Goal: Task Accomplishment & Management: Manage account settings

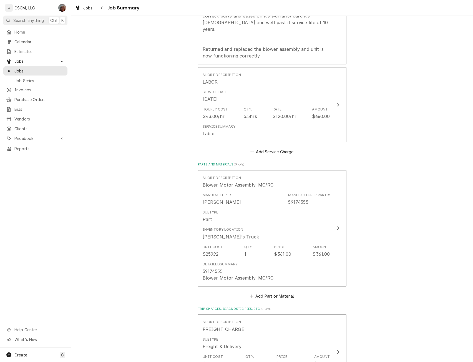
scroll to position [558, 0]
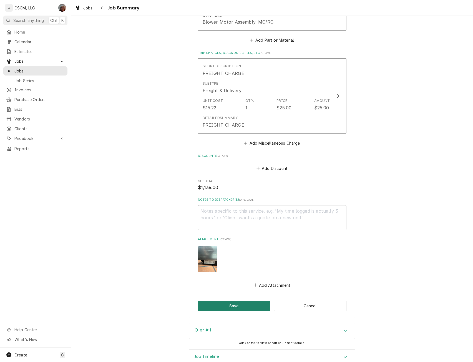
click at [232, 300] on button "Save" at bounding box center [234, 305] width 72 height 10
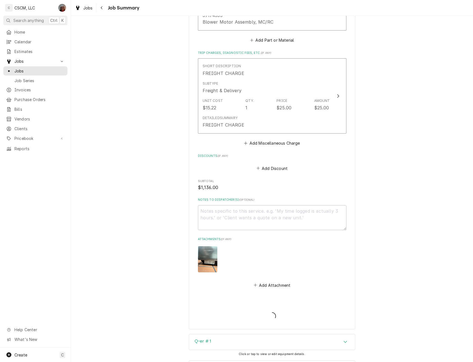
type textarea "x"
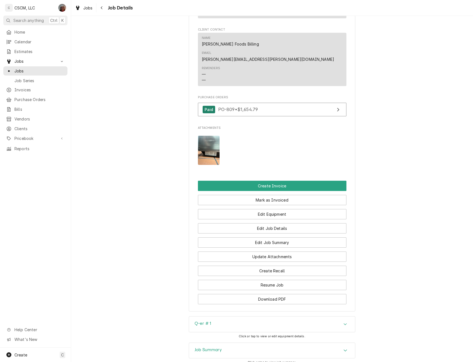
scroll to position [419, 0]
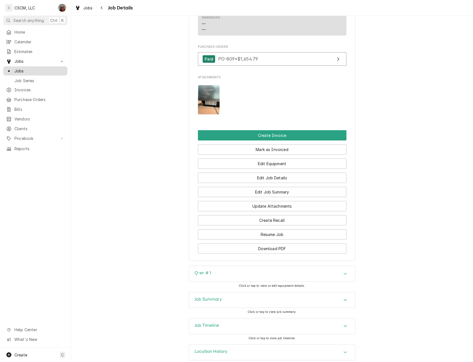
click at [25, 68] on span "Jobs" at bounding box center [39, 71] width 50 height 6
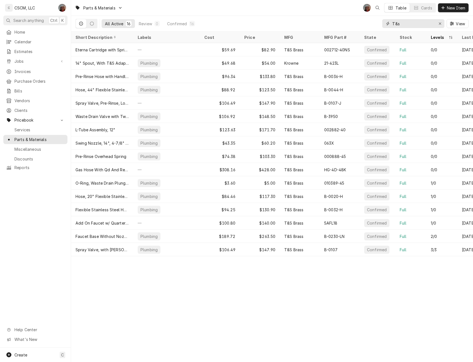
drag, startPoint x: 409, startPoint y: 26, endPoint x: 381, endPoint y: 25, distance: 28.3
click at [381, 25] on div "All Active 16 Review 0 Confirmed 16 T&s View" at bounding box center [271, 24] width 393 height 16
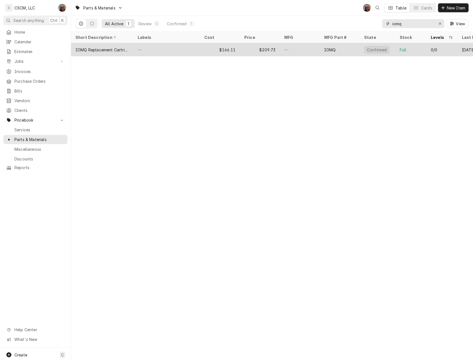
type input "iomq"
click at [147, 49] on div "—" at bounding box center [166, 49] width 67 height 13
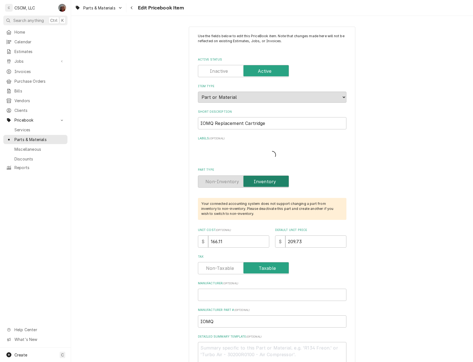
type textarea "x"
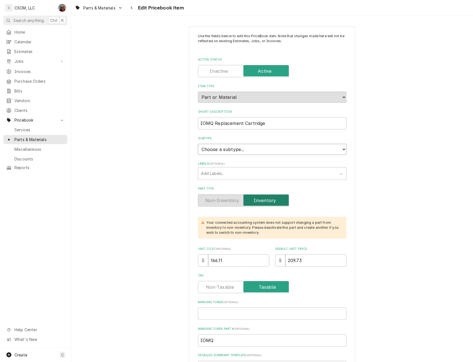
click at [342, 148] on select "Choose a subtype... Equipment Part Refrigerant Supply or Material Tool" at bounding box center [272, 149] width 148 height 11
select select "148"
click at [198, 144] on select "Choose a subtype... Equipment Part Refrigerant Supply or Material Tool" at bounding box center [272, 149] width 148 height 11
type textarea "x"
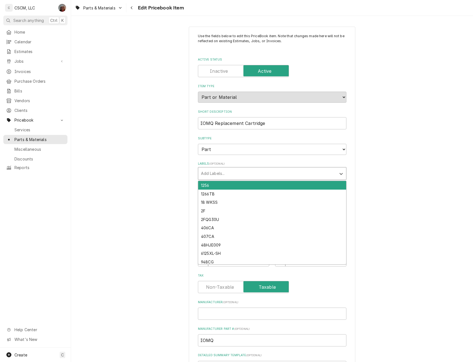
click at [209, 173] on div "Labels" at bounding box center [267, 173] width 132 height 10
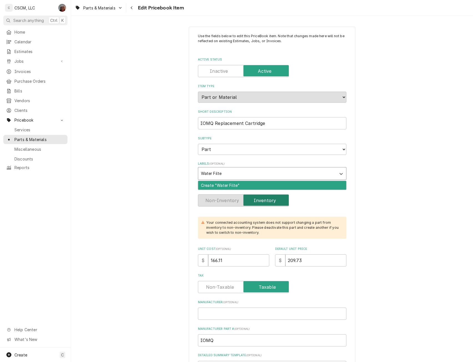
type input "Water Filter"
click at [205, 184] on div "Create "Water Filter"" at bounding box center [272, 185] width 148 height 9
type textarea "x"
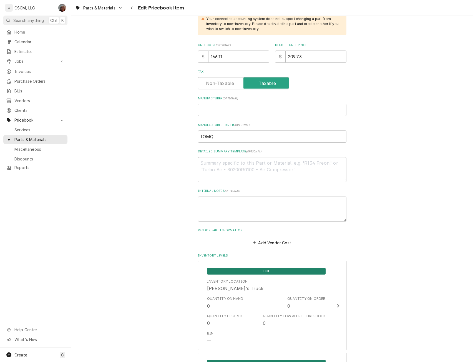
scroll to position [169, 0]
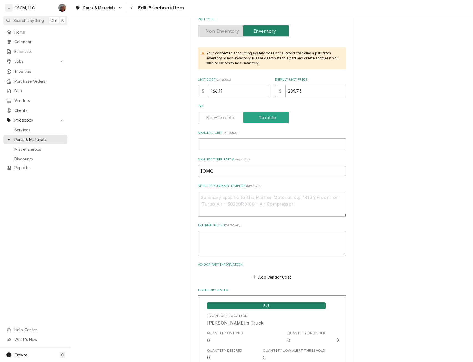
drag, startPoint x: 219, startPoint y: 171, endPoint x: 181, endPoint y: 172, distance: 38.6
click at [223, 201] on textarea "Detailed Summary Template ( optional )" at bounding box center [272, 203] width 148 height 25
paste textarea "IOMQ Replacement Cartridge"
type textarea "x"
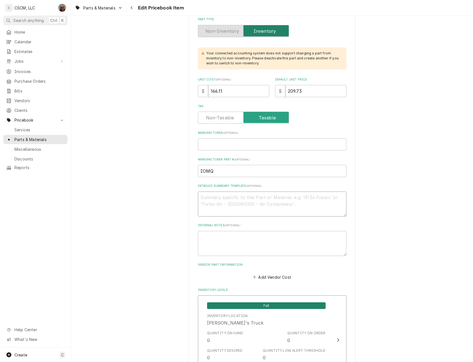
type textarea "IOMQ Replacement Cartridge"
click at [213, 198] on textarea "IOMQ Replacement Cartridge" at bounding box center [272, 203] width 148 height 25
type textarea "x"
type textarea "IOMQ Replacement Cartridge"
click at [207, 148] on input "Manufacturer ( optional )" at bounding box center [272, 144] width 148 height 12
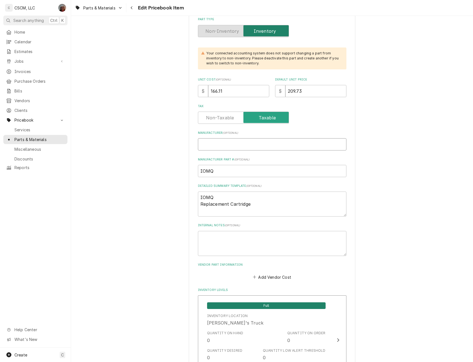
paste input "Ice O Matic"
type input "Ice O Matic"
type textarea "x"
type input "Ice O Matic"
click at [258, 276] on button "Add Vendor Cost" at bounding box center [272, 277] width 40 height 8
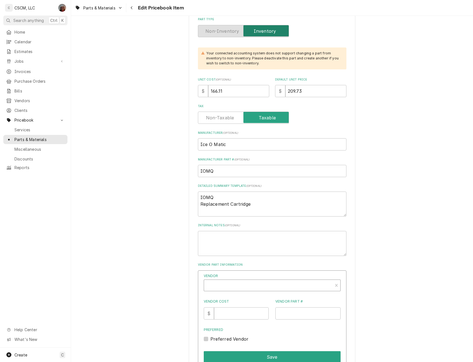
scroll to position [2, 0]
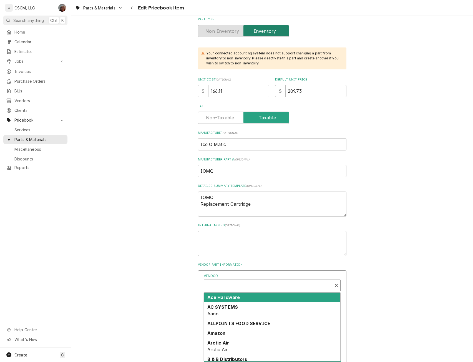
click at [233, 285] on div "Vendor" at bounding box center [268, 285] width 123 height 13
type textarea "x"
type input "y"
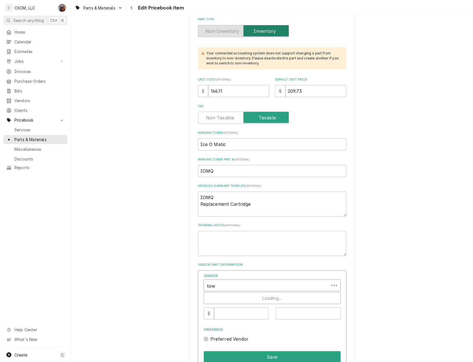
type input "town"
click at [232, 311] on input "Vendor Cost" at bounding box center [241, 313] width 55 height 12
type input "166.11"
click at [280, 317] on input "Vendor Part #" at bounding box center [307, 313] width 65 height 12
paste input "ICEIOMQ"
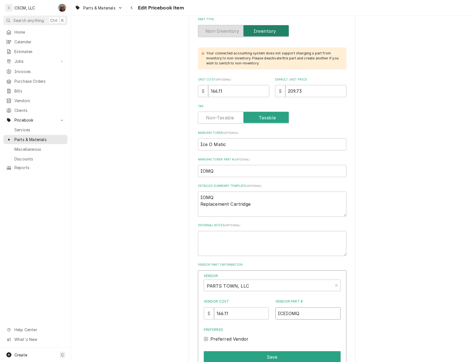
click at [280, 312] on input "ICEIOMQ" at bounding box center [307, 313] width 65 height 12
type input "ICEIOMQ"
click at [264, 360] on button "Save" at bounding box center [272, 357] width 137 height 12
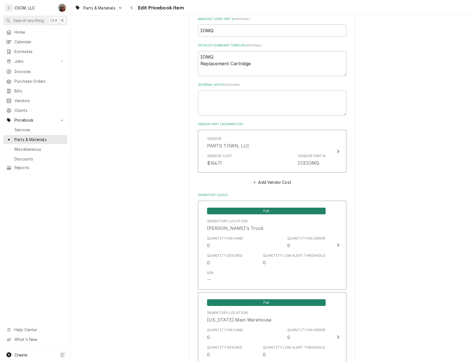
scroll to position [257, 0]
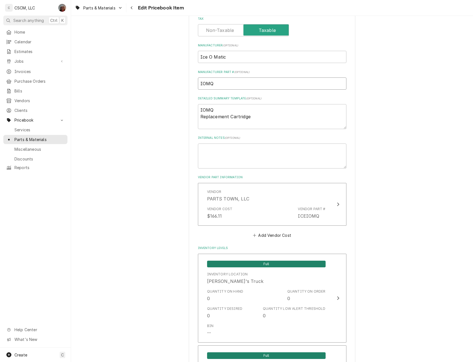
drag, startPoint x: 228, startPoint y: 88, endPoint x: 192, endPoint y: 84, distance: 35.7
click at [270, 236] on button "Add Vendor Cost" at bounding box center [272, 235] width 40 height 8
type textarea "x"
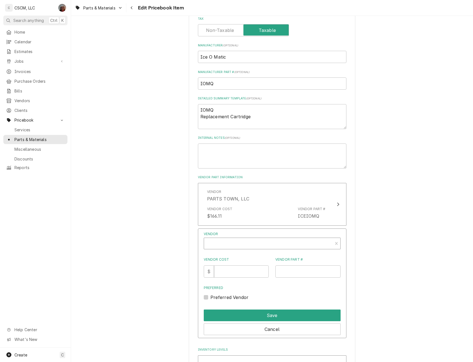
scroll to position [2, 0]
click at [224, 239] on div "Vendor" at bounding box center [268, 243] width 123 height 13
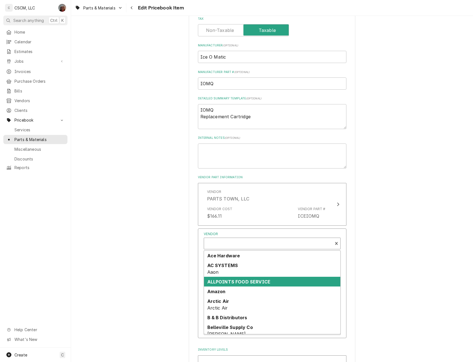
click at [213, 281] on strong "ALLPOINTS FOOD SERVICE" at bounding box center [238, 282] width 63 height 6
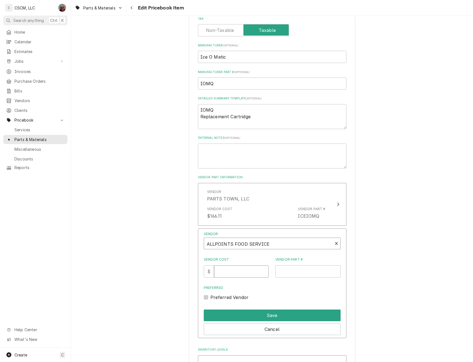
click at [220, 272] on input "Vendor Cost" at bounding box center [241, 271] width 55 height 12
type input "221.48"
type input "26950"
click at [257, 316] on button "Save" at bounding box center [272, 315] width 137 height 12
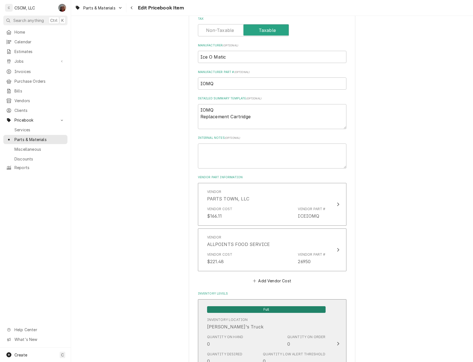
drag, startPoint x: 257, startPoint y: 316, endPoint x: 54, endPoint y: 212, distance: 228.2
click at [54, 212] on div "C CSCM, LLC DV Search anything Ctrl K Home Calendar Estimates Jobs Jobs Job Ser…" at bounding box center [236, 181] width 473 height 362
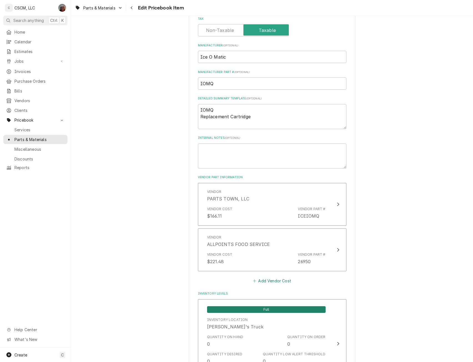
click at [265, 281] on button "Add Vendor Cost" at bounding box center [272, 281] width 40 height 8
type textarea "x"
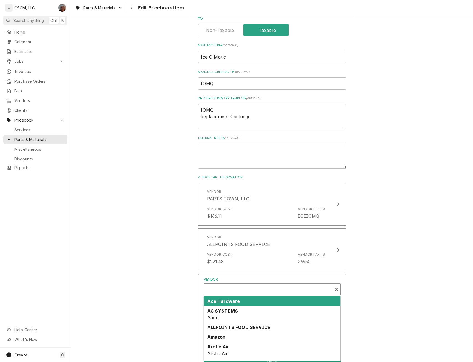
click at [230, 287] on div "Vendor" at bounding box center [268, 289] width 123 height 13
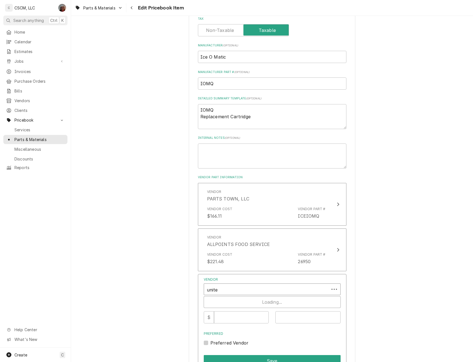
type input "united"
click at [228, 313] on input "Vendor Cost" at bounding box center [241, 317] width 55 height 12
type input "220.00"
paste input "IOMQ"
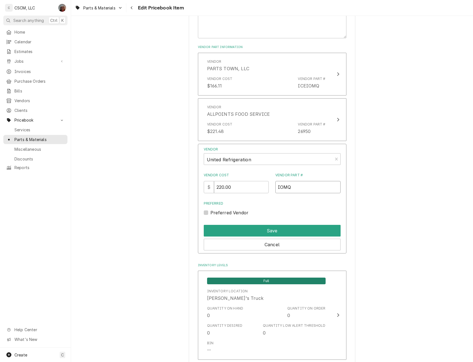
scroll to position [385, 0]
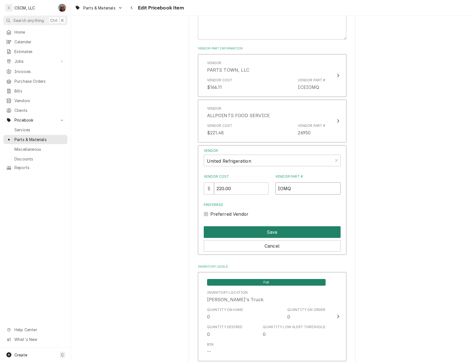
type input "IOMQ"
click at [267, 227] on button "Save" at bounding box center [272, 232] width 137 height 12
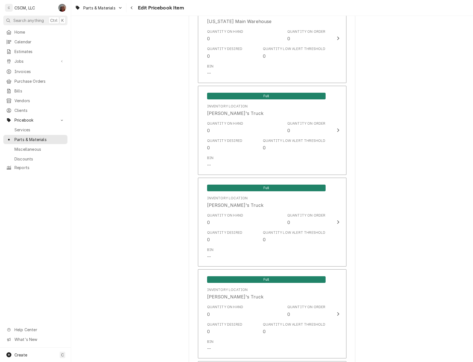
scroll to position [1276, 0]
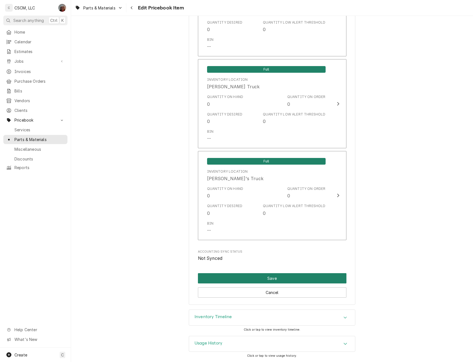
click at [319, 281] on button "Save" at bounding box center [272, 278] width 148 height 10
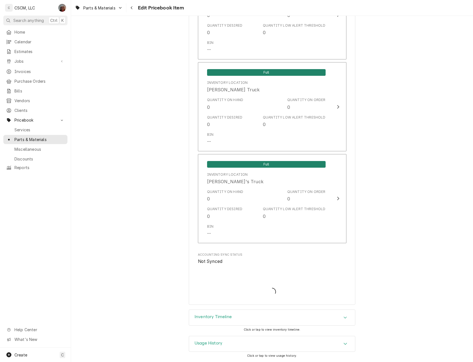
scroll to position [1273, 0]
type textarea "x"
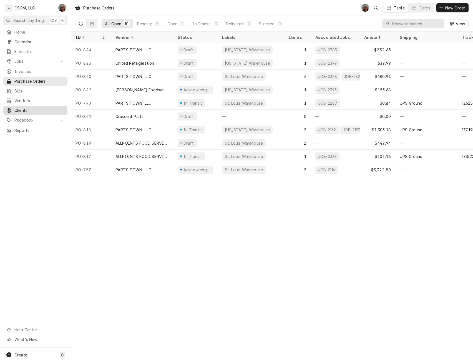
click at [21, 108] on span "Clients" at bounding box center [39, 110] width 50 height 6
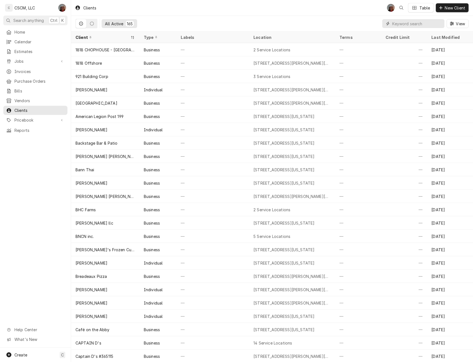
click at [411, 24] on input "Dynamic Content Wrapper" at bounding box center [416, 23] width 49 height 9
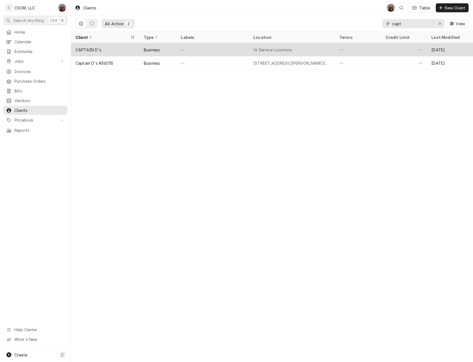
type input "capt"
click at [104, 47] on div "CAPTAIN D's" at bounding box center [105, 49] width 68 height 13
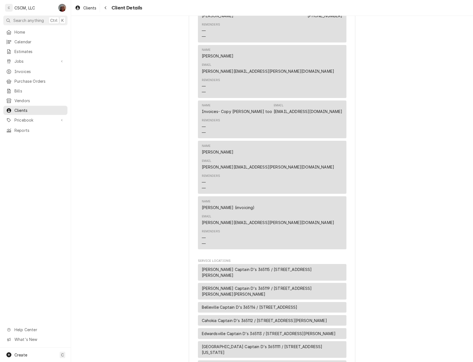
scroll to position [378, 0]
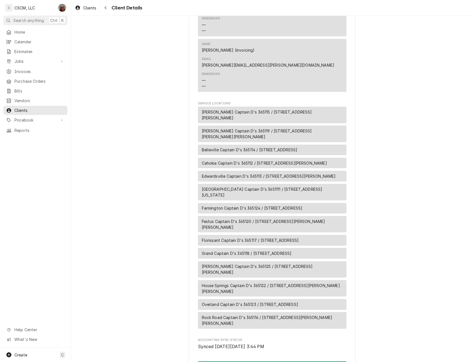
click at [271, 361] on button "Edit Client" at bounding box center [272, 366] width 148 height 10
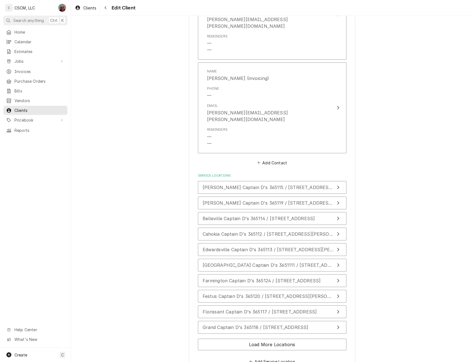
scroll to position [764, 0]
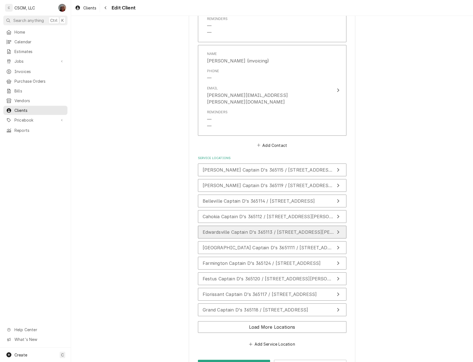
click at [270, 229] on span "Edwardsville Captain D's 365113 / [STREET_ADDRESS][PERSON_NAME]" at bounding box center [282, 232] width 158 height 6
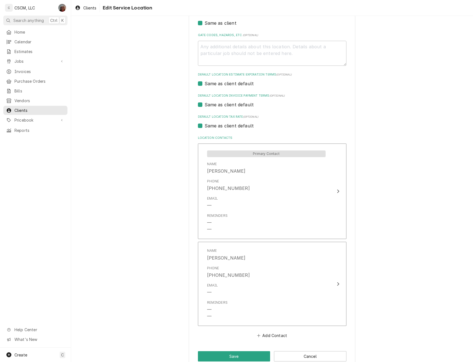
scroll to position [186, 0]
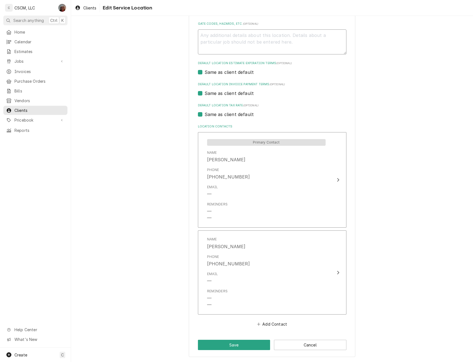
click at [215, 45] on textarea "Gate Codes, Hazards, etc. ( optional )" at bounding box center [272, 41] width 148 height 25
type textarea "x"
type textarea "P"
type textarea "x"
type textarea "PM"
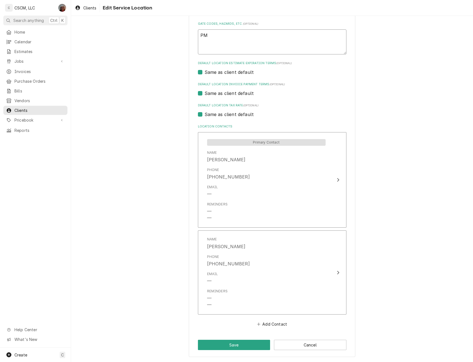
type textarea "x"
type textarea "PM"
type textarea "x"
type textarea "PM li"
type textarea "x"
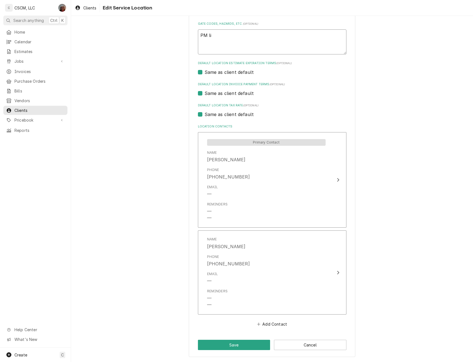
type textarea "PM l"
type textarea "x"
type textarea "PM"
type textarea "x"
type textarea "PM L"
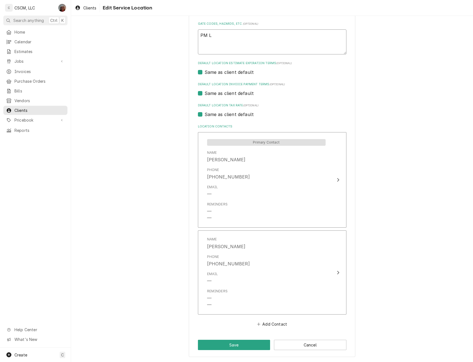
type textarea "x"
type textarea "PM Li"
type textarea "x"
type textarea "PM Lis"
type textarea "x"
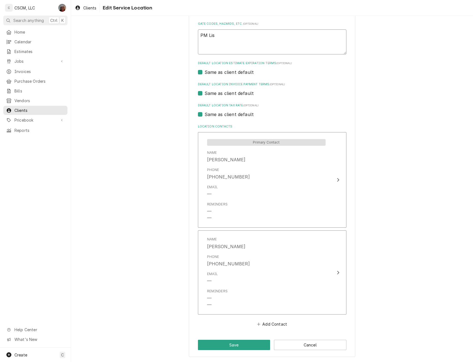
type textarea "PM List"
type textarea "x"
type textarea "PM List"
click at [224, 44] on textarea "PM List" at bounding box center [272, 41] width 148 height 25
paste textarea "Ice O Matic IOMQ IOMQ Replacement Cartridge"
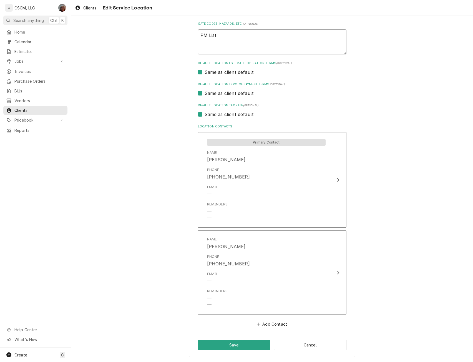
type textarea "x"
type textarea "PM List Ice O Matic IOMQ IOMQ Replacement Cartridge"
click at [241, 42] on textarea "PM List Ice O Matic IOMQ IOMQ Replacement Cartridge" at bounding box center [272, 41] width 148 height 25
type textarea "x"
type textarea "PM List Ice O Matic IOMQ IMQ Replacement Cartridge"
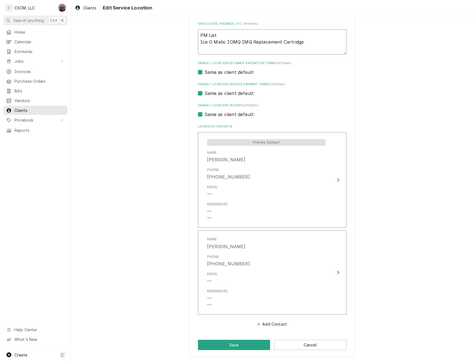
type textarea "x"
type textarea "PM List Ice O Matic IOMQ IQ Replacement Cartridge"
type textarea "x"
type textarea "PM List Ice O Matic IOMQ I Replacement Cartridge"
type textarea "x"
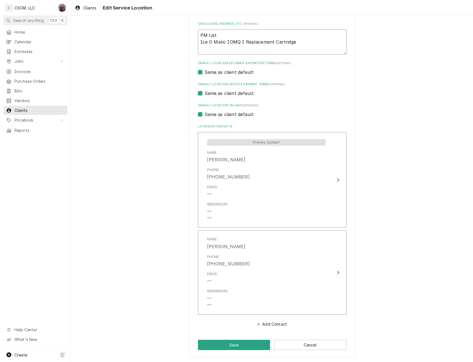
type textarea "PM List Ice O Matic IOMQ Replacement Cartridge"
type textarea "x"
type textarea "PM List Ice O Matic IOMQ Replacement Cartridge"
click at [296, 41] on textarea "PM List Ice O Matic IOMQ Replacement Cartridge" at bounding box center [272, 41] width 148 height 25
click at [223, 42] on textarea "PM List Ice O Matic IOMQ Replacement Cartridge" at bounding box center [272, 41] width 148 height 25
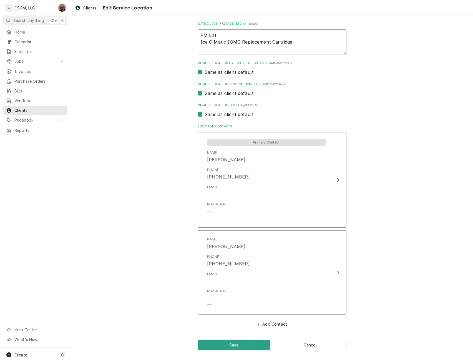
type textarea "x"
type textarea "PM List Ice O Mati IOMQ Replacement Cartridge"
type textarea "x"
type textarea "PM List Ice O Mat IOMQ Replacement Cartridge"
type textarea "x"
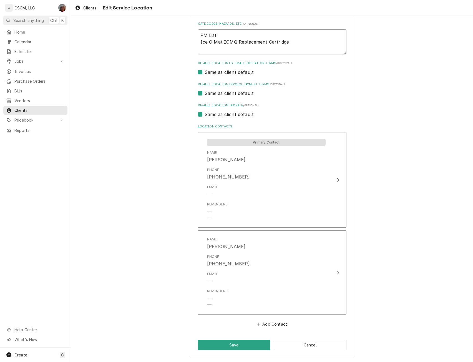
type textarea "PM List Ice O Ma IOMQ Replacement Cartridge"
type textarea "x"
type textarea "PM List Ice O M IOMQ Replacement Cartridge"
type textarea "x"
type textarea "PM List Ice O IOMQ Replacement Cartridge"
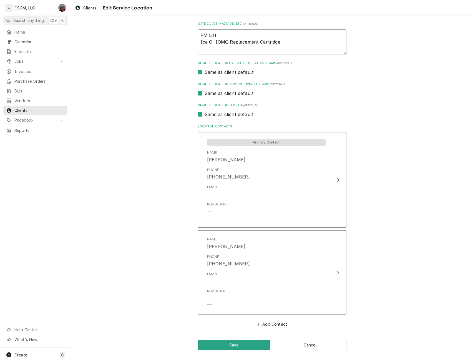
type textarea "x"
type textarea "PM List Ice O IOMQ Replacement Cartridge"
type textarea "x"
type textarea "PM List Ice IOMQ Replacement Cartridge"
type textarea "x"
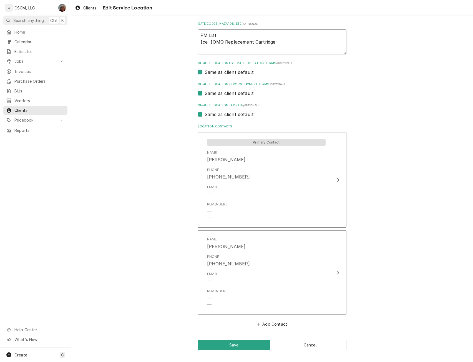
type textarea "PM List Ice IOMQ Replacement Cartridge"
type textarea "x"
type textarea "PM List Ic IOMQ Replacement Cartridge"
type textarea "x"
type textarea "PM List I IOMQ Replacement Cartridge"
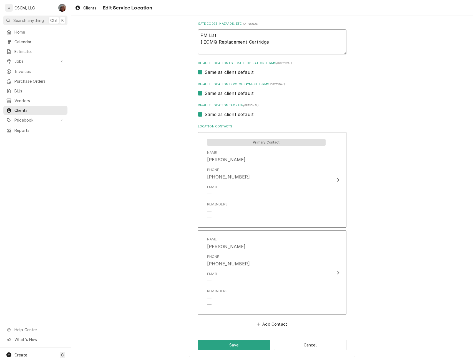
type textarea "x"
type textarea "PM List IOMQ Replacement Cartridge"
type textarea "x"
type textarea "PM List IOMQ Replacement Cartridge"
type textarea "x"
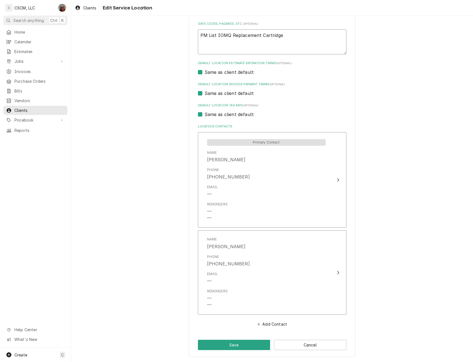
type textarea "PM List IOMQ Replacement Cartridge"
type textarea "x"
type textarea "PM List IOMQ Replacement Cartridge"
click at [269, 41] on textarea "PM List IOMQ Replacement Cartridge" at bounding box center [272, 41] width 148 height 25
type textarea "x"
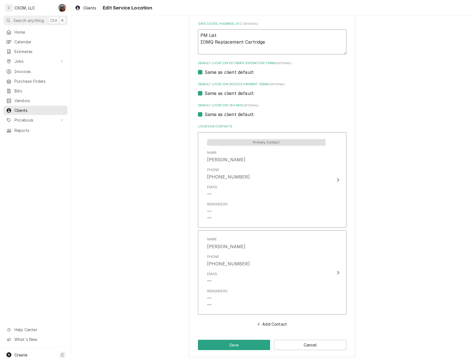
type textarea "PM List IOMQ Replacement Cartridge"
type textarea "x"
type textarea "PM List IOMQ Replacement Cartridge ="
type textarea "x"
type textarea "PM List IOMQ Replacement Cartridge =2"
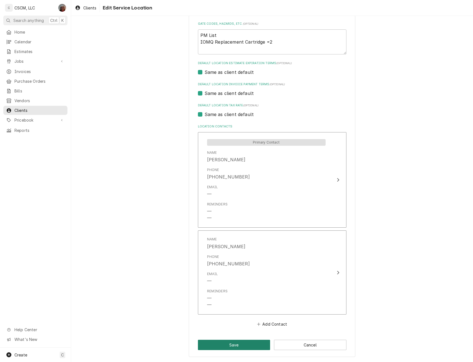
click at [229, 348] on button "Save" at bounding box center [234, 345] width 72 height 10
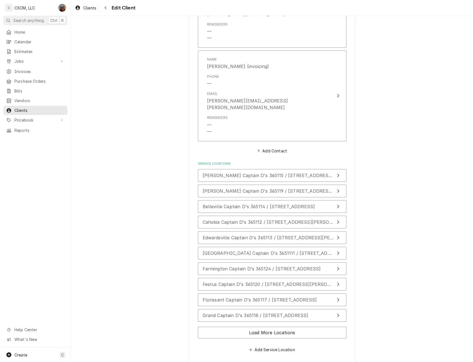
scroll to position [764, 0]
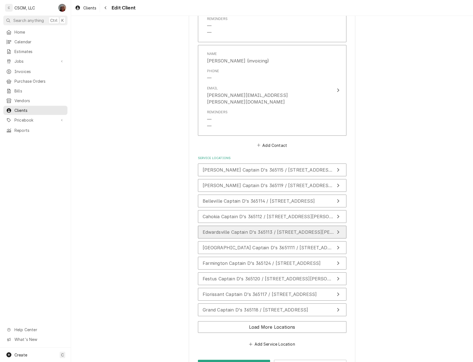
click at [198, 226] on button "Edwardsville Captain D's 365113 / [STREET_ADDRESS][PERSON_NAME]" at bounding box center [272, 232] width 148 height 13
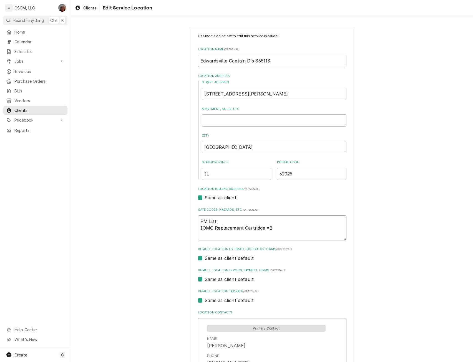
click at [276, 229] on textarea "PM List IOMQ Replacement Cartridge =2" at bounding box center [272, 227] width 148 height 25
type textarea "x"
type textarea "PM List IOMQ Replacement Cartridge =2 A"
type textarea "x"
type textarea "PM List IOMQ Replacement Cartridge =2 AX2"
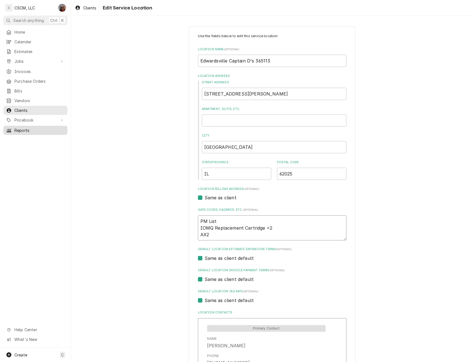
type textarea "x"
type textarea "PM List IOMQ Replacement Cartridge =2 AX26"
type textarea "x"
type textarea "PM List IOMQ Replacement Cartridge =2 AX26"
type textarea "x"
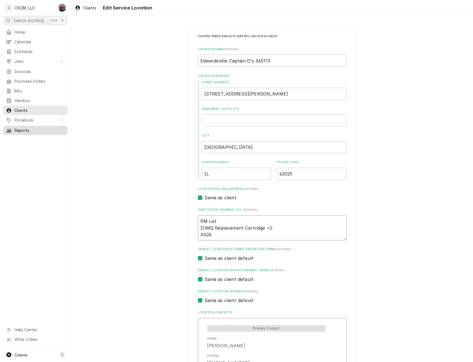
type textarea "PM List IOMQ Replacement Cartridge =2 AX26 g"
type textarea "x"
type textarea "PM List IOMQ Replacement Cartridge =2 AX26 gr"
type textarea "x"
type textarea "PM List IOMQ Replacement Cartridge =2 AX26 gri"
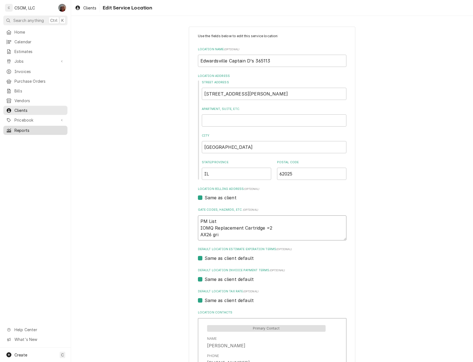
type textarea "x"
type textarea "PM List IOMQ Replacement Cartridge =2 AX26 grip"
type textarea "x"
type textarea "PM List IOMQ Replacement Cartridge =2 AX26 gripn"
type textarea "x"
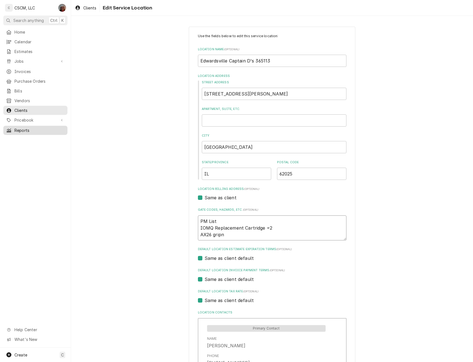
type textarea "PM List IOMQ Replacement Cartridge =2 AX26 gripno"
type textarea "x"
type textarea "PM List IOMQ Replacement Cartridge =2 AX26 gripnot"
type textarea "x"
type textarea "PM List IOMQ Replacement Cartridge =2 AX26 gripnotc"
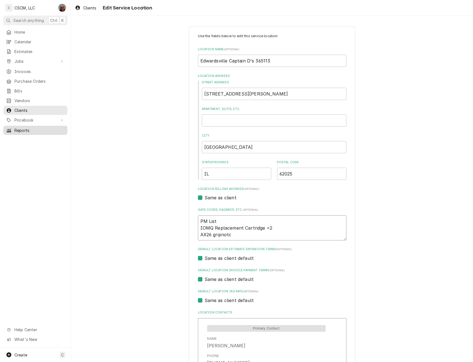
type textarea "x"
type textarea "PM List IOMQ Replacement Cartridge =2 AX26 gripnotch"
type textarea "x"
type textarea "PM List IOMQ Replacement Cartridge =2 AX26 gripnotch"
type textarea "x"
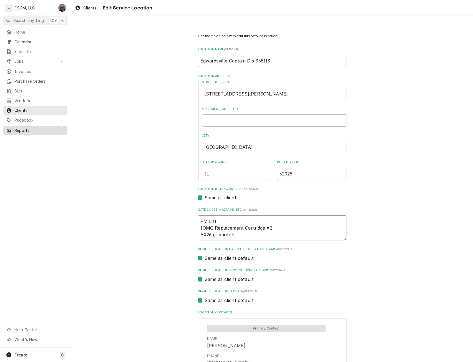
type textarea "PM List IOMQ Replacement Cartridge =2 AX26 gripnotch b"
type textarea "x"
type textarea "PM List IOMQ Replacement Cartridge =2 AX26 gripnotch be"
type textarea "x"
type textarea "PM List IOMQ Replacement Cartridge =2 AX26 gripnotch bel"
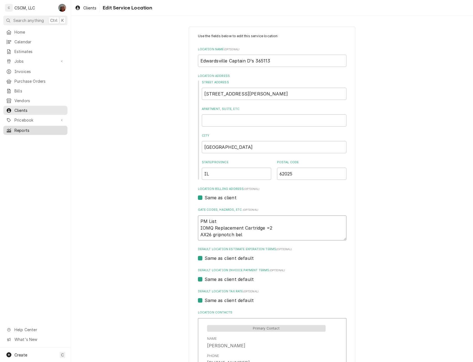
type textarea "x"
type textarea "PM List IOMQ Replacement Cartridge =2 AX26 gripnotch belt"
type textarea "x"
type textarea "PM List IOMQ Replacement Cartridge =2 AX26 gripnotch belt"
type textarea "x"
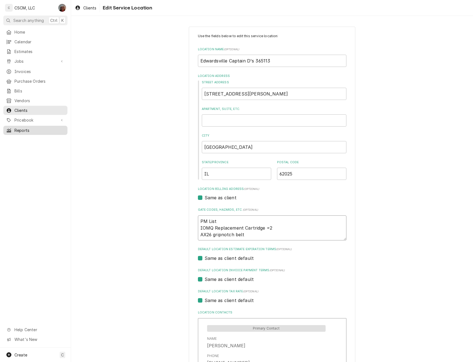
type textarea "PM List IOMQ Replacement Cartridge =2 AX26 gripnotch belt ="
type textarea "x"
type textarea "PM List IOMQ Replacement Cartridge =2 AX26 gripnotch belt ="
type textarea "x"
type textarea "PM List IOMQ Replacement Cartridge =2 AX26 gripnotch belt = 2"
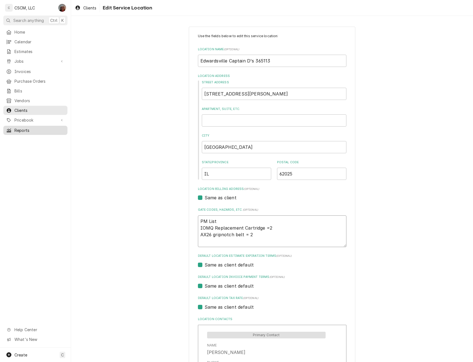
type textarea "x"
type textarea "PM List IOMQ Replacement Cartridge =2 AX26 gripnotch belt = 2"
type textarea "x"
type textarea "PM List IOMQ Replacement Cartridge =2 AX26 gripnotch belt = 2 A"
type textarea "x"
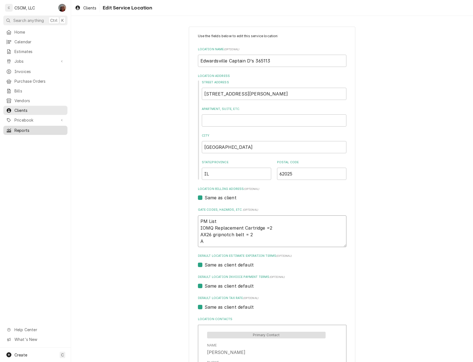
type textarea "PM List IOMQ Replacement Cartridge =2 AX26 gripnotch belt = 2 AX"
type textarea "x"
type textarea "PM List IOMQ Replacement Cartridge =2 AX26 gripnotch belt = 2 AX4"
type textarea "x"
type textarea "PM List IOMQ Replacement Cartridge =2 AX26 gripnotch belt = 2 AX45"
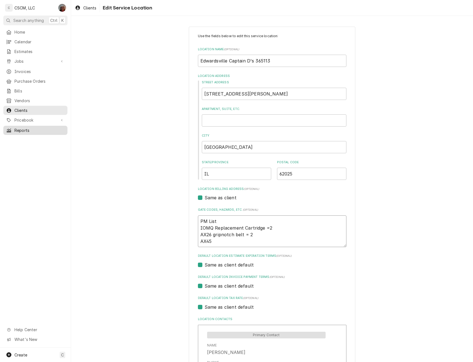
type textarea "x"
type textarea "PM List IOMQ Replacement Cartridge =2 AX26 gripnotch belt = 2 AX45"
type textarea "x"
type textarea "PM List IOMQ Replacement Cartridge =2 AX26 gripnotch belt = 2 AX45 g"
type textarea "x"
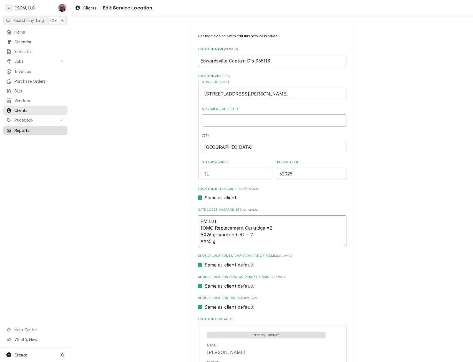
type textarea "PM List IOMQ Replacement Cartridge =2 AX26 gripnotch belt = 2 AX45 gr"
type textarea "x"
type textarea "PM List IOMQ Replacement Cartridge =2 AX26 gripnotch belt = 2 AX45 gri"
type textarea "x"
type textarea "PM List IOMQ Replacement Cartridge =2 AX26 gripnotch belt = 2 AX45 grip"
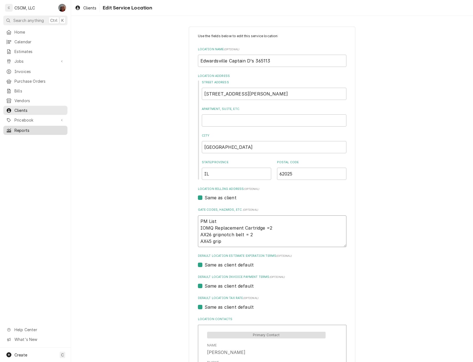
type textarea "x"
type textarea "PM List IOMQ Replacement Cartridge =2 AX26 gripnotch belt = 2 AX45 gripn"
type textarea "x"
type textarea "PM List IOMQ Replacement Cartridge =2 AX26 gripnotch belt = 2 AX45 gripno"
type textarea "x"
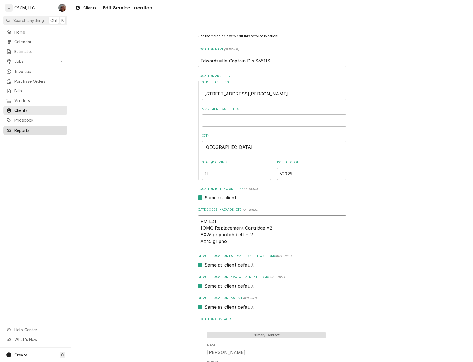
type textarea "PM List IOMQ Replacement Cartridge =2 AX26 gripnotch belt = 2 AX45 gripnot"
type textarea "x"
type textarea "PM List IOMQ Replacement Cartridge =2 AX26 gripnotch belt = 2 AX45 gripnotch"
type textarea "x"
type textarea "PM List IOMQ Replacement Cartridge =2 AX26 gripnotch belt = 2 AX45 gripnotch"
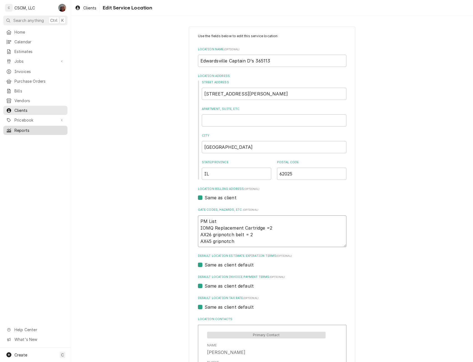
type textarea "x"
type textarea "PM List IOMQ Replacement Cartridge =2 AX26 gripnotch belt = 2 AX45 gripnotch b"
type textarea "x"
type textarea "PM List IOMQ Replacement Cartridge =2 AX26 gripnotch belt = 2 AX45 gripnotch be"
type textarea "x"
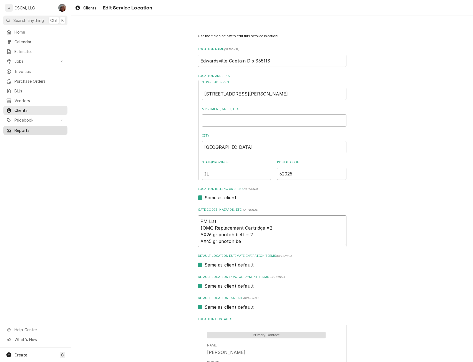
type textarea "PM List IOMQ Replacement Cartridge =2 AX26 gripnotch belt = 2 AX45 gripnotch bel"
type textarea "x"
type textarea "PM List IOMQ Replacement Cartridge =2 AX26 gripnotch belt = 2 AX45 gripnotch be…"
type textarea "x"
type textarea "PM List IOMQ Replacement Cartridge =2 AX26 gripnotch belt = 2 AX45 gripnotch be…"
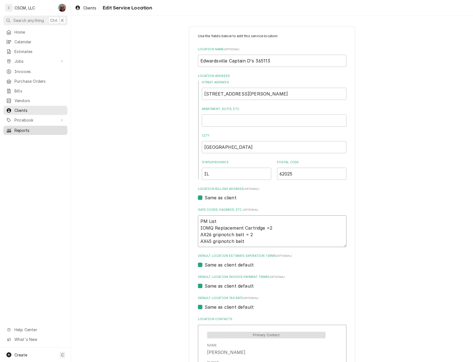
type textarea "x"
type textarea "PM List IOMQ Replacement Cartridge =2 AX26 gripnotch belt = 2 AX45 gripnotch be…"
type textarea "x"
type textarea "PM List IOMQ Replacement Cartridge =2 AX26 gripnotch belt = 2 AX45 gripnotch be…"
type textarea "x"
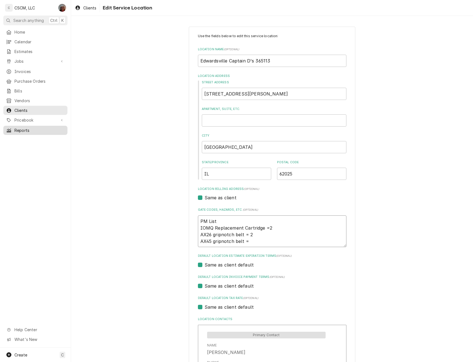
type textarea "PM List IOMQ Replacement Cartridge =2 AX26 gripnotch belt = 2 AX45 gripnotch be…"
type textarea "x"
type textarea "PM List IOMQ Replacement Cartridge =2 AX26 gripnotch belt = 2 AX45 gripnotch be…"
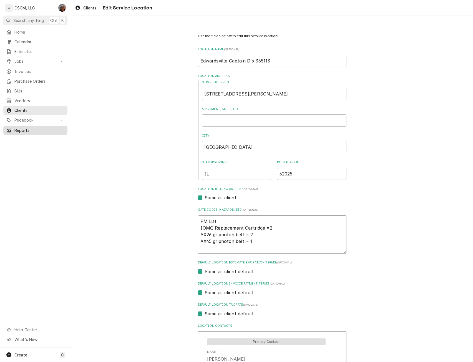
type textarea "x"
type textarea "PM List IOMQ Replacement Cartridge =2 AX26 gripnotch belt = 2 AX45 gripnotch be…"
type textarea "x"
type textarea "PM List IOMQ Replacement Cartridge =2 AX26 gripnotch belt = 2 AX45 gripnotch be…"
type textarea "x"
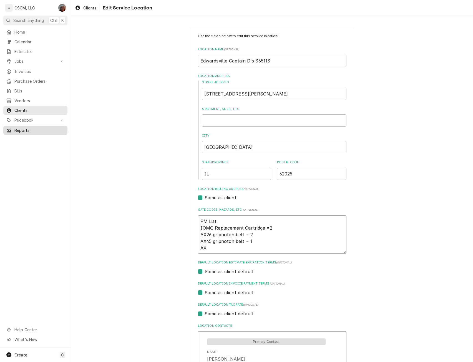
type textarea "PM List IOMQ Replacement Cartridge =2 AX26 gripnotch belt = 2 AX45 gripnotch be…"
type textarea "x"
type textarea "PM List IOMQ Replacement Cartridge =2 AX26 gripnotch belt = 2 AX45 gripnotch be…"
type textarea "x"
type textarea "PM List IOMQ Replacement Cartridge =2 AX26 gripnotch belt = 2 AX45 gripnotch be…"
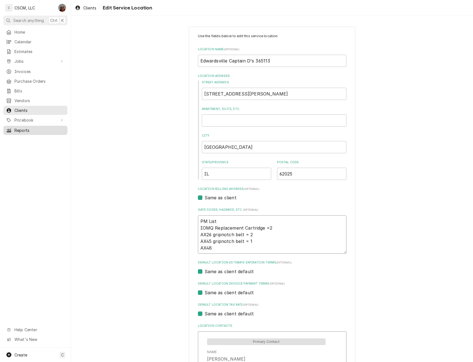
type textarea "x"
type textarea "PM List IOMQ Replacement Cartridge =2 AX26 gripnotch belt = 2 AX45 gripnotch be…"
type textarea "x"
type textarea "PM List IOMQ Replacement Cartridge =2 AX26 gripnotch belt = 2 AX45 gripnotch be…"
type textarea "x"
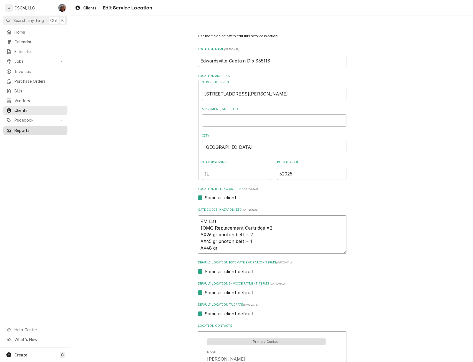
type textarea "PM List IOMQ Replacement Cartridge =2 AX26 gripnotch belt = 2 AX45 gripnotch be…"
type textarea "x"
type textarea "PM List IOMQ Replacement Cartridge =2 AX26 gripnotch belt = 2 AX45 gripnotch be…"
type textarea "x"
type textarea "PM List IOMQ Replacement Cartridge =2 AX26 gripnotch belt = 2 AX45 gripnotch be…"
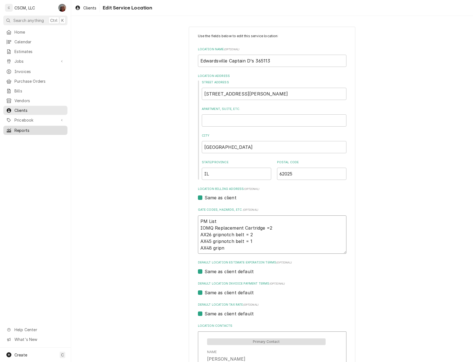
type textarea "x"
type textarea "PM List IOMQ Replacement Cartridge =2 AX26 gripnotch belt = 2 AX45 gripnotch be…"
type textarea "x"
type textarea "PM List IOMQ Replacement Cartridge =2 AX26 gripnotch belt = 2 AX45 gripnotch be…"
type textarea "x"
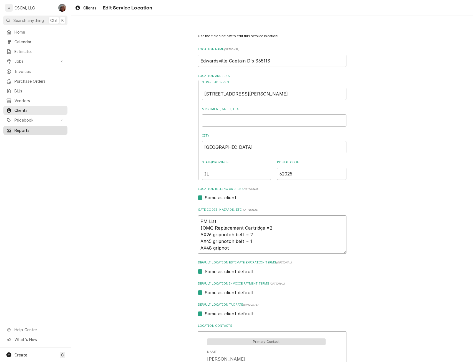
type textarea "PM List IOMQ Replacement Cartridge =2 AX26 gripnotch belt = 2 AX45 gripnotch be…"
type textarea "x"
type textarea "PM List IOMQ Replacement Cartridge =2 AX26 gripnotch belt = 2 AX45 gripnotch be…"
type textarea "x"
type textarea "PM List IOMQ Replacement Cartridge =2 AX26 gripnotch belt = 2 AX45 gripnotch be…"
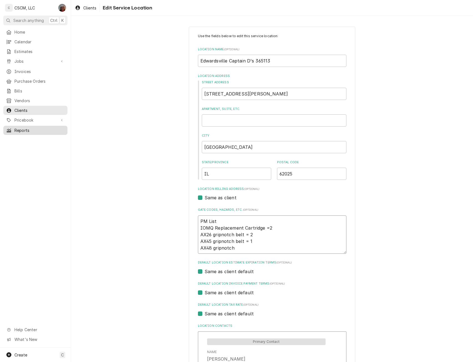
type textarea "x"
type textarea "PM List IOMQ Replacement Cartridge =2 AX26 gripnotch belt = 2 AX45 gripnotch be…"
type textarea "x"
type textarea "PM List IOMQ Replacement Cartridge =2 AX26 gripnotch belt = 2 AX45 gripnotch be…"
type textarea "x"
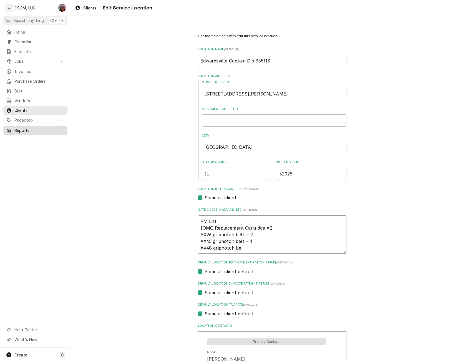
type textarea "PM List IOMQ Replacement Cartridge =2 AX26 gripnotch belt = 2 AX45 gripnotch be…"
type textarea "x"
type textarea "PM List IOMQ Replacement Cartridge =2 AX26 gripnotch belt = 2 AX45 gripnotch be…"
type textarea "x"
type textarea "PM List IOMQ Replacement Cartridge =2 AX26 gripnotch belt = 2 AX45 gripnotch be…"
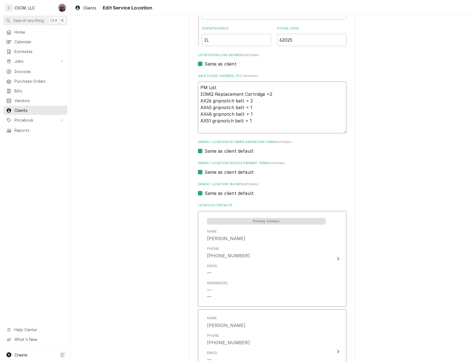
scroll to position [213, 0]
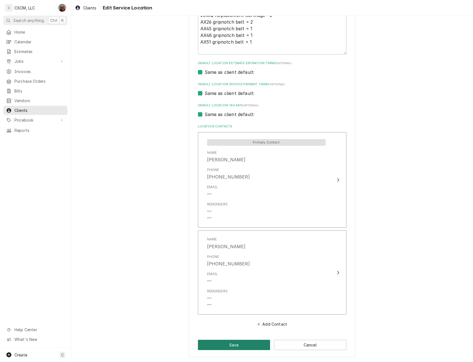
click at [220, 344] on button "Save" at bounding box center [234, 345] width 72 height 10
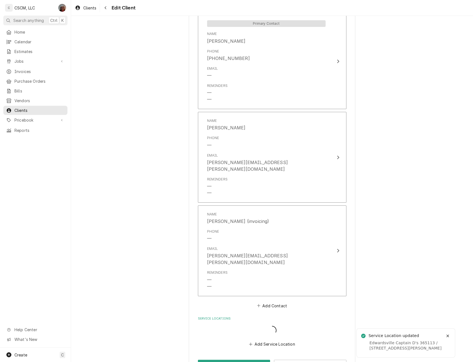
scroll to position [604, 0]
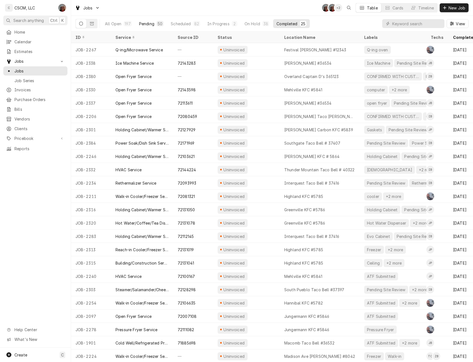
click at [149, 23] on div "Pending" at bounding box center [146, 24] width 15 height 6
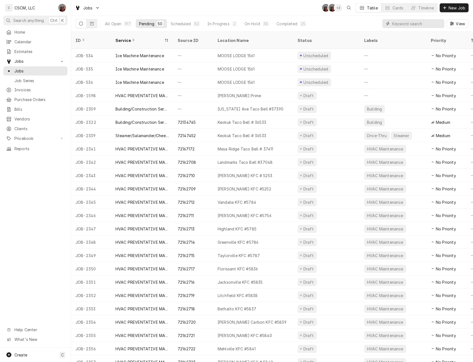
click at [399, 23] on input "Dynamic Content Wrapper" at bounding box center [416, 23] width 49 height 9
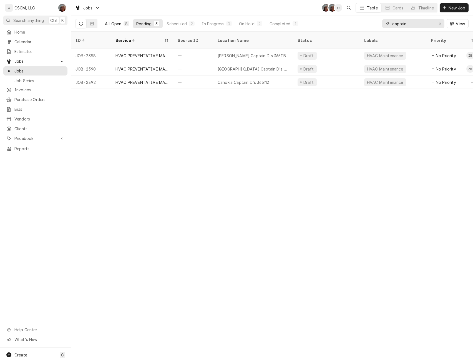
type input "captain"
click at [118, 26] on div "All Open" at bounding box center [113, 24] width 16 height 6
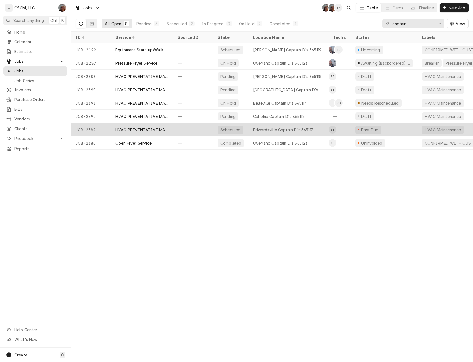
click at [148, 134] on div "HVAC PREVENTATIVE MAINTENANCE" at bounding box center [142, 129] width 62 height 13
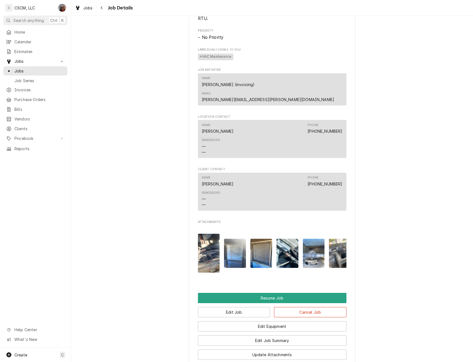
scroll to position [460, 0]
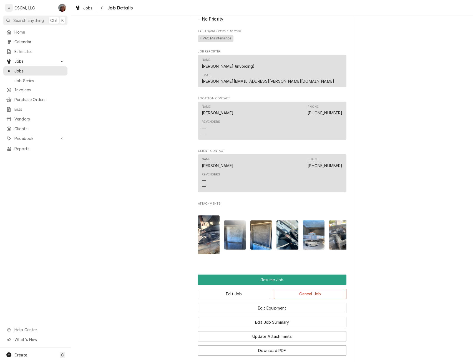
click at [207, 215] on img "Attachments" at bounding box center [209, 234] width 22 height 39
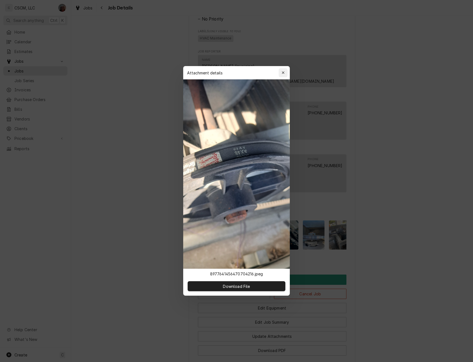
click at [286, 72] on button "button" at bounding box center [283, 72] width 9 height 9
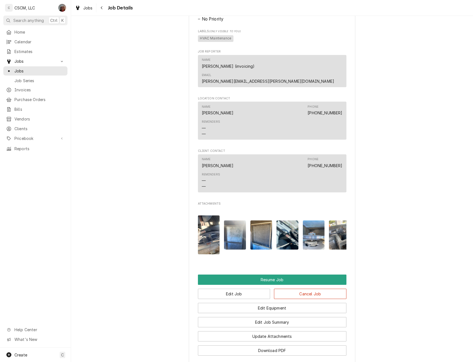
click at [238, 229] on img "Attachments" at bounding box center [235, 234] width 22 height 29
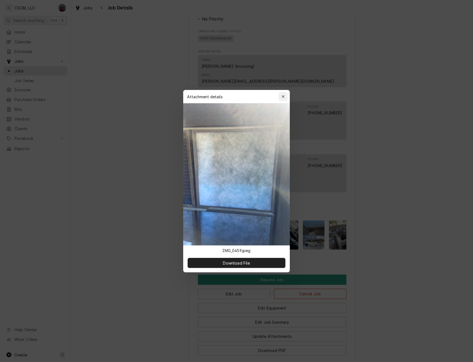
click at [283, 95] on icon "button" at bounding box center [283, 97] width 3 height 4
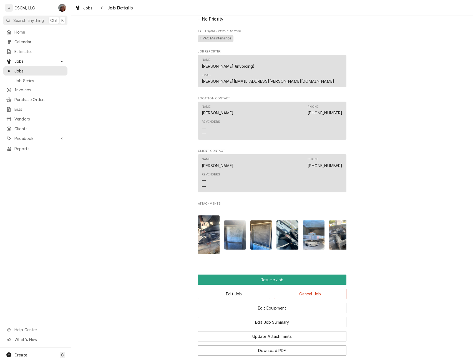
click at [265, 220] on img "Attachments" at bounding box center [261, 234] width 22 height 29
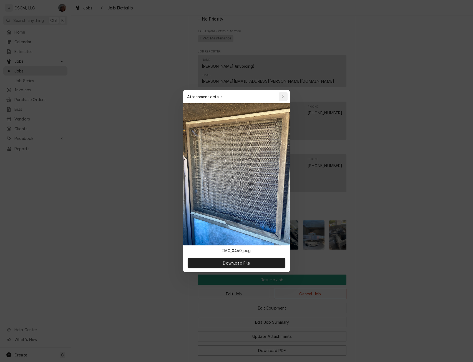
click at [284, 98] on icon "button" at bounding box center [283, 97] width 3 height 4
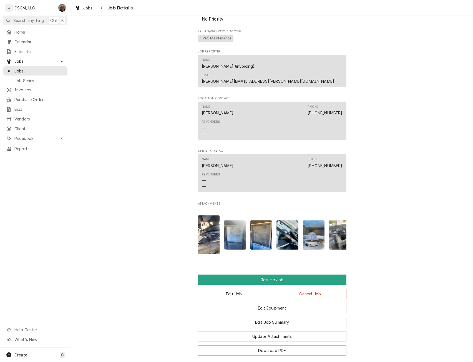
click at [277, 222] on img "Attachments" at bounding box center [287, 234] width 22 height 29
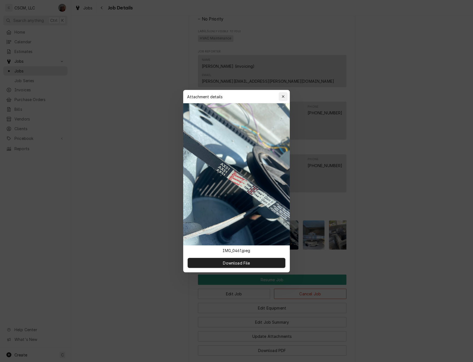
click at [285, 98] on div "button" at bounding box center [283, 97] width 6 height 6
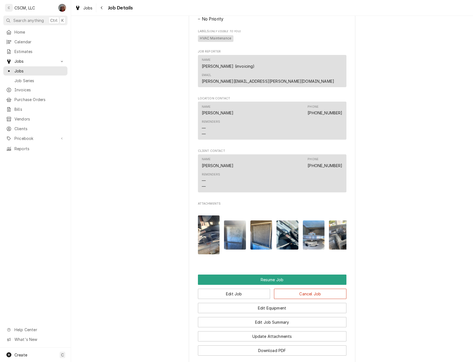
click at [320, 225] on img "Attachments" at bounding box center [314, 234] width 22 height 29
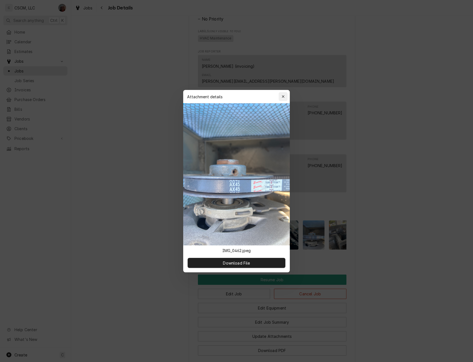
click at [283, 94] on div "button" at bounding box center [283, 97] width 6 height 6
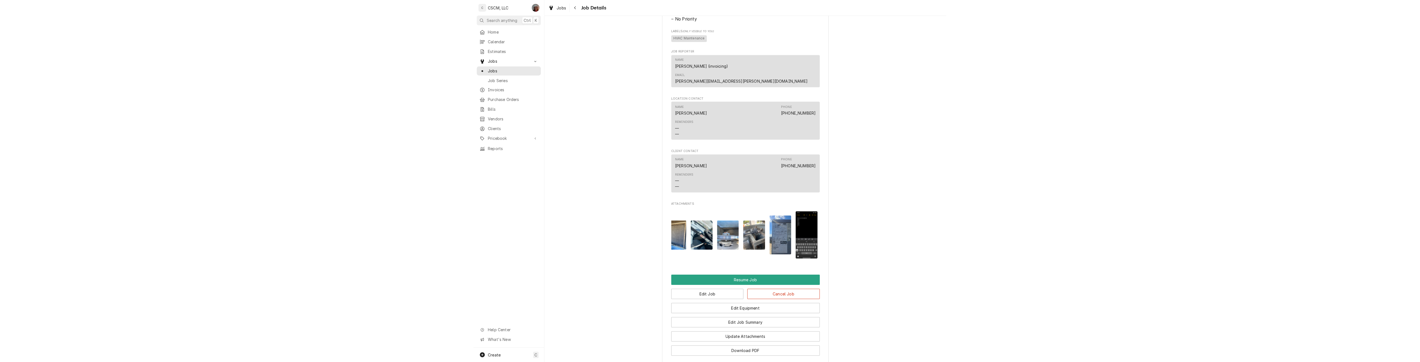
scroll to position [0, 61]
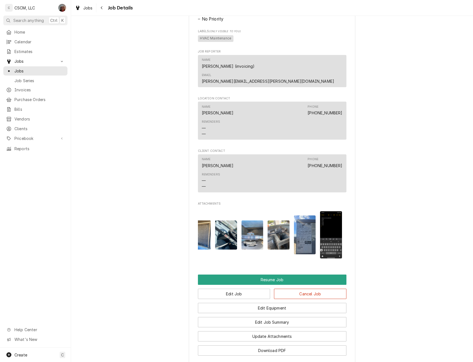
click at [276, 220] on img "Attachments" at bounding box center [278, 234] width 22 height 29
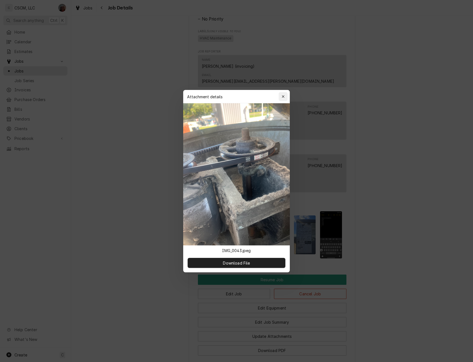
click at [285, 93] on button "button" at bounding box center [283, 96] width 9 height 9
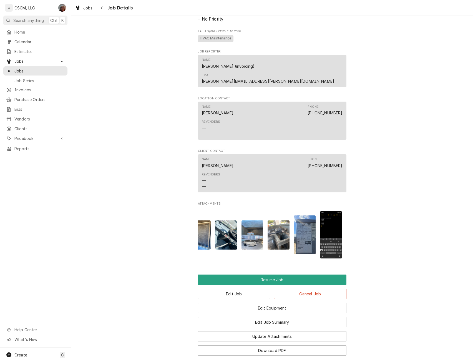
click at [307, 224] on img "Attachments" at bounding box center [305, 234] width 22 height 39
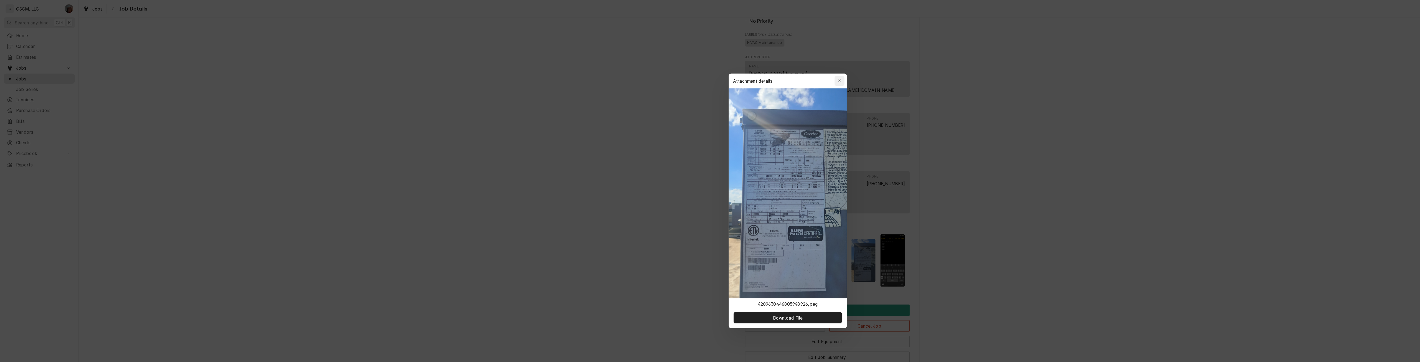
click at [472, 71] on div "button" at bounding box center [757, 73] width 6 height 6
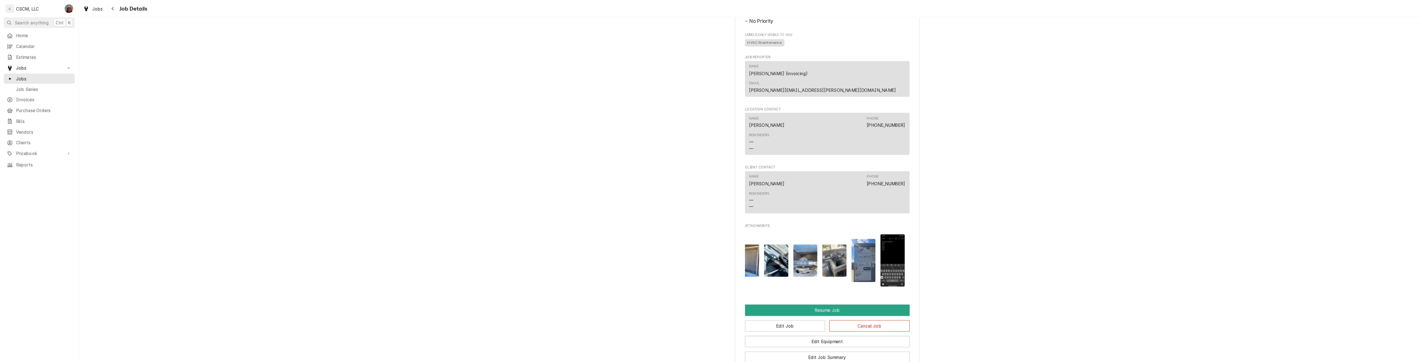
click at [472, 220] on img "Attachments" at bounding box center [674, 234] width 22 height 29
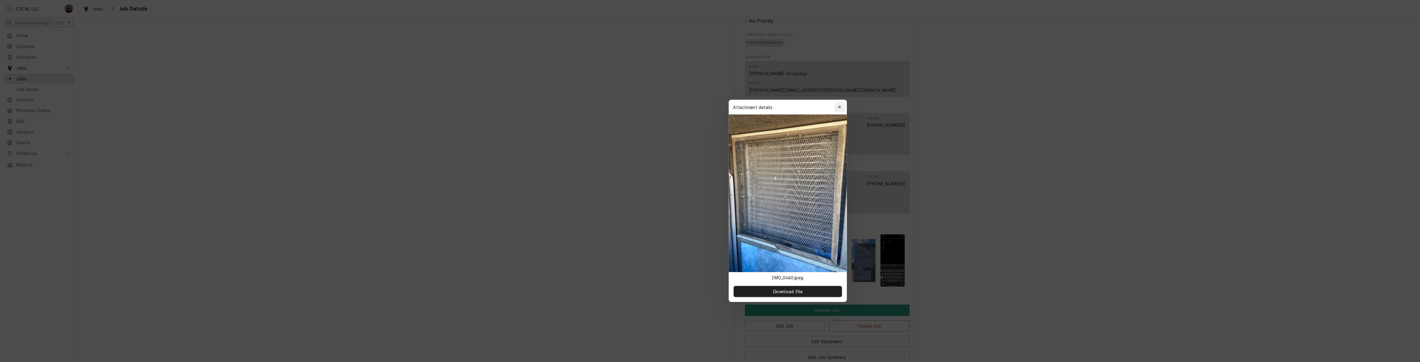
click at [472, 94] on div "button" at bounding box center [757, 97] width 6 height 6
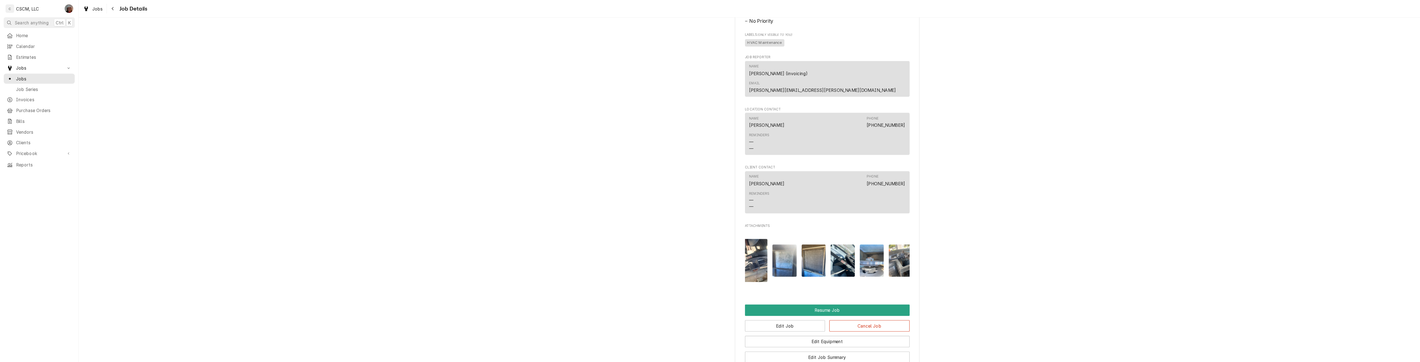
scroll to position [0, 0]
click at [472, 220] on img "Attachments" at bounding box center [709, 234] width 22 height 29
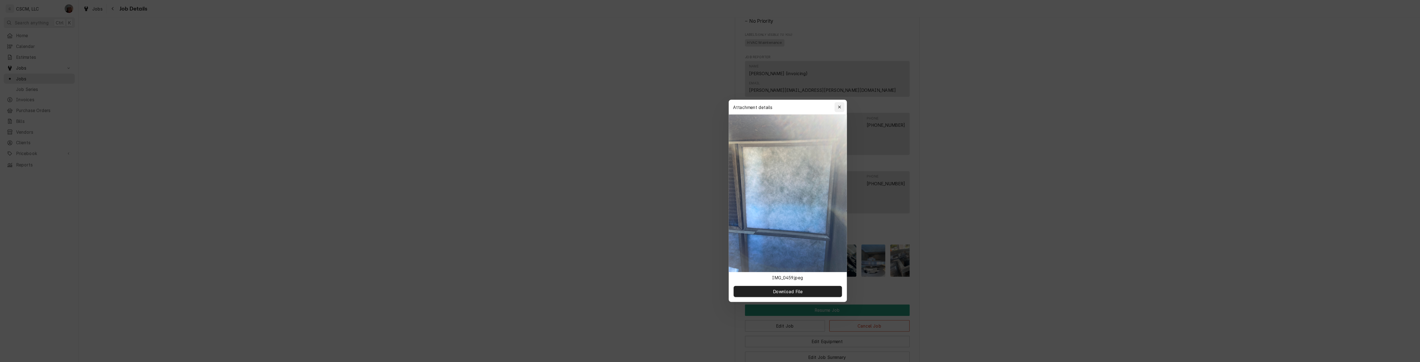
click at [472, 95] on icon "button" at bounding box center [756, 97] width 3 height 4
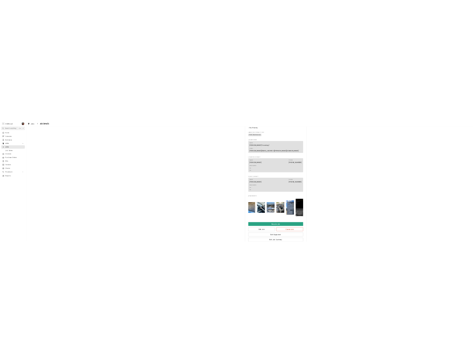
scroll to position [0, 61]
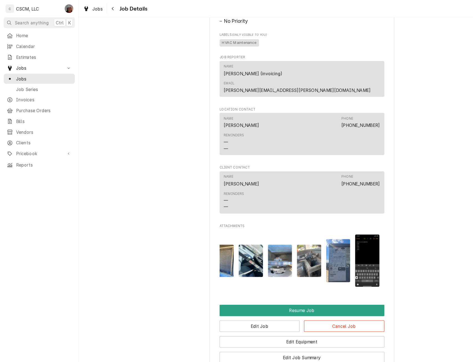
click at [330, 213] on img "Attachments" at bounding box center [331, 234] width 22 height 47
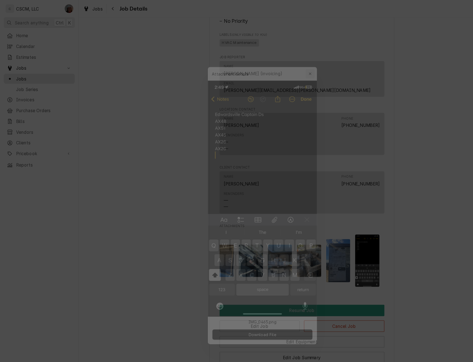
click at [283, 52] on icon "button" at bounding box center [283, 52] width 2 height 2
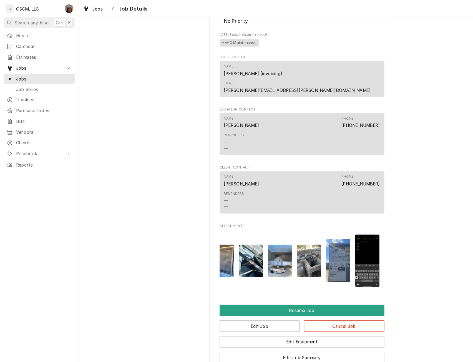
scroll to position [0, 0]
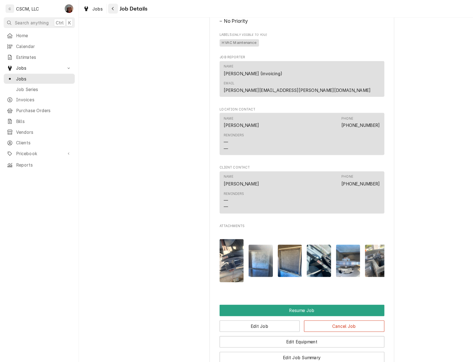
click at [100, 10] on div "Navigate back" at bounding box center [102, 8] width 6 height 6
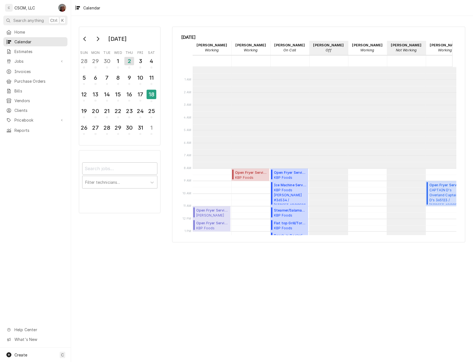
scroll to position [101, 0]
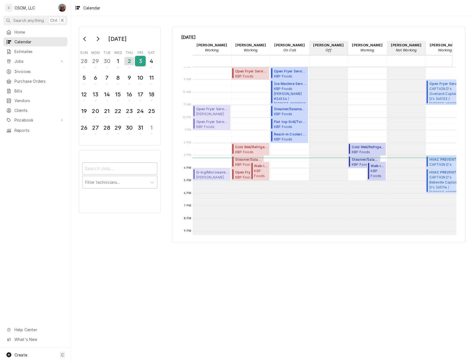
click at [139, 62] on div "3" at bounding box center [140, 60] width 10 height 9
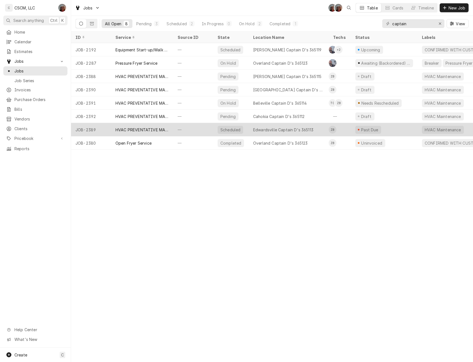
click at [113, 126] on div "HVAC PREVENTATIVE MAINTENANCE" at bounding box center [142, 129] width 62 height 13
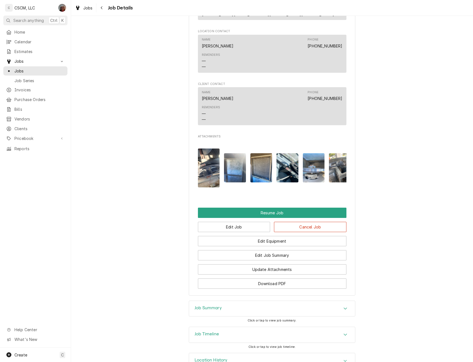
scroll to position [559, 0]
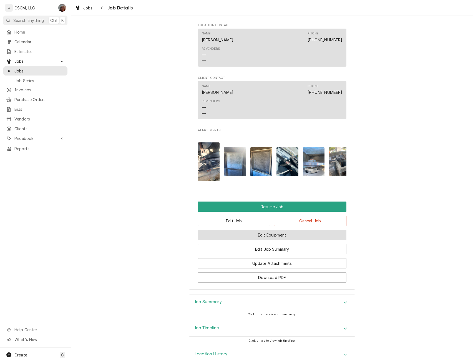
click at [266, 230] on button "Edit Equipment" at bounding box center [272, 235] width 148 height 10
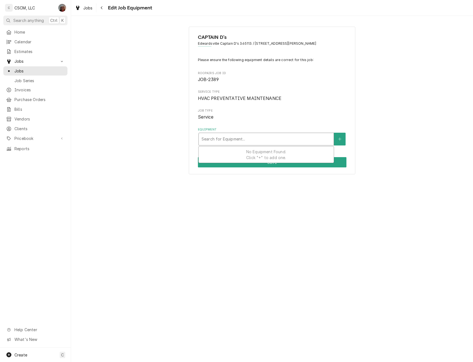
click at [227, 140] on div "Equipment" at bounding box center [265, 139] width 129 height 10
click at [340, 140] on icon "Create New Equipment" at bounding box center [339, 139] width 3 height 4
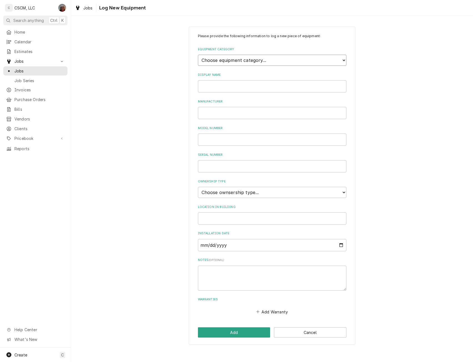
click at [292, 58] on select "Choose equipment category... Cooking Equipment Fryers Ice Machines Ovens and Ra…" at bounding box center [272, 60] width 148 height 11
select select "15"
click at [198, 55] on select "Choose equipment category... Cooking Equipment Fryers Ice Machines Ovens and Ra…" at bounding box center [272, 60] width 148 height 11
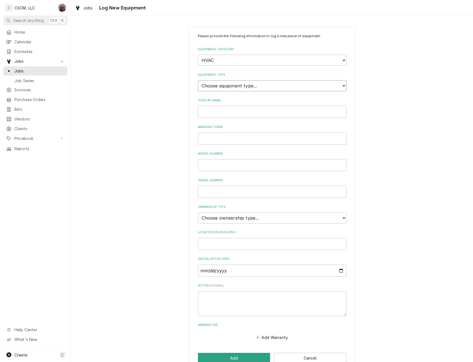
click at [275, 83] on select "Choose equipment type... Condenser Furnace Chiller Air Handler VRF Mini Split M…" at bounding box center [272, 85] width 148 height 11
select select "131"
click at [198, 80] on select "Choose equipment type... Condenser Furnace Chiller Air Handler VRF Mini Split M…" at bounding box center [272, 85] width 148 height 11
click at [218, 109] on input "Display Name" at bounding box center [272, 112] width 148 height 12
type input "RTU #1"
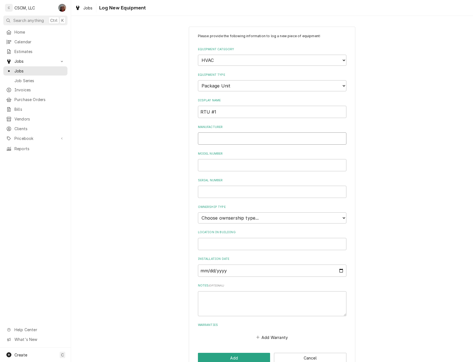
click at [212, 135] on input "Manufacturer" at bounding box center [272, 138] width 148 height 12
type input "Carrier"
type input "48TCED09A2A5A0A0G0"
click at [272, 217] on select "Choose ownsership type... Unknown Owned Leased Rented" at bounding box center [272, 217] width 148 height 11
select select "0"
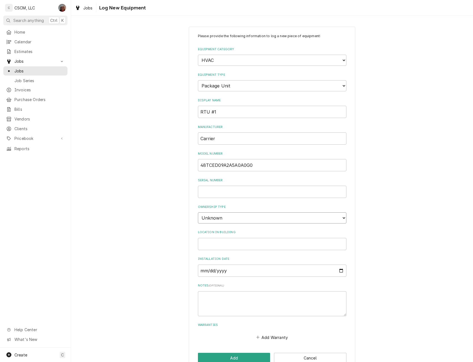
click at [198, 212] on select "Choose ownsership type... Unknown Owned Leased Rented" at bounding box center [272, 217] width 148 height 11
click at [220, 245] on input "Location in Building" at bounding box center [272, 244] width 148 height 12
type input "r"
type input "Roof Top"
click at [229, 356] on button "Add" at bounding box center [234, 358] width 72 height 10
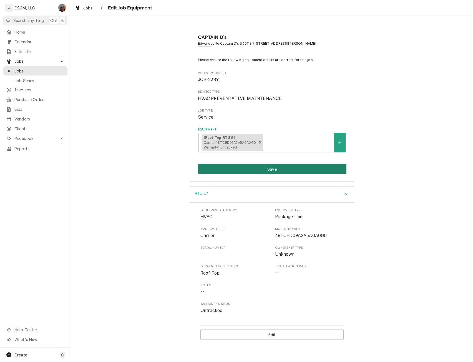
click at [274, 171] on button "Save" at bounding box center [272, 169] width 148 height 10
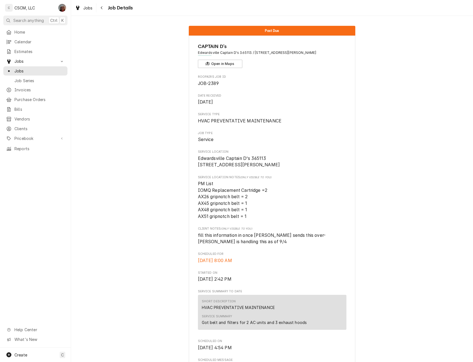
click at [274, 168] on span "Edwardsville Captain D's 365113 [STREET_ADDRESS][PERSON_NAME]" at bounding box center [272, 161] width 148 height 13
click at [100, 6] on icon "Navigate back" at bounding box center [101, 8] width 2 height 4
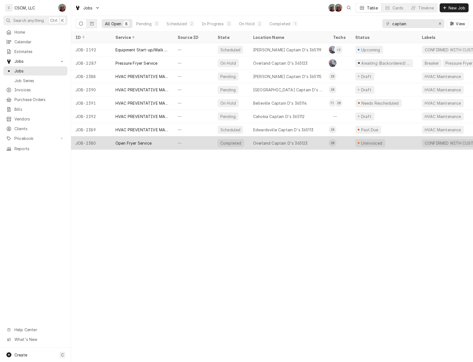
click at [102, 140] on div "JOB-2380" at bounding box center [91, 142] width 40 height 13
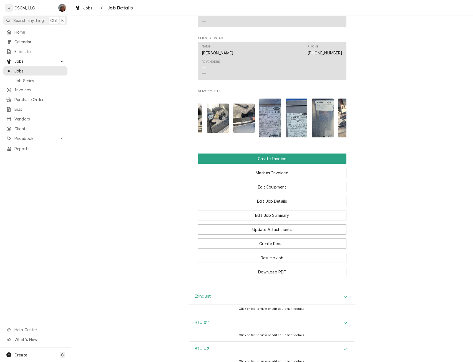
scroll to position [0, 133]
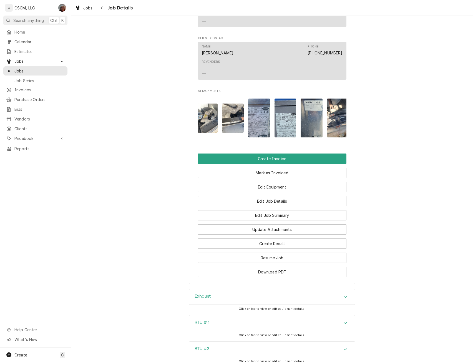
click at [343, 320] on icon "Accordion Header" at bounding box center [345, 322] width 4 height 4
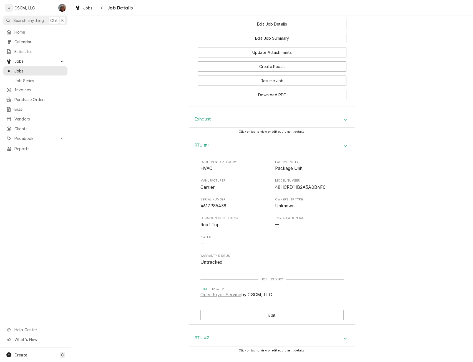
scroll to position [700, 0]
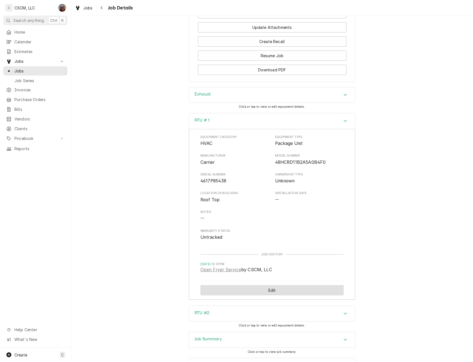
click at [276, 285] on button "Edit" at bounding box center [271, 290] width 143 height 10
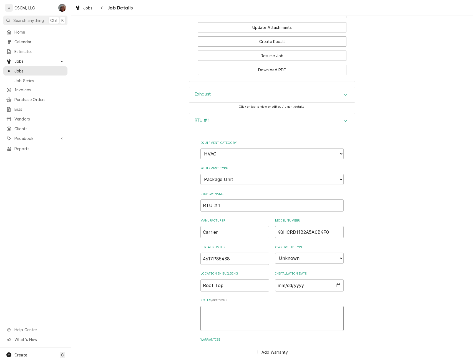
click at [216, 306] on textarea "Notes ( optional )" at bounding box center [271, 318] width 143 height 25
type textarea "x"
type textarea "I"
type textarea "x"
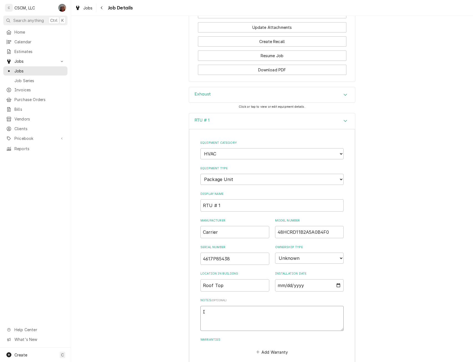
type textarea "If"
type textarea "x"
type textarea "If"
type textarea "x"
type textarea "If e"
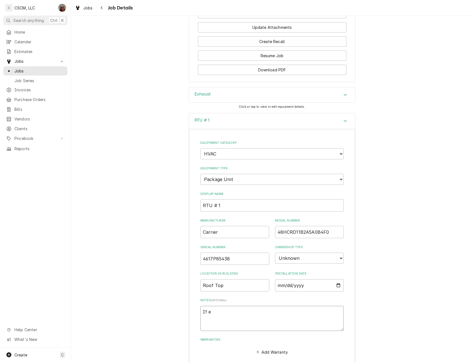
type textarea "x"
type textarea "If ev"
type textarea "x"
type textarea "If eve"
type textarea "x"
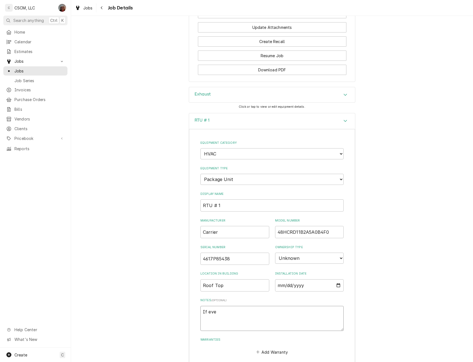
type textarea "If ever"
type textarea "x"
type textarea "If ever"
type textarea "x"
type textarea "If ever ne"
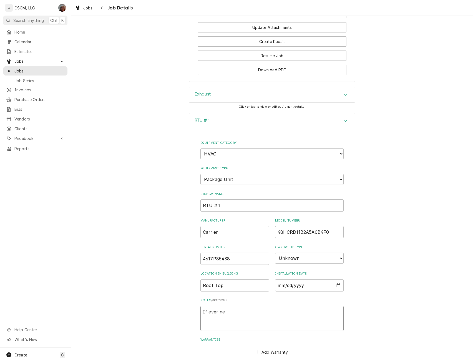
type textarea "x"
type textarea "If ever nee"
type textarea "x"
type textarea "If ever need"
type textarea "x"
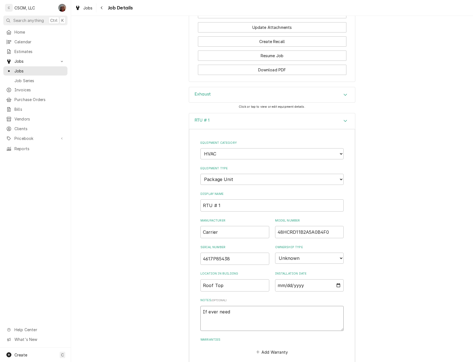
type textarea "If ever neede"
type textarea "x"
type textarea "If ever needed"
type textarea "x"
type textarea "If ever needed"
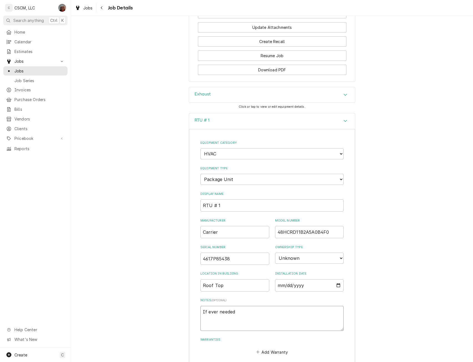
type textarea "x"
type textarea "If ever needed f"
type textarea "x"
type textarea "If ever needed fo"
type textarea "x"
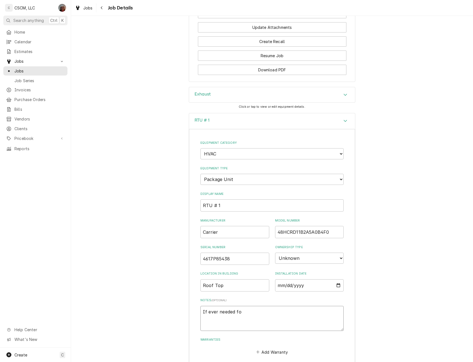
type textarea "If ever needed fo"
type textarea "x"
type textarea "If ever needed fo"
type textarea "x"
type textarea "If ever needed for"
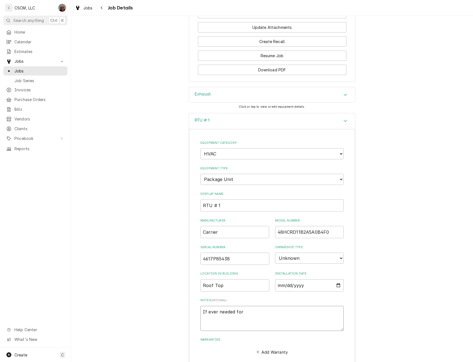
type textarea "x"
type textarea "If ever needed for"
type textarea "x"
type textarea "If ever needed for th"
type textarea "x"
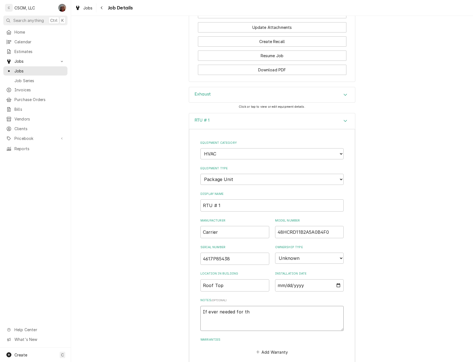
type textarea "If ever needed for thi"
type textarea "x"
type textarea "If ever needed for this"
type textarea "x"
type textarea "If ever needed for this u"
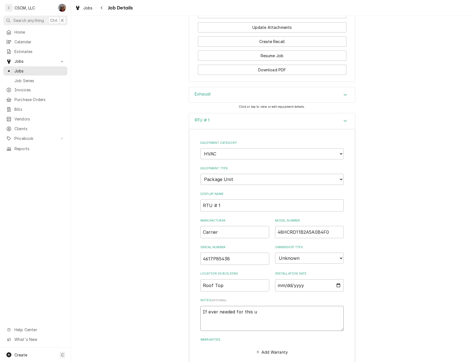
type textarea "x"
type textarea "If ever needed for this un"
type textarea "x"
type textarea "If ever needed for this uni"
type textarea "x"
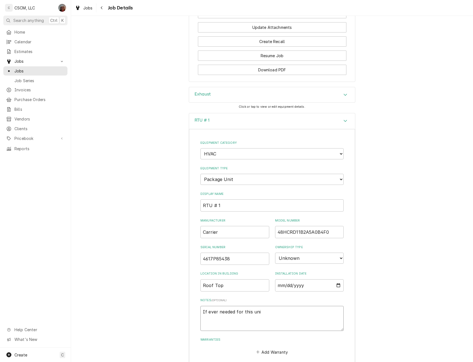
type textarea "If ever needed for this unit"
type textarea "x"
type textarea "If ever needed for this unit"
type textarea "x"
type textarea "If ever needed for this unit"
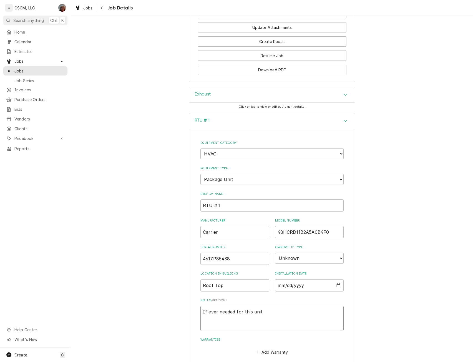
paste textarea "Carrier HVAC 50HJ540575 Air Filter, Intake, Aluminum Mesh"
type textarea "x"
type textarea "If ever needed for this unit Carrier HVAC 50HJ540575 Air Filter, Intake, Alumin…"
click at [267, 306] on textarea "If ever needed for this unit Carrier HVAC 50HJ540575 Air Filter, Intake, Alumin…" at bounding box center [271, 318] width 143 height 25
click at [261, 306] on textarea "If ever needed for this unit Carrier HVAC 50HJ540575 Air Filter, Intake, Alumin…" at bounding box center [271, 318] width 143 height 25
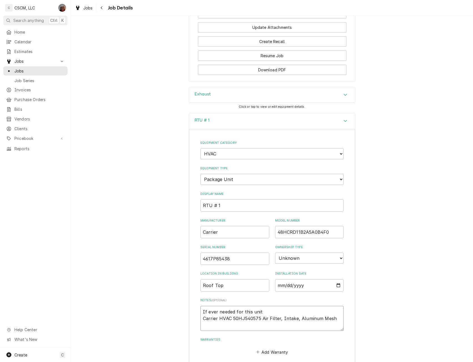
type textarea "x"
type textarea "If ever needed for this unit h Carrier HVAC 50HJ540575 Air Filter, Intake, Alum…"
type textarea "x"
type textarea "If ever needed for this unit ha Carrier HVAC 50HJ540575 Air Filter, Intake, Alu…"
type textarea "x"
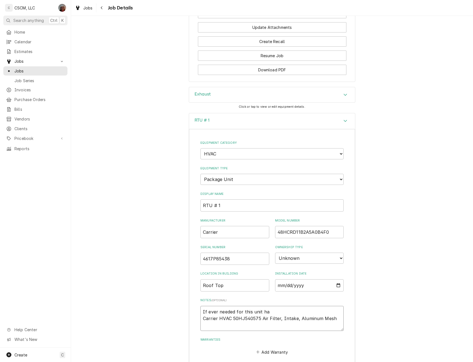
type textarea "If ever needed for this unit has Carrier HVAC 50HJ540575 Air Filter, Intake, Al…"
type textarea "x"
type textarea "If ever needed for this unit has Carrier HVAC 50HJ540575 Air Filter, Intake, Al…"
type textarea "x"
type textarea "If ever needed for this unit has o Carrier HVAC 50HJ540575 Air Filter, Intake, …"
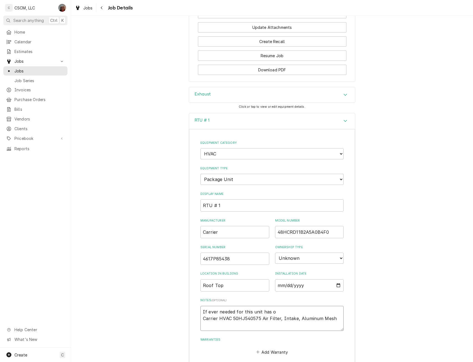
type textarea "x"
type textarea "If ever needed for this unit has one Carrier HVAC 50HJ540575 Air Filter, Intake…"
type textarea "x"
type textarea "If ever needed for this unit has one Carrier HVAC 50HJ540575 Air Filter, Intake…"
type textarea "x"
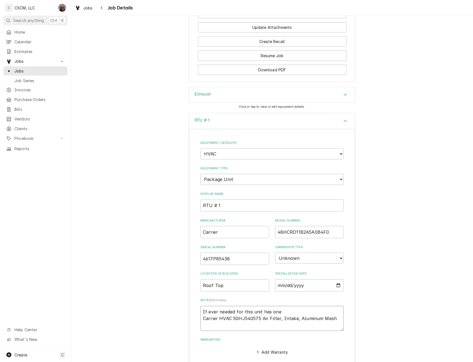
type textarea "If ever needed for this unit has one w Carrier HVAC 50HJ540575 Air Filter, Inta…"
type textarea "x"
type textarea "If ever needed for this unit has one wa Carrier HVAC 50HJ540575 Air Filter, Int…"
type textarea "x"
type textarea "If ever needed for this unit has one was Carrier HVAC 50HJ540575 Air Filter, In…"
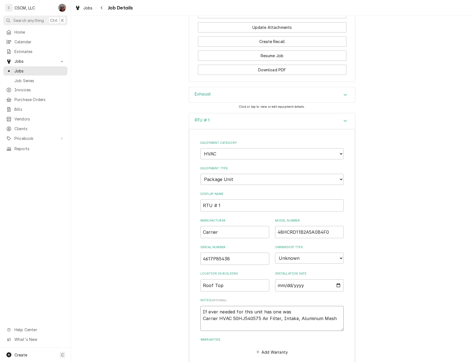
type textarea "x"
type textarea "If ever needed for this unit has one wash Carrier HVAC 50HJ540575 Air Filter, I…"
type textarea "x"
type textarea "If ever needed for this unit has one washa Carrier HVAC 50HJ540575 Air Filter, …"
type textarea "x"
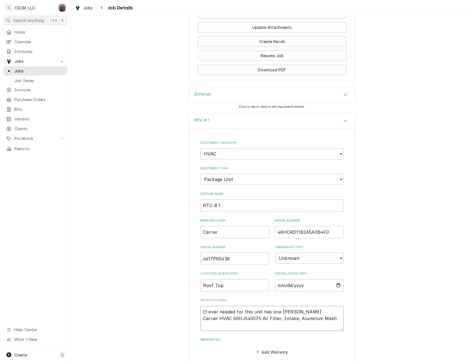
type textarea "If ever needed for this unit has one washab Carrier HVAC 50HJ540575 Air Filter,…"
type textarea "x"
type textarea "If ever needed for this unit has one washabl Carrier HVAC 50HJ540575 Air Filter…"
type textarea "x"
type textarea "If ever needed for this unit has one washable Carrier HVAC 50HJ540575 Air Filte…"
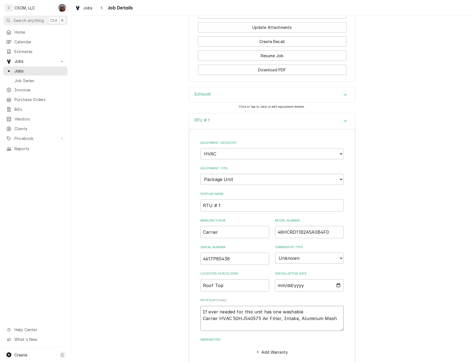
type textarea "x"
type textarea "If ever needed for this unit has one washable Carrier HVAC 50HJ540575 Air Filte…"
type textarea "x"
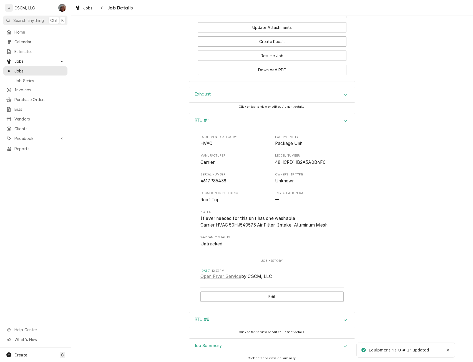
click at [343, 118] on icon "Accordion Header" at bounding box center [345, 120] width 4 height 4
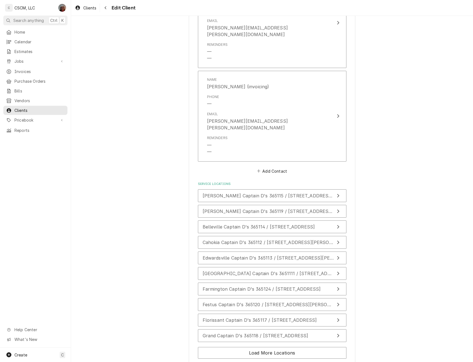
scroll to position [764, 0]
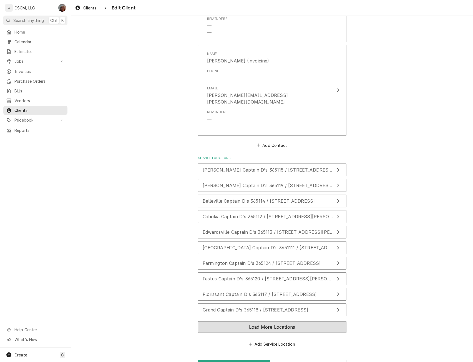
click at [249, 321] on button "Load More Locations" at bounding box center [272, 327] width 148 height 12
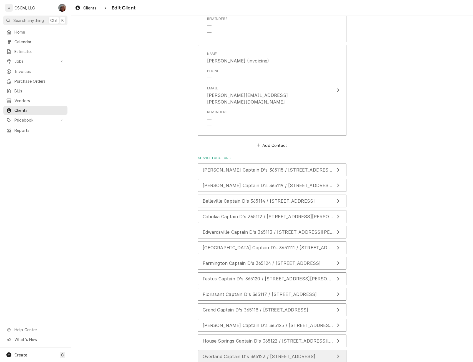
click at [233, 350] on button "Overland Captain D's 365123 / [STREET_ADDRESS]" at bounding box center [272, 356] width 148 height 13
type textarea "x"
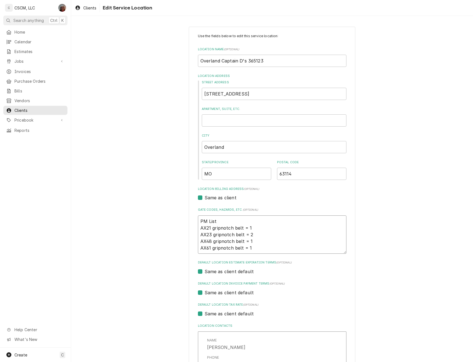
click at [260, 247] on textarea "PM List AX21 gripnotch belt = 1 AX23 gripnotch belt = 2 AX48 gripnotch belt = 1…" at bounding box center [272, 234] width 148 height 38
type textarea "PM List AX21 gripnotch belt = 1 AX23 gripnotch belt = 2 AX48 gripnotch belt = 1…"
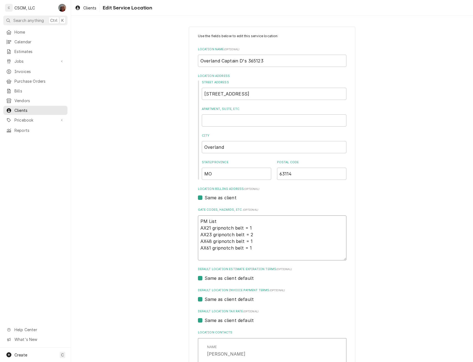
type textarea "x"
type textarea "PM List AX21 gripnotch belt = 1 AX23 gripnotch belt = 2 AX48 gripnotch belt = 1…"
type textarea "x"
type textarea "PM List AX21 gripnotch belt = 1 AX23 gripnotch belt = 2 AX48 gripnotch belt = 1…"
type textarea "x"
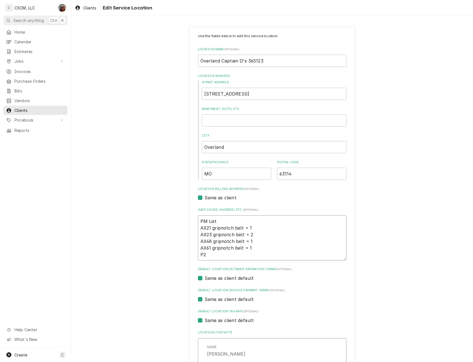
type textarea "PM List AX21 gripnotch belt = 1 AX23 gripnotch belt = 2 AX48 gripnotch belt = 1…"
type textarea "x"
type textarea "PM List AX21 gripnotch belt = 1 AX23 gripnotch belt = 2 AX48 gripnotch belt = 1…"
type textarea "x"
type textarea "PM List AX21 gripnotch belt = 1 AX23 gripnotch belt = 2 AX48 gripnotch belt = 1…"
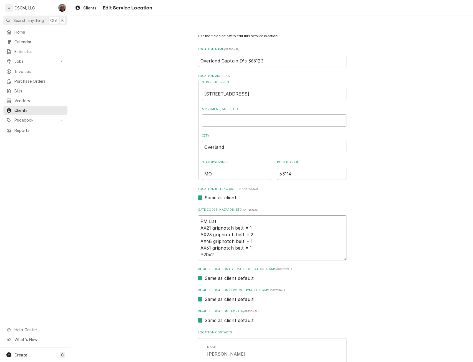
type textarea "x"
type textarea "PM List AX21 gripnotch belt = 1 AX23 gripnotch belt = 2 AX48 gripnotch belt = 1…"
type textarea "x"
type textarea "PM List AX21 gripnotch belt = 1 AX23 gripnotch belt = 2 AX48 gripnotch belt = 1…"
type textarea "x"
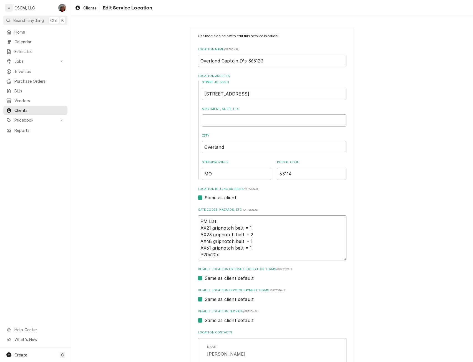
type textarea "PM List AX21 gripnotch belt = 1 AX23 gripnotch belt = 2 AX48 gripnotch belt = 1…"
type textarea "x"
type textarea "PM List AX21 gripnotch belt = 1 AX23 gripnotch belt = 2 AX48 gripnotch belt = 1…"
type textarea "x"
type textarea "PM List AX21 gripnotch belt = 1 AX23 gripnotch belt = 2 AX48 gripnotch belt = 1…"
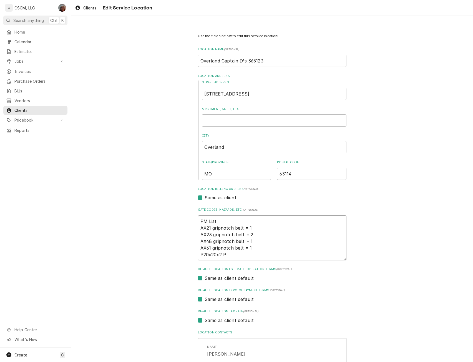
type textarea "x"
type textarea "PM List AX21 gripnotch belt = 1 AX23 gripnotch belt = 2 AX48 gripnotch belt = 1…"
type textarea "x"
type textarea "PM List AX21 gripnotch belt = 1 AX23 gripnotch belt = 2 AX48 gripnotch belt = 1…"
type textarea "x"
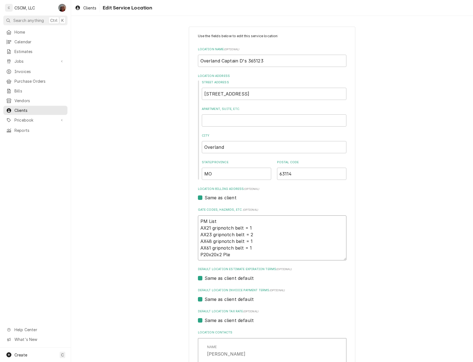
type textarea "PM List AX21 gripnotch belt = 1 AX23 gripnotch belt = 2 AX48 gripnotch belt = 1…"
type textarea "x"
type textarea "PM List AX21 gripnotch belt = 1 AX23 gripnotch belt = 2 AX48 gripnotch belt = 1…"
type textarea "x"
type textarea "PM List AX21 gripnotch belt = 1 AX23 gripnotch belt = 2 AX48 gripnotch belt = 1…"
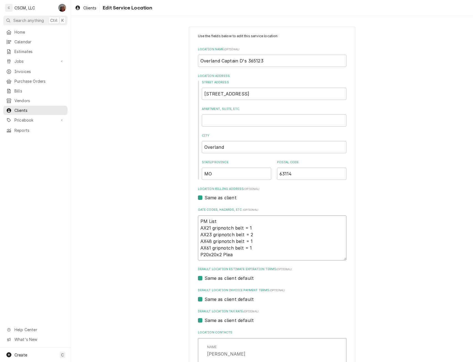
type textarea "x"
type textarea "PM List AX21 gripnotch belt = 1 AX23 gripnotch belt = 2 AX48 gripnotch belt = 1…"
type textarea "x"
type textarea "PM List AX21 gripnotch belt = 1 AX23 gripnotch belt = 2 AX48 gripnotch belt = 1…"
type textarea "x"
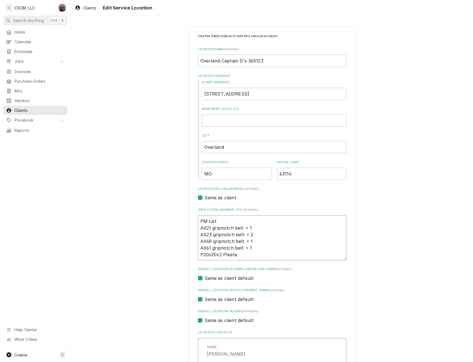
type textarea "PM List AX21 gripnotch belt = 1 AX23 gripnotch belt = 2 AX48 gripnotch belt = 1…"
type textarea "x"
type textarea "PM List AX21 gripnotch belt = 1 AX23 gripnotch belt = 2 AX48 gripnotch belt = 1…"
type textarea "x"
type textarea "PM List AX21 gripnotch belt = 1 AX23 gripnotch belt = 2 AX48 gripnotch belt = 1…"
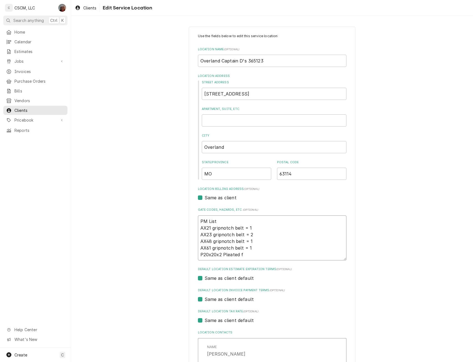
type textarea "x"
type textarea "PM List AX21 gripnotch belt = 1 AX23 gripnotch belt = 2 AX48 gripnotch belt = 1…"
type textarea "x"
type textarea "PM List AX21 gripnotch belt = 1 AX23 gripnotch belt = 2 AX48 gripnotch belt = 1…"
type textarea "x"
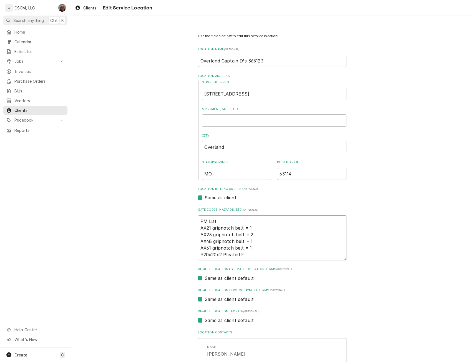
type textarea "PM List AX21 gripnotch belt = 1 AX23 gripnotch belt = 2 AX48 gripnotch belt = 1…"
type textarea "x"
type textarea "PM List AX21 gripnotch belt = 1 AX23 gripnotch belt = 2 AX48 gripnotch belt = 1…"
type textarea "x"
type textarea "PM List AX21 gripnotch belt = 1 AX23 gripnotch belt = 2 AX48 gripnotch belt = 1…"
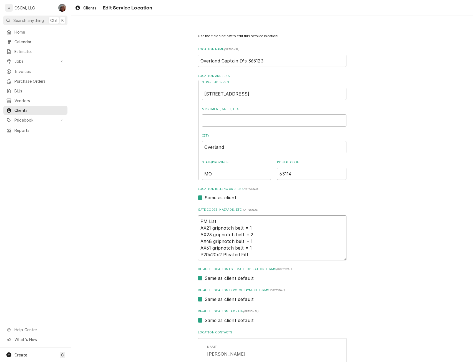
type textarea "x"
type textarea "PM List AX21 gripnotch belt = 1 AX23 gripnotch belt = 2 AX48 gripnotch belt = 1…"
type textarea "x"
type textarea "PM List AX21 gripnotch belt = 1 AX23 gripnotch belt = 2 AX48 gripnotch belt = 1…"
type textarea "x"
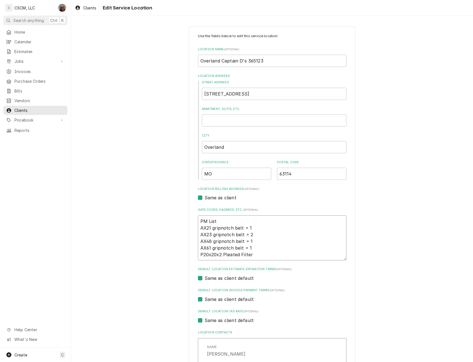
type textarea "PM List AX21 gripnotch belt = 1 AX23 gripnotch belt = 2 AX48 gripnotch belt = 1…"
type textarea "x"
type textarea "PM List AX21 gripnotch belt = 1 AX23 gripnotch belt = 2 AX48 gripnotch belt = 1…"
type textarea "x"
type textarea "PM List AX21 gripnotch belt = 1 AX23 gripnotch belt = 2 AX48 gripnotch belt = 1…"
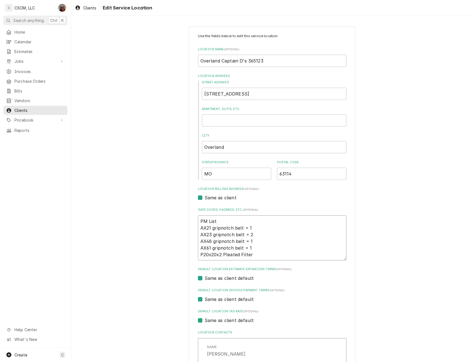
type textarea "x"
type textarea "PM List AX21 gripnotch belt = 1 AX23 gripnotch belt = 2 AX48 gripnotch belt = 1…"
type textarea "x"
type textarea "PM List AX21 gripnotch belt = 1 AX23 gripnotch belt = 2 AX48 gripnotch belt = 1…"
type textarea "x"
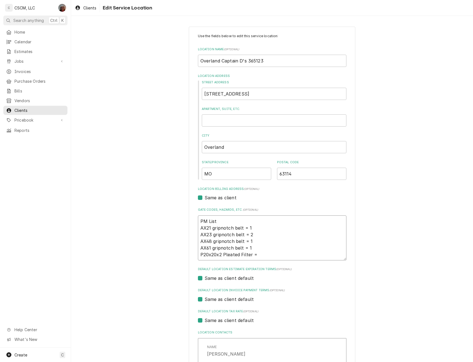
type textarea "PM List AX21 gripnotch belt = 1 AX23 gripnotch belt = 2 AX48 gripnotch belt = 1…"
type textarea "x"
type textarea "PM List AX21 gripnotch belt = 1 AX23 gripnotch belt = 2 AX48 gripnotch belt = 1…"
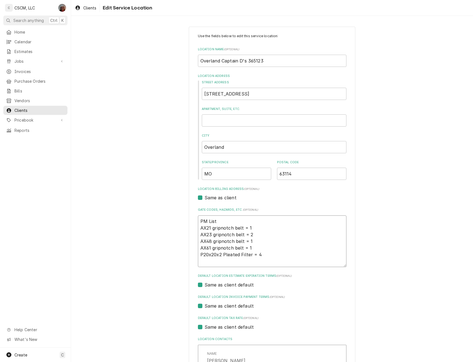
type textarea "x"
type textarea "PM List AX21 gripnotch belt = 1 AX23 gripnotch belt = 2 AX48 gripnotch belt = 1…"
type textarea "x"
type textarea "PM List AX21 gripnotch belt = 1 AX23 gripnotch belt = 2 AX48 gripnotch belt = 1…"
type textarea "x"
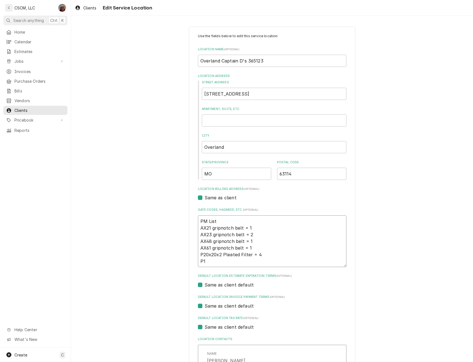
type textarea "PM List AX21 gripnotch belt = 1 AX23 gripnotch belt = 2 AX48 gripnotch belt = 1…"
type textarea "x"
type textarea "PM List AX21 gripnotch belt = 1 AX23 gripnotch belt = 2 AX48 gripnotch belt = 1…"
type textarea "x"
type textarea "PM List AX21 gripnotch belt = 1 AX23 gripnotch belt = 2 AX48 gripnotch belt = 1…"
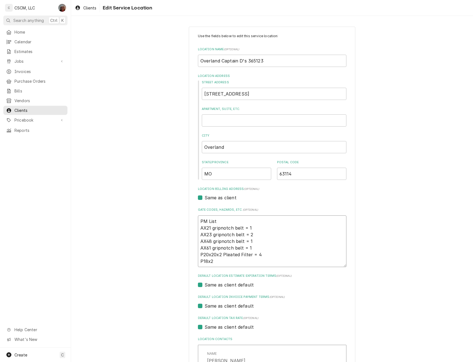
type textarea "x"
type textarea "PM List AX21 gripnotch belt = 1 AX23 gripnotch belt = 2 AX48 gripnotch belt = 1…"
type textarea "x"
type textarea "PM List AX21 gripnotch belt = 1 AX23 gripnotch belt = 2 AX48 gripnotch belt = 1…"
type textarea "x"
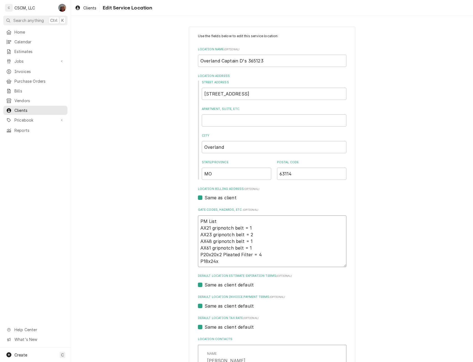
type textarea "PM List AX21 gripnotch belt = 1 AX23 gripnotch belt = 2 AX48 gripnotch belt = 1…"
type textarea "x"
type textarea "PM List AX21 gripnotch belt = 1 AX23 gripnotch belt = 2 AX48 gripnotch belt = 1…"
type textarea "x"
type textarea "PM List AX21 gripnotch belt = 1 AX23 gripnotch belt = 2 AX48 gripnotch belt = 1…"
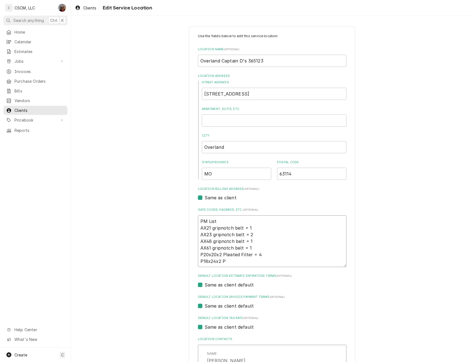
type textarea "x"
type textarea "PM List AX21 gripnotch belt = 1 AX23 gripnotch belt = 2 AX48 gripnotch belt = 1…"
type textarea "x"
type textarea "PM List AX21 gripnotch belt = 1 AX23 gripnotch belt = 2 AX48 gripnotch belt = 1…"
type textarea "x"
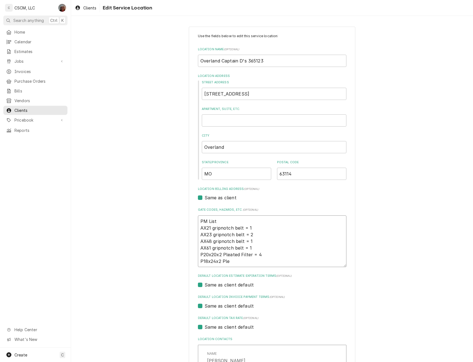
type textarea "PM List AX21 gripnotch belt = 1 AX23 gripnotch belt = 2 AX48 gripnotch belt = 1…"
type textarea "x"
type textarea "PM List AX21 gripnotch belt = 1 AX23 gripnotch belt = 2 AX48 gripnotch belt = 1…"
type textarea "x"
type textarea "PM List AX21 gripnotch belt = 1 AX23 gripnotch belt = 2 AX48 gripnotch belt = 1…"
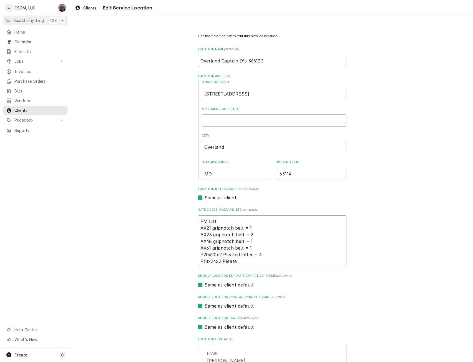
type textarea "x"
type textarea "PM List AX21 gripnotch belt = 1 AX23 gripnotch belt = 2 AX48 gripnotch belt = 1…"
type textarea "x"
type textarea "PM List AX21 gripnotch belt = 1 AX23 gripnotch belt = 2 AX48 gripnotch belt = 1…"
type textarea "x"
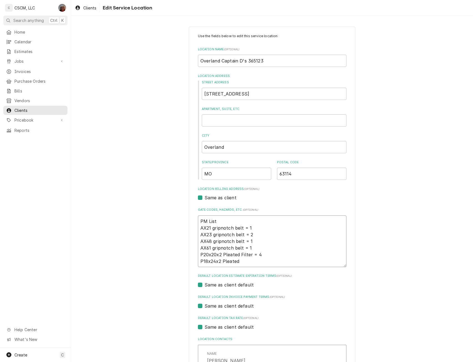
type textarea "PM List AX21 gripnotch belt = 1 AX23 gripnotch belt = 2 AX48 gripnotch belt = 1…"
type textarea "x"
type textarea "PM List AX21 gripnotch belt = 1 AX23 gripnotch belt = 2 AX48 gripnotch belt = 1…"
type textarea "x"
type textarea "PM List AX21 gripnotch belt = 1 AX23 gripnotch belt = 2 AX48 gripnotch belt = 1…"
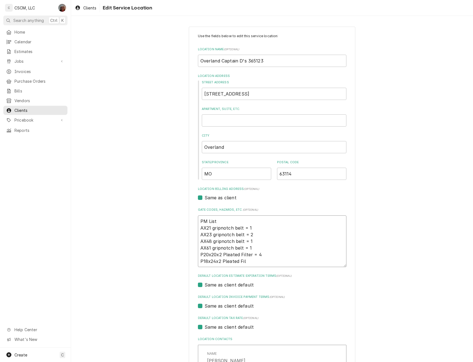
type textarea "x"
type textarea "PM List AX21 gripnotch belt = 1 AX23 gripnotch belt = 2 AX48 gripnotch belt = 1…"
type textarea "x"
type textarea "PM List AX21 gripnotch belt = 1 AX23 gripnotch belt = 2 AX48 gripnotch belt = 1…"
type textarea "x"
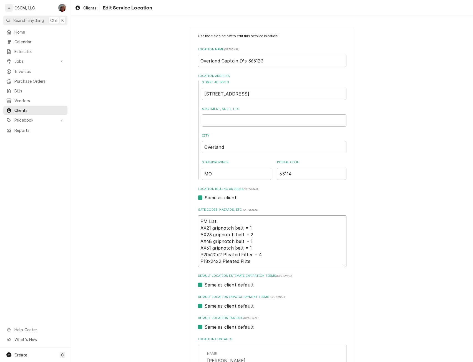
type textarea "PM List AX21 gripnotch belt = 1 AX23 gripnotch belt = 2 AX48 gripnotch belt = 1…"
type textarea "x"
type textarea "PM List AX21 gripnotch belt = 1 AX23 gripnotch belt = 2 AX48 gripnotch belt = 1…"
type textarea "x"
type textarea "PM List AX21 gripnotch belt = 1 AX23 gripnotch belt = 2 AX48 gripnotch belt = 1…"
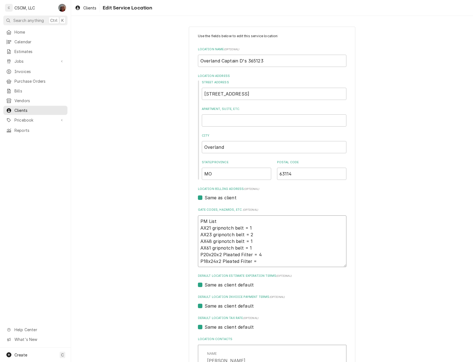
type textarea "x"
type textarea "PM List AX21 gripnotch belt = 1 AX23 gripnotch belt = 2 AX48 gripnotch belt = 1…"
type textarea "x"
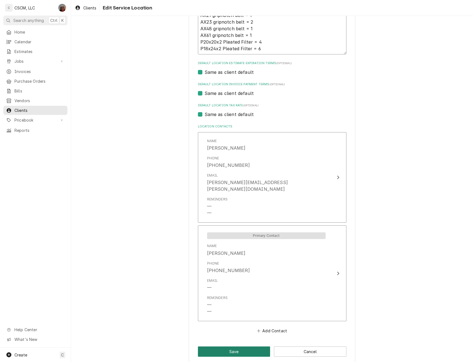
type textarea "PM List AX21 gripnotch belt = 1 AX23 gripnotch belt = 2 AX48 gripnotch belt = 1…"
click at [225, 346] on button "Save" at bounding box center [234, 351] width 72 height 10
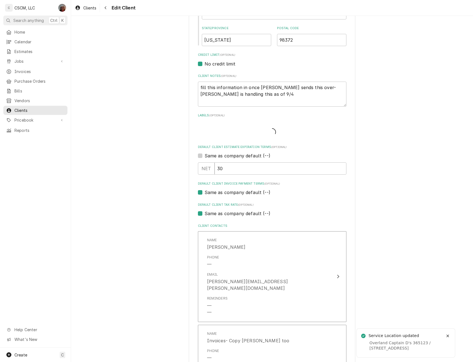
type textarea "x"
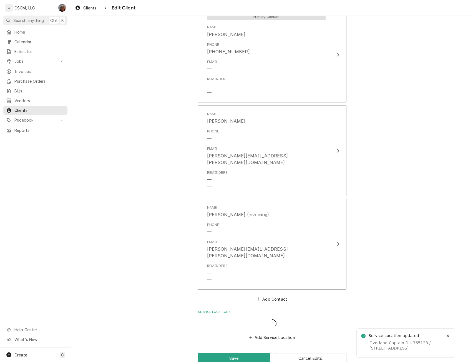
scroll to position [604, 0]
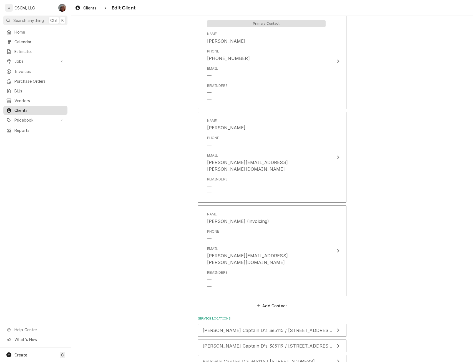
click at [27, 107] on span "Clients" at bounding box center [39, 110] width 50 height 6
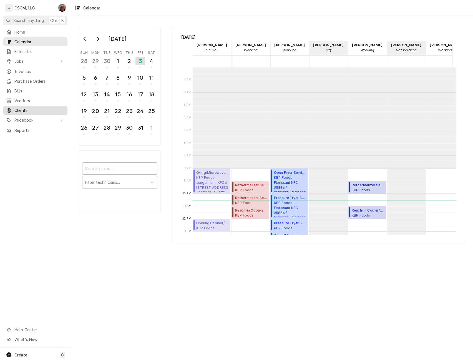
scroll to position [101, 0]
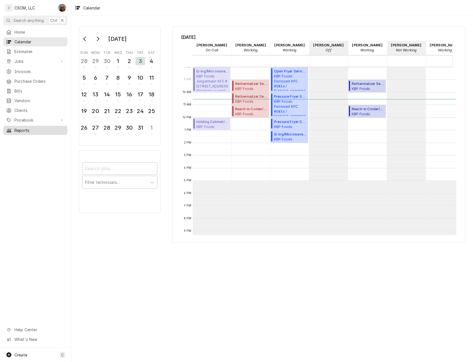
click at [28, 127] on span "Reports" at bounding box center [39, 130] width 50 height 6
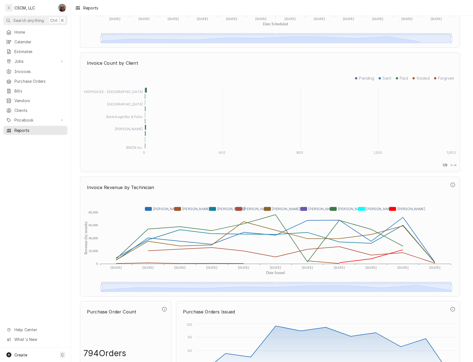
scroll to position [1385, 0]
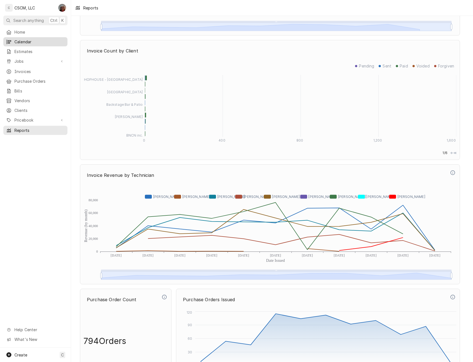
click at [29, 42] on span "Calendar" at bounding box center [39, 42] width 50 height 6
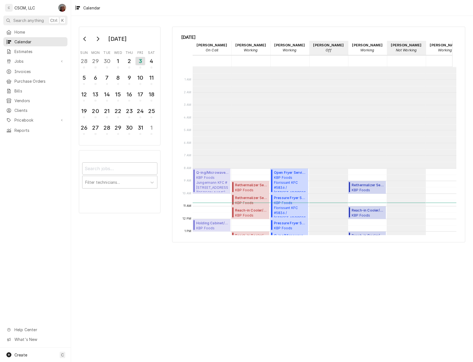
scroll to position [101, 0]
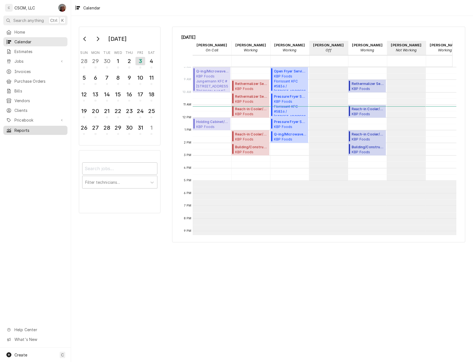
click at [27, 128] on span "Reports" at bounding box center [39, 130] width 50 height 6
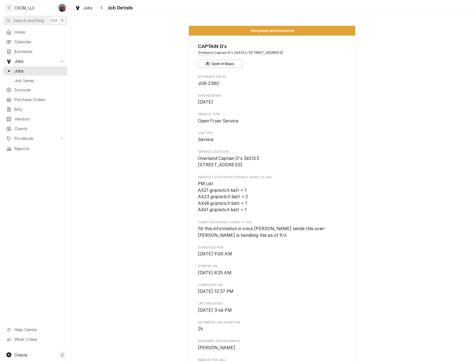
scroll to position [0, 133]
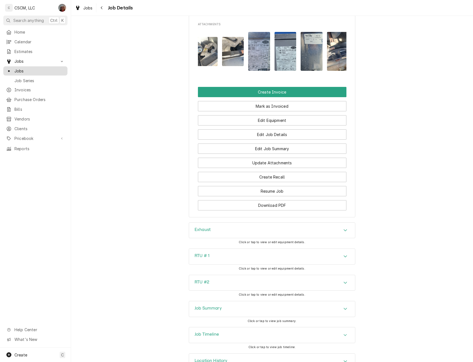
click at [36, 68] on span "Jobs" at bounding box center [39, 71] width 50 height 6
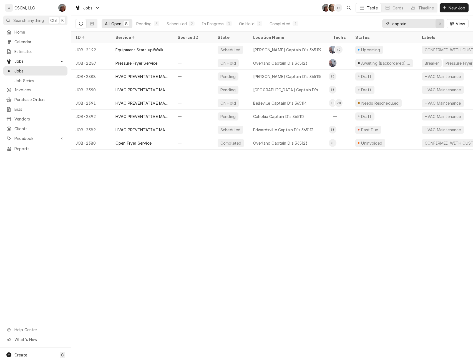
click at [440, 25] on icon "Erase input" at bounding box center [439, 24] width 3 height 4
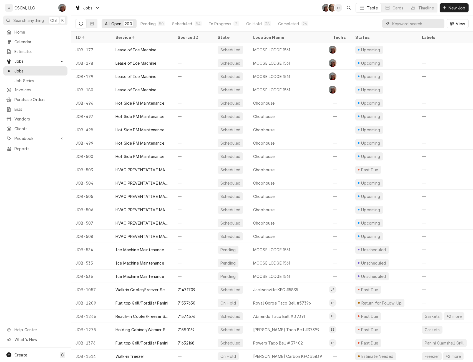
paste input "72128298"
type input "72128298"
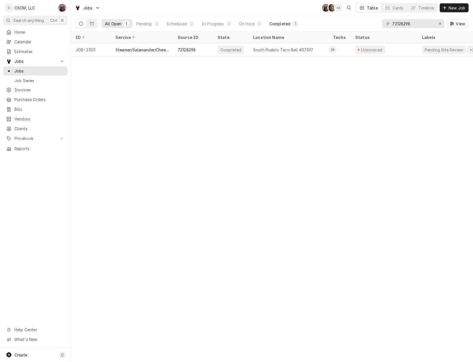
click at [277, 24] on div "Completed" at bounding box center [279, 24] width 21 height 6
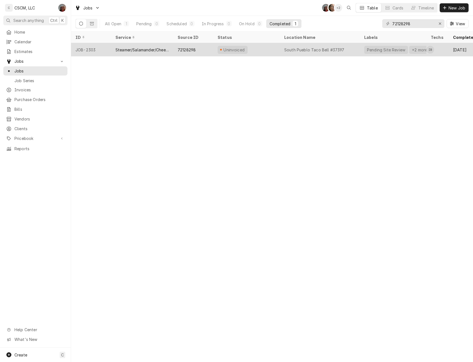
click at [125, 55] on div "Steamer/Salamander/Cheesemelter Service" at bounding box center [142, 49] width 62 height 13
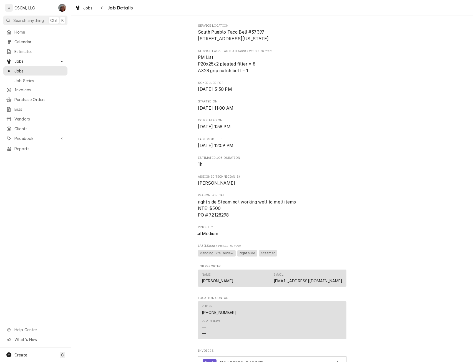
scroll to position [170, 0]
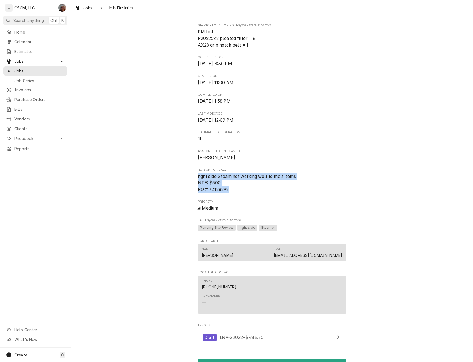
drag, startPoint x: 194, startPoint y: 182, endPoint x: 231, endPoint y: 196, distance: 39.4
click at [231, 196] on div "KBP Foods South Pueblo Taco Bell #37397 / 1717 S. Pueblo Blvd, Pueblo, Colorado…" at bounding box center [272, 162] width 166 height 595
copy span "right side Steam not working well to melt items NTE: $500 PO # 72128298"
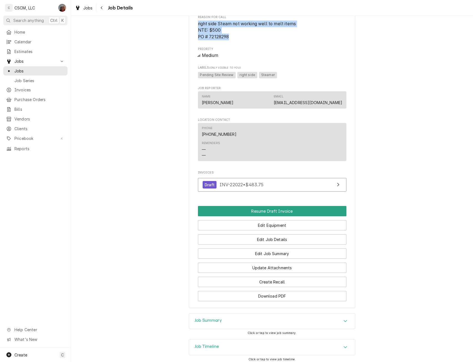
scroll to position [359, 0]
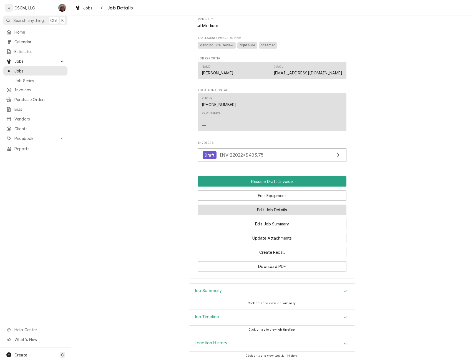
click at [259, 210] on button "Edit Job Details" at bounding box center [272, 209] width 148 height 10
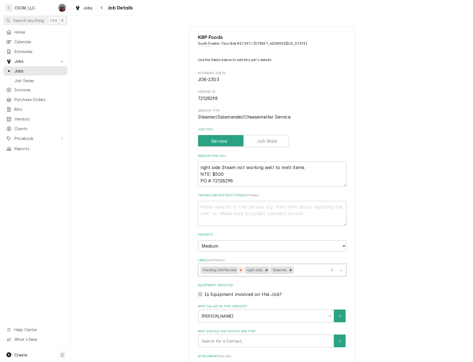
click at [239, 270] on icon "Remove Pending Site Review" at bounding box center [241, 270] width 4 height 4
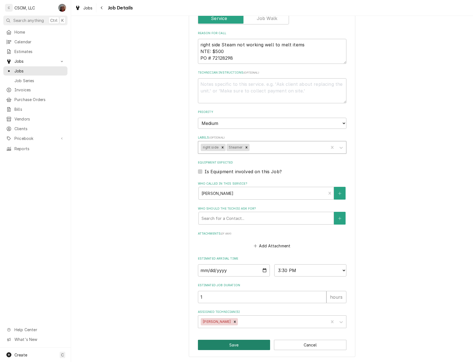
click at [237, 344] on button "Save" at bounding box center [234, 345] width 72 height 10
type textarea "x"
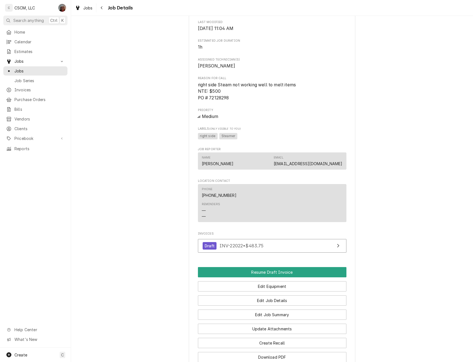
scroll to position [301, 0]
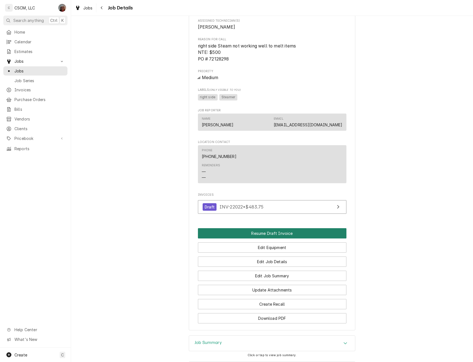
click at [263, 238] on button "Resume Draft Invoice" at bounding box center [272, 233] width 148 height 10
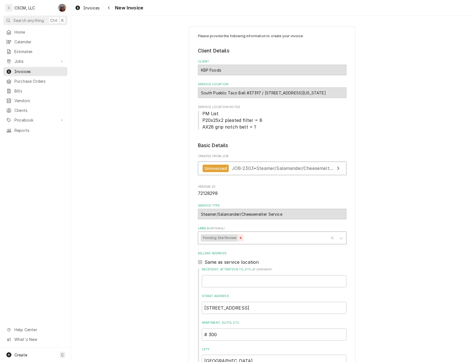
click at [240, 238] on div "Remove Pending Site Review" at bounding box center [240, 237] width 6 height 7
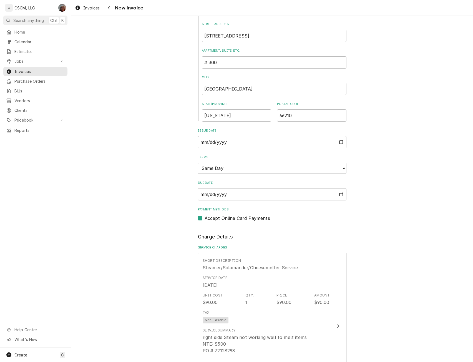
scroll to position [246, 0]
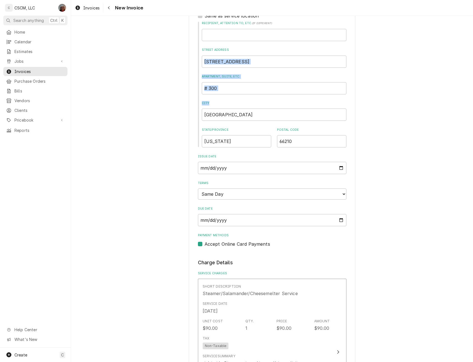
drag, startPoint x: 451, startPoint y: 107, endPoint x: 444, endPoint y: 49, distance: 59.0
click at [444, 49] on div "Please provide the following information to create your invoice: Client Details…" at bounding box center [272, 317] width 402 height 1083
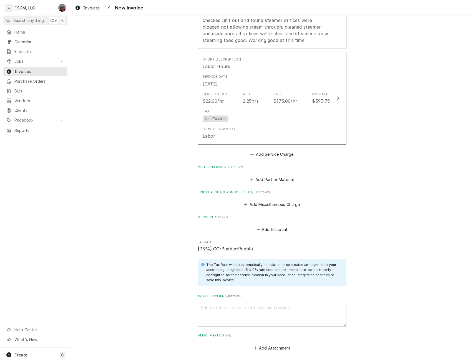
scroll to position [769, 0]
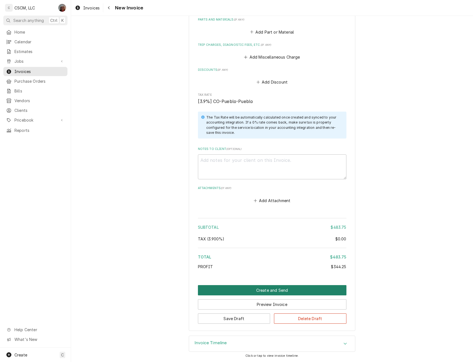
click at [255, 291] on button "Create and Send" at bounding box center [272, 290] width 148 height 10
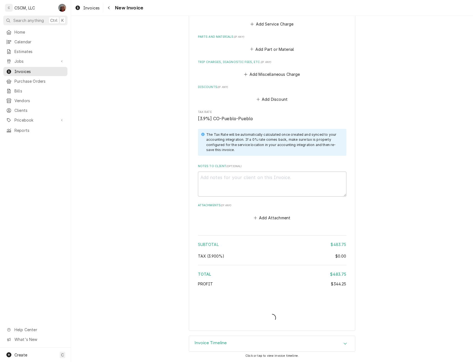
type textarea "x"
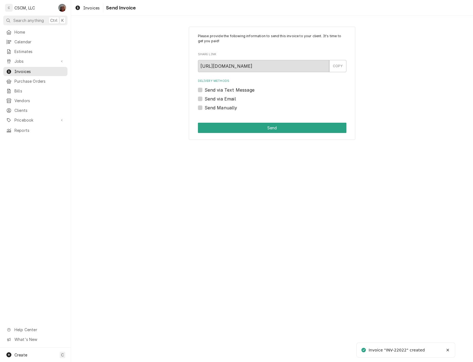
click at [204, 109] on label "Send Manually" at bounding box center [220, 107] width 33 height 7
click at [204, 109] on input "Send Manually" at bounding box center [278, 110] width 148 height 12
checkbox input "true"
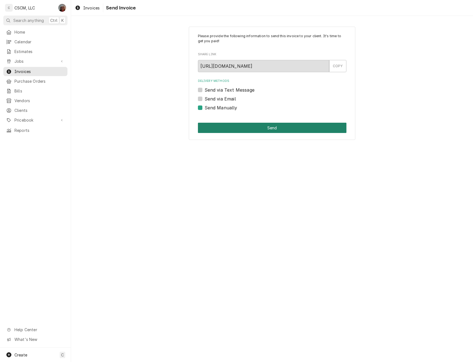
click at [213, 129] on button "Send" at bounding box center [272, 128] width 148 height 10
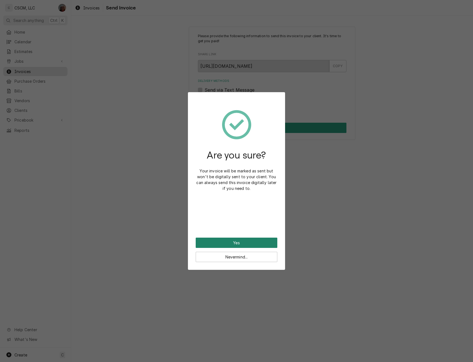
click at [221, 241] on button "Yes" at bounding box center [237, 242] width 82 height 10
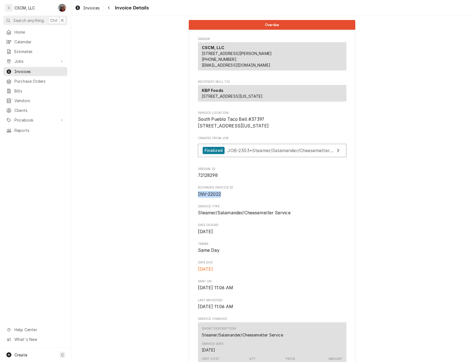
drag, startPoint x: 194, startPoint y: 214, endPoint x: 234, endPoint y: 213, distance: 39.7
copy span "INV-22022"
click at [22, 58] on div "Jobs" at bounding box center [35, 61] width 62 height 7
click at [21, 72] on link "Jobs" at bounding box center [35, 70] width 64 height 9
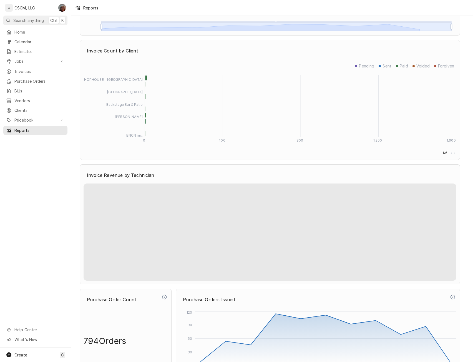
scroll to position [1410, 0]
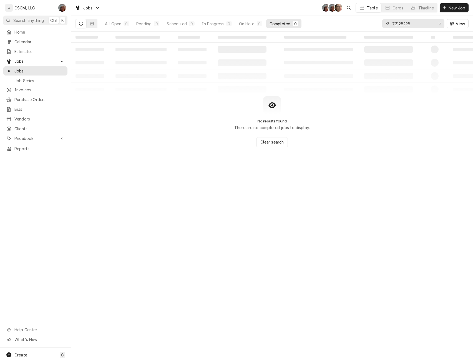
drag, startPoint x: 417, startPoint y: 25, endPoint x: 367, endPoint y: 25, distance: 50.5
click at [367, 25] on div "All Open 0 Pending 0 Scheduled 0 In Progress 0 On Hold 0 Completed 0 72128298 V…" at bounding box center [271, 24] width 393 height 16
paste input "71969"
type input "72171969"
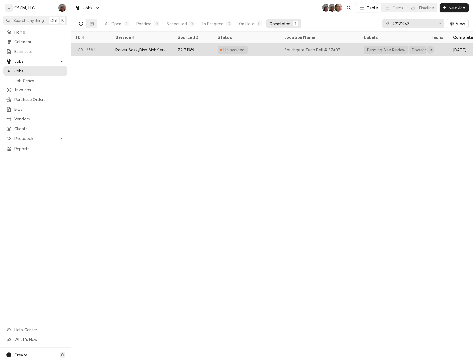
click at [131, 50] on div "Power Soak/Dish Sink Service" at bounding box center [141, 50] width 53 height 6
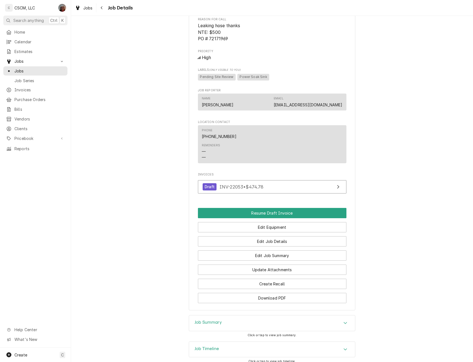
scroll to position [357, 0]
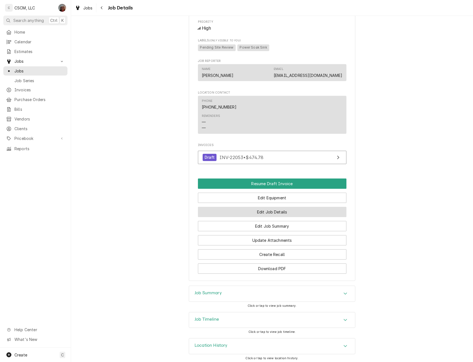
click at [269, 217] on button "Edit Job Details" at bounding box center [272, 212] width 148 height 10
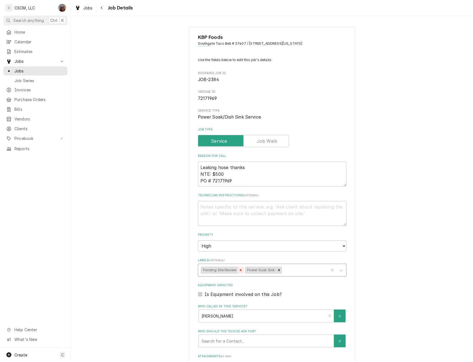
click at [239, 271] on icon "Remove Pending Site Review" at bounding box center [241, 270] width 4 height 4
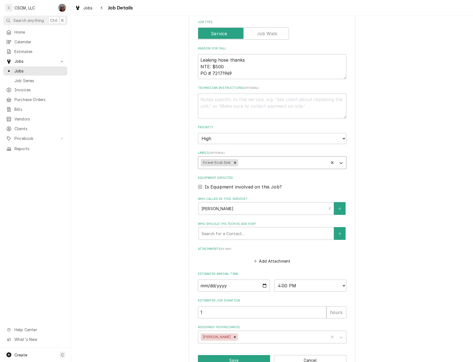
scroll to position [123, 0]
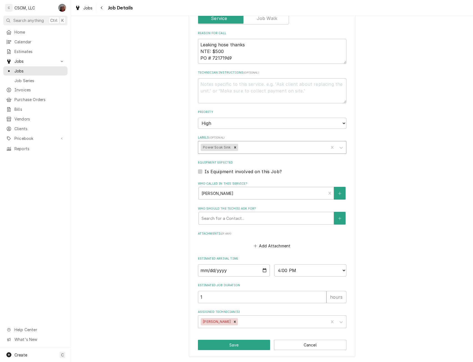
click at [226, 350] on div "KBP Foods Southgate Taco Bell # 37407 / 1200 Southgate Pl, Pueblo, Colorado 810…" at bounding box center [272, 130] width 166 height 453
click at [226, 345] on button "Save" at bounding box center [234, 345] width 72 height 10
type textarea "x"
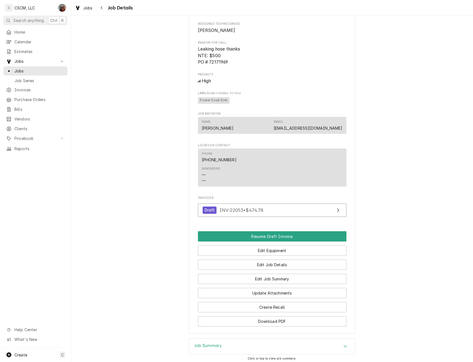
scroll to position [310, 0]
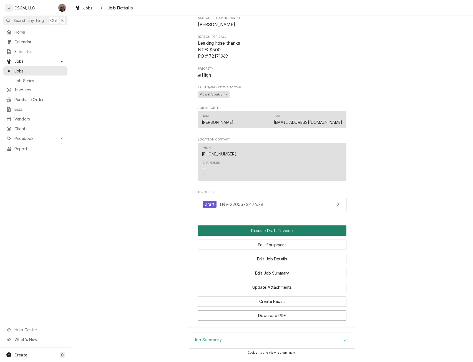
click at [270, 236] on button "Resume Draft Invoice" at bounding box center [272, 230] width 148 height 10
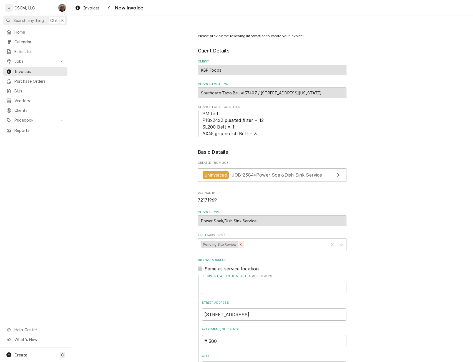
click at [239, 244] on icon "Remove Pending Site Review" at bounding box center [241, 244] width 4 height 4
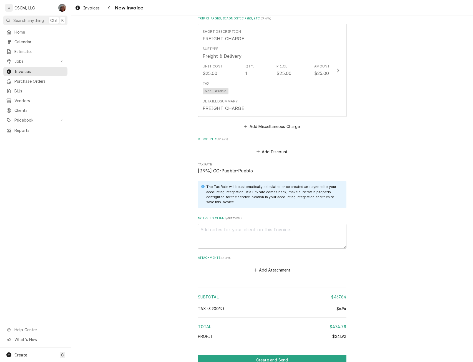
scroll to position [959, 0]
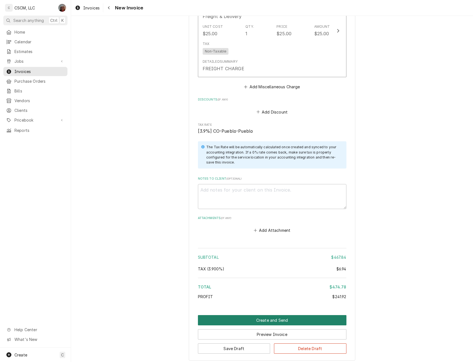
click at [267, 319] on button "Create and Send" at bounding box center [272, 320] width 148 height 10
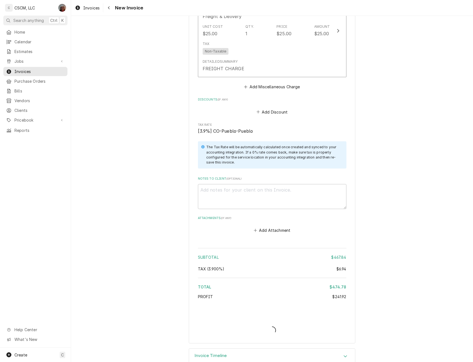
type textarea "x"
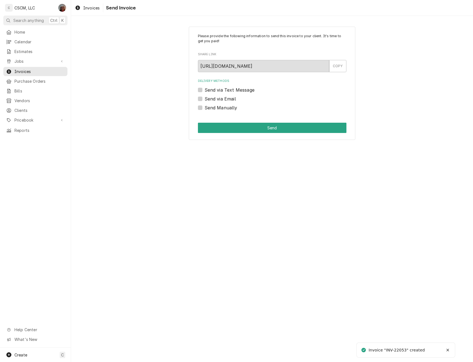
click at [204, 106] on label "Send Manually" at bounding box center [220, 107] width 33 height 7
click at [204, 106] on input "Send Manually" at bounding box center [278, 110] width 148 height 12
checkbox input "true"
click at [237, 128] on button "Send" at bounding box center [272, 128] width 148 height 10
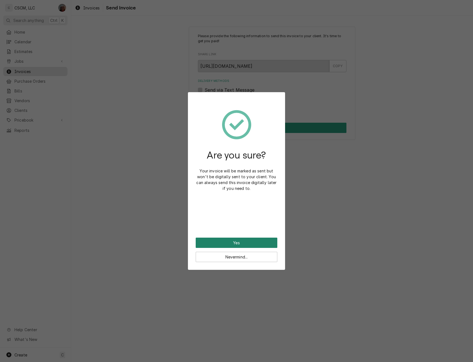
click at [223, 245] on button "Yes" at bounding box center [237, 242] width 82 height 10
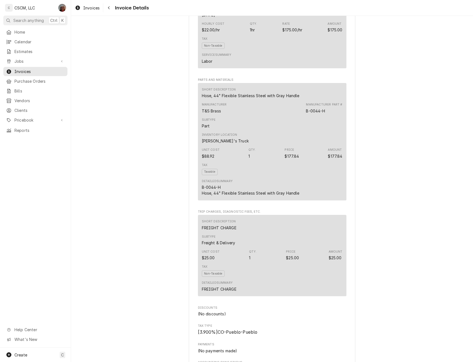
scroll to position [478, 0]
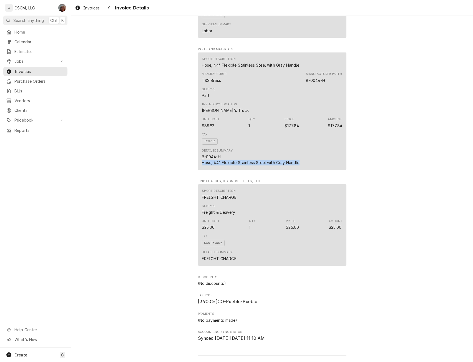
drag, startPoint x: 198, startPoint y: 183, endPoint x: 300, endPoint y: 182, distance: 101.5
click at [300, 170] on div "Short Description Hose, 44" Flexible Stainless Steel with Gray Handle Manufactu…" at bounding box center [272, 110] width 148 height 117
copy div "Hose, 44" Flexible Stainless Steel with Gray Handle"
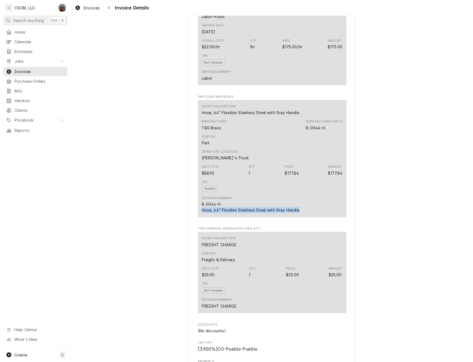
scroll to position [0, 0]
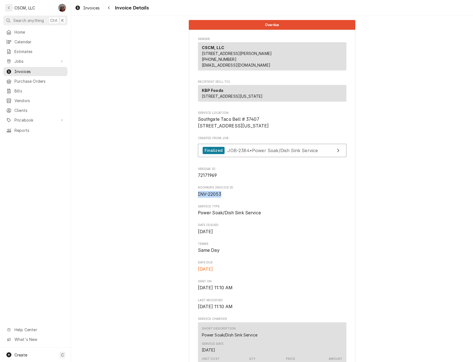
drag, startPoint x: 195, startPoint y: 214, endPoint x: 224, endPoint y: 216, distance: 29.2
copy span "INV-22053"
click at [21, 60] on span "Jobs" at bounding box center [35, 61] width 42 height 6
click at [23, 70] on span "Jobs" at bounding box center [39, 71] width 50 height 6
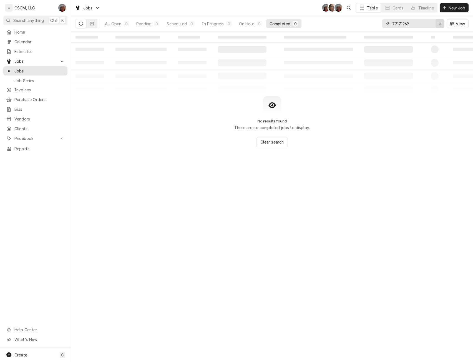
click at [439, 21] on button "Erase input" at bounding box center [439, 23] width 9 height 9
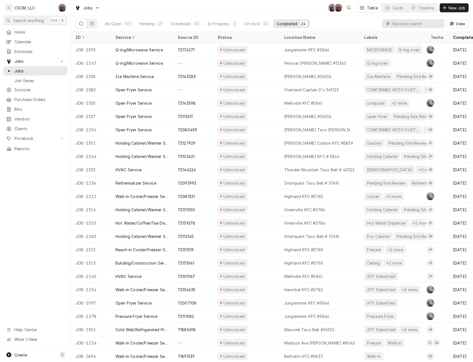
click at [399, 21] on input "Dynamic Content Wrapper" at bounding box center [416, 23] width 49 height 9
paste input "72167170"
type input "72167170"
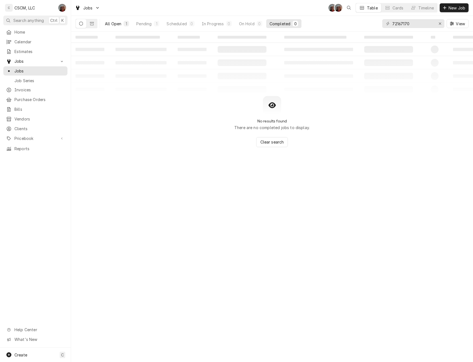
click at [113, 23] on div "All Open" at bounding box center [113, 24] width 16 height 6
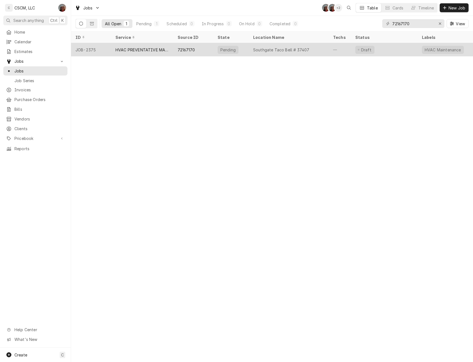
click at [112, 51] on div "HVAC PREVENTATIVE MAINTENANCE" at bounding box center [142, 49] width 62 height 13
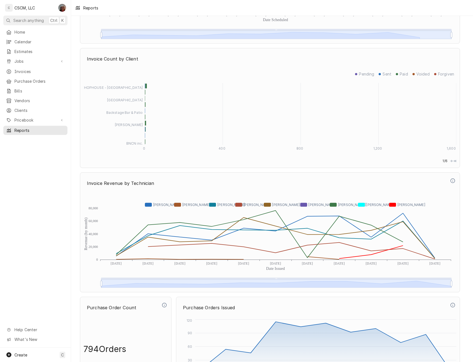
scroll to position [1379, 0]
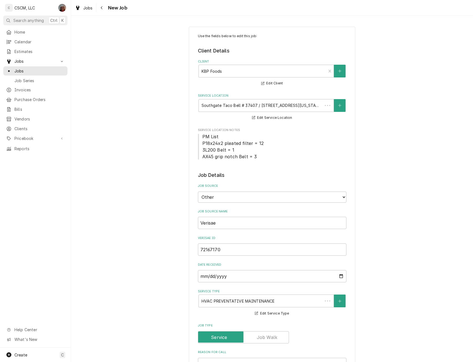
type textarea "x"
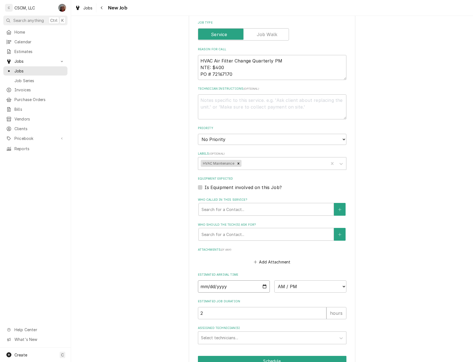
click at [264, 285] on input "Date" at bounding box center [234, 286] width 72 height 12
type input "2025-10-03"
type textarea "x"
click at [343, 284] on select "AM / PM 6:00 AM 6:15 AM 6:30 AM 6:45 AM 7:00 AM 7:15 AM 7:30 AM 7:45 AM 8:00 AM…" at bounding box center [310, 286] width 72 height 12
click at [274, 280] on select "AM / PM 6:00 AM 6:15 AM 6:30 AM 6:45 AM 7:00 AM 7:15 AM 7:30 AM 7:45 AM 8:00 AM…" at bounding box center [310, 286] width 72 height 12
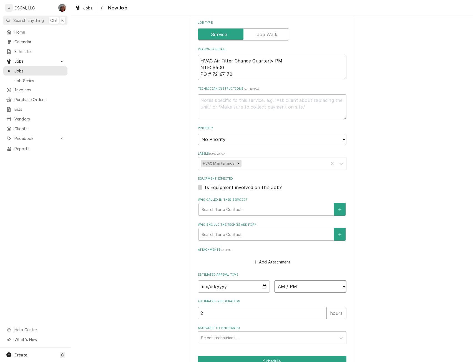
click at [342, 286] on select "AM / PM 6:00 AM 6:15 AM 6:30 AM 6:45 AM 7:00 AM 7:15 AM 7:30 AM 7:45 AM 8:00 AM…" at bounding box center [310, 286] width 72 height 12
select select "11:30:00"
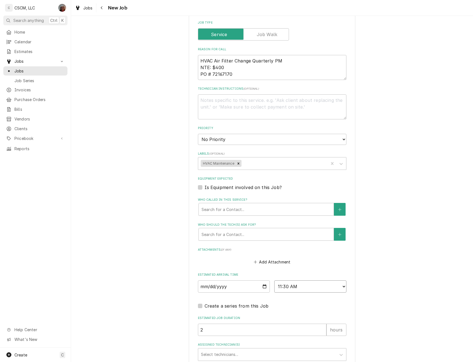
type textarea "x"
click at [230, 352] on div "Assigned Technician(s)" at bounding box center [267, 354] width 132 height 10
type input "iza"
type textarea "x"
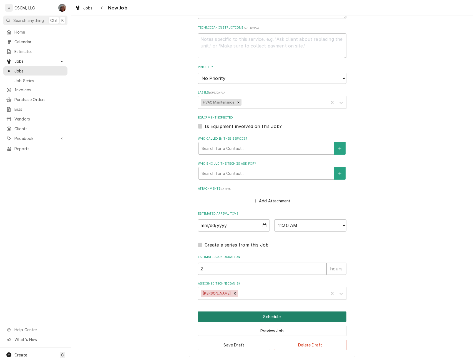
click at [265, 317] on button "Schedule" at bounding box center [272, 316] width 148 height 10
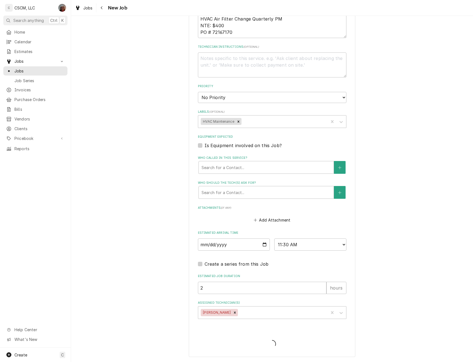
scroll to position [345, 0]
type textarea "x"
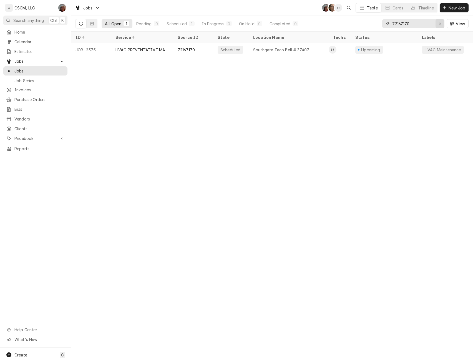
click at [440, 24] on icon "Erase input" at bounding box center [439, 24] width 3 height 4
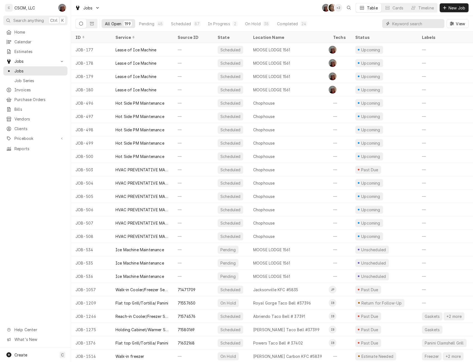
click at [407, 25] on input "Dynamic Content Wrapper" at bounding box center [416, 23] width 49 height 9
paste input "72080459"
type input "72080459"
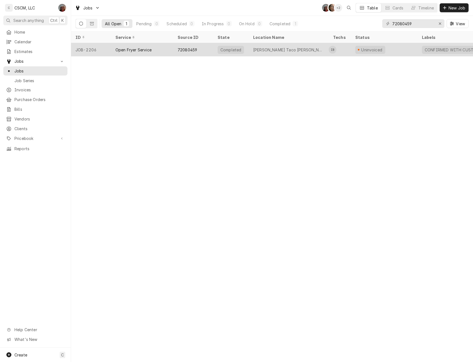
click at [132, 47] on div "Open Fryer Service" at bounding box center [133, 50] width 36 height 6
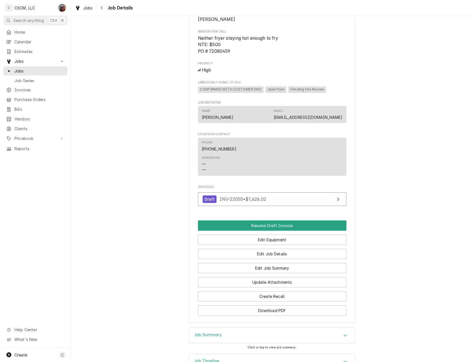
scroll to position [342, 0]
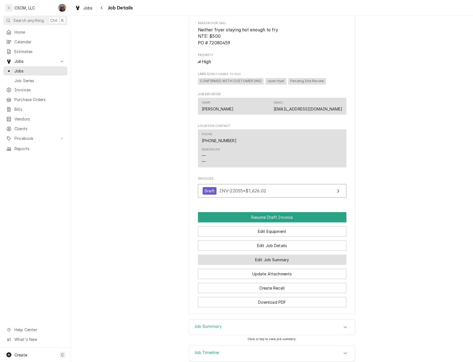
click at [287, 262] on button "Edit Job Summary" at bounding box center [272, 259] width 148 height 10
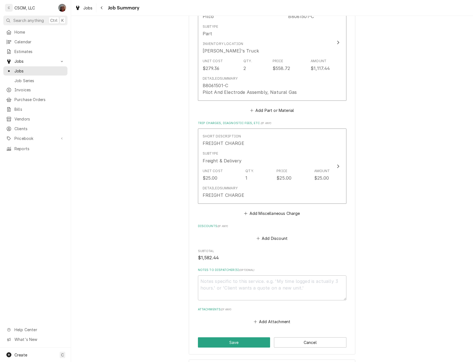
scroll to position [457, 0]
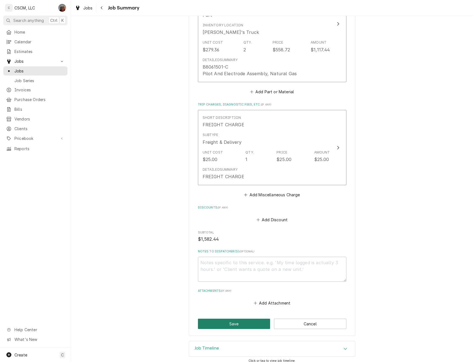
click at [226, 318] on button "Save" at bounding box center [234, 323] width 72 height 10
type textarea "x"
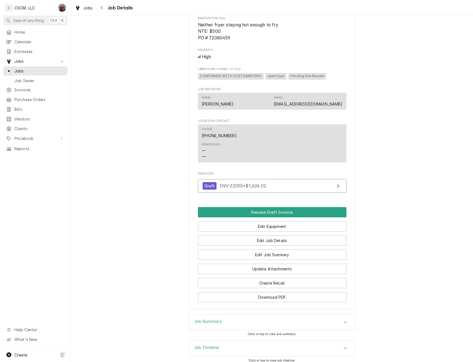
scroll to position [369, 0]
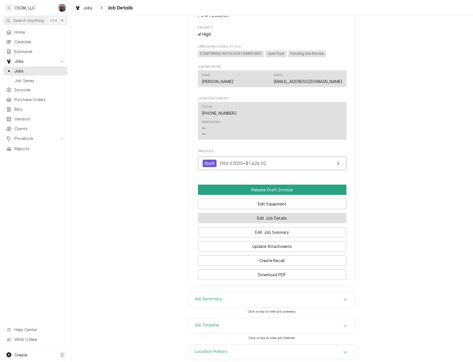
click at [276, 217] on button "Edit Job Details" at bounding box center [272, 218] width 148 height 10
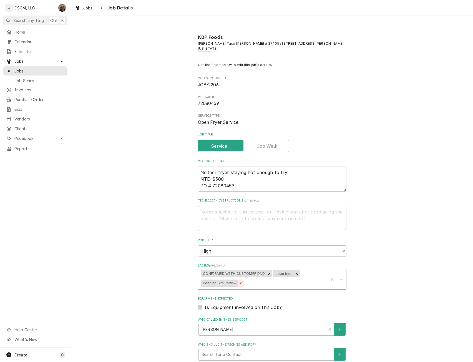
click at [240, 282] on icon "Remove Pending Site Review" at bounding box center [241, 283] width 2 height 2
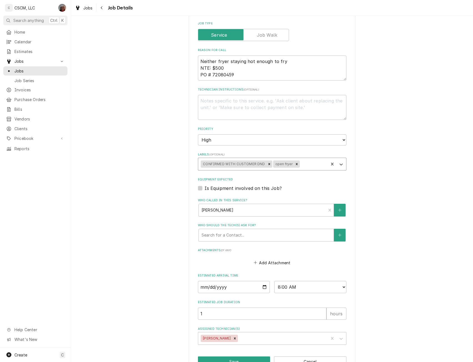
scroll to position [123, 0]
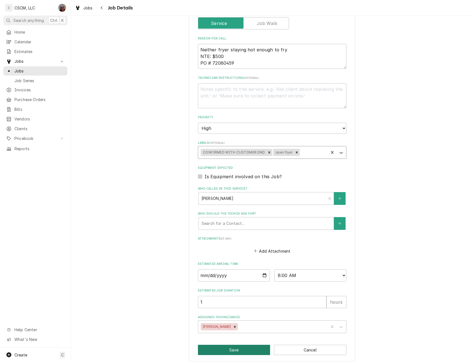
click at [216, 345] on button "Save" at bounding box center [234, 350] width 72 height 10
type textarea "x"
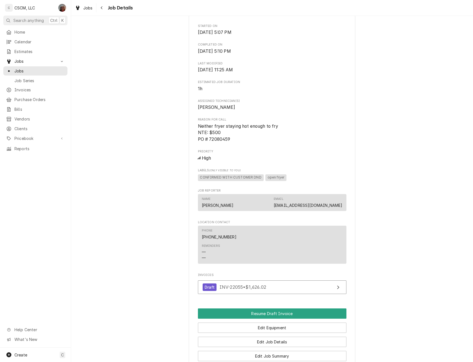
scroll to position [255, 0]
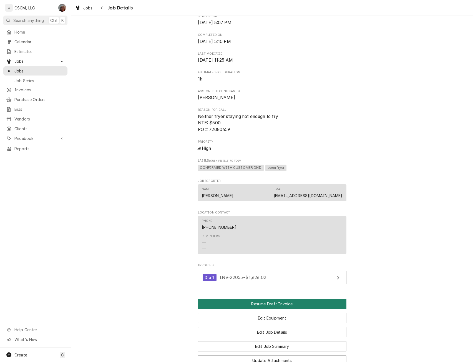
click at [272, 303] on button "Resume Draft Invoice" at bounding box center [272, 304] width 148 height 10
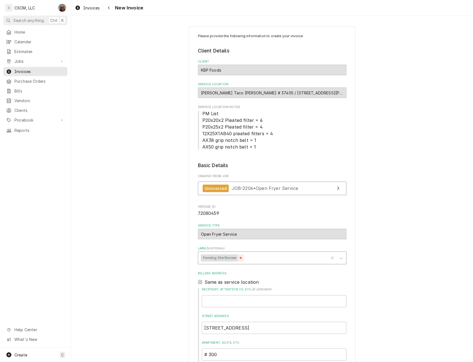
click at [239, 257] on icon "Remove Pending Site Review" at bounding box center [241, 258] width 4 height 4
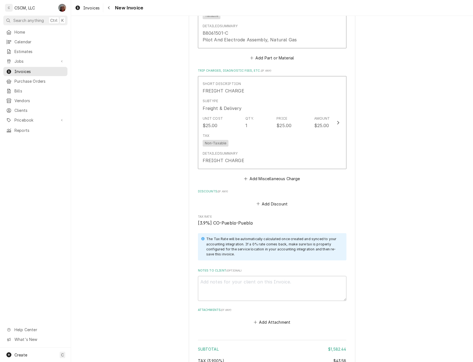
scroll to position [1028, 0]
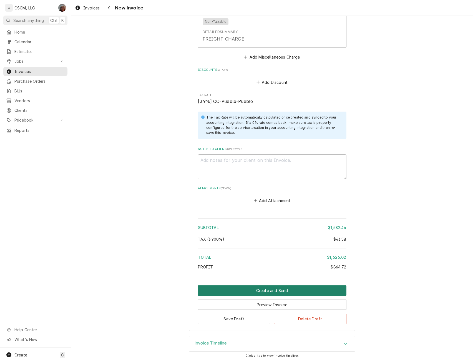
click at [266, 289] on button "Create and Send" at bounding box center [272, 290] width 148 height 10
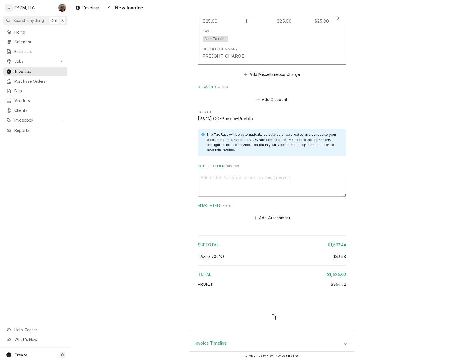
scroll to position [1011, 0]
type textarea "x"
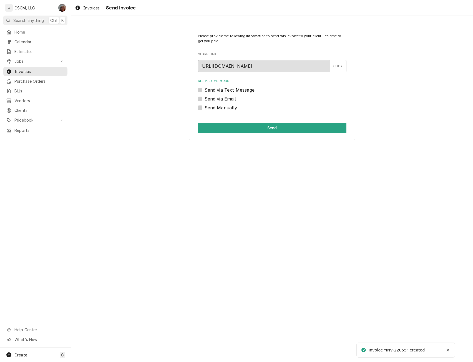
click at [204, 108] on label "Send Manually" at bounding box center [220, 107] width 33 height 7
click at [204, 108] on input "Send Manually" at bounding box center [278, 110] width 148 height 12
checkbox input "true"
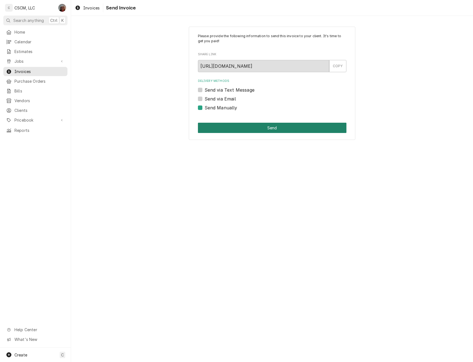
click at [218, 126] on button "Send" at bounding box center [272, 128] width 148 height 10
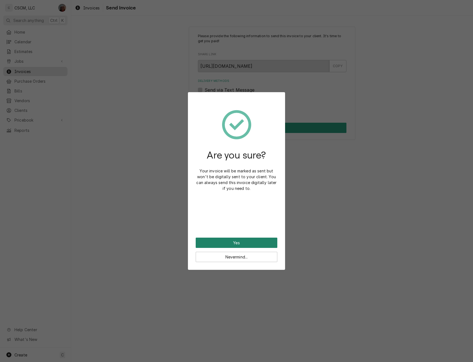
click at [234, 241] on button "Yes" at bounding box center [237, 242] width 82 height 10
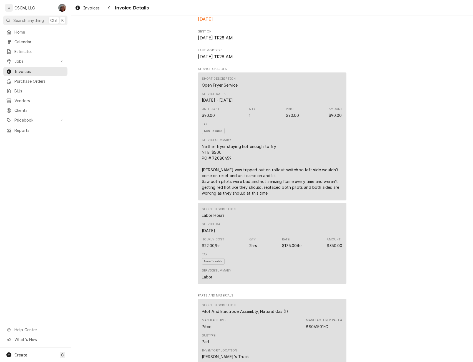
scroll to position [442, 0]
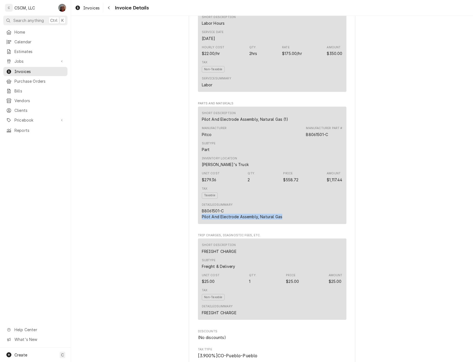
drag, startPoint x: 198, startPoint y: 235, endPoint x: 286, endPoint y: 238, distance: 88.8
click at [286, 224] on div "Short Description Pilot And Electrode Assembly, Natural Gas (1) Manufacturer Pi…" at bounding box center [272, 165] width 148 height 117
copy div "Pilot And Electrode Assembly, Natural Gas"
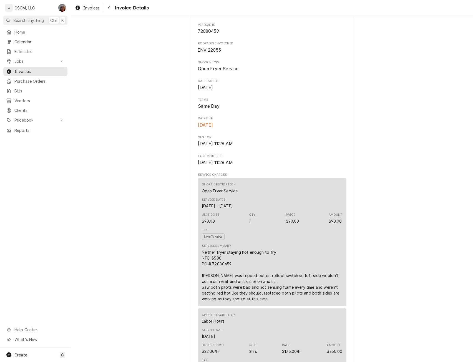
scroll to position [19, 0]
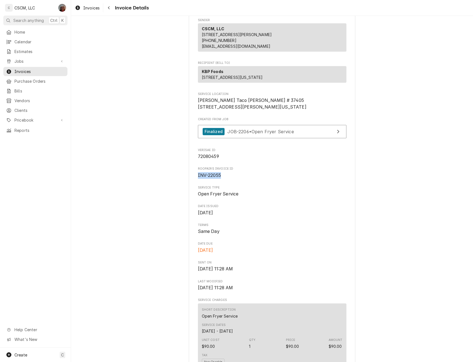
drag, startPoint x: 194, startPoint y: 193, endPoint x: 226, endPoint y: 193, distance: 31.9
copy span "INV-22055"
click at [16, 60] on span "Jobs" at bounding box center [35, 61] width 42 height 6
click at [22, 68] on span "Jobs" at bounding box center [39, 71] width 50 height 6
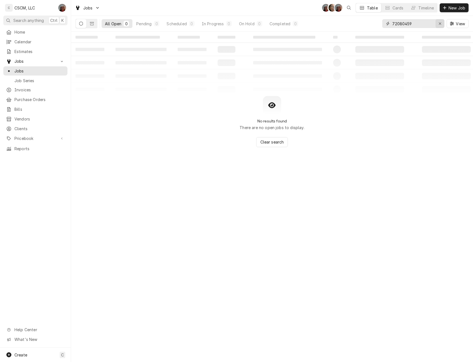
click at [441, 23] on icon "Erase input" at bounding box center [439, 24] width 3 height 4
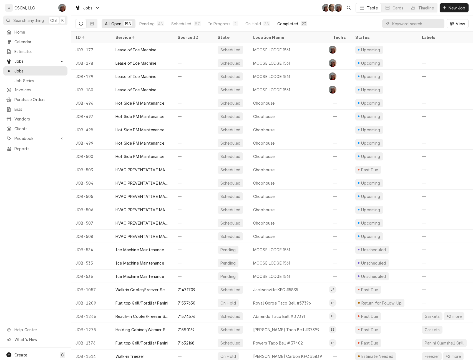
click at [277, 22] on div "Completed" at bounding box center [287, 24] width 21 height 6
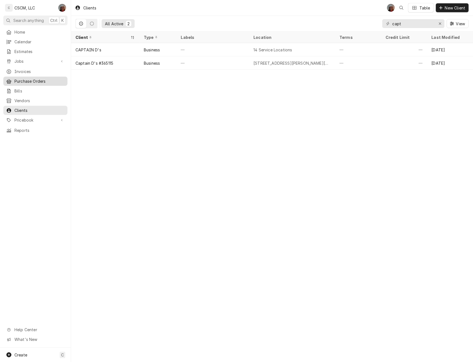
click at [25, 78] on span "Purchase Orders" at bounding box center [39, 81] width 50 height 6
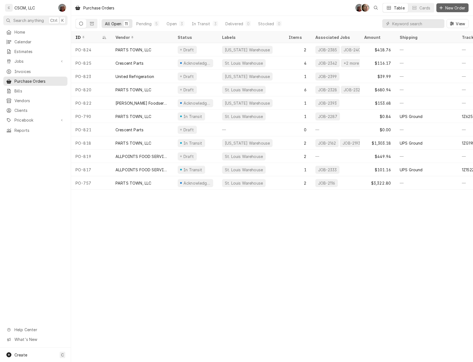
click at [451, 9] on span "New Order" at bounding box center [455, 8] width 22 height 6
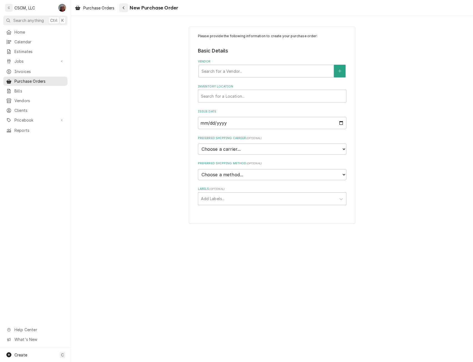
click at [123, 5] on div "Navigate back" at bounding box center [124, 8] width 6 height 6
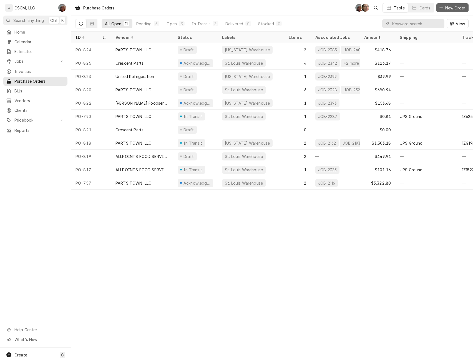
click at [452, 9] on span "New Order" at bounding box center [455, 8] width 22 height 6
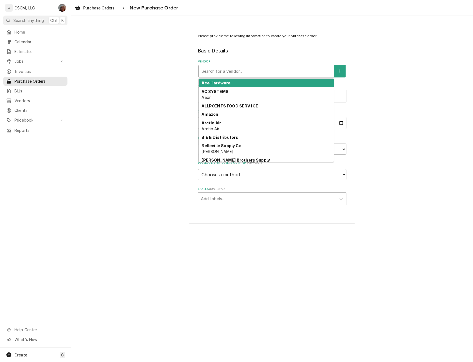
click at [218, 69] on div "Vendor" at bounding box center [265, 71] width 129 height 10
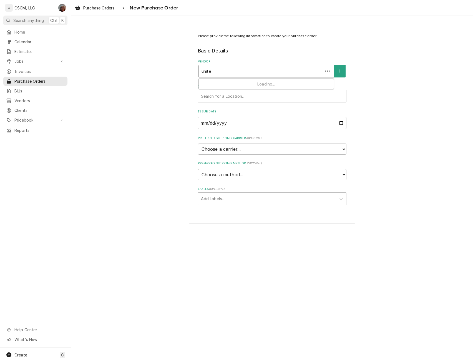
type input "united"
click at [218, 87] on div "United Refrigeration" at bounding box center [266, 83] width 135 height 9
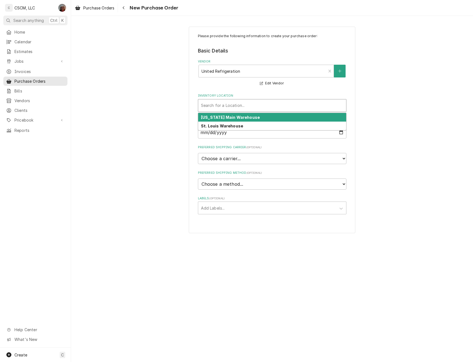
click at [215, 106] on div "Inventory Location" at bounding box center [272, 105] width 142 height 10
click at [214, 116] on strong "Colorado Main Warehouse" at bounding box center [230, 117] width 59 height 5
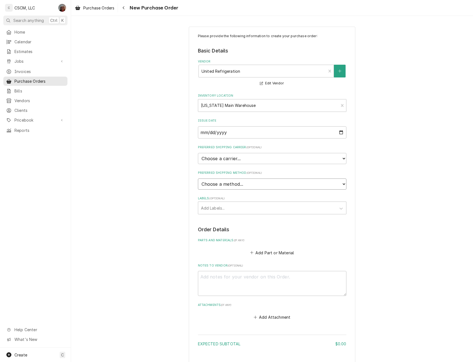
click at [244, 182] on select "Choose a method... Ground Next Day Early AM Next Day Air 2 Day Air Other" at bounding box center [272, 183] width 148 height 11
select select "0"
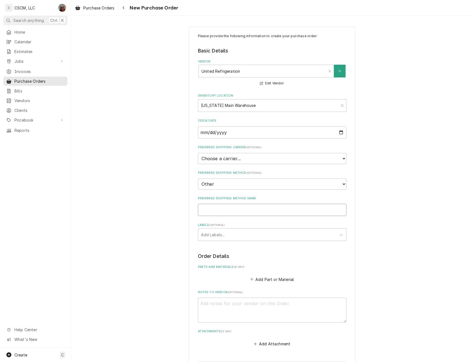
click at [204, 209] on input "Preferred Shipping Method Name" at bounding box center [272, 210] width 148 height 12
type textarea "x"
type input "W"
type textarea "x"
type input "Wi"
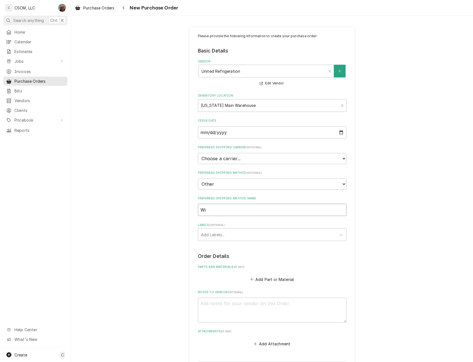
type textarea "x"
type input "Wil"
type textarea "x"
type input "Will"
type textarea "x"
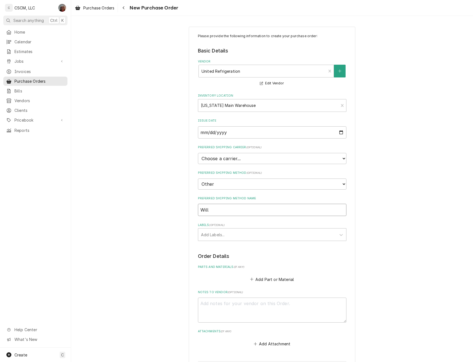
type input "Will"
type textarea "x"
type input "Will C"
type textarea "x"
type input "Will Ca"
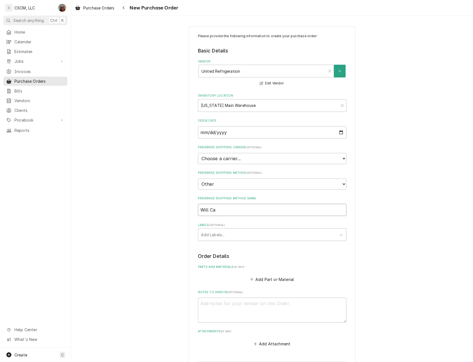
type textarea "x"
type input "Will Cal"
type textarea "x"
type input "Will Call"
type textarea "x"
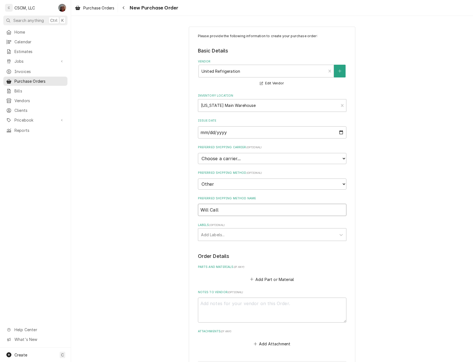
type input "Will Call"
type textarea "x"
type input "Will Call C"
type textarea "x"
type input "Will Call Cl"
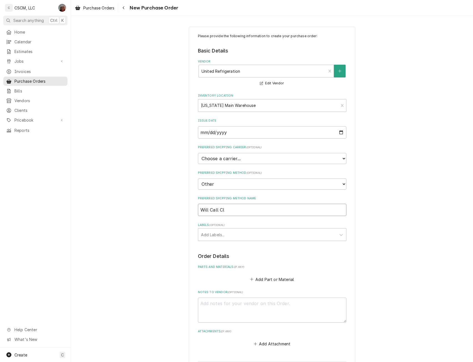
type textarea "x"
type input "Will Call Cla"
type textarea "x"
type input "Will Call Clar"
type textarea "x"
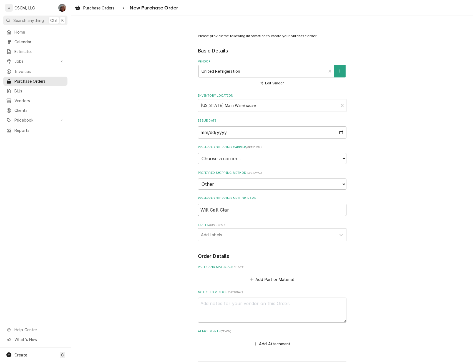
type input "Will Call Cla"
type textarea "x"
type input "Will Call Cl"
type textarea "x"
type input "Will Call C"
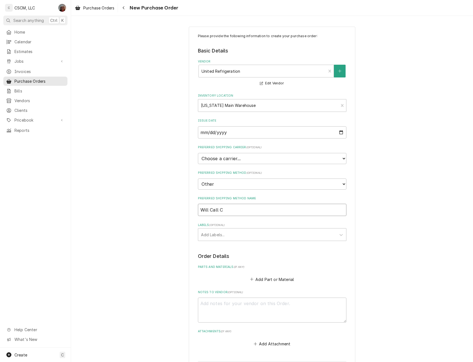
type textarea "x"
type input "Will Call"
type textarea "x"
type input "Will Call B"
type textarea "x"
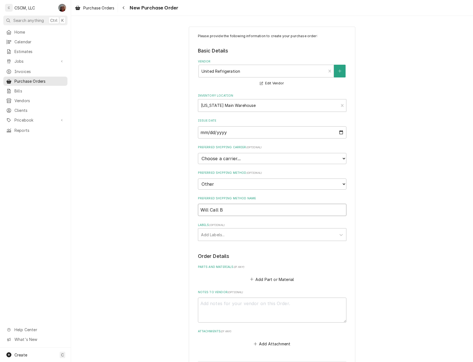
type input "Will Call Br"
type textarea "x"
type input "Will Call Bra"
type textarea "x"
type input "Will Call Bran"
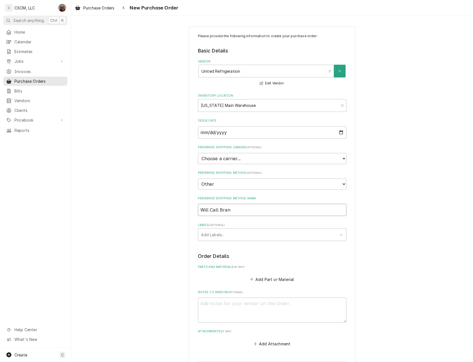
type textarea "x"
type input "Will Call Branc"
type textarea "x"
type input "Will Call Branch"
type textarea "x"
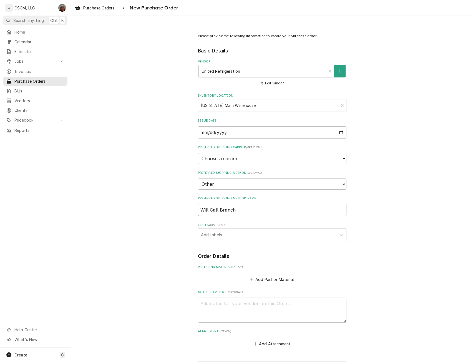
type input "Will Call Branch"
type textarea "x"
type input "Will Call Branch 4"
type textarea "x"
type input "Will Call Branch 40"
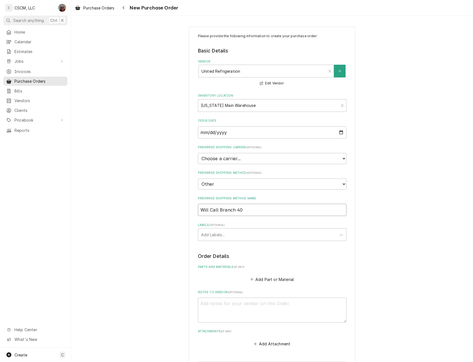
type textarea "x"
type input "Will Call Branch 408"
click at [257, 233] on div "Labels" at bounding box center [267, 234] width 132 height 10
click at [245, 248] on div "[US_STATE] Warehouse" at bounding box center [272, 246] width 148 height 9
type textarea "x"
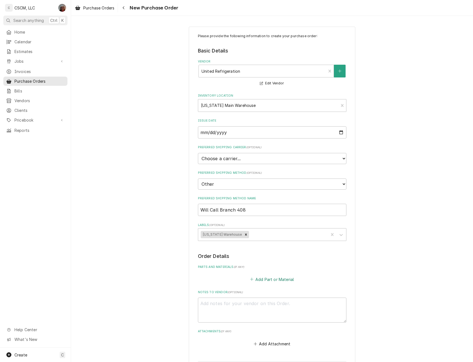
click at [260, 279] on button "Add Part or Material" at bounding box center [272, 279] width 46 height 8
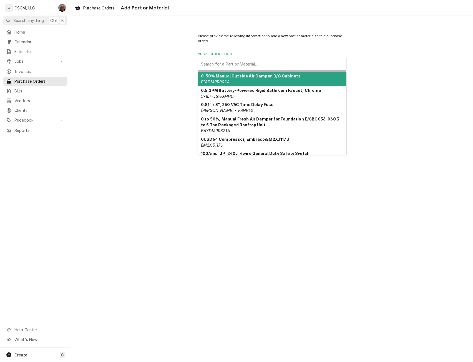
click at [257, 63] on div "Short Description" at bounding box center [272, 64] width 142 height 10
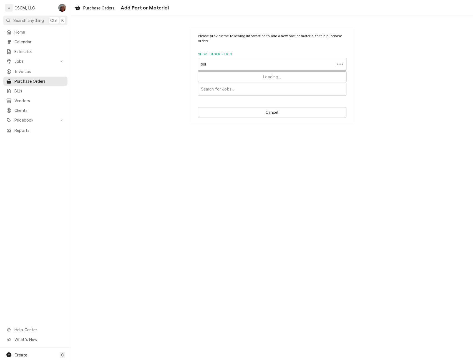
type input "[PERSON_NAME]"
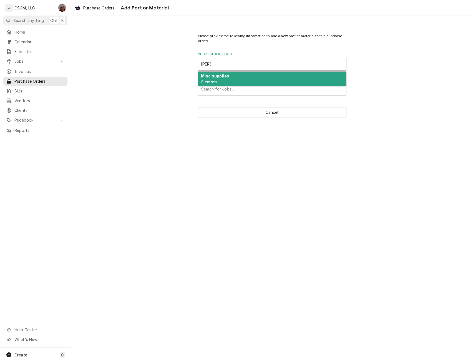
click at [218, 78] on strong "Misc supplies" at bounding box center [215, 76] width 28 height 5
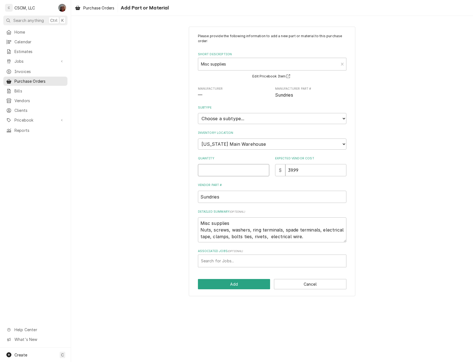
click at [206, 170] on input "Quantity" at bounding box center [233, 170] width 71 height 12
type textarea "x"
type input "1"
click at [279, 139] on select "Choose a location... Chris's Truck Colorado Main Warehouse Izaia's Truck Jimmy'…" at bounding box center [272, 143] width 148 height 11
select select "421"
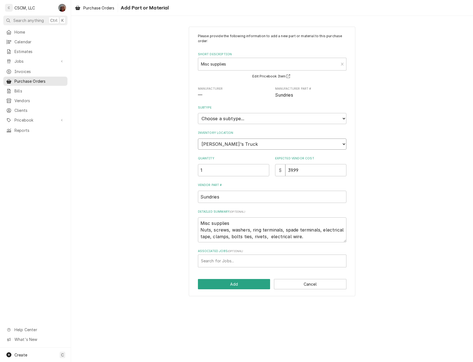
click at [198, 138] on select "Choose a location... Chris's Truck Colorado Main Warehouse Izaia's Truck Jimmy'…" at bounding box center [272, 143] width 148 height 11
click at [226, 284] on button "Add" at bounding box center [234, 284] width 72 height 10
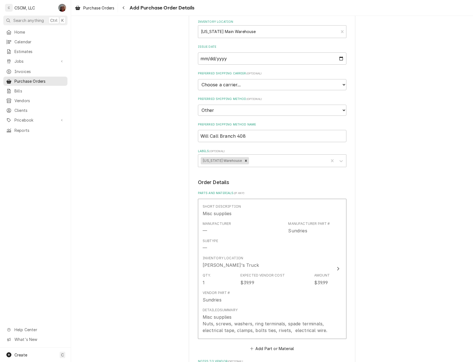
scroll to position [192, 0]
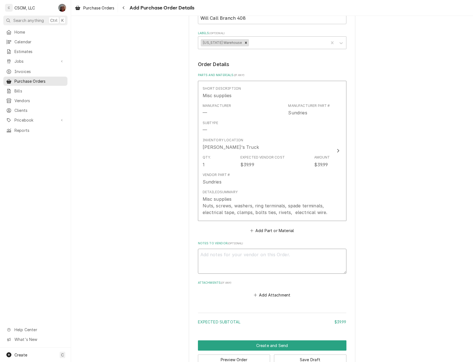
click at [221, 258] on textarea "Notes to Vendor ( optional )" at bounding box center [272, 261] width 148 height 25
type textarea "x"
type textarea "I"
type textarea "x"
type textarea "Iz"
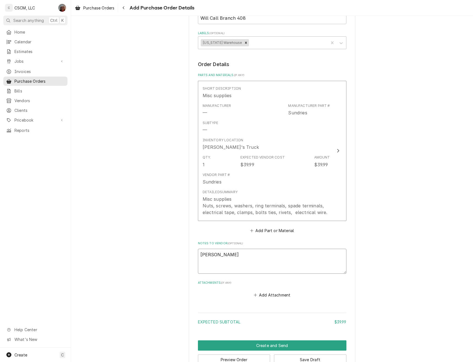
type textarea "x"
type textarea "Iza"
type textarea "x"
type textarea "Izaa"
type textarea "x"
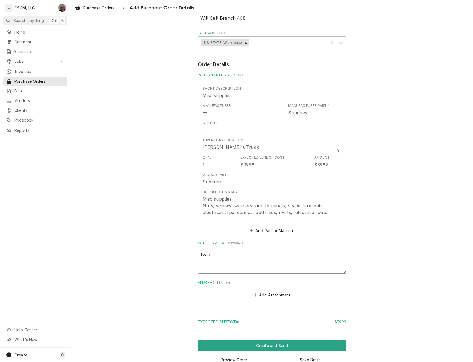
type textarea "Izaa"
type textarea "x"
type textarea "Izaa"
type textarea "x"
type textarea "Iza"
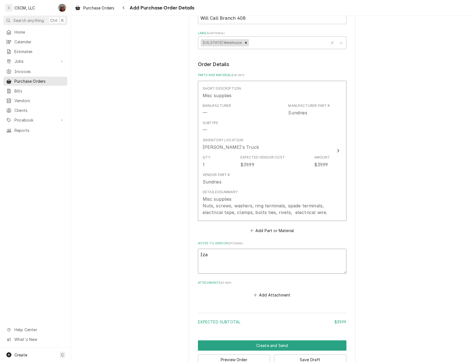
type textarea "x"
type textarea "Iz"
type textarea "x"
type textarea "Izi"
type textarea "x"
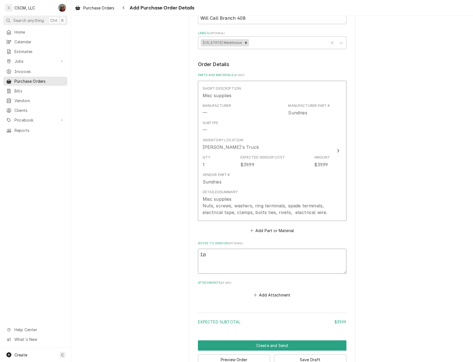
type textarea "Izia"
type textarea "x"
type textarea "Iziai"
type textarea "x"
type textarea "Izia"
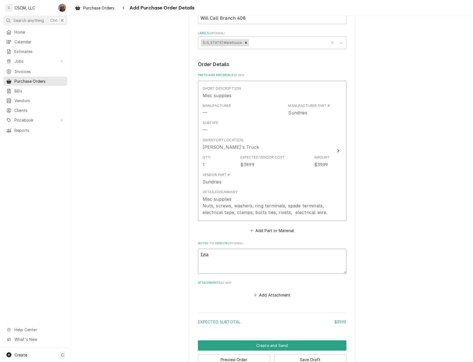
type textarea "x"
type textarea "Izi"
type textarea "x"
type textarea "Iz"
type textarea "x"
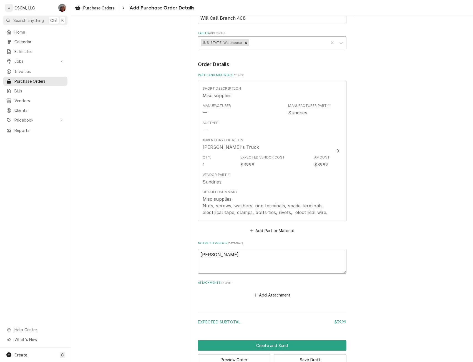
type textarea "Iza"
type textarea "x"
type textarea "Izai"
type textarea "x"
type textarea "Izaia"
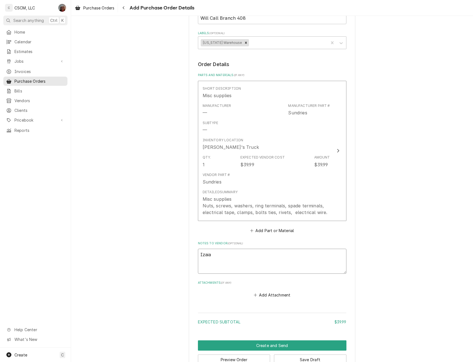
type textarea "x"
type textarea "Izaia"
type textarea "x"
type textarea "Izaia t"
type textarea "x"
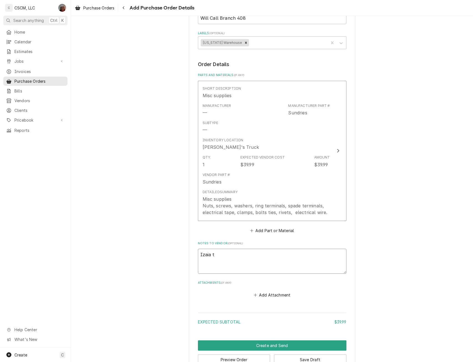
type textarea "Izaia tr"
type textarea "x"
type textarea "Izaia tru"
type textarea "x"
type textarea "Izaia truc"
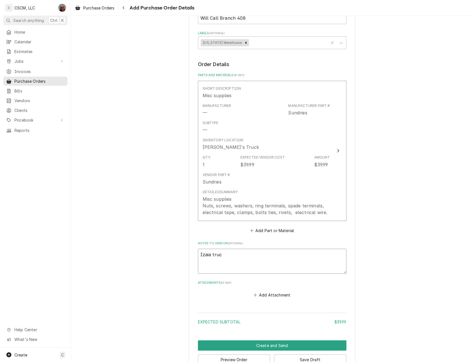
type textarea "x"
type textarea "Izaia truck"
type textarea "x"
type textarea "Izaia truck"
type textarea "x"
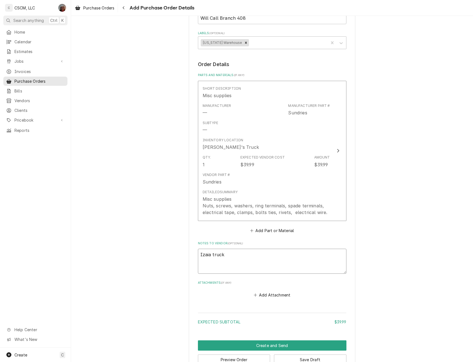
type textarea "Izaia truck s"
type textarea "x"
type textarea "Izaia truck st"
type textarea "x"
type textarea "Izaia truck sto"
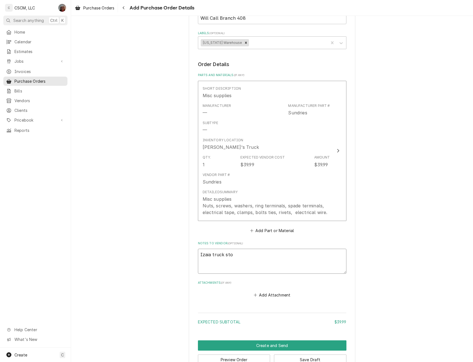
type textarea "x"
type textarea "Izaia truck stoc"
type textarea "x"
type textarea "Izaia truck stock"
click at [290, 356] on button "Save Draft" at bounding box center [310, 359] width 72 height 10
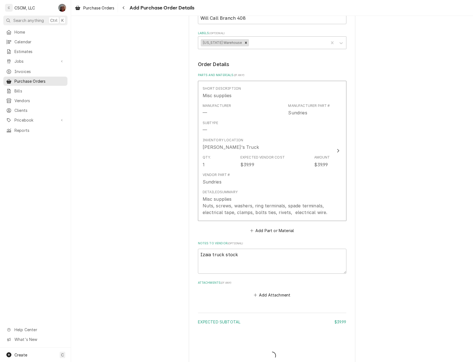
type textarea "x"
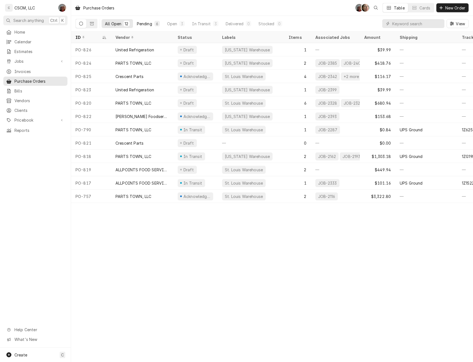
click at [139, 26] on button "Pending 6" at bounding box center [148, 23] width 30 height 9
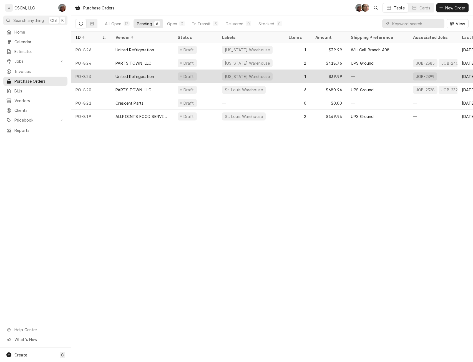
click at [93, 75] on div "PO-823" at bounding box center [91, 76] width 40 height 13
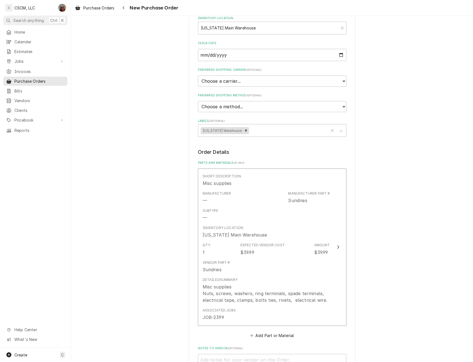
scroll to position [105, 0]
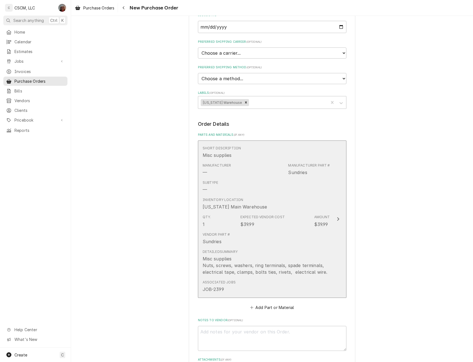
click at [327, 212] on div "Inventory Location [US_STATE][GEOGRAPHIC_DATA]" at bounding box center [266, 203] width 127 height 17
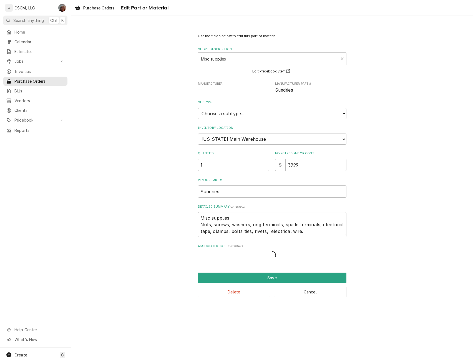
type textarea "x"
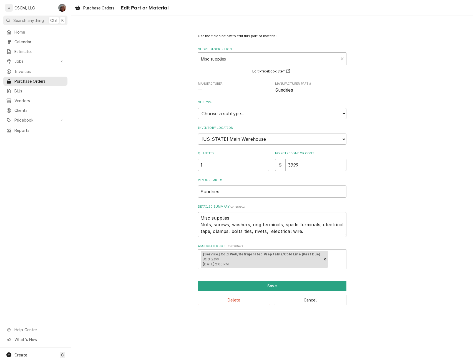
click at [252, 56] on div "Short Description" at bounding box center [268, 59] width 135 height 10
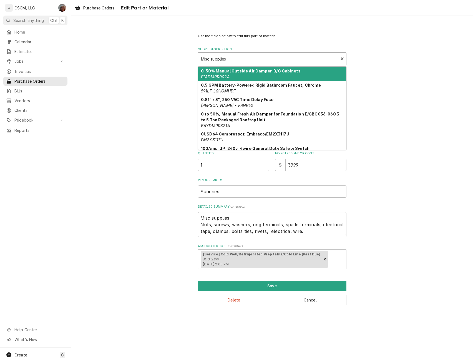
paste input "A19ABA40"
type input "A19ABA40"
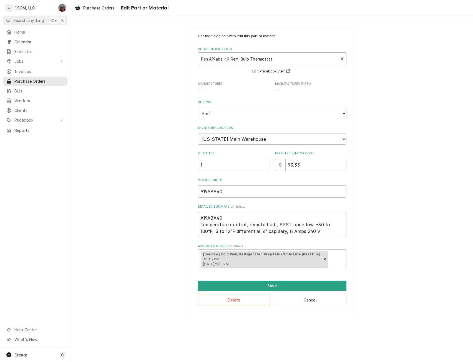
type textarea "x"
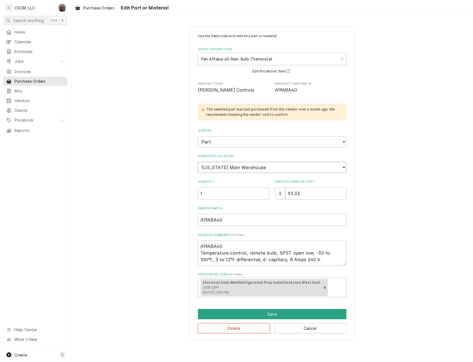
click at [279, 168] on select "Choose a location... [PERSON_NAME]'s Truck [US_STATE] Main Warehouse [PERSON_NA…" at bounding box center [272, 167] width 148 height 11
select select "421"
click at [198, 162] on select "Choose a location... [PERSON_NAME]'s Truck [US_STATE] Main Warehouse [PERSON_NA…" at bounding box center [272, 167] width 148 height 11
type textarea "x"
drag, startPoint x: 200, startPoint y: 195, endPoint x: 207, endPoint y: 195, distance: 6.4
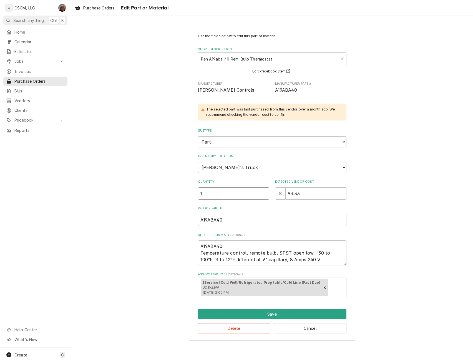
click at [207, 195] on input "1" at bounding box center [233, 193] width 71 height 12
type input "2"
type textarea "x"
type input "2"
click at [273, 317] on button "Save" at bounding box center [272, 314] width 148 height 10
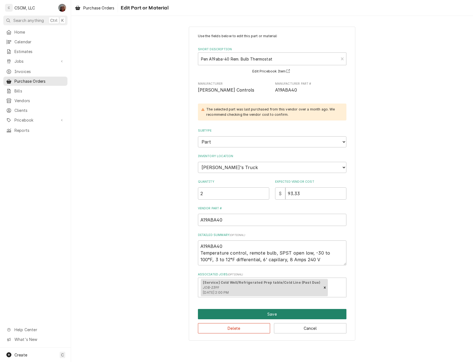
type textarea "x"
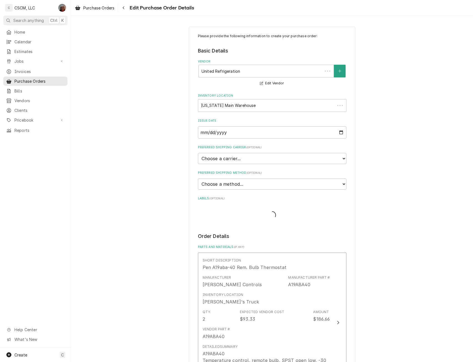
scroll to position [105, 0]
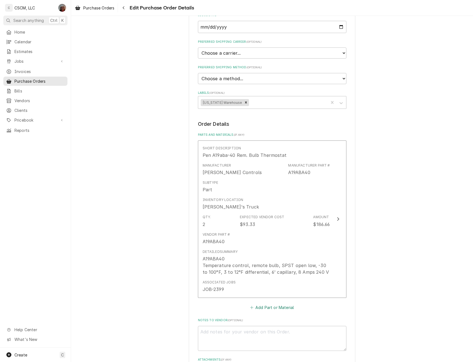
click at [267, 307] on button "Add Part or Material" at bounding box center [272, 308] width 46 height 8
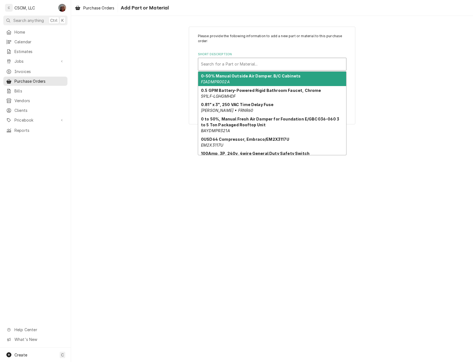
click at [231, 61] on div "Short Description" at bounding box center [272, 64] width 142 height 10
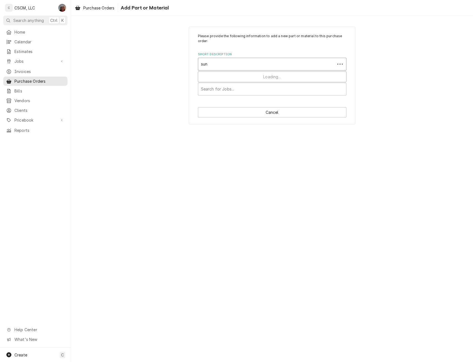
type input "[PERSON_NAME]"
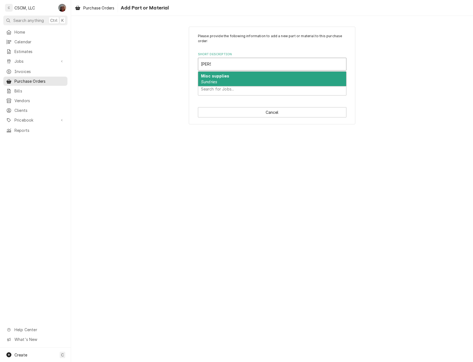
click at [220, 73] on div "Misc supplies Sundries" at bounding box center [272, 79] width 148 height 14
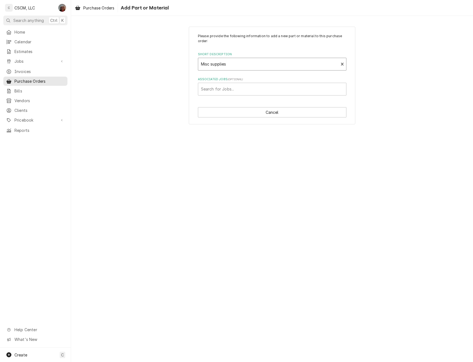
type textarea "x"
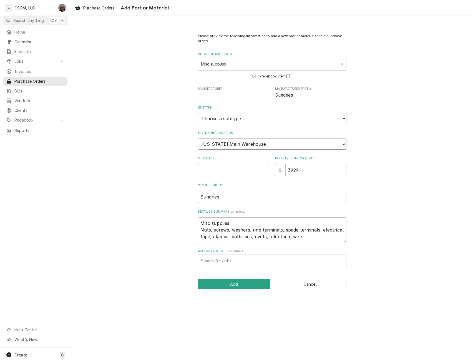
click at [265, 145] on select "Choose a location... [PERSON_NAME]'s Truck [US_STATE] Main Warehouse [PERSON_NA…" at bounding box center [272, 143] width 148 height 11
select select "421"
click at [198, 138] on select "Choose a location... [PERSON_NAME]'s Truck [US_STATE] Main Warehouse [PERSON_NA…" at bounding box center [272, 143] width 148 height 11
click at [213, 171] on input "Quantity" at bounding box center [233, 170] width 71 height 12
type textarea "x"
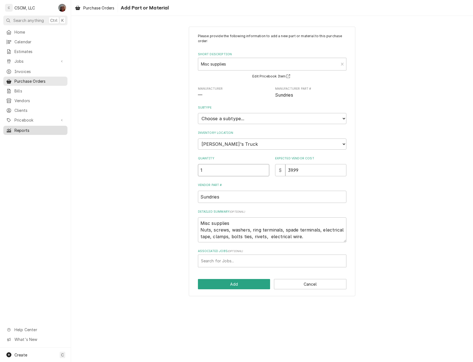
type input "1"
drag, startPoint x: 304, startPoint y: 171, endPoint x: 266, endPoint y: 173, distance: 37.2
click at [266, 173] on div "Quantity 1 Expected Vendor Cost $ 39.99" at bounding box center [272, 166] width 148 height 20
type textarea "x"
type input "6"
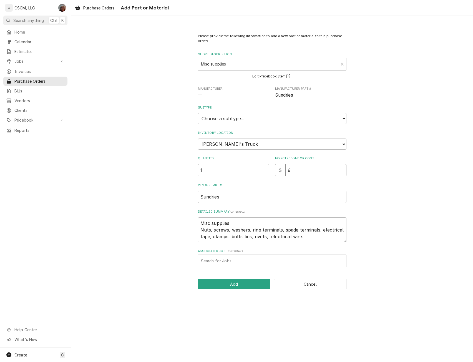
type textarea "x"
type input "6.8"
type textarea "x"
type input "6.88"
drag, startPoint x: 200, startPoint y: 223, endPoint x: 319, endPoint y: 244, distance: 121.5
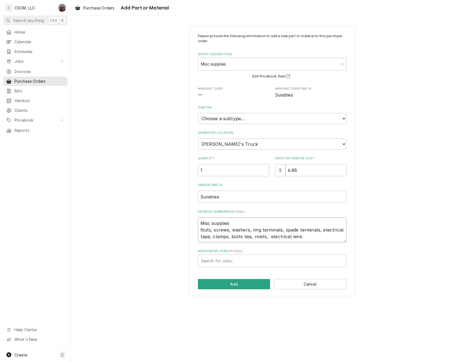
click at [319, 244] on div "Please provide the following information to add a new part or material to this …" at bounding box center [272, 151] width 148 height 234
paste textarea "70885"
type textarea "x"
type textarea "70885"
click at [211, 234] on textarea "70885" at bounding box center [272, 229] width 148 height 25
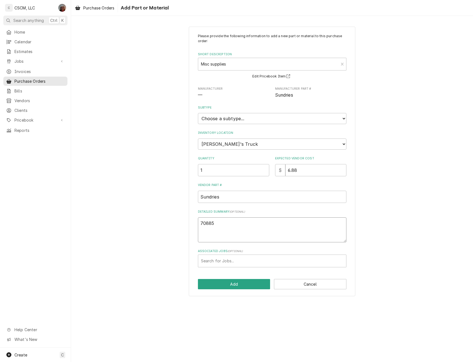
click at [220, 224] on textarea "70885" at bounding box center [272, 229] width 148 height 25
type textarea "x"
type textarea "70885"
paste textarea "MILL-ROSE BLUE MONSTER SEAL TAPE 1/2X1429"ROLL"
type textarea "x"
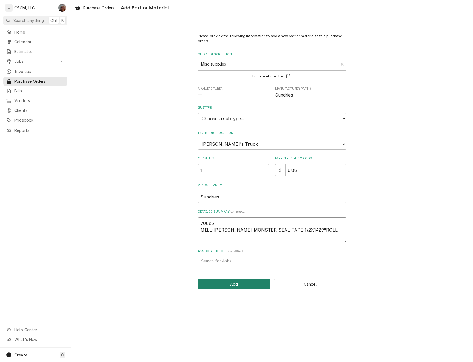
type textarea "70885 MILL-[PERSON_NAME] MONSTER SEAL TAPE 1/2X1429"ROLL"
click at [228, 284] on button "Add" at bounding box center [234, 284] width 72 height 10
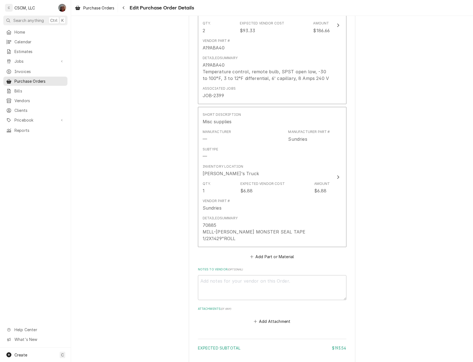
scroll to position [353, 0]
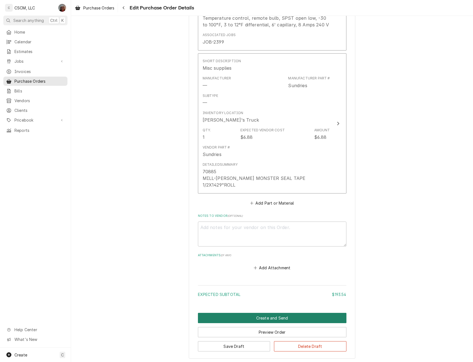
click at [275, 313] on button "Create and Send" at bounding box center [272, 318] width 148 height 10
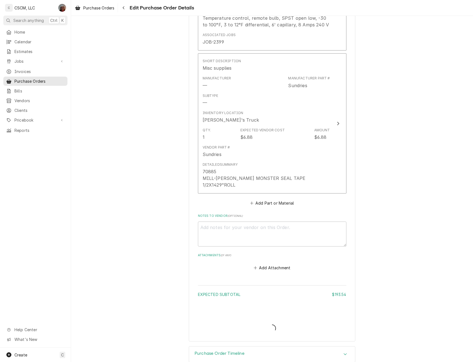
type textarea "x"
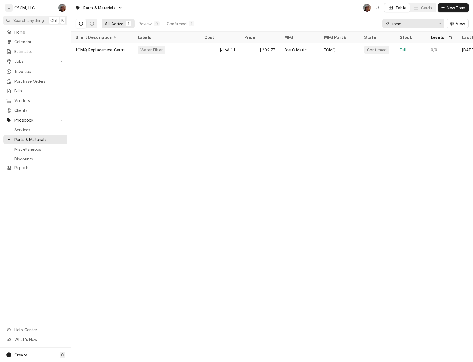
drag, startPoint x: 405, startPoint y: 24, endPoint x: 373, endPoint y: 24, distance: 32.7
click at [373, 24] on div "All Active 1 Review 0 Confirmed 1 iomq View" at bounding box center [271, 24] width 393 height 16
paste input "A19ABA40"
type input "A19ABA40"
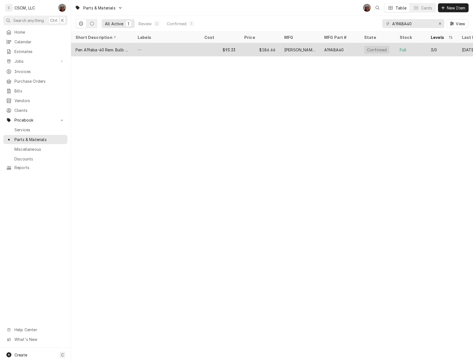
click at [151, 50] on div "—" at bounding box center [166, 49] width 67 height 13
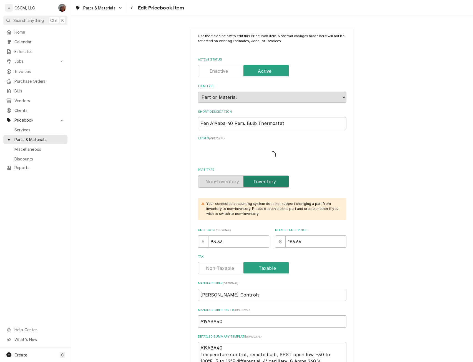
type textarea "x"
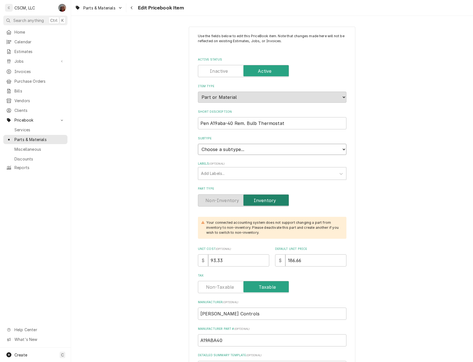
click at [341, 150] on select "Choose a subtype... Equipment Part Refrigerant Supply or Material Tool" at bounding box center [272, 149] width 148 height 11
select select "148"
click at [198, 144] on select "Choose a subtype... Equipment Part Refrigerant Supply or Material Tool" at bounding box center [272, 149] width 148 height 11
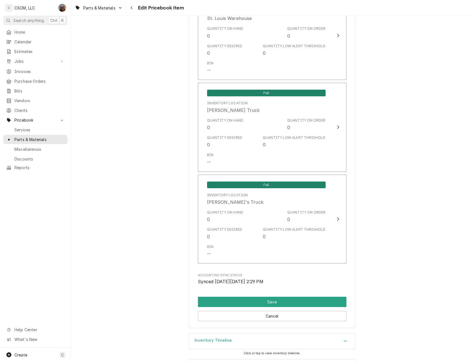
scroll to position [1242, 0]
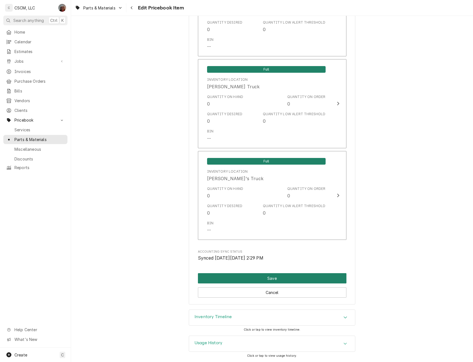
click at [295, 277] on button "Save" at bounding box center [272, 278] width 148 height 10
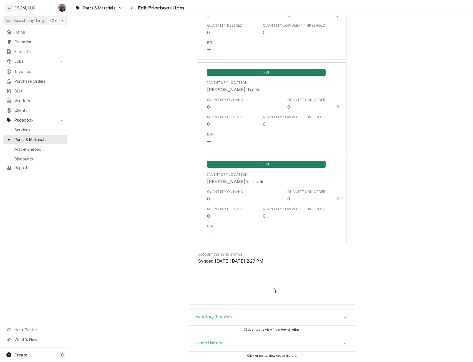
scroll to position [1239, 0]
type textarea "x"
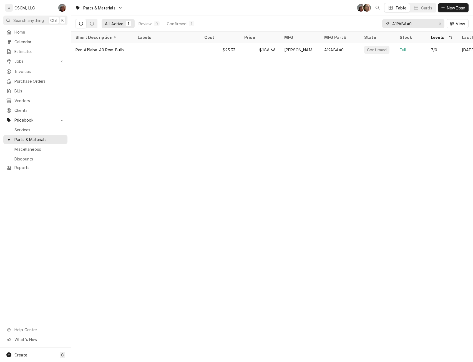
drag, startPoint x: 416, startPoint y: 21, endPoint x: 372, endPoint y: 24, distance: 44.2
click at [372, 24] on div "All Active 1 Review 0 Confirmed 1 A19ABA40 View" at bounding box center [271, 24] width 393 height 16
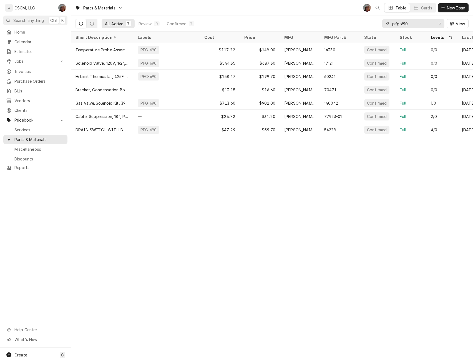
drag, startPoint x: 418, startPoint y: 27, endPoint x: 385, endPoint y: 21, distance: 33.3
click at [385, 21] on div "pfg-690" at bounding box center [413, 23] width 62 height 9
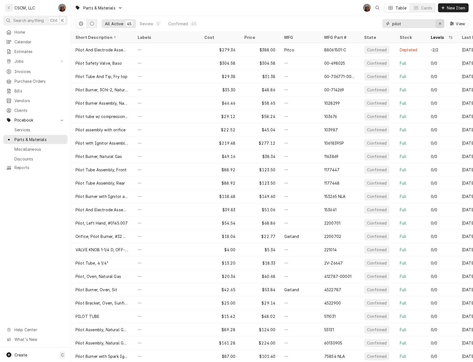
type input "pilot"
click at [440, 24] on icon "Erase input" at bounding box center [439, 24] width 3 height 4
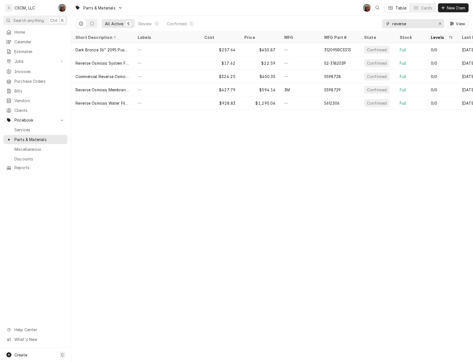
type input "reverse"
click at [437, 23] on div "Erase input" at bounding box center [440, 24] width 6 height 6
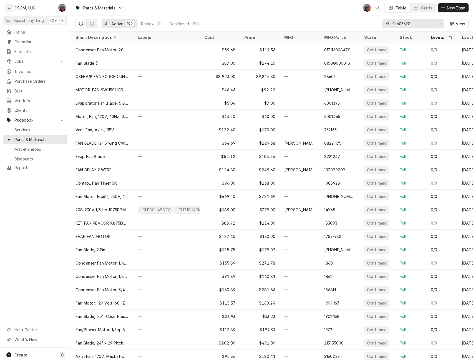
type input "fan06692"
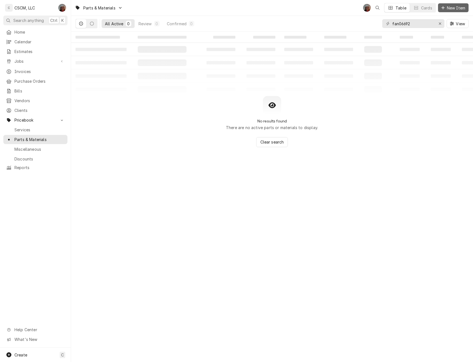
click at [452, 9] on span "New Item" at bounding box center [456, 8] width 21 height 6
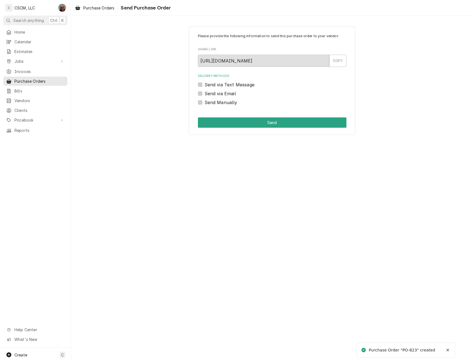
click at [204, 102] on label "Send Manually" at bounding box center [220, 102] width 33 height 7
click at [204, 102] on input "Send Manually" at bounding box center [278, 105] width 148 height 12
checkbox input "true"
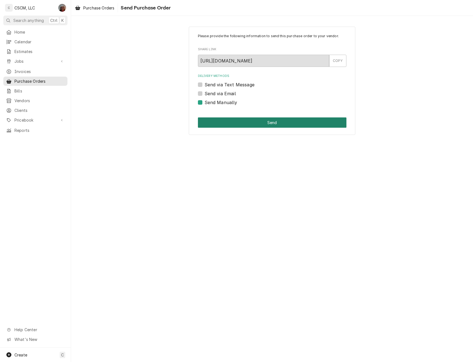
click at [214, 121] on button "Send" at bounding box center [272, 122] width 148 height 10
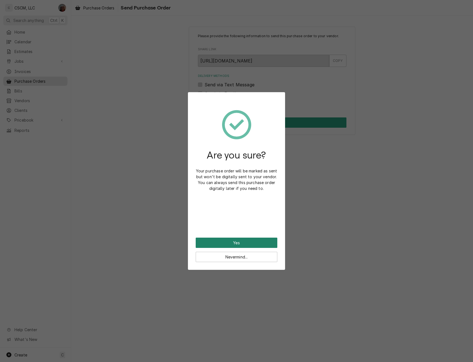
click at [219, 244] on button "Yes" at bounding box center [237, 242] width 82 height 10
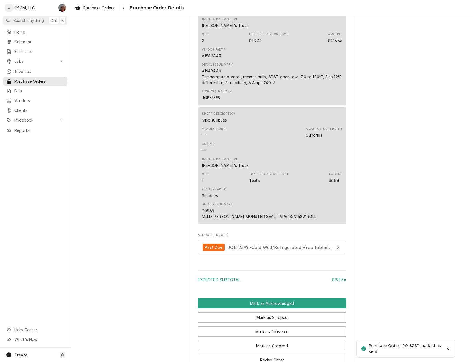
scroll to position [367, 0]
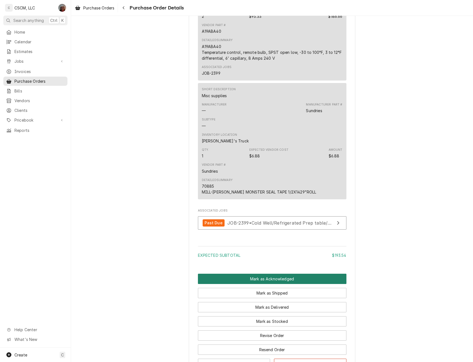
click at [241, 284] on button "Mark as Acknowledged" at bounding box center [272, 279] width 148 height 10
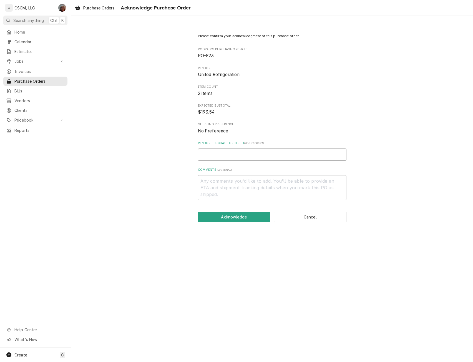
click at [209, 156] on input "Vendor Purchase Order ID ( if different )" at bounding box center [272, 154] width 148 height 12
paste input "15636283-00"
type textarea "x"
type input "15636283-00"
click at [230, 213] on button "Acknowledge" at bounding box center [234, 217] width 72 height 10
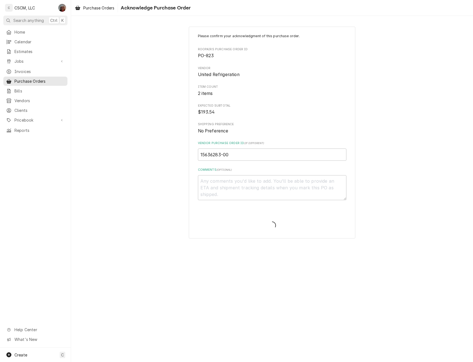
type textarea "x"
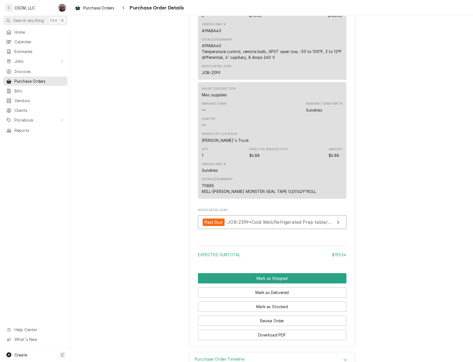
scroll to position [420, 0]
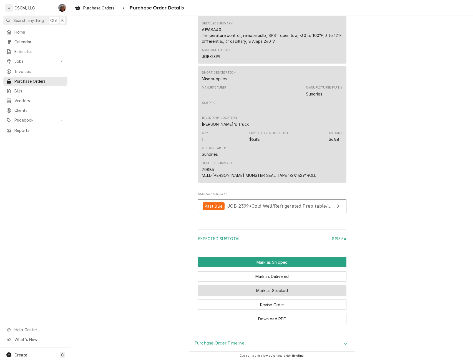
click at [283, 287] on button "Mark as Stocked" at bounding box center [272, 290] width 148 height 10
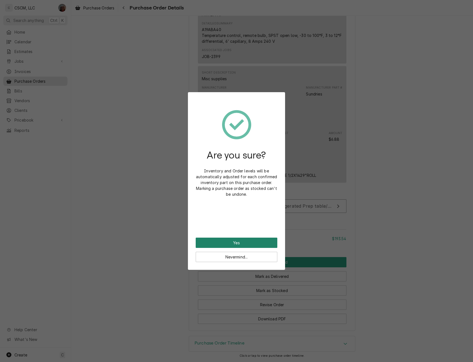
click at [254, 242] on button "Yes" at bounding box center [237, 242] width 82 height 10
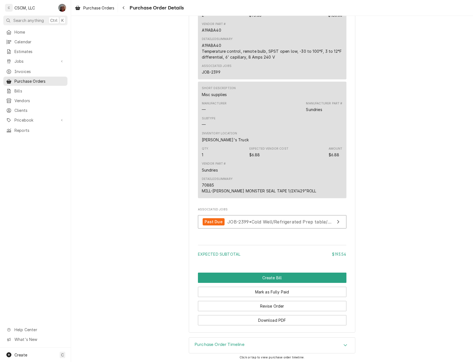
scroll to position [477, 0]
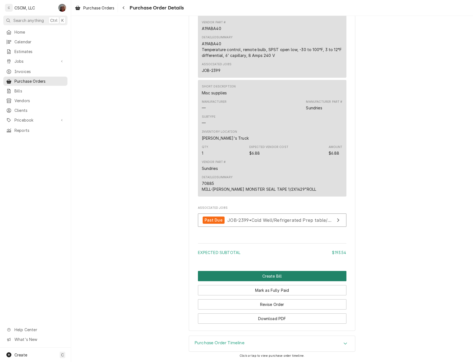
click at [248, 275] on button "Create Bill" at bounding box center [272, 276] width 148 height 10
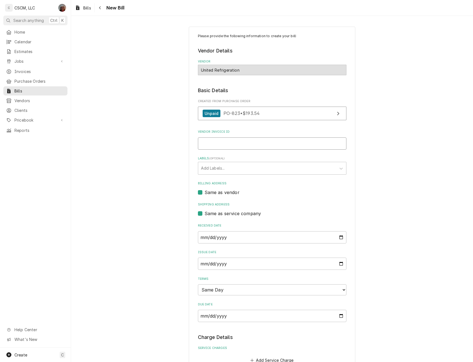
click at [214, 142] on input "Vendor Invoice ID" at bounding box center [272, 143] width 148 height 12
paste input "15636283-00"
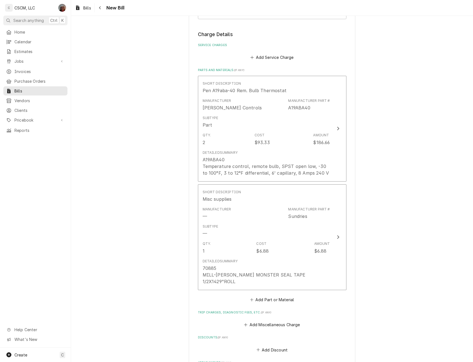
scroll to position [391, 0]
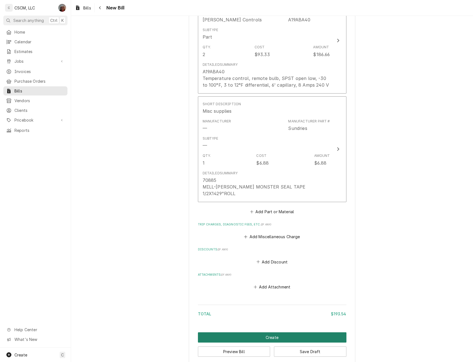
type input "15636283-00"
click at [267, 332] on button "Create" at bounding box center [272, 337] width 148 height 10
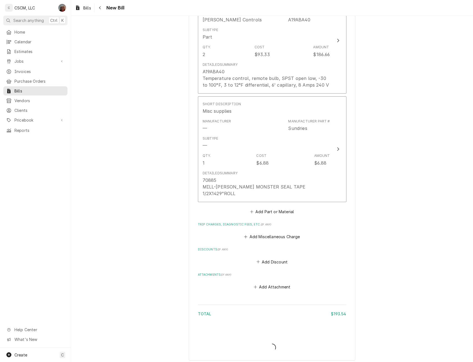
scroll to position [388, 0]
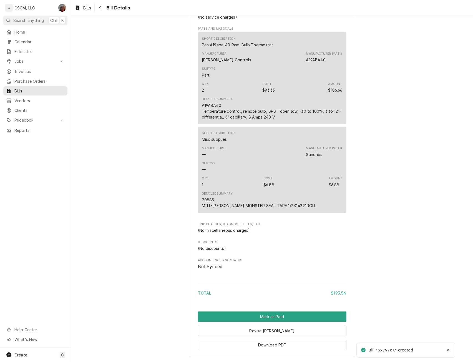
scroll to position [290, 0]
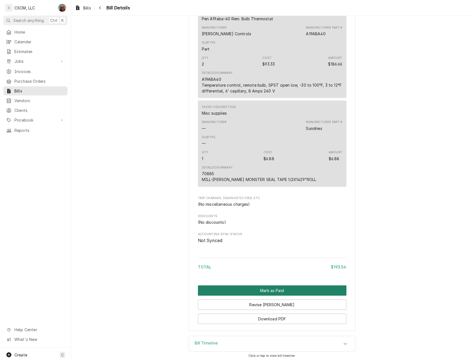
click at [256, 291] on button "Mark as Paid" at bounding box center [272, 290] width 148 height 10
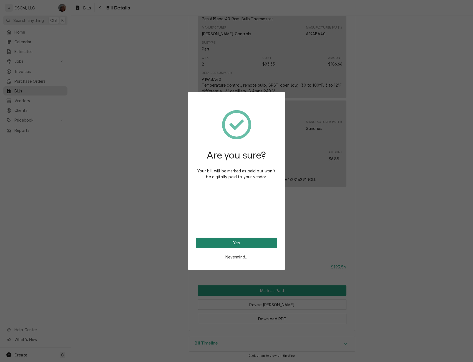
click at [227, 242] on button "Yes" at bounding box center [237, 242] width 82 height 10
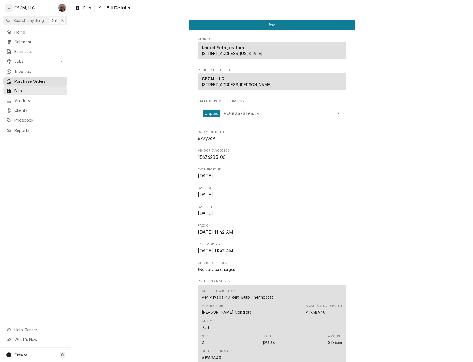
click at [38, 78] on span "Purchase Orders" at bounding box center [39, 81] width 50 height 6
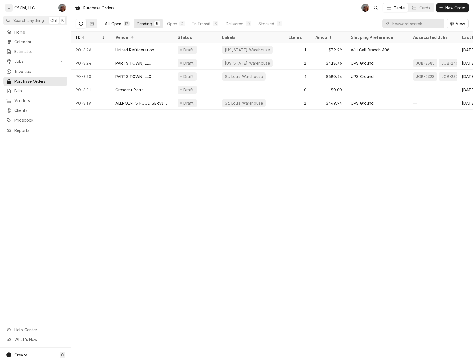
click at [114, 19] on button "All Open 12" at bounding box center [117, 23] width 31 height 9
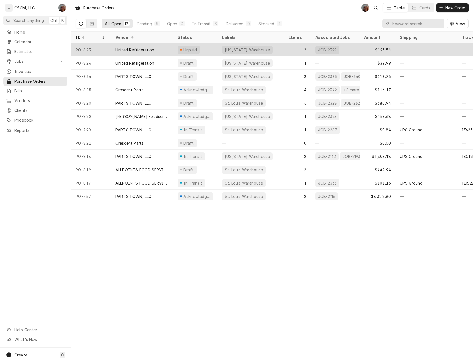
click at [103, 49] on div "PO-823" at bounding box center [91, 49] width 40 height 13
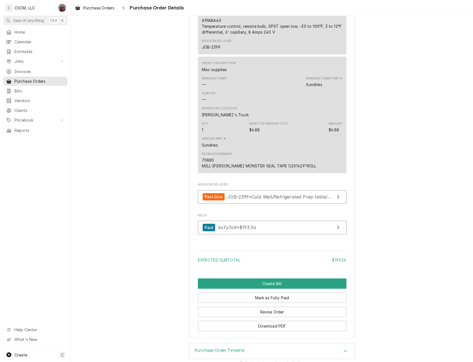
scroll to position [507, 0]
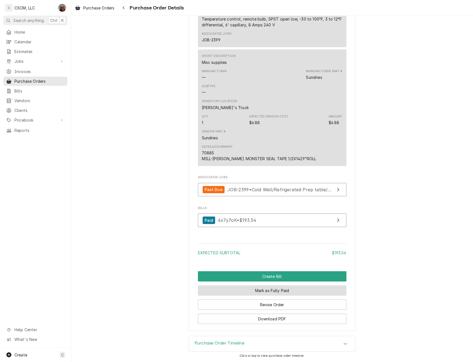
click at [290, 293] on button "Mark as Fully Paid" at bounding box center [272, 290] width 148 height 10
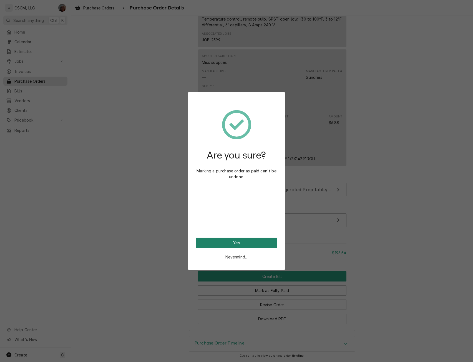
click at [247, 244] on button "Yes" at bounding box center [237, 242] width 82 height 10
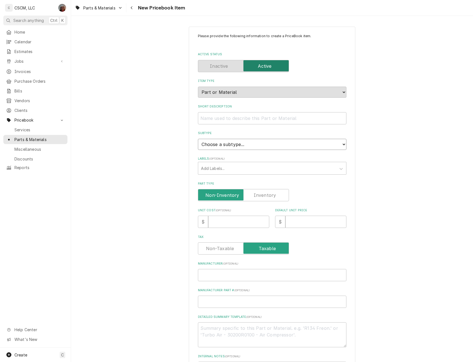
click at [241, 143] on select "Choose a subtype... Equipment Part Refrigerant Supply or Material Tool" at bounding box center [272, 144] width 148 height 11
select select "148"
click at [198, 139] on select "Choose a subtype... Equipment Part Refrigerant Supply or Material Tool" at bounding box center [272, 144] width 148 height 11
type textarea "x"
click at [268, 195] on label "Part Type" at bounding box center [243, 195] width 91 height 12
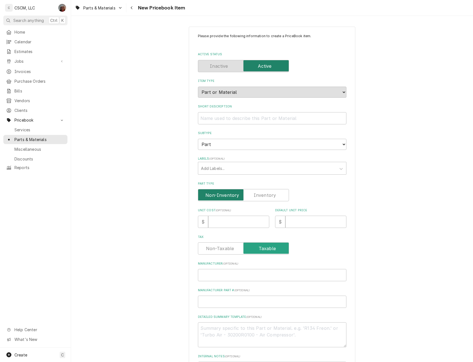
click at [268, 195] on input "Part Type" at bounding box center [243, 195] width 86 height 12
checkbox input "true"
type textarea "x"
click at [213, 221] on input "Unit Cost ( optional )" at bounding box center [238, 222] width 61 height 12
type input "1"
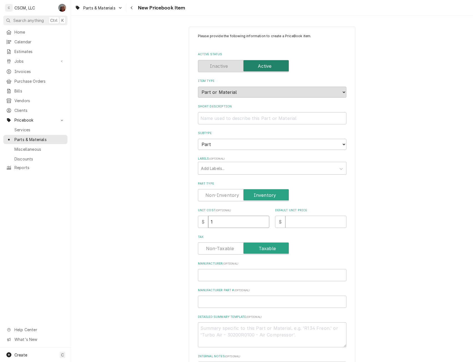
type textarea "x"
type input "15"
type textarea "x"
type input "159"
type textarea "x"
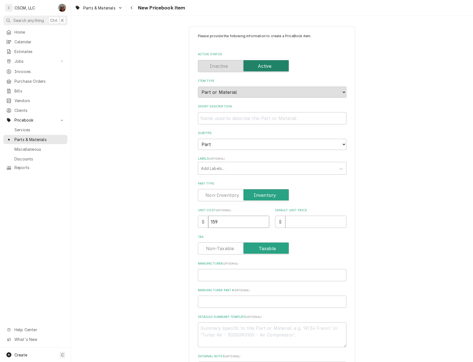
type input "1590"
type textarea "x"
type input "1590.0"
type textarea "x"
type input "1590.03"
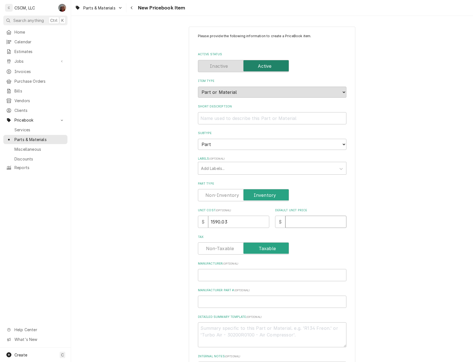
click at [293, 222] on input "Default Unit Price" at bounding box center [315, 222] width 61 height 12
type input "2"
type textarea "x"
type input "259"
type textarea "x"
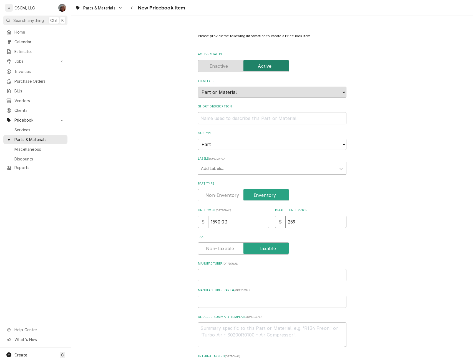
type input "2596"
type textarea "x"
type input "2596.4"
type textarea "x"
type input "2596.48"
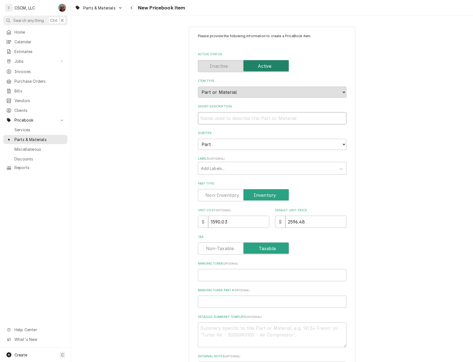
click at [207, 119] on input "Short Description" at bounding box center [272, 118] width 148 height 12
paste input "FAN; INDOOR PLENUM FAN, 3PHASE 3HP 208-2"
type textarea "x"
type input "FAN; INDOOR PLENUM FAN, 3PHASE 3HP 208-2"
click at [208, 274] on input "Manufacturer ( optional )" at bounding box center [272, 275] width 148 height 12
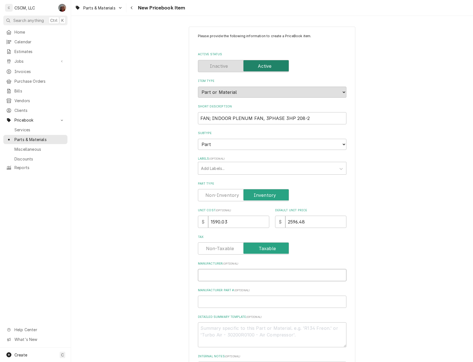
type textarea "x"
type input "T"
type textarea "x"
type input "Tr"
type textarea "x"
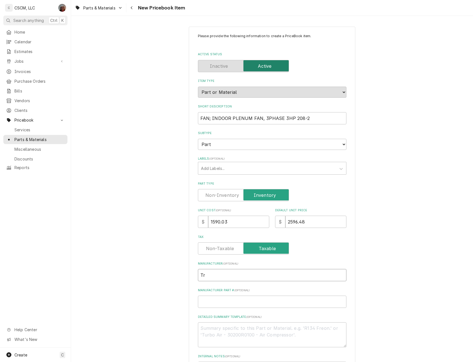
type input "Tra"
type textarea "x"
type input "Tran"
type textarea "x"
type input "Trane"
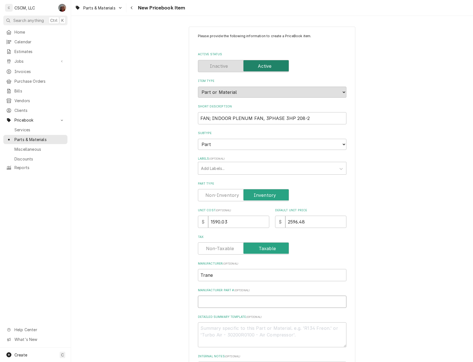
click at [204, 305] on input "Manufacturer Part # ( optional )" at bounding box center [272, 301] width 148 height 12
click at [200, 300] on input "Manufacturer Part # ( optional )" at bounding box center [272, 301] width 148 height 12
paste input "FAN06692"
type textarea "x"
type input "FAN06692"
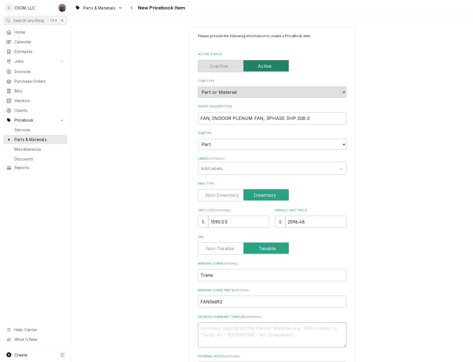
click at [211, 338] on textarea "Detailed Summary Template ( optional )" at bounding box center [272, 334] width 148 height 25
paste textarea "FAN06692"
type textarea "x"
type textarea "FAN06692"
type textarea "x"
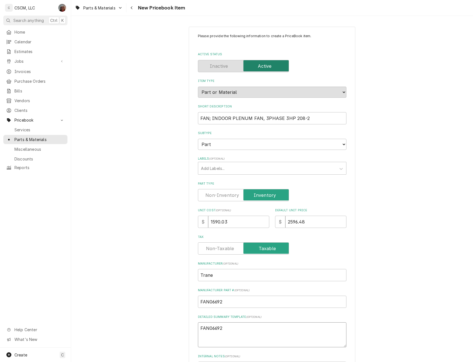
type textarea "FAN06692"
click at [231, 330] on textarea "FAN06692" at bounding box center [272, 334] width 148 height 25
type textarea "x"
type textarea "FAN06692"
paste textarea "FAN; INDOOR PLENUM FAN, 3PHASE 3HP 208-2"
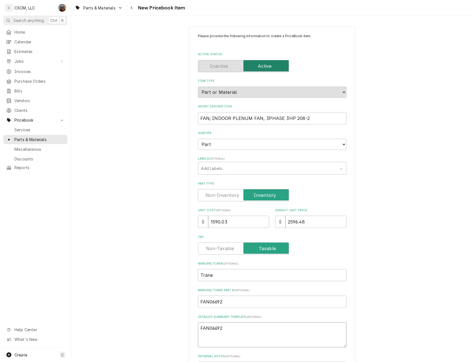
type textarea "x"
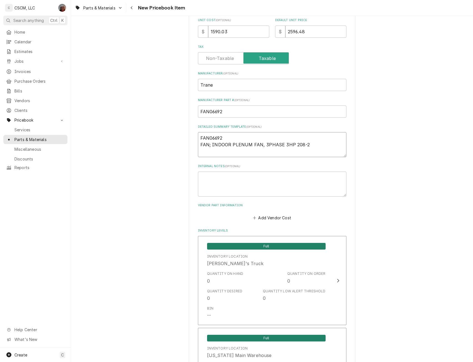
scroll to position [253, 0]
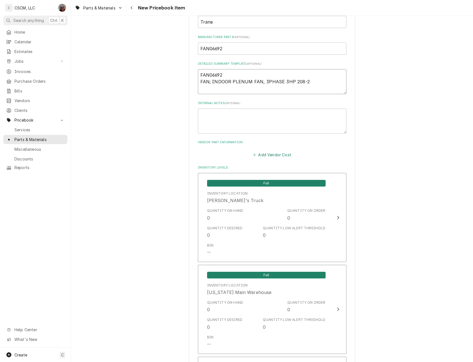
type textarea "FAN06692 FAN; INDOOR PLENUM FAN, 3PHASE 3HP 208-2"
click at [262, 154] on button "Add Vendor Cost" at bounding box center [272, 155] width 40 height 8
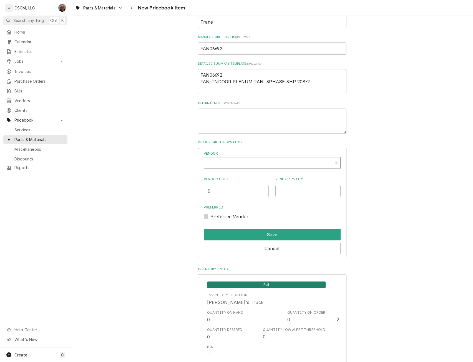
type textarea "x"
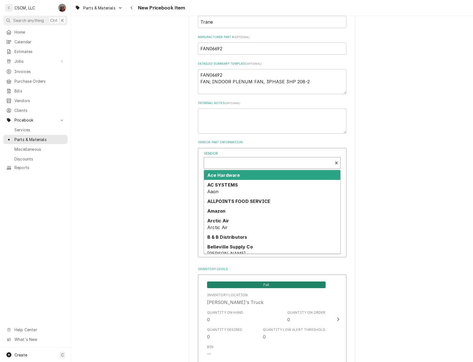
click at [245, 157] on div "Vendor" at bounding box center [268, 162] width 128 height 11
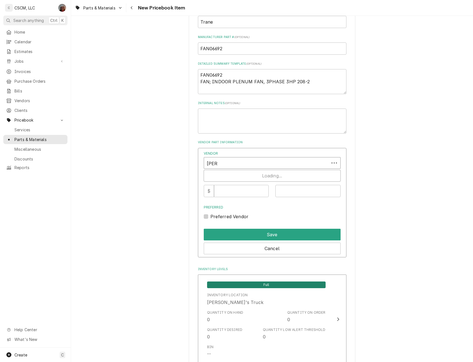
type input "trane"
click at [236, 175] on strong "Trane Supply" at bounding box center [222, 175] width 31 height 6
click at [232, 189] on input "Vendor Cost" at bounding box center [241, 191] width 55 height 12
type input "1590.03"
click at [298, 193] on input "Vendor Part #" at bounding box center [307, 191] width 65 height 12
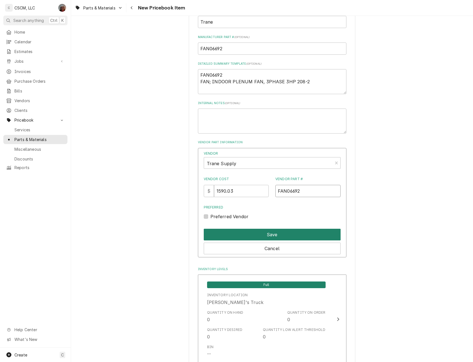
type input "FAN06692"
click at [234, 235] on button "Save" at bounding box center [272, 235] width 137 height 12
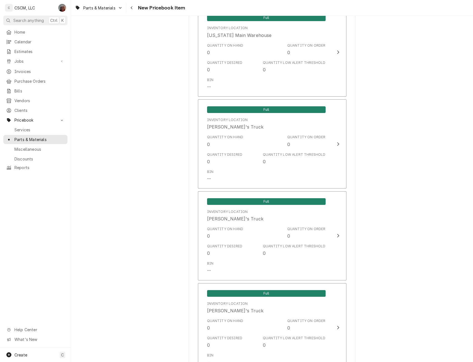
scroll to position [1060, 0]
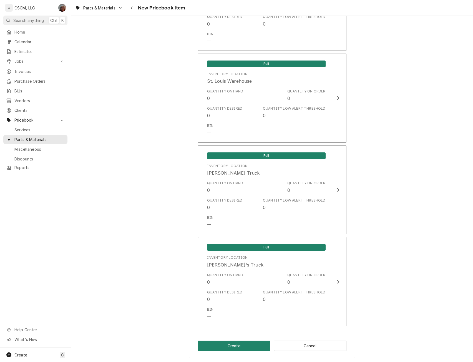
click at [227, 344] on button "Create" at bounding box center [234, 345] width 72 height 10
type textarea "x"
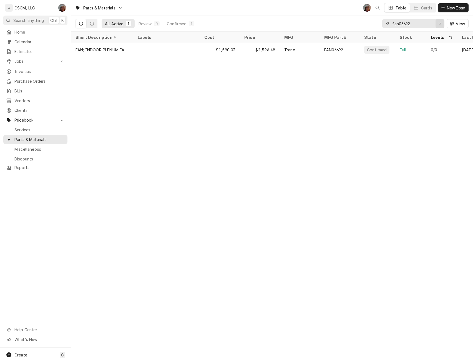
click at [439, 24] on icon "Erase input" at bounding box center [439, 24] width 3 height 4
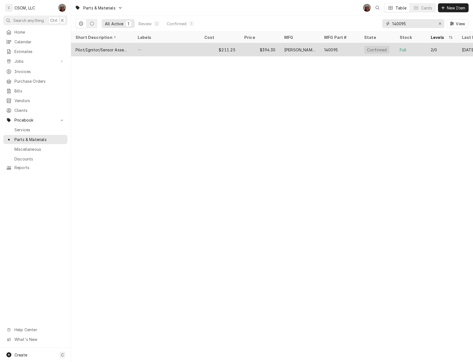
type input "140095"
click at [246, 45] on div "$394.30" at bounding box center [260, 49] width 40 height 13
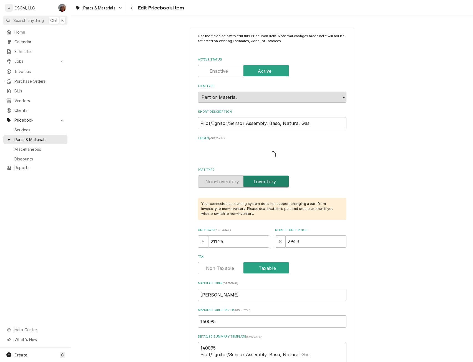
type textarea "x"
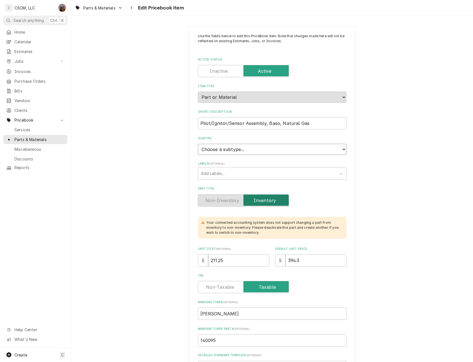
click at [340, 148] on select "Choose a subtype... Equipment Part Refrigerant Supply or Material Tool" at bounding box center [272, 149] width 148 height 11
select select "148"
click at [198, 144] on select "Choose a subtype... Equipment Part Refrigerant Supply or Material Tool" at bounding box center [272, 149] width 148 height 11
drag, startPoint x: 231, startPoint y: 259, endPoint x: 197, endPoint y: 263, distance: 33.8
click at [198, 263] on div "$ 211.25" at bounding box center [233, 260] width 71 height 12
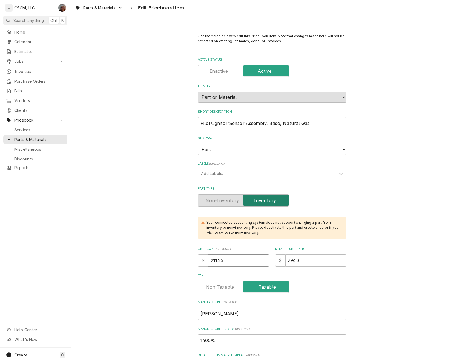
type textarea "x"
type input "3"
type textarea "x"
type input "31"
type textarea "x"
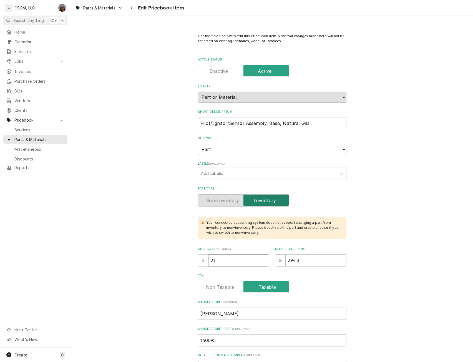
type input "312"
type textarea "x"
type input "312.2"
type textarea "x"
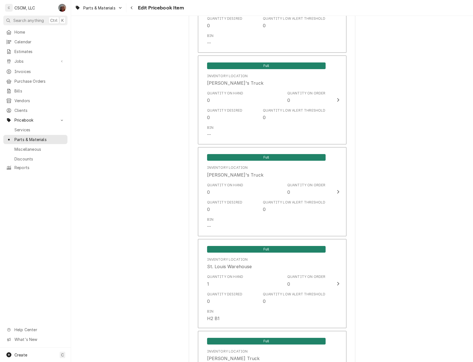
scroll to position [975, 0]
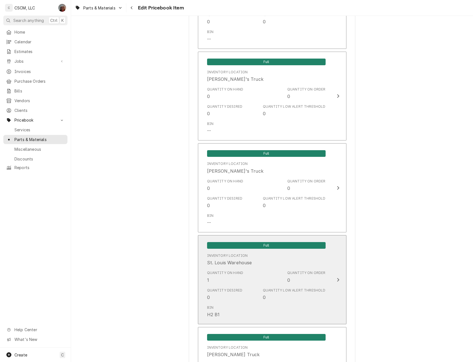
type input "312.29"
click at [328, 282] on button "Full Inventory Location St. Louis Warehouse Quantity on Hand 1 Quantity on Orde…" at bounding box center [272, 279] width 148 height 89
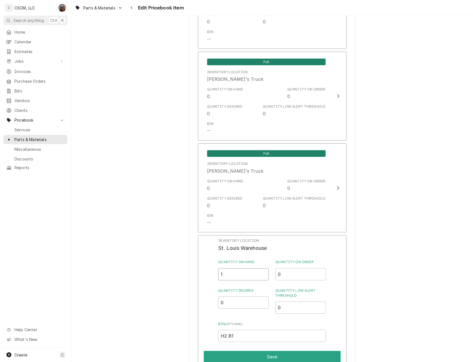
drag, startPoint x: 217, startPoint y: 274, endPoint x: 231, endPoint y: 277, distance: 14.9
click at [231, 277] on div "Inventory Location St. Louis Warehouse Quantity on Hand 1 Quantity on Order 0 Q…" at bounding box center [272, 307] width 148 height 144
type input "0"
drag, startPoint x: 227, startPoint y: 301, endPoint x: 215, endPoint y: 301, distance: 12.2
click at [215, 301] on div "Inventory Location St. Louis Warehouse Quantity on Hand 0 Quantity on Order 0 Q…" at bounding box center [272, 307] width 148 height 144
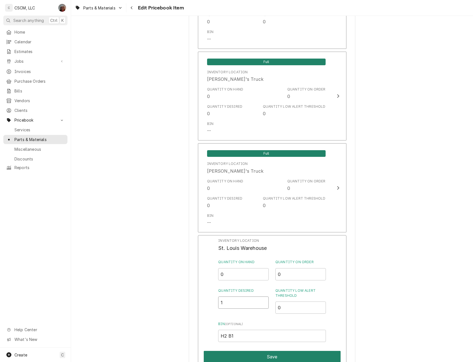
type input "1"
click at [257, 352] on button "Save" at bounding box center [272, 357] width 137 height 12
type textarea "x"
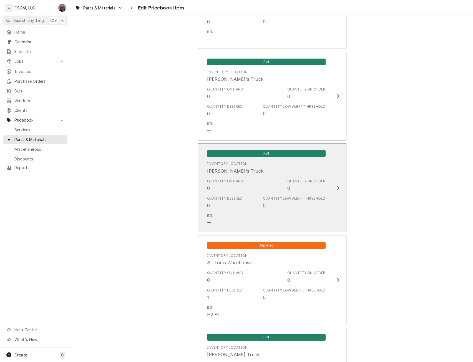
click at [310, 175] on div "Inventory Location Sam's Truck" at bounding box center [266, 167] width 118 height 17
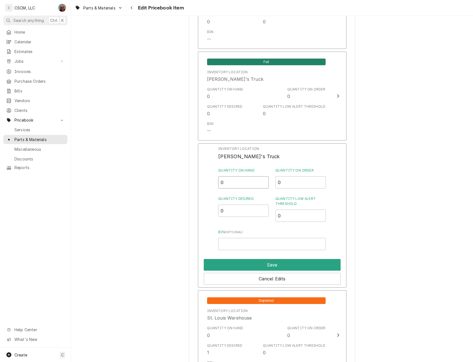
drag, startPoint x: 226, startPoint y: 185, endPoint x: 216, endPoint y: 187, distance: 9.6
click at [216, 187] on div "Inventory Location Sam's Truck Quantity on Hand 0 Quantity on Order 0 Quantity …" at bounding box center [272, 215] width 148 height 144
type input "1"
click at [265, 263] on button "Save" at bounding box center [272, 265] width 137 height 12
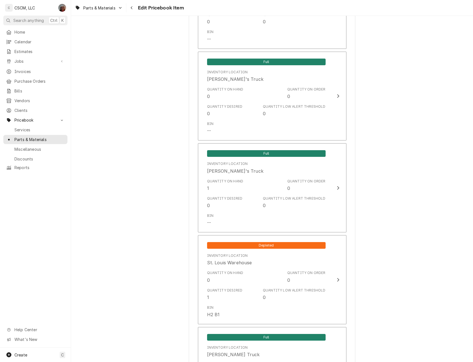
scroll to position [1242, 0]
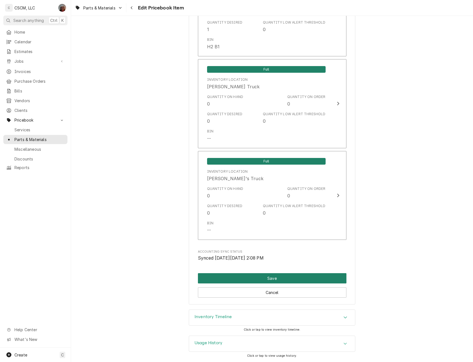
click at [280, 275] on button "Save" at bounding box center [272, 278] width 148 height 10
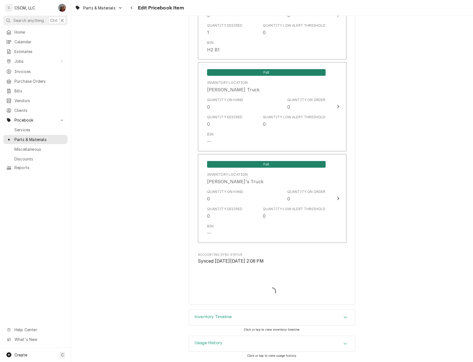
type textarea "x"
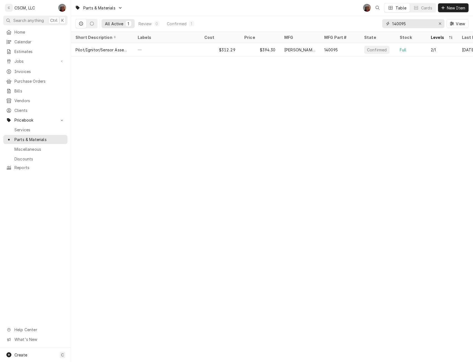
drag, startPoint x: 412, startPoint y: 23, endPoint x: 371, endPoint y: 24, distance: 40.8
click at [371, 24] on div "All Active 1 Review 0 Confirmed 1 140095 View" at bounding box center [271, 24] width 393 height 16
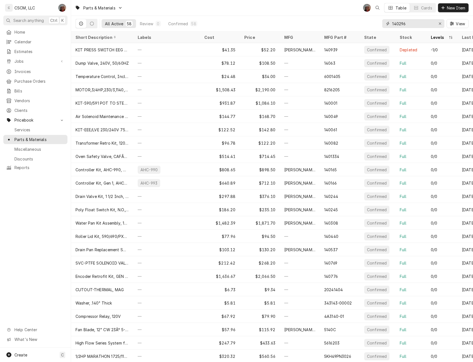
type input "140296"
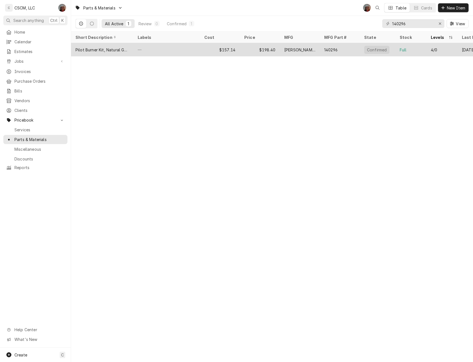
click at [229, 49] on div "$157.14" at bounding box center [220, 49] width 40 height 13
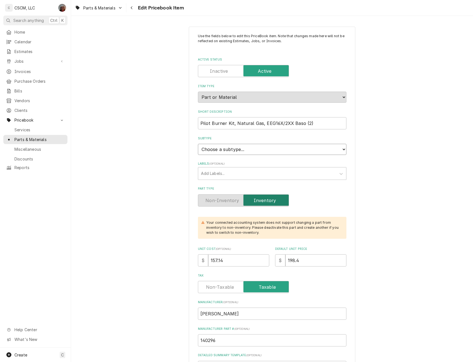
click at [340, 148] on select "Choose a subtype... Equipment Part Refrigerant Supply or Material Tool" at bounding box center [272, 149] width 148 height 11
select select "148"
click at [198, 144] on select "Choose a subtype... Equipment Part Refrigerant Supply or Material Tool" at bounding box center [272, 149] width 148 height 11
type textarea "x"
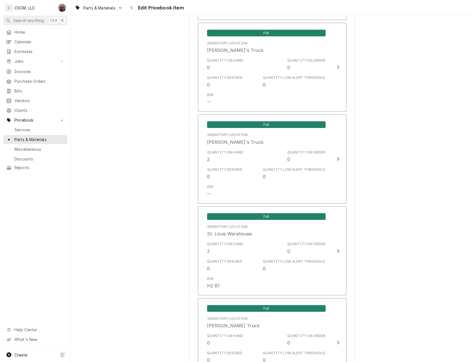
scroll to position [1040, 0]
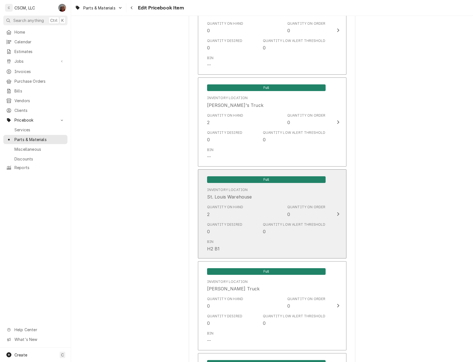
click at [328, 198] on button "Full Inventory Location [GEOGRAPHIC_DATA][PERSON_NAME] Quantity on Hand 2 Quant…" at bounding box center [272, 213] width 148 height 89
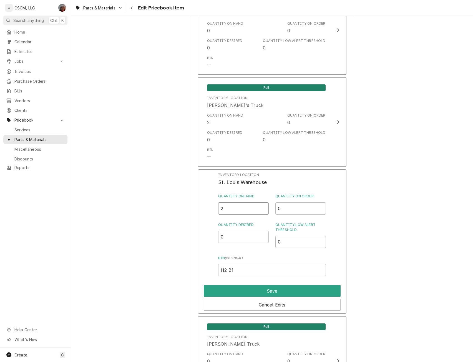
drag, startPoint x: 225, startPoint y: 207, endPoint x: 212, endPoint y: 209, distance: 13.5
click at [212, 209] on div "Inventory Location St. Louis Warehouse Quantity on Hand 2 Quantity on Order 0 Q…" at bounding box center [272, 241] width 148 height 144
type input "1"
click at [262, 290] on button "Save" at bounding box center [272, 291] width 137 height 12
type textarea "x"
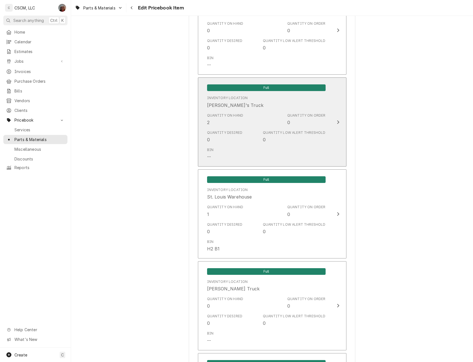
click at [333, 113] on button "Full Inventory Location Sam's Truck Quantity on Hand 2 Quantity on Order 0 Quan…" at bounding box center [272, 121] width 148 height 89
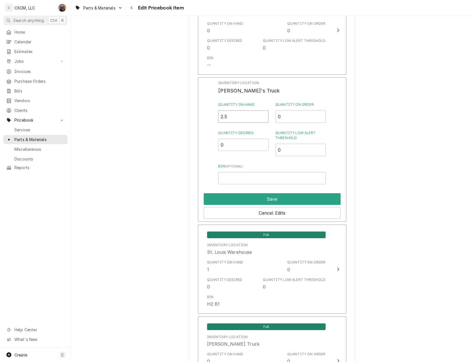
click at [264, 114] on input "2.5" at bounding box center [243, 116] width 50 height 12
type input "3"
click at [264, 114] on input "3" at bounding box center [243, 116] width 50 height 12
click at [268, 194] on button "Save" at bounding box center [272, 199] width 137 height 12
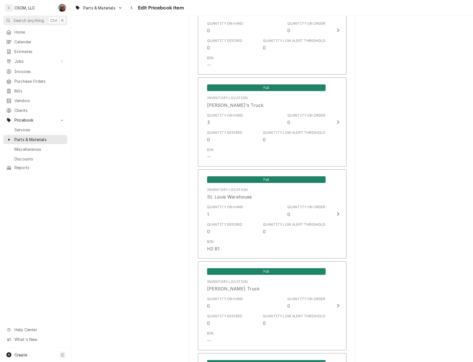
scroll to position [1242, 0]
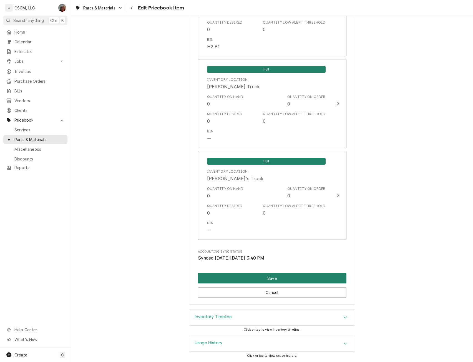
click at [254, 277] on button "Save" at bounding box center [272, 278] width 148 height 10
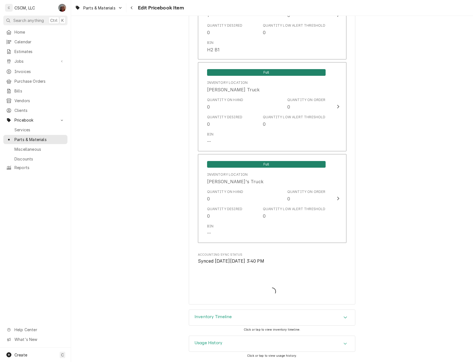
scroll to position [1239, 0]
type textarea "x"
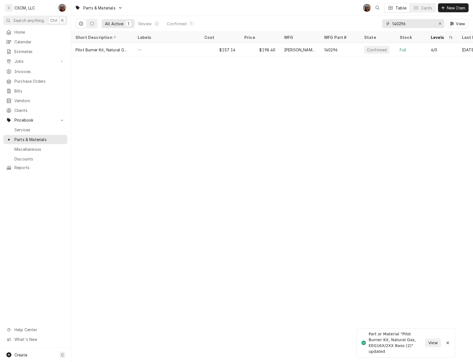
drag, startPoint x: 418, startPoint y: 25, endPoint x: 373, endPoint y: 22, distance: 45.3
click at [373, 22] on div "All Active 1 Review 0 Confirmed 1 140296 View" at bounding box center [271, 24] width 393 height 16
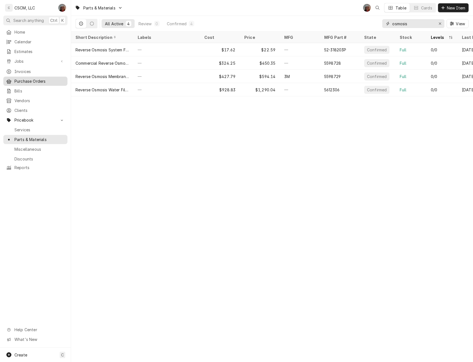
type input "osmosis"
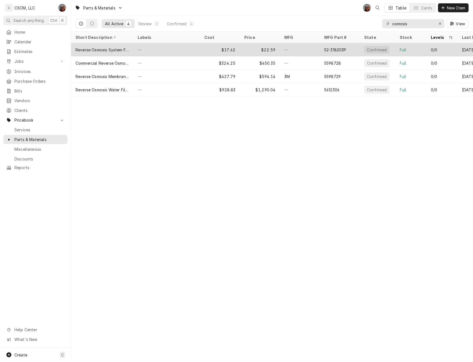
click at [155, 51] on div "—" at bounding box center [166, 49] width 67 height 13
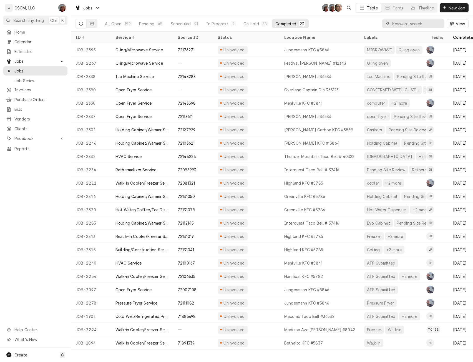
click at [406, 21] on input "Dynamic Content Wrapper" at bounding box center [416, 23] width 49 height 9
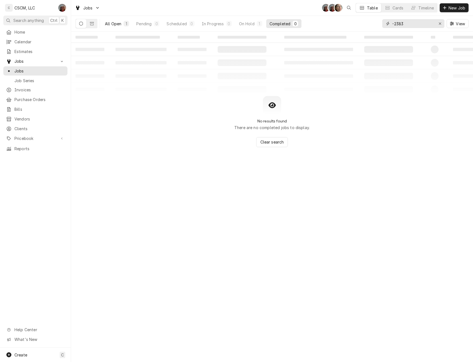
type input "-2383"
click at [117, 24] on div "All Open" at bounding box center [113, 24] width 16 height 6
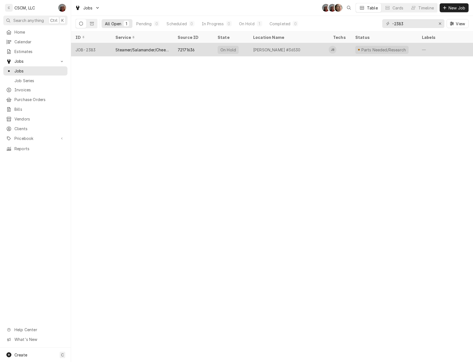
click at [144, 48] on div "Steamer/Salamander/Cheesemelter Service" at bounding box center [141, 50] width 53 height 6
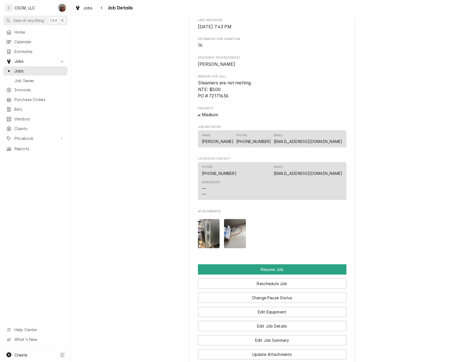
scroll to position [440, 0]
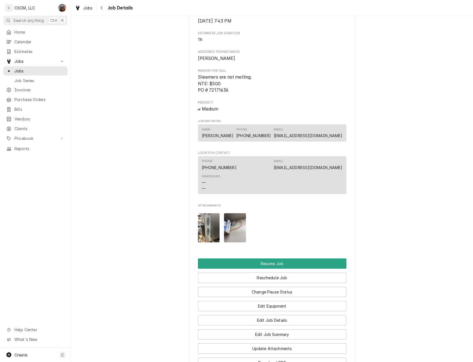
click at [219, 223] on div "Attachments" at bounding box center [272, 228] width 148 height 38
click at [233, 225] on img "Attachments" at bounding box center [235, 227] width 22 height 29
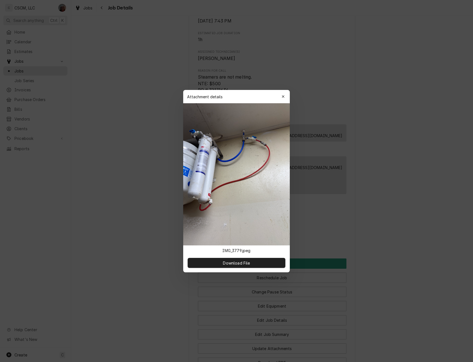
click at [208, 181] on img at bounding box center [236, 174] width 107 height 142
click at [284, 98] on icon "button" at bounding box center [283, 97] width 3 height 4
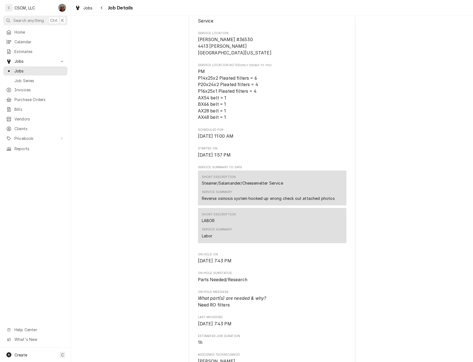
scroll to position [0, 0]
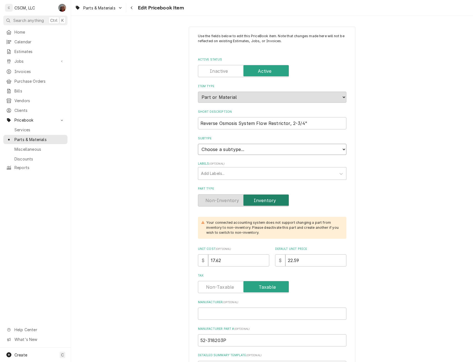
click at [340, 148] on select "Choose a subtype... Equipment Part Refrigerant Supply or Material Tool" at bounding box center [272, 149] width 148 height 11
select select "148"
click at [198, 144] on select "Choose a subtype... Equipment Part Refrigerant Supply or Material Tool" at bounding box center [272, 149] width 148 height 11
type textarea "x"
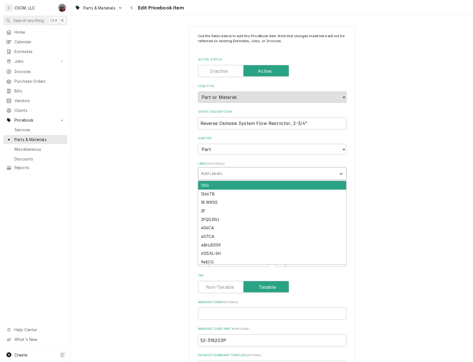
click at [230, 169] on div "Labels" at bounding box center [267, 173] width 132 height 10
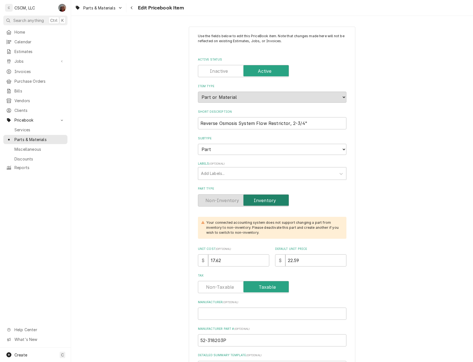
drag, startPoint x: 221, startPoint y: 262, endPoint x: 196, endPoint y: 260, distance: 24.2
click at [198, 260] on div "$ 17.62" at bounding box center [233, 260] width 71 height 12
type input "2"
type textarea "x"
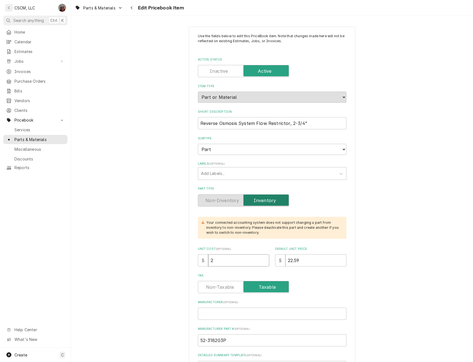
type input "20"
type textarea "x"
type input "20.1"
type textarea "x"
type input "20.14"
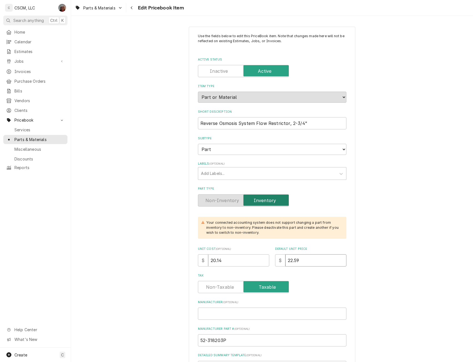
drag, startPoint x: 304, startPoint y: 262, endPoint x: 269, endPoint y: 261, distance: 34.7
click at [269, 261] on div "Unit Cost ( optional ) $ 20.14 Default Unit Price $ 22.59" at bounding box center [272, 257] width 148 height 20
type textarea "x"
type input "2"
type textarea "x"
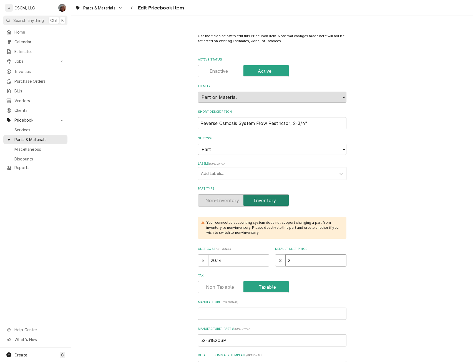
type input "27"
type textarea "x"
type input "27.9"
type textarea "x"
type input "27.97"
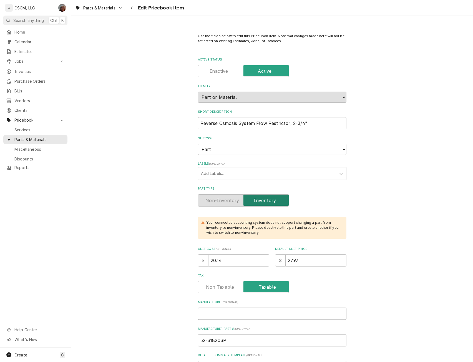
click at [214, 315] on input "Manufacturer ( optional )" at bounding box center [272, 313] width 148 height 12
type textarea "x"
type input "3"
type textarea "x"
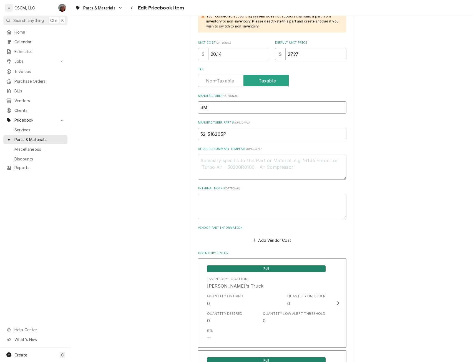
scroll to position [213, 0]
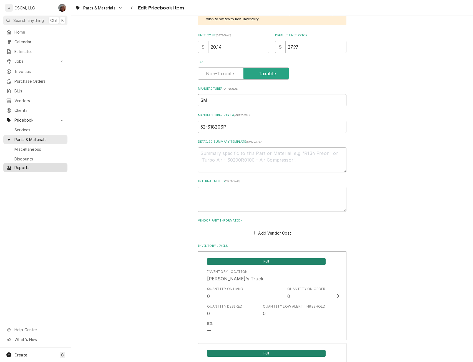
type input "3M"
click at [204, 155] on textarea "Detailed Summary Template ( optional )" at bounding box center [272, 159] width 148 height 25
paste textarea "52-318203P Reverse Osmosis System Flow Restrictor, 2-3/4""
type textarea "x"
type textarea "52-318203P Reverse Osmosis System Flow Restrictor, 2-3/4""
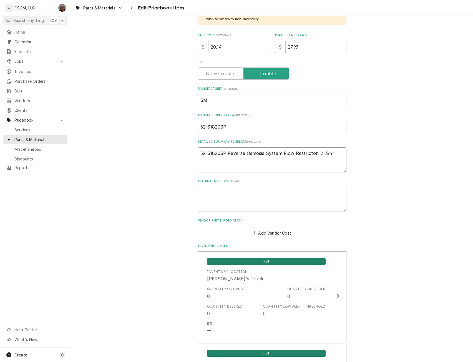
click at [226, 153] on textarea "52-318203P Reverse Osmosis System Flow Restrictor, 2-3/4"" at bounding box center [272, 159] width 148 height 25
type textarea "x"
type textarea "52-318203P Reverse Osmosis System Flow Restrictor, 2-3/4""
click at [263, 232] on button "Add Vendor Cost" at bounding box center [272, 233] width 40 height 8
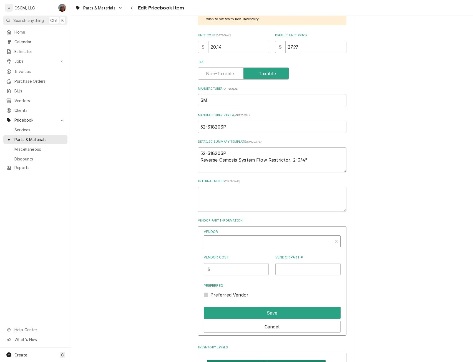
type textarea "x"
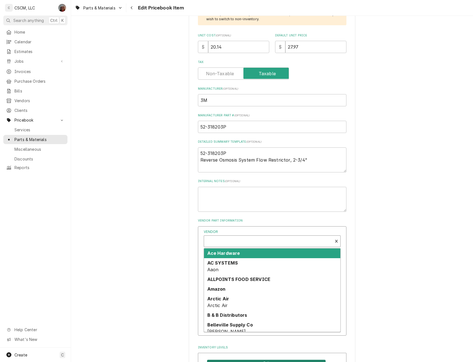
click at [226, 242] on div "Vendor" at bounding box center [268, 241] width 123 height 13
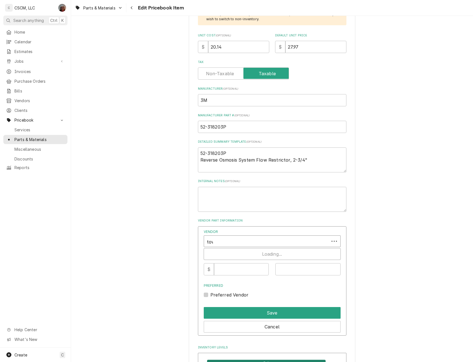
type input "town"
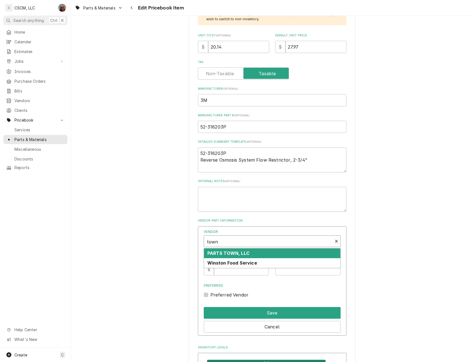
click at [226, 253] on strong "PARTS TOWN, LLC" at bounding box center [228, 253] width 42 height 6
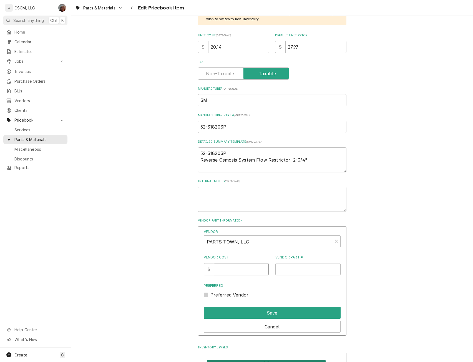
click at [227, 270] on input "Vendor Cost" at bounding box center [241, 269] width 55 height 12
type input "20.14"
click at [290, 268] on input "Vendor Part #" at bounding box center [307, 269] width 65 height 12
paste input "CU52-318203P"
click at [279, 270] on input "CU52-318203P" at bounding box center [307, 269] width 65 height 12
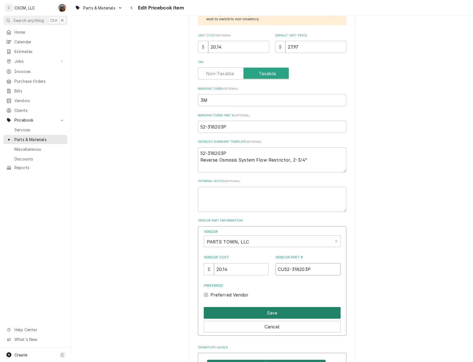
type input "CU52-318203P"
click at [276, 312] on button "Save" at bounding box center [272, 313] width 137 height 12
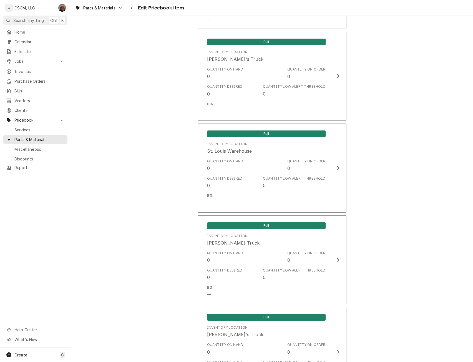
scroll to position [1185, 0]
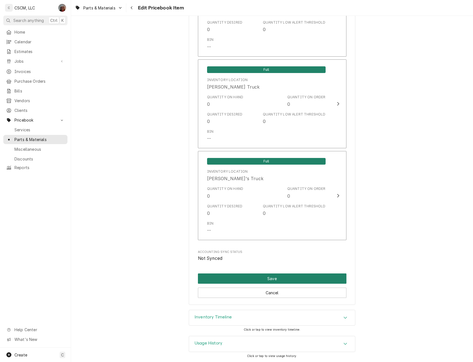
click at [236, 278] on button "Save" at bounding box center [272, 278] width 148 height 10
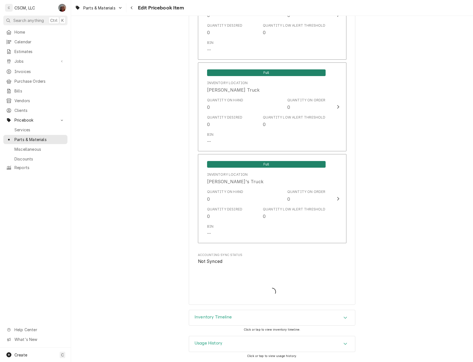
type textarea "x"
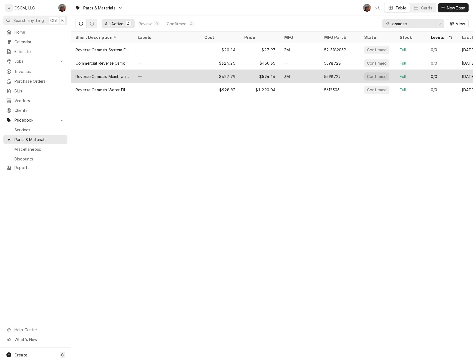
click at [161, 77] on div "—" at bounding box center [166, 76] width 67 height 13
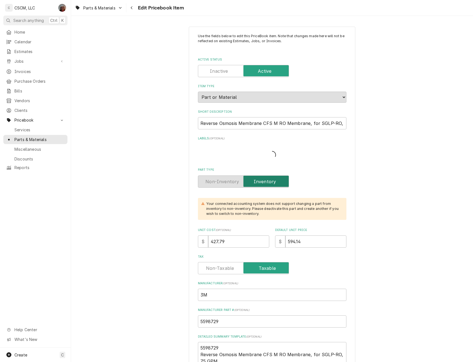
type textarea "x"
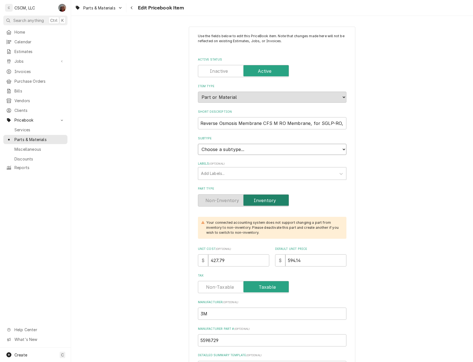
click at [343, 150] on select "Choose a subtype... Equipment Part Refrigerant Supply or Material Tool" at bounding box center [272, 149] width 148 height 11
select select "148"
click at [198, 144] on select "Choose a subtype... Equipment Part Refrigerant Supply or Material Tool" at bounding box center [272, 149] width 148 height 11
type textarea "x"
drag, startPoint x: 225, startPoint y: 259, endPoint x: 191, endPoint y: 260, distance: 33.6
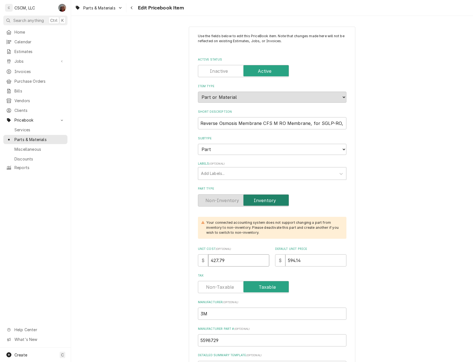
type input "4"
type textarea "x"
type input "45"
type textarea "x"
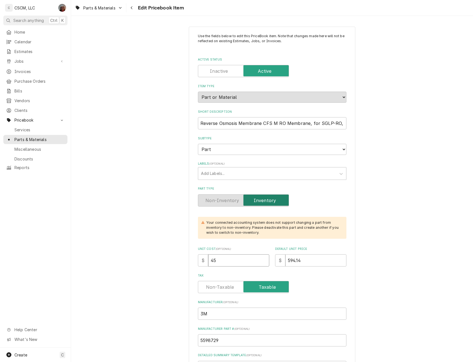
type input "457"
type textarea "x"
type input "457.4"
type textarea "x"
type input "457.49"
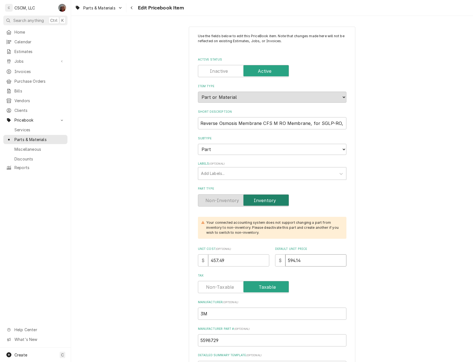
type textarea "x"
type input "6"
type textarea "x"
type input "63"
type textarea "x"
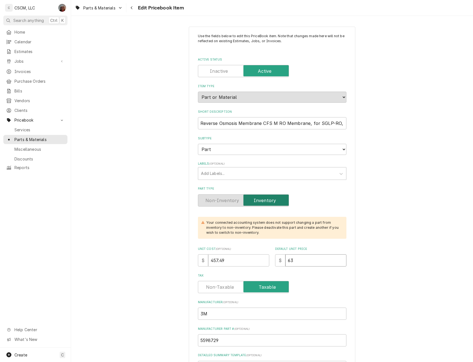
type input "635"
type textarea "x"
type input "635.4"
type textarea "x"
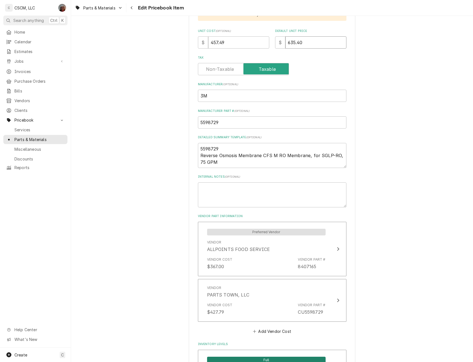
scroll to position [222, 0]
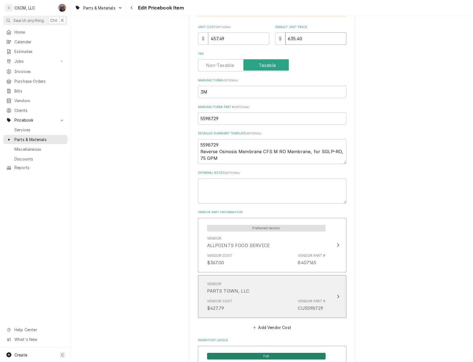
type input "635.40"
click at [330, 294] on button "Vendor PARTS TOWN, LLC Vendor Cost $427.79 Vendor Part # CU5598729" at bounding box center [272, 296] width 148 height 43
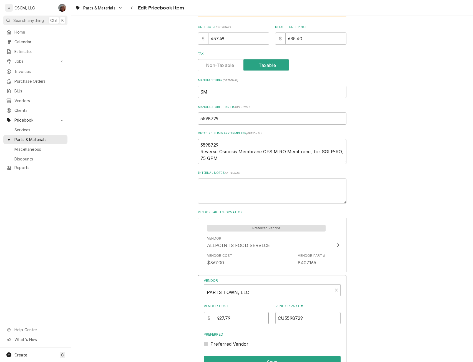
drag, startPoint x: 236, startPoint y: 317, endPoint x: 195, endPoint y: 318, distance: 41.4
type input "457.49"
click at [244, 357] on button "Save" at bounding box center [272, 362] width 137 height 12
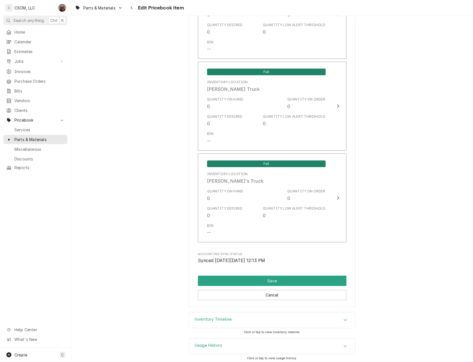
scroll to position [1242, 0]
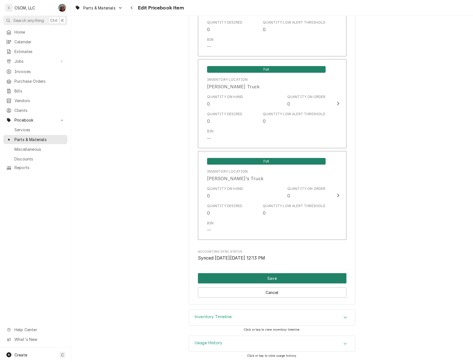
click at [259, 274] on button "Save" at bounding box center [272, 278] width 148 height 10
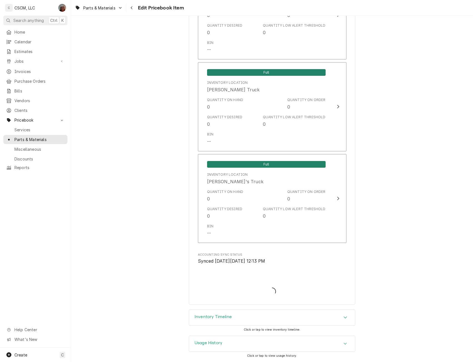
scroll to position [1239, 0]
type textarea "x"
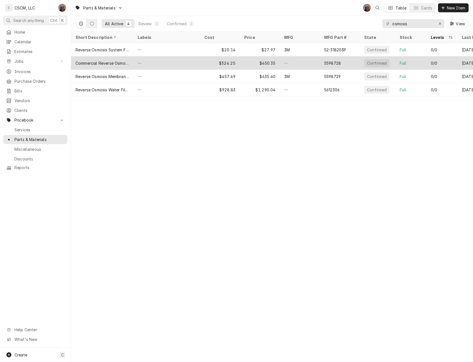
click at [145, 60] on div "—" at bounding box center [166, 62] width 67 height 13
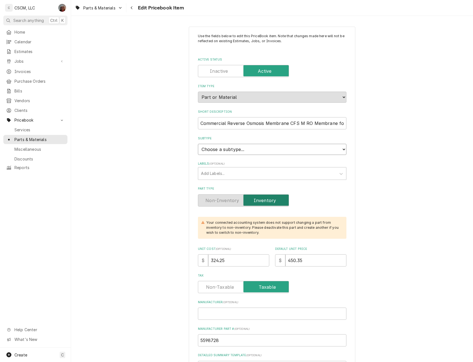
click at [340, 149] on select "Choose a subtype... Equipment Part Refrigerant Supply or Material Tool" at bounding box center [272, 149] width 148 height 11
select select "148"
click at [198, 144] on select "Choose a subtype... Equipment Part Refrigerant Supply or Material Tool" at bounding box center [272, 149] width 148 height 11
type textarea "x"
drag, startPoint x: 229, startPoint y: 261, endPoint x: 206, endPoint y: 261, distance: 23.3
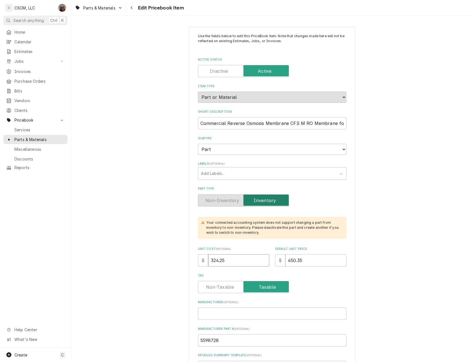
click at [208, 261] on input "324.25" at bounding box center [238, 260] width 61 height 12
type input "3"
type textarea "x"
type input "34"
type textarea "x"
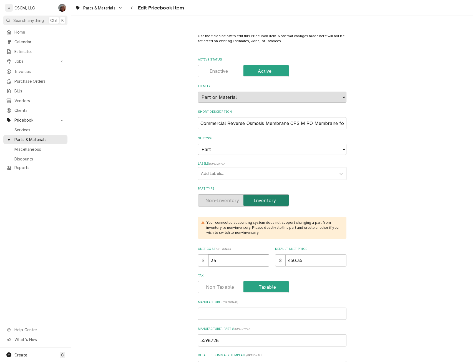
type input "340"
type textarea "x"
type input "340.4"
type textarea "x"
type input "340.47"
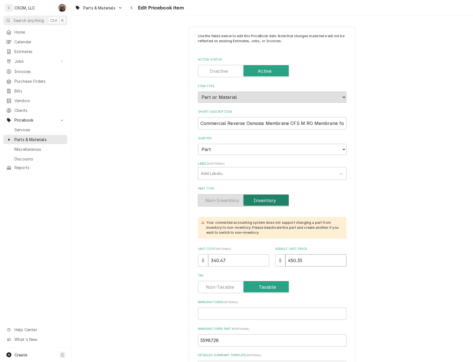
type textarea "x"
type input "4"
type textarea "x"
type input "47"
type textarea "x"
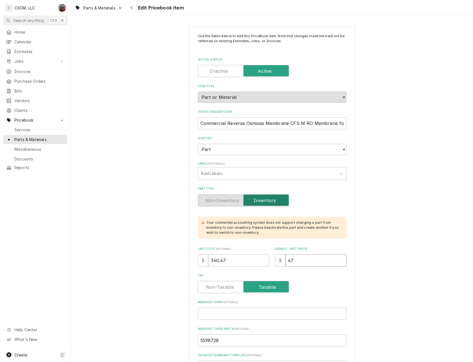
type input "472"
type textarea "x"
type input "472.8"
type textarea "x"
type input "472.87"
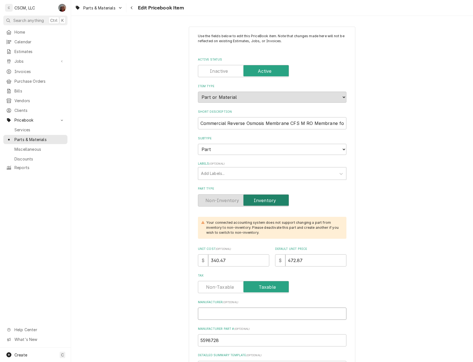
click at [208, 309] on input "Manufacturer ( optional )" at bounding box center [272, 313] width 148 height 12
type textarea "x"
type input "3"
type textarea "x"
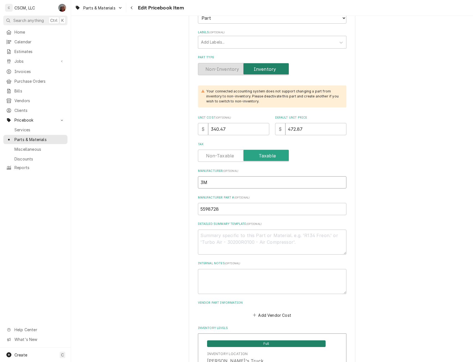
scroll to position [129, 0]
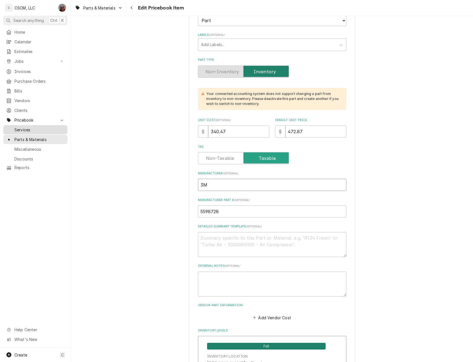
type input "3M"
click at [206, 238] on textarea "Detailed Summary Template ( optional )" at bounding box center [272, 244] width 148 height 25
paste textarea "5598728 Commercial Reverse Osmosis Membrane CFS M RO Membrane for FSTM, 75 GPM"
type textarea "x"
type textarea "5598728 Commercial Reverse Osmosis Membrane CFS M RO Membrane for FSTM, 75 GPM"
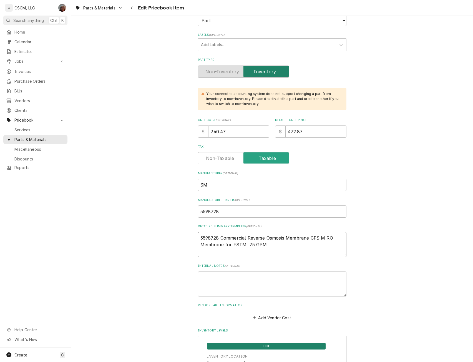
click at [219, 237] on textarea "5598728 Commercial Reverse Osmosis Membrane CFS M RO Membrane for FSTM, 75 GPM" at bounding box center [272, 244] width 148 height 25
type textarea "x"
type textarea "5598728 Commercial Reverse Osmosis Membrane CFS M RO Membrane for FSTM, 75 GPM"
click at [259, 316] on button "Add Vendor Cost" at bounding box center [272, 317] width 40 height 8
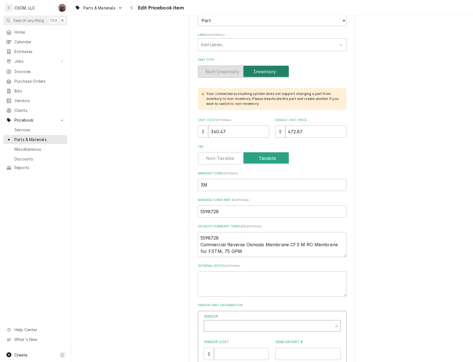
type textarea "x"
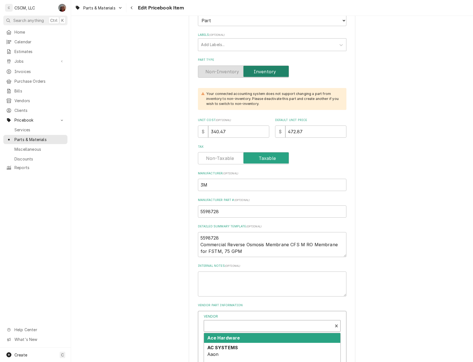
scroll to position [2, 0]
click at [218, 326] on div "Vendor" at bounding box center [268, 326] width 123 height 13
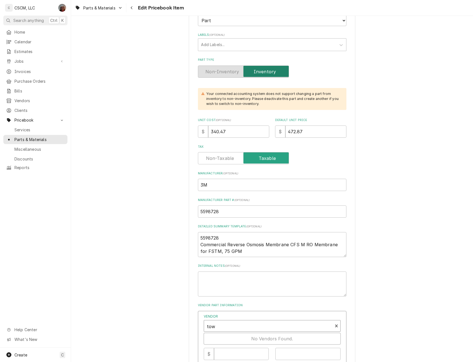
type input "town"
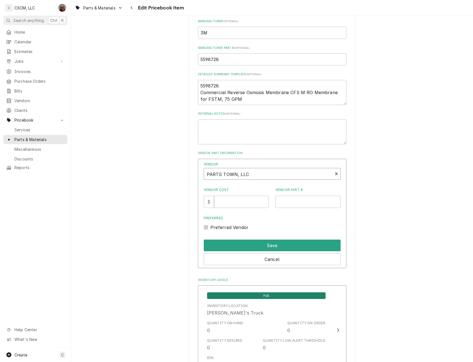
scroll to position [324, 0]
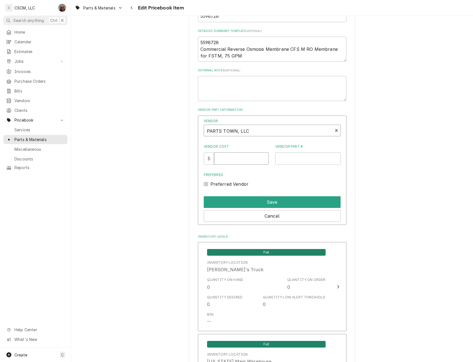
click at [227, 160] on input "Vendor Cost" at bounding box center [241, 158] width 55 height 12
type input "340.47"
click at [289, 155] on input "Vendor Part #" at bounding box center [307, 158] width 65 height 12
paste input "CU5598728"
click at [280, 158] on input "CU5598728" at bounding box center [307, 158] width 65 height 12
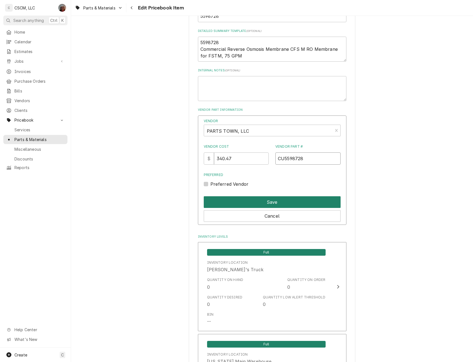
type input "CU5598728"
click at [265, 205] on button "Save" at bounding box center [272, 202] width 137 height 12
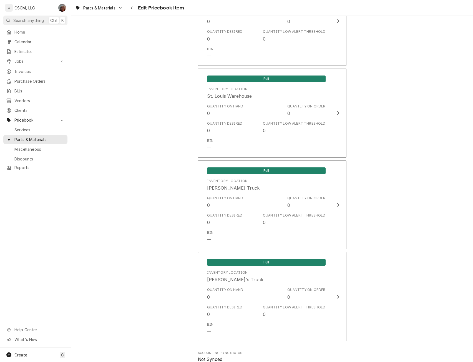
scroll to position [1185, 0]
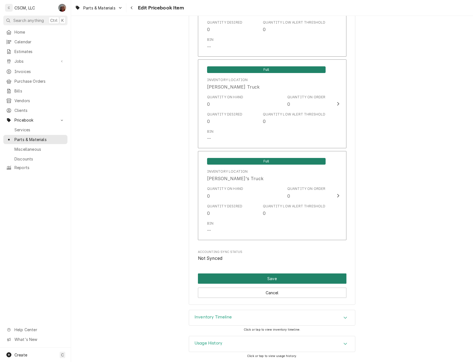
click at [259, 277] on button "Save" at bounding box center [272, 278] width 148 height 10
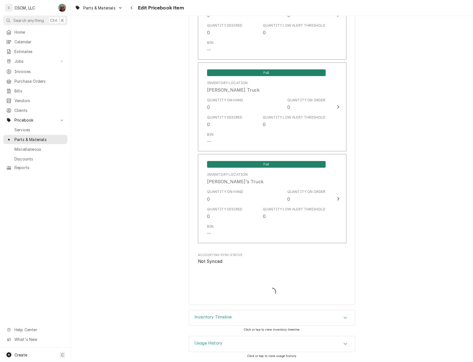
type textarea "x"
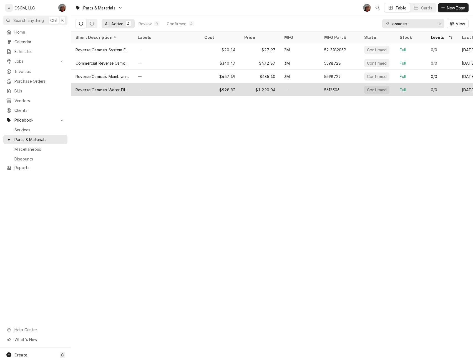
click at [122, 91] on div "Reverse Osmosis Water Filtration Systems for Steamers FSTM-075 without Permeate…" at bounding box center [101, 90] width 53 height 6
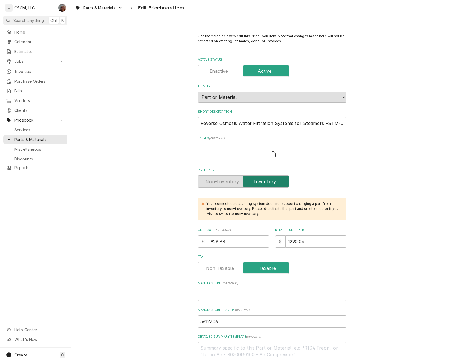
type textarea "x"
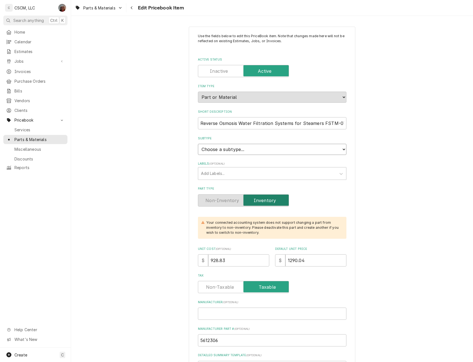
click at [339, 149] on select "Choose a subtype... Equipment Part Refrigerant Supply or Material Tool" at bounding box center [272, 149] width 148 height 11
select select "148"
click at [198, 144] on select "Choose a subtype... Equipment Part Refrigerant Supply or Material Tool" at bounding box center [272, 149] width 148 height 11
type textarea "x"
drag, startPoint x: 226, startPoint y: 259, endPoint x: 186, endPoint y: 257, distance: 40.0
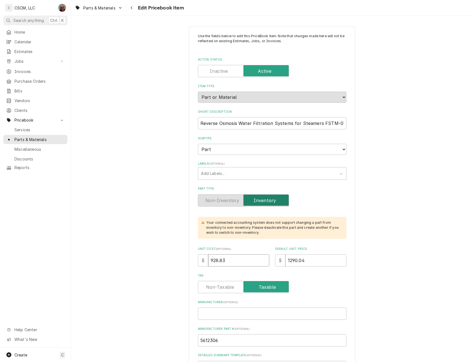
type input "9"
type textarea "x"
type input "99"
type textarea "x"
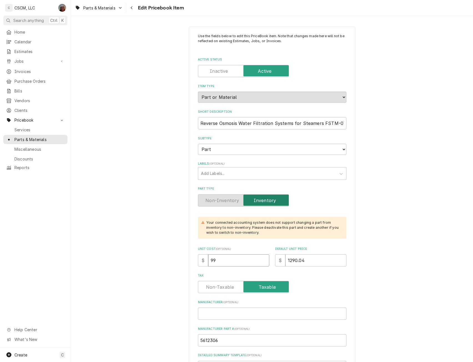
type input "993"
type textarea "x"
type input "993.3"
type textarea "x"
type input "993.39"
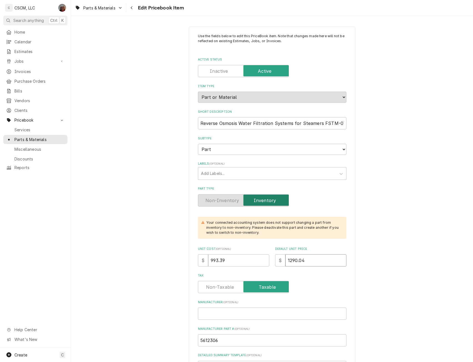
type textarea "x"
type input "1"
type textarea "x"
type input "13"
type textarea "x"
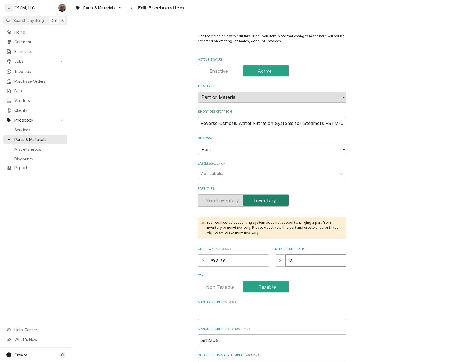
type input "137"
type textarea "x"
type input "1379"
type textarea "x"
type input "1379.7"
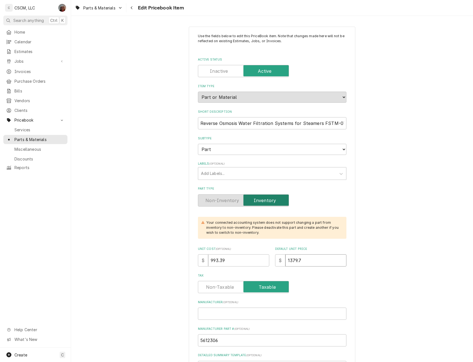
type textarea "x"
type input "1379.70"
click at [210, 314] on input "Manufacturer ( optional )" at bounding box center [272, 313] width 148 height 12
type textarea "x"
type input "3"
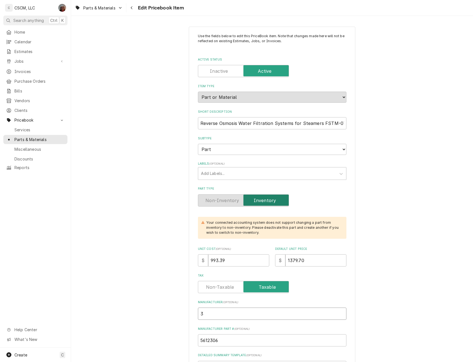
type textarea "x"
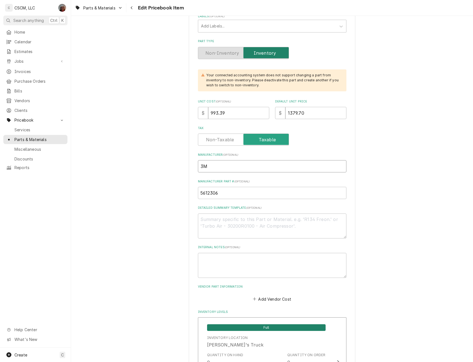
scroll to position [179, 0]
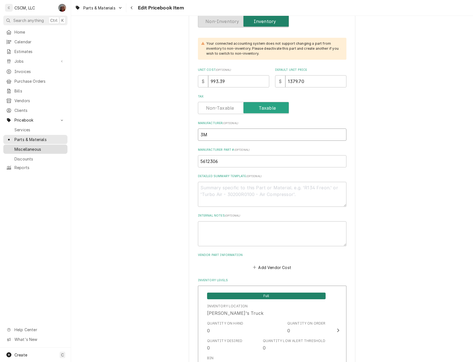
type input "3M"
click at [216, 192] on textarea "Detailed Summary Template ( optional )" at bounding box center [272, 194] width 148 height 25
paste textarea "5612306 Reverse Osmosis Water Filtration Systems for Steamers FSTM-075 without …"
type textarea "x"
type textarea "5612306 Reverse Osmosis Water Filtration Systems for Steamers FSTM-075 without …"
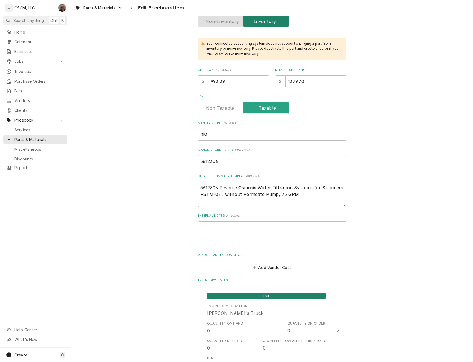
click at [218, 186] on textarea "5612306 Reverse Osmosis Water Filtration Systems for Steamers FSTM-075 without …" at bounding box center [272, 194] width 148 height 25
type textarea "x"
type textarea "5612306 Reverse Osmosis Water Filtration Systems for Steamers FSTM-075 without …"
click at [273, 268] on button "Add Vendor Cost" at bounding box center [272, 267] width 40 height 8
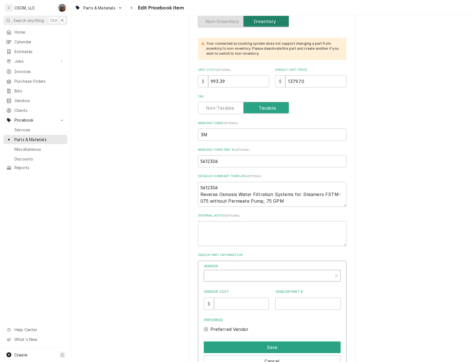
type textarea "x"
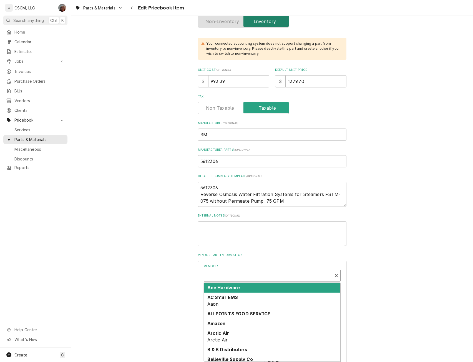
scroll to position [2, 0]
click at [228, 274] on div "Vendor" at bounding box center [268, 275] width 123 height 13
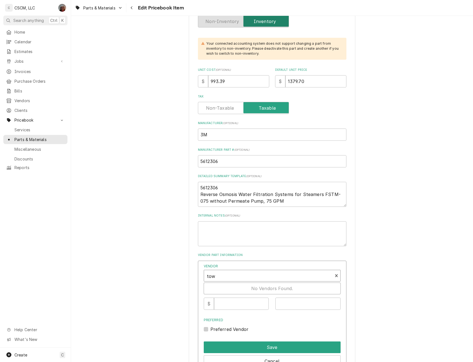
type input "town"
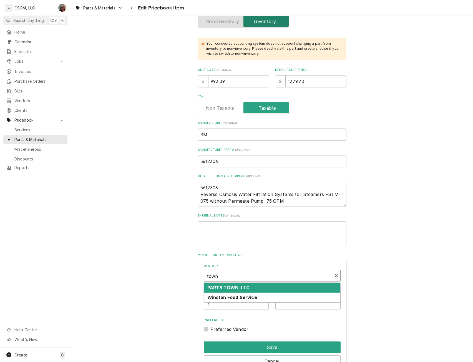
click at [228, 288] on strong "PARTS TOWN, LLC" at bounding box center [228, 288] width 42 height 6
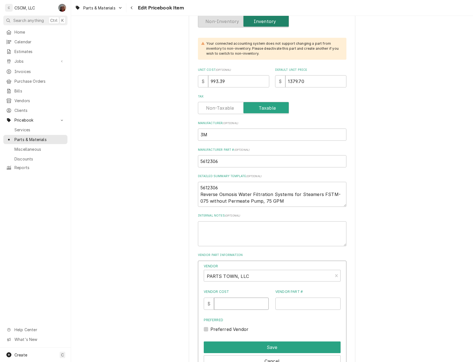
click at [226, 305] on input "Vendor Cost" at bounding box center [241, 303] width 55 height 12
type input "993.39"
click at [289, 303] on input "Vendor Part #" at bounding box center [307, 303] width 65 height 12
paste input "CU5612306"
type input "CU5612306"
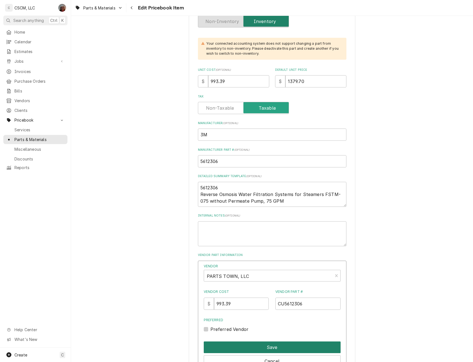
click at [259, 347] on button "Save" at bounding box center [272, 347] width 137 height 12
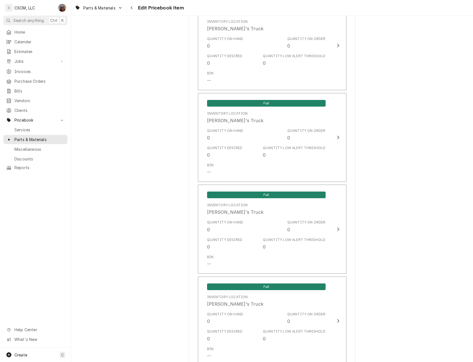
scroll to position [1184, 0]
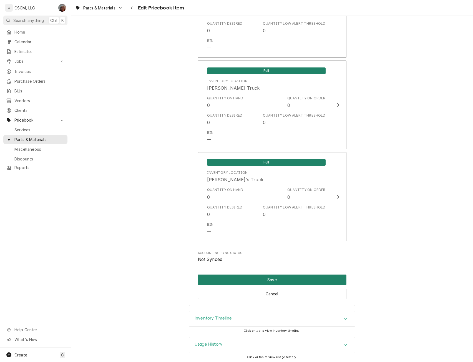
click at [246, 277] on button "Save" at bounding box center [272, 279] width 148 height 10
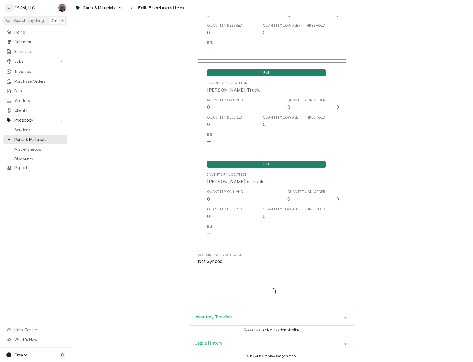
type textarea "x"
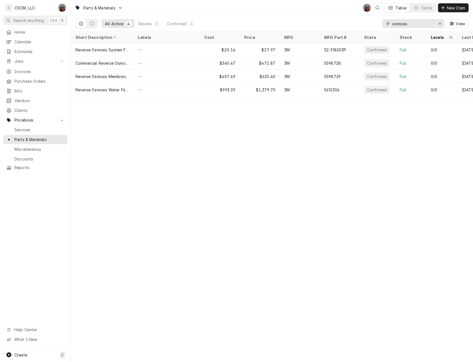
drag, startPoint x: 413, startPoint y: 25, endPoint x: 378, endPoint y: 22, distance: 35.4
click at [378, 22] on div "All Active 4 Review 0 Confirmed 4 osmosis View" at bounding box center [271, 24] width 393 height 16
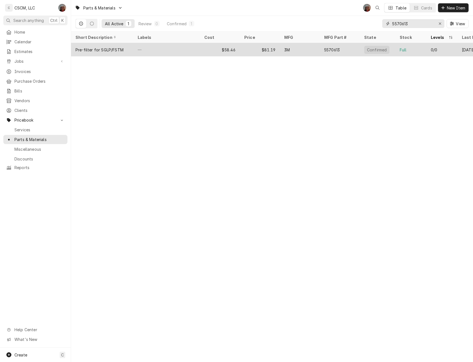
type input "5570613"
click at [141, 49] on div "—" at bounding box center [166, 49] width 67 height 13
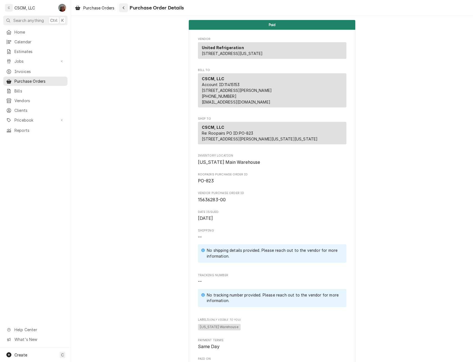
click at [124, 6] on icon "Navigate back" at bounding box center [123, 8] width 2 height 4
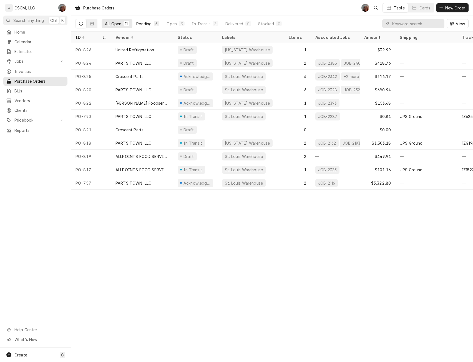
click at [140, 26] on div "Pending" at bounding box center [143, 24] width 15 height 6
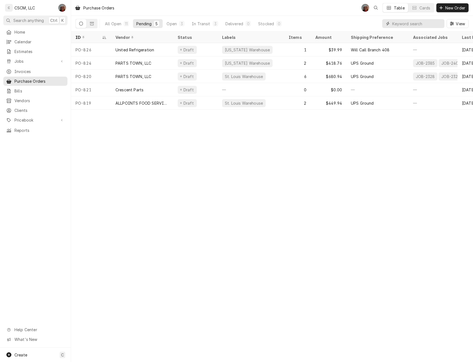
click at [394, 22] on input "Dynamic Content Wrapper" at bounding box center [416, 23] width 49 height 9
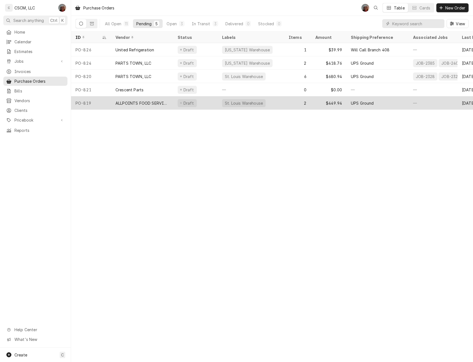
click at [103, 102] on div "PO-819" at bounding box center [91, 102] width 40 height 13
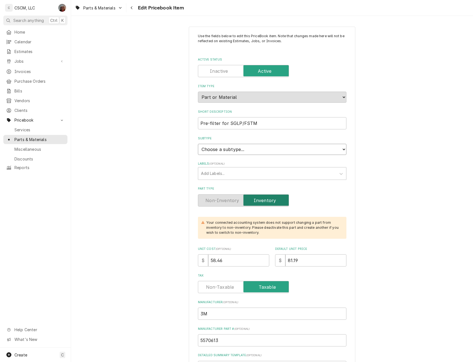
click at [255, 151] on select "Choose a subtype... Equipment Part Refrigerant Supply or Material Tool" at bounding box center [272, 149] width 148 height 11
select select "148"
click at [198, 144] on select "Choose a subtype... Equipment Part Refrigerant Supply or Material Tool" at bounding box center [272, 149] width 148 height 11
type textarea "x"
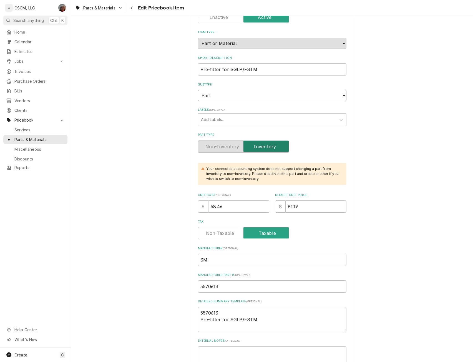
scroll to position [75, 0]
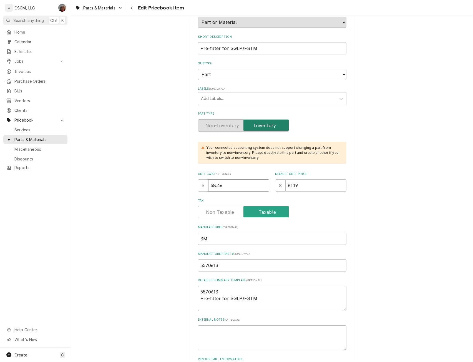
drag, startPoint x: 223, startPoint y: 187, endPoint x: 185, endPoint y: 186, distance: 38.3
type input "6"
type textarea "x"
type input "62"
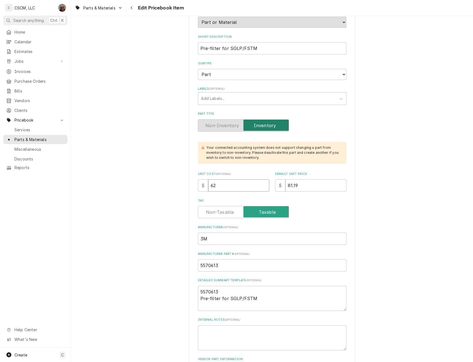
type textarea "x"
type input "62.5"
type textarea "x"
type input "62.52"
type textarea "x"
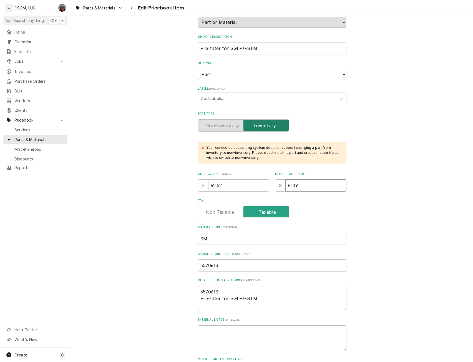
type input "8"
type textarea "x"
type input "86"
type textarea "x"
type input "86.8"
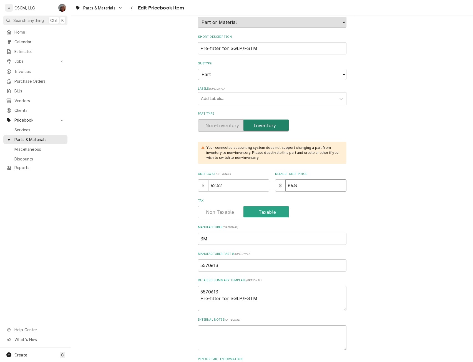
type textarea "x"
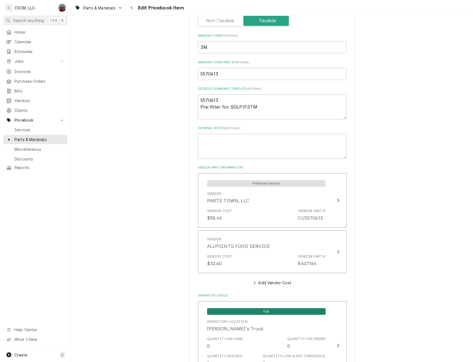
scroll to position [285, 0]
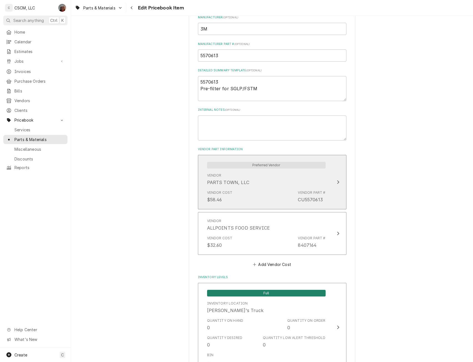
type input "86.83"
click at [323, 186] on div "Vendor PARTS TOWN, LLC" at bounding box center [266, 179] width 118 height 17
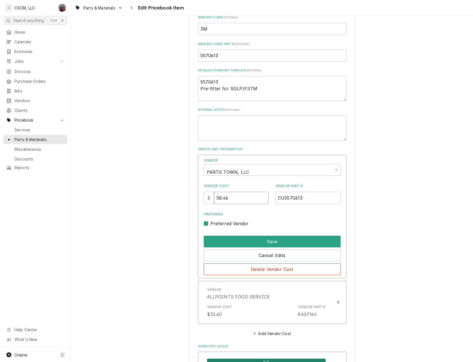
drag, startPoint x: 234, startPoint y: 197, endPoint x: 201, endPoint y: 197, distance: 32.5
click at [201, 197] on div "Vendor PARTS TOWN, LLC Vendor Cost $ 58.46 Vendor Part # CU5570613 Preferred Pr…" at bounding box center [272, 216] width 148 height 123
type input "62.52"
click at [264, 236] on button "Save" at bounding box center [272, 242] width 137 height 12
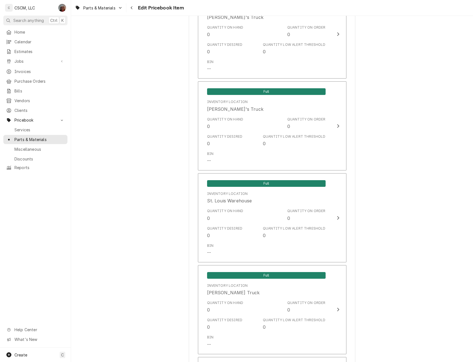
scroll to position [1242, 0]
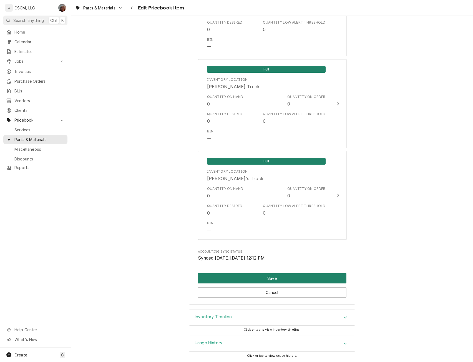
click at [280, 277] on button "Save" at bounding box center [272, 278] width 148 height 10
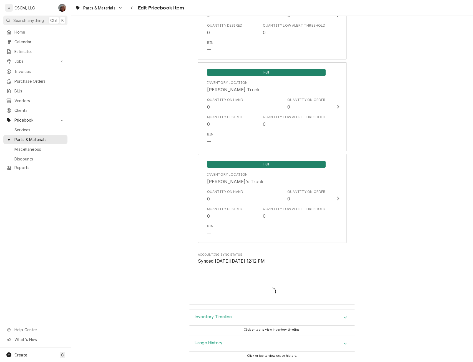
type textarea "x"
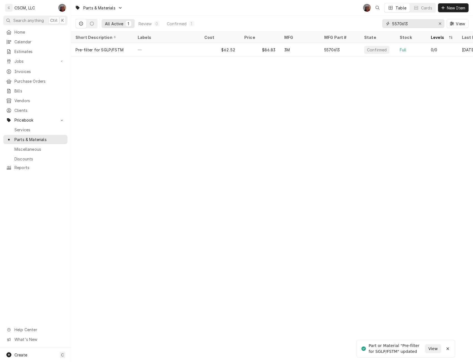
drag, startPoint x: 412, startPoint y: 24, endPoint x: 369, endPoint y: 24, distance: 43.0
click at [369, 24] on div "All Active 1 Review 0 Confirmed 1 5570613 View" at bounding box center [271, 24] width 393 height 16
type input "o"
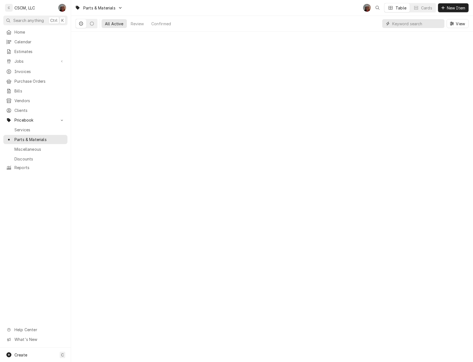
type input "s"
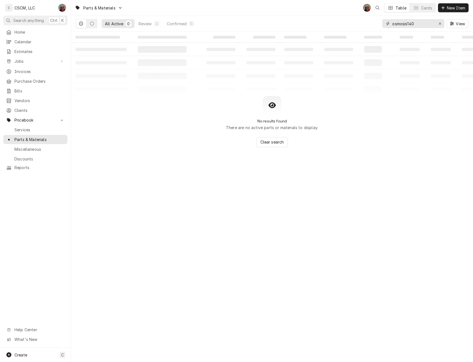
drag, startPoint x: 418, startPoint y: 23, endPoint x: 382, endPoint y: 21, distance: 35.9
click at [382, 21] on div "osmosis140" at bounding box center [413, 23] width 62 height 9
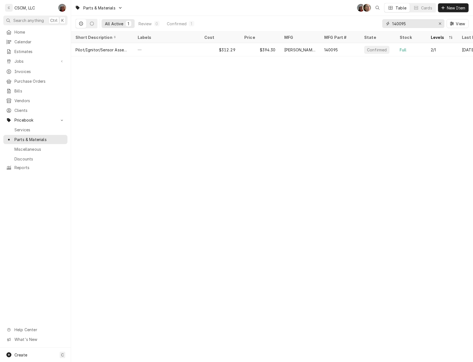
drag, startPoint x: 410, startPoint y: 22, endPoint x: 364, endPoint y: 26, distance: 46.2
click at [364, 26] on div "All Active 1 Review 0 Confirmed 1 140095 View" at bounding box center [271, 24] width 393 height 16
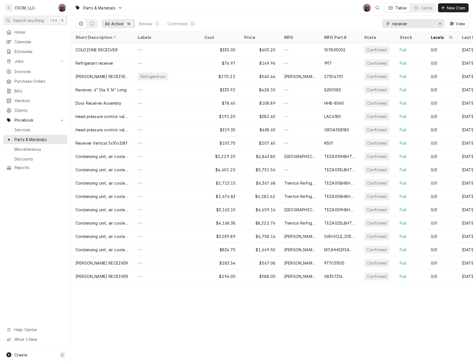
drag, startPoint x: 411, startPoint y: 22, endPoint x: 368, endPoint y: 27, distance: 42.4
click at [368, 27] on div "All Active 18 Review 0 Confirmed 18 receiver View" at bounding box center [271, 24] width 393 height 16
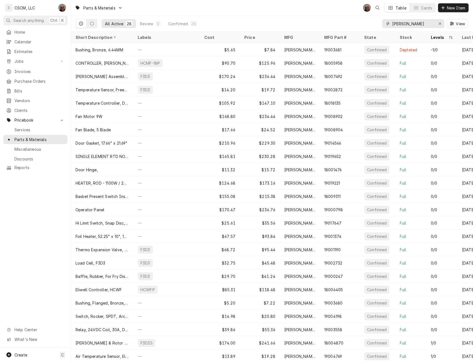
click at [414, 24] on input "franke" at bounding box center [413, 23] width 42 height 9
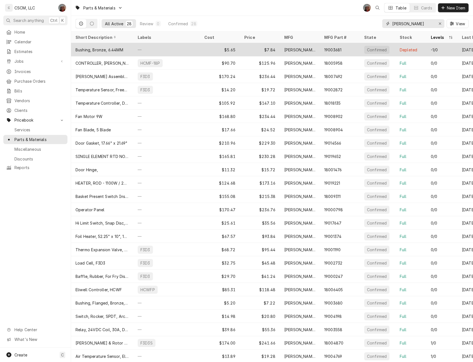
type input "franke"
click at [185, 47] on div "—" at bounding box center [166, 49] width 67 height 13
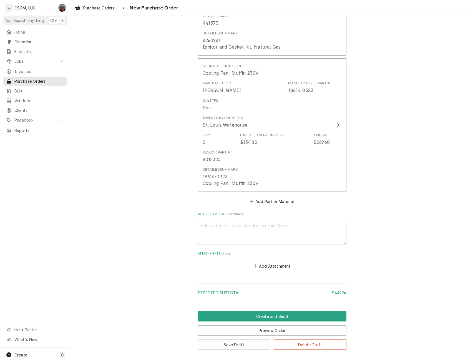
scroll to position [350, 0]
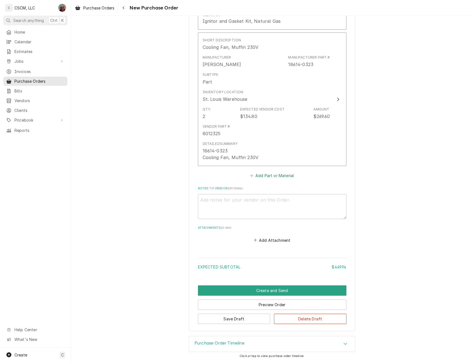
click at [263, 173] on button "Add Part or Material" at bounding box center [272, 176] width 46 height 8
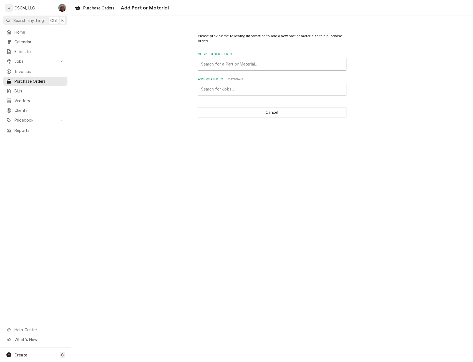
click at [234, 63] on div "Short Description" at bounding box center [272, 64] width 142 height 10
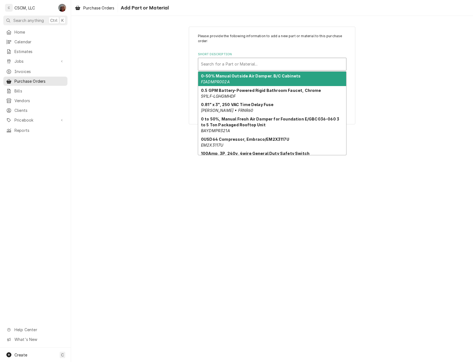
paste input "140095"
type input "140095"
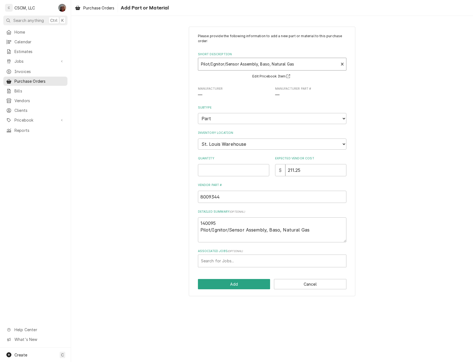
type textarea "x"
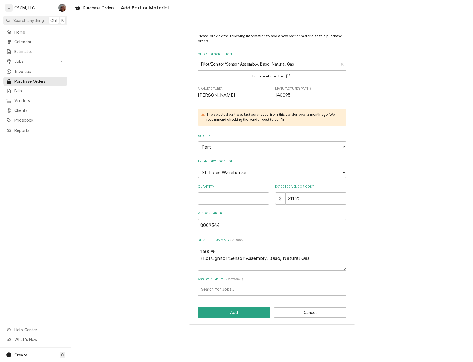
click at [272, 172] on select "Choose a location... Chris's Truck Colorado Main Warehouse Izaia's Truck Jimmy'…" at bounding box center [272, 172] width 148 height 11
click at [198, 167] on select "Choose a location... Chris's Truck Colorado Main Warehouse Izaia's Truck Jimmy'…" at bounding box center [272, 172] width 148 height 11
click at [209, 199] on input "Quantity" at bounding box center [233, 198] width 71 height 12
type input "1"
type textarea "x"
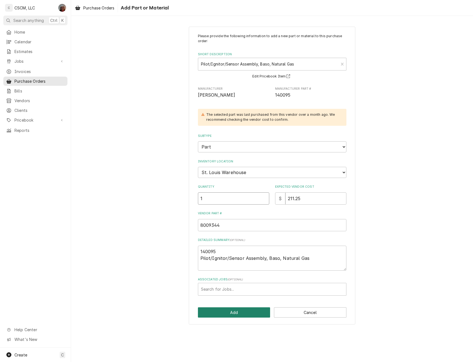
type input "1"
click at [235, 313] on button "Add" at bounding box center [234, 312] width 72 height 10
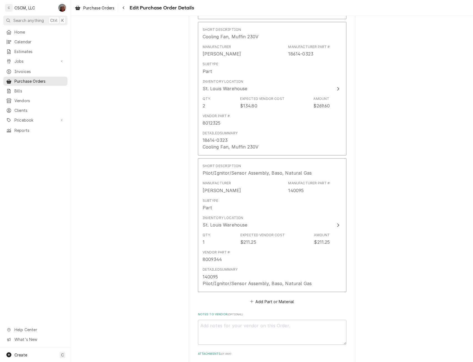
scroll to position [486, 0]
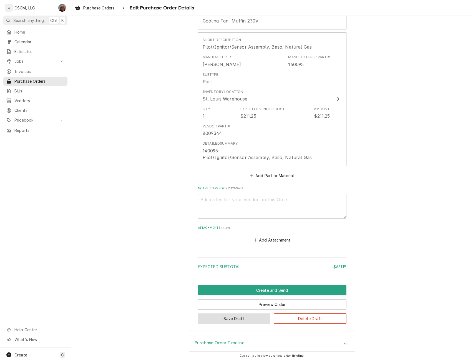
click at [224, 318] on button "Save Draft" at bounding box center [234, 318] width 72 height 10
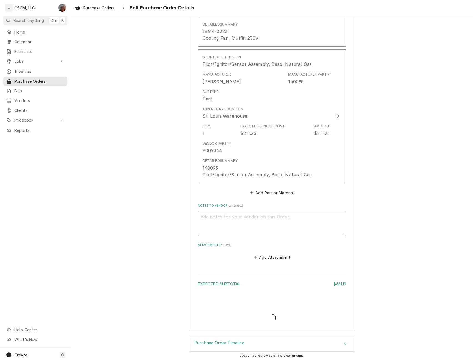
scroll to position [469, 0]
type textarea "x"
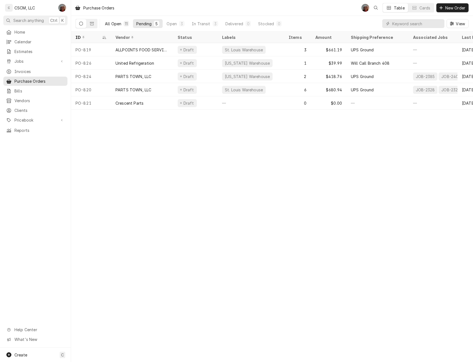
click at [115, 23] on div "All Open" at bounding box center [113, 24] width 16 height 6
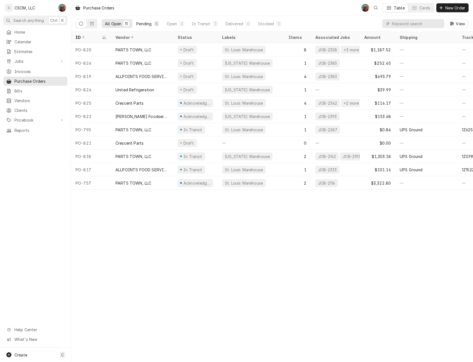
click at [152, 24] on button "Pending 5" at bounding box center [148, 23] width 30 height 9
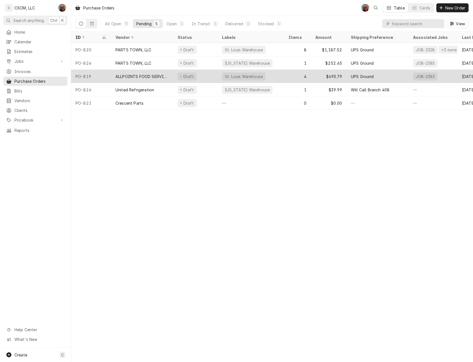
click at [105, 78] on div "PO-819" at bounding box center [91, 76] width 40 height 13
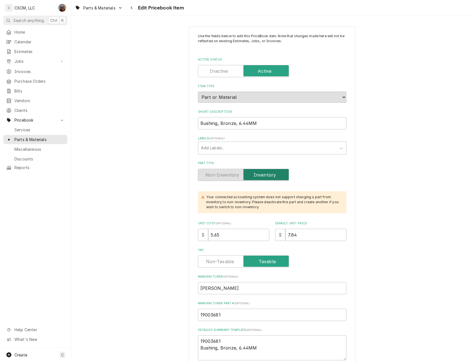
type textarea "x"
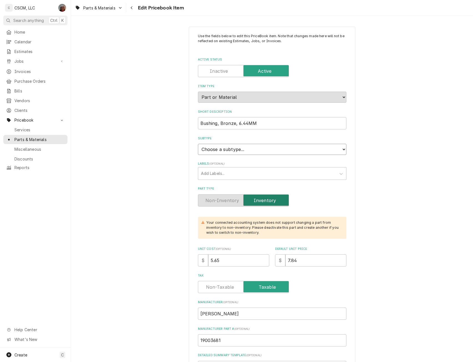
click at [339, 148] on select "Choose a subtype... Equipment Part Refrigerant Supply or Material Tool" at bounding box center [272, 149] width 148 height 11
select select "148"
click at [198, 144] on select "Choose a subtype... Equipment Part Refrigerant Supply or Material Tool" at bounding box center [272, 149] width 148 height 11
type textarea "x"
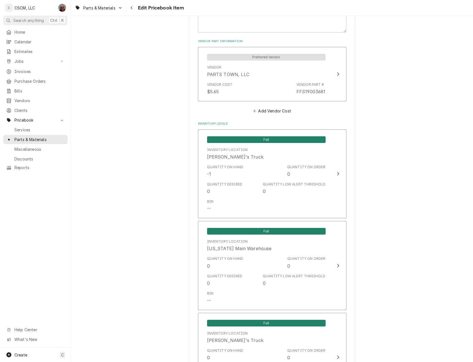
scroll to position [394, 0]
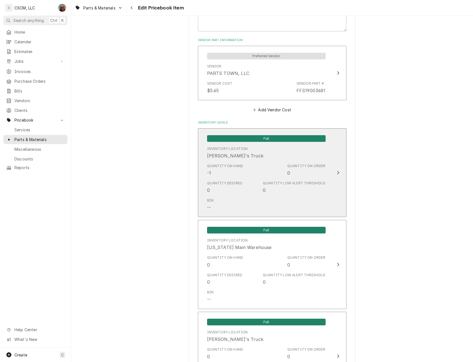
click at [288, 161] on div "Quantity on Hand -1 Quantity on Order 0" at bounding box center [266, 169] width 118 height 17
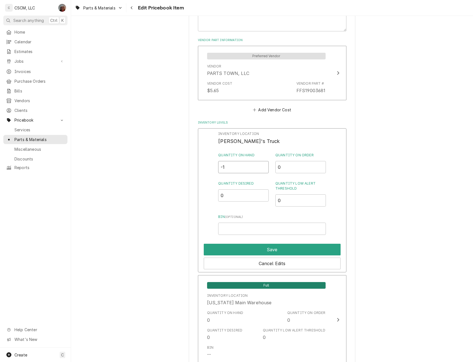
drag, startPoint x: 226, startPoint y: 163, endPoint x: 206, endPoint y: 164, distance: 20.5
click at [206, 164] on div "Inventory Location [PERSON_NAME]'s Truck Quantity on Hand -1 Quantity on Order …" at bounding box center [272, 200] width 148 height 144
type input "0"
click at [271, 253] on button "Save" at bounding box center [272, 250] width 137 height 12
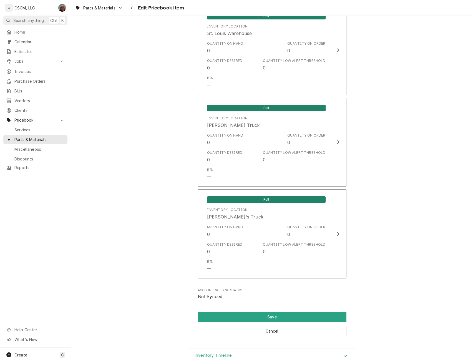
scroll to position [1171, 0]
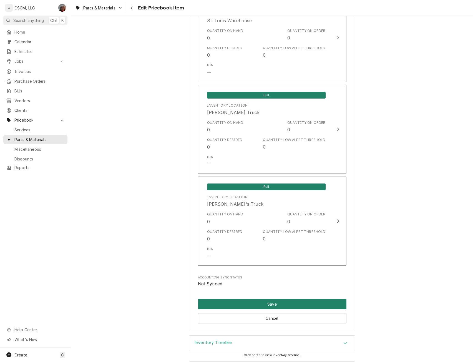
click at [269, 302] on button "Save" at bounding box center [272, 304] width 148 height 10
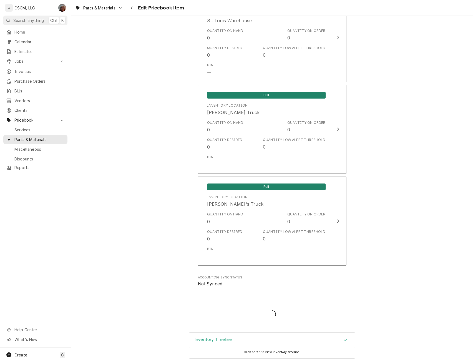
type textarea "x"
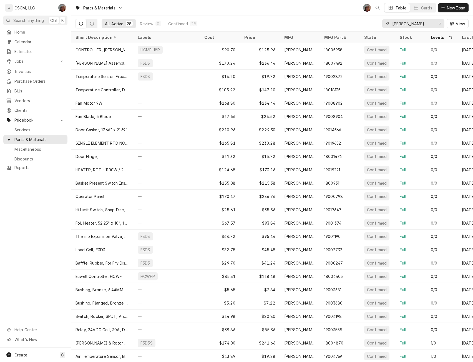
drag, startPoint x: 408, startPoint y: 25, endPoint x: 336, endPoint y: 27, distance: 72.2
click at [336, 27] on div "All Active 28 Review 0 Confirmed 28 [PERSON_NAME] View" at bounding box center [271, 24] width 393 height 16
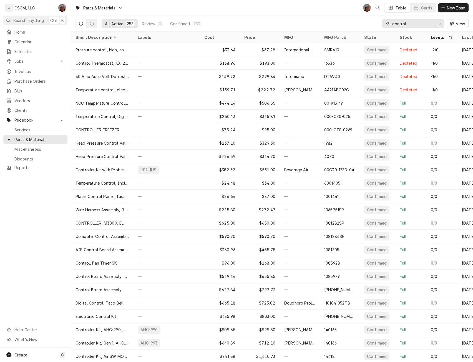
type input "control"
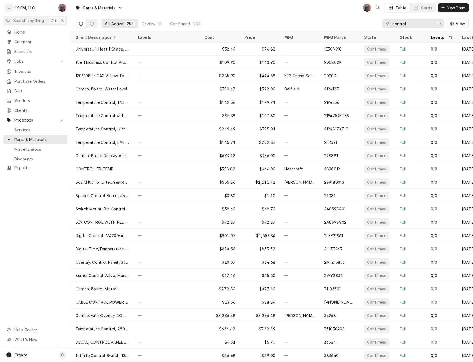
scroll to position [406, 0]
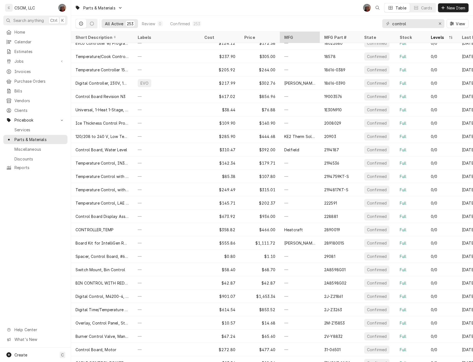
click at [313, 37] on div "MFG" at bounding box center [299, 37] width 30 height 6
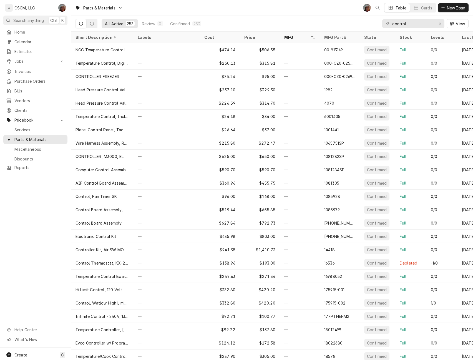
click at [313, 37] on icon "Dynamic Content Wrapper" at bounding box center [313, 37] width 4 height 3
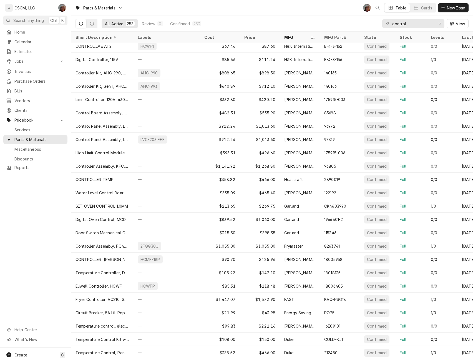
scroll to position [777, 0]
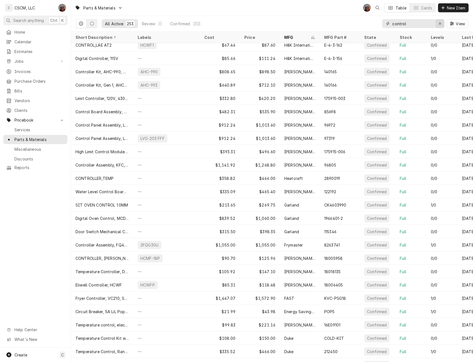
click at [438, 23] on icon "Erase input" at bounding box center [439, 24] width 3 height 4
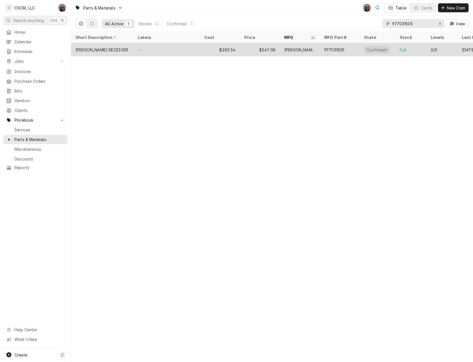
type input "977031505"
click at [229, 49] on div "$283.54" at bounding box center [220, 49] width 40 height 13
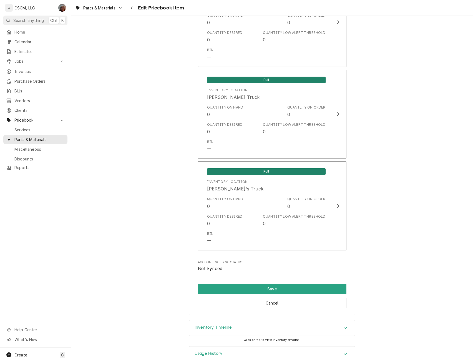
scroll to position [1197, 0]
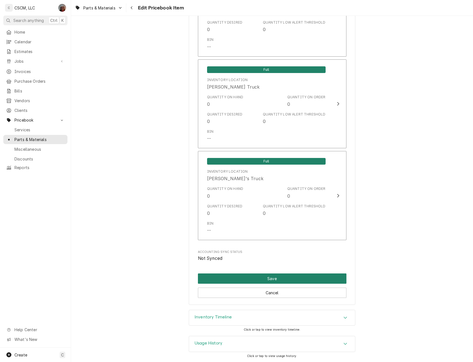
click at [263, 277] on button "Save" at bounding box center [272, 278] width 148 height 10
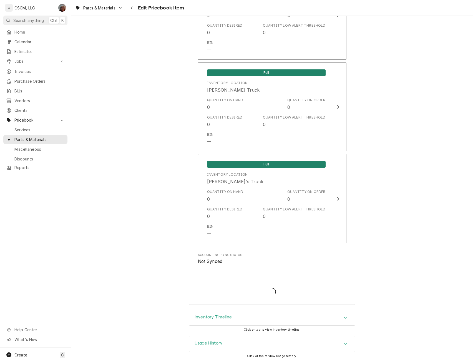
scroll to position [1193, 0]
type textarea "x"
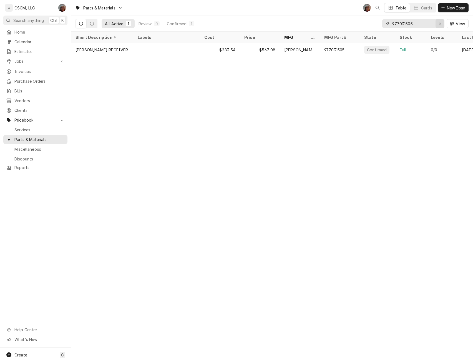
click at [437, 25] on div "Erase input" at bounding box center [440, 24] width 6 height 6
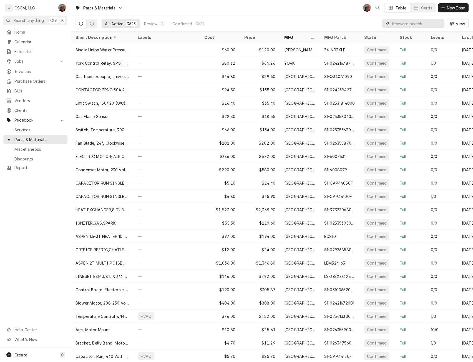
click at [406, 23] on input "Dynamic Content Wrapper" at bounding box center [416, 23] width 49 height 9
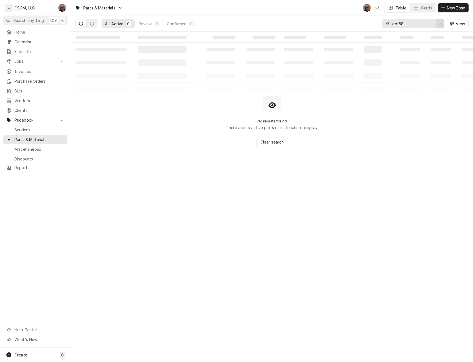
type input "cbt58"
click at [438, 23] on icon "Erase input" at bounding box center [439, 24] width 3 height 4
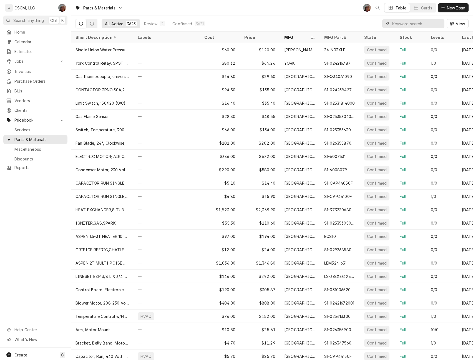
click at [405, 23] on input "Dynamic Content Wrapper" at bounding box center [416, 23] width 49 height 9
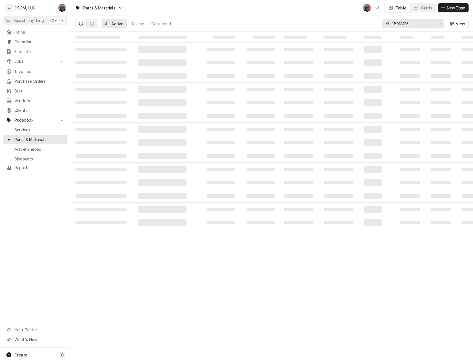
type input "18018135"
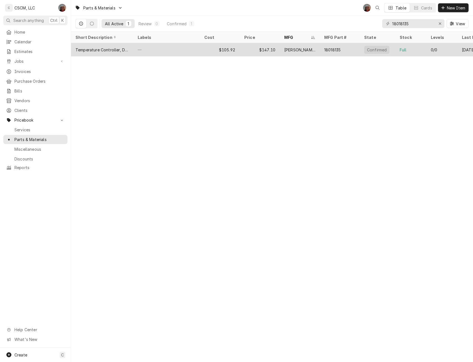
click at [247, 50] on div "$147.10" at bounding box center [260, 49] width 40 height 13
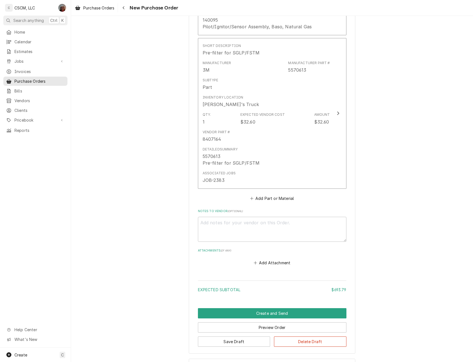
scroll to position [622, 0]
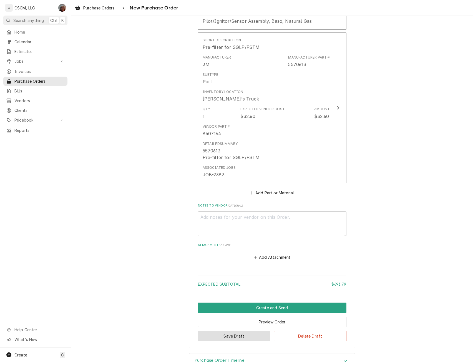
click at [227, 339] on button "Save Draft" at bounding box center [234, 336] width 72 height 10
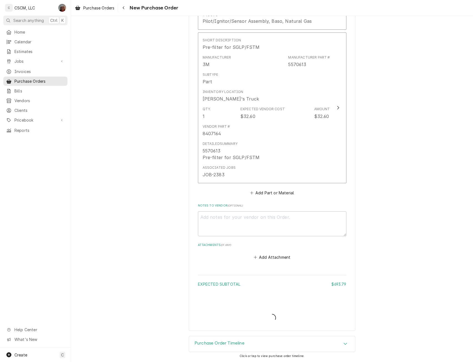
type textarea "x"
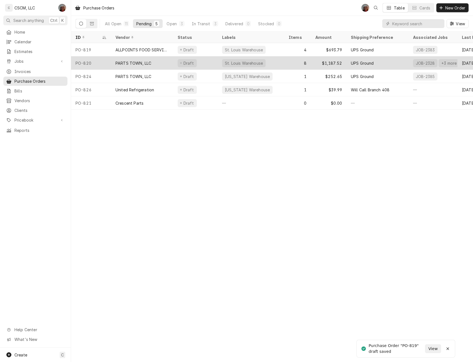
click at [150, 62] on div "PARTS TOWN, LLC" at bounding box center [133, 63] width 36 height 6
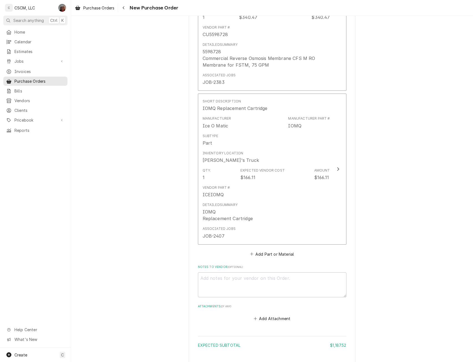
scroll to position [1319, 0]
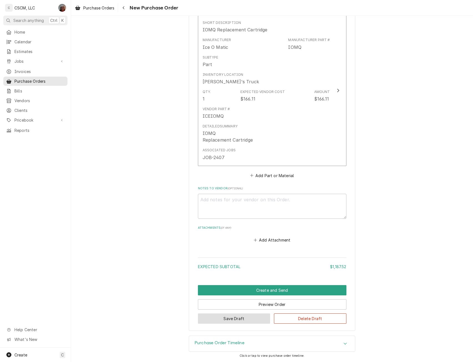
click at [249, 315] on button "Save Draft" at bounding box center [234, 318] width 72 height 10
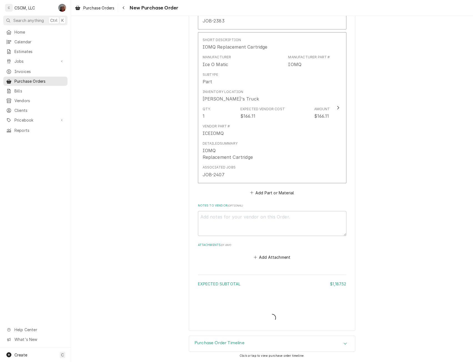
scroll to position [1302, 0]
type textarea "x"
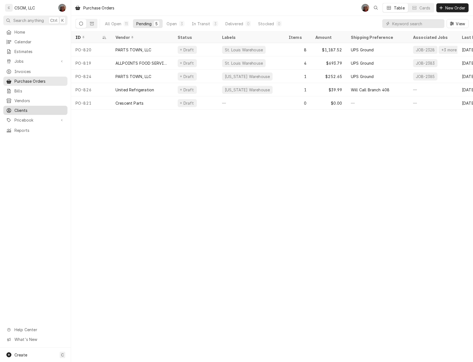
click at [26, 107] on span "Clients" at bounding box center [39, 110] width 50 height 6
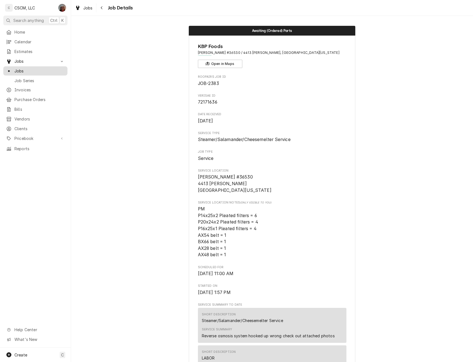
click at [28, 68] on span "Jobs" at bounding box center [39, 71] width 50 height 6
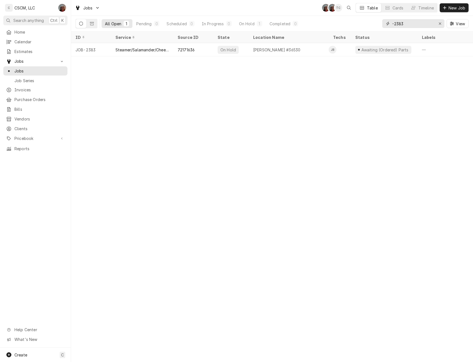
drag, startPoint x: 439, startPoint y: 24, endPoint x: 424, endPoint y: 26, distance: 15.3
click at [424, 26] on div "-2383" at bounding box center [413, 23] width 62 height 9
drag, startPoint x: 410, startPoint y: 24, endPoint x: 375, endPoint y: 21, distance: 35.1
click at [375, 21] on div "All Open 1 Pending 0 Scheduled 0 In Progress 0 On Hold 1 Completed 0 -2383 View" at bounding box center [271, 24] width 393 height 16
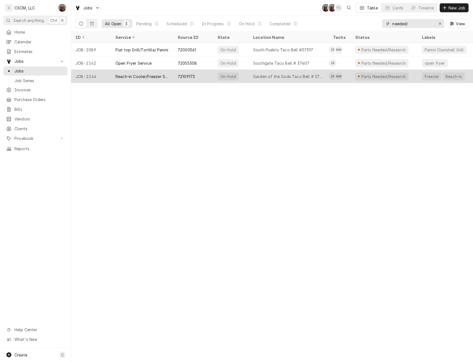
type input "needed/"
click at [134, 76] on div "Reach-in Cooler/Freezer Service" at bounding box center [141, 77] width 53 height 6
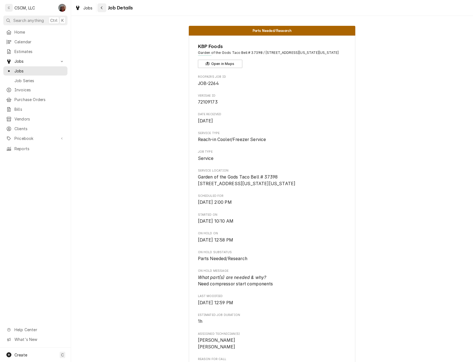
click at [103, 4] on button "Navigate back" at bounding box center [101, 7] width 9 height 9
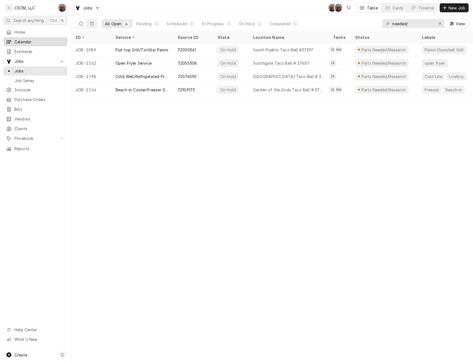
click at [32, 42] on span "Calendar" at bounding box center [39, 42] width 50 height 6
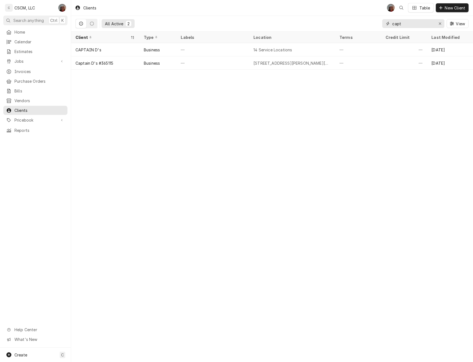
drag, startPoint x: 403, startPoint y: 24, endPoint x: 359, endPoint y: 27, distance: 44.2
click at [359, 27] on div "All Active 2 capt View" at bounding box center [271, 24] width 393 height 16
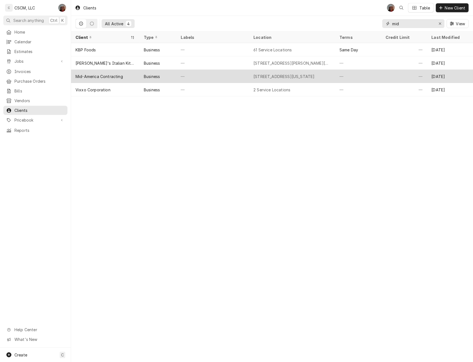
type input "mid"
click at [121, 72] on div "Mid-America Contracting" at bounding box center [105, 76] width 68 height 13
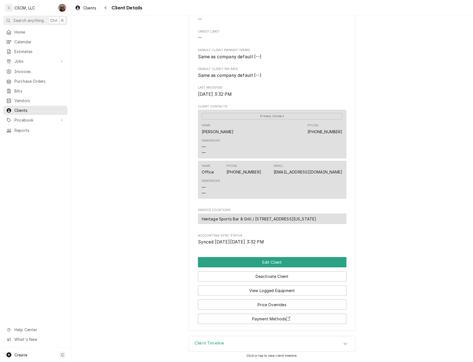
scroll to position [99, 0]
drag, startPoint x: 271, startPoint y: 173, endPoint x: 342, endPoint y: 173, distance: 70.2
click at [342, 173] on div "Name Office Phone (618) 589-2770 Email admin@midamericacontracting.com Reminder…" at bounding box center [272, 180] width 148 height 38
copy link "admin@midamericacontracting.com"
drag, startPoint x: 6, startPoint y: 193, endPoint x: 21, endPoint y: 46, distance: 147.2
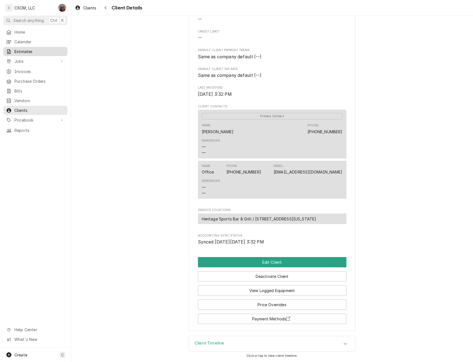
click at [21, 46] on div "Home Calendar Estimates Jobs Jobs Job Series Invoices Purchase Orders Bills Ven…" at bounding box center [35, 187] width 71 height 320
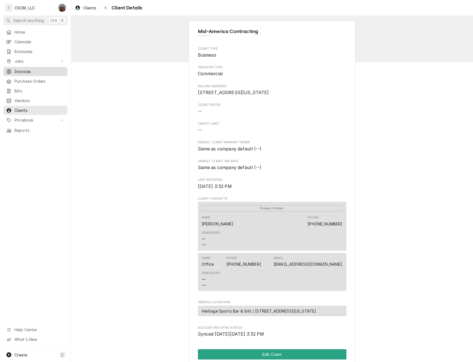
click at [23, 70] on span "Invoices" at bounding box center [39, 72] width 50 height 6
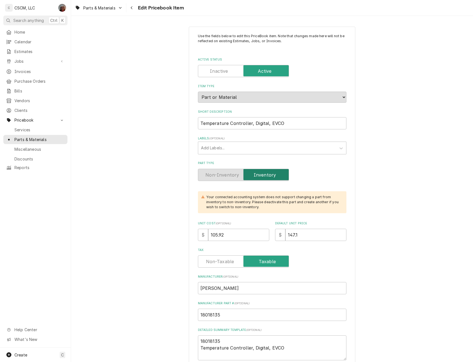
type textarea "x"
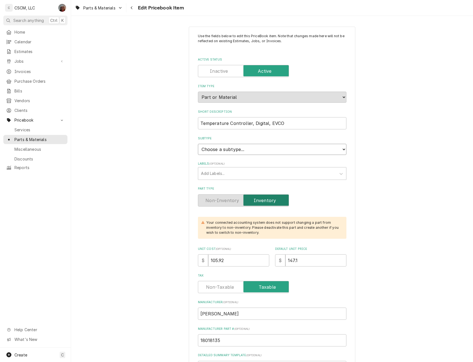
click at [340, 145] on select "Choose a subtype... Equipment Part Refrigerant Supply or Material Tool" at bounding box center [272, 149] width 148 height 11
select select "148"
click at [198, 144] on select "Choose a subtype... Equipment Part Refrigerant Supply or Material Tool" at bounding box center [272, 149] width 148 height 11
type textarea "x"
drag, startPoint x: 227, startPoint y: 259, endPoint x: 199, endPoint y: 261, distance: 27.5
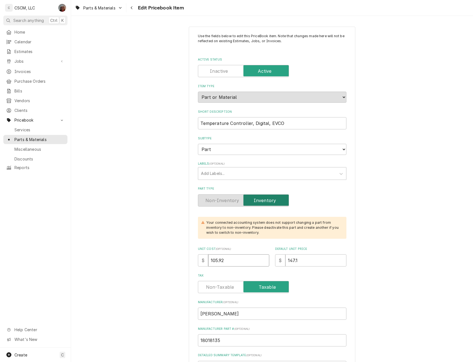
click at [199, 261] on div "$ 105.92" at bounding box center [233, 260] width 71 height 12
type input "1"
type textarea "x"
type input "15"
type textarea "x"
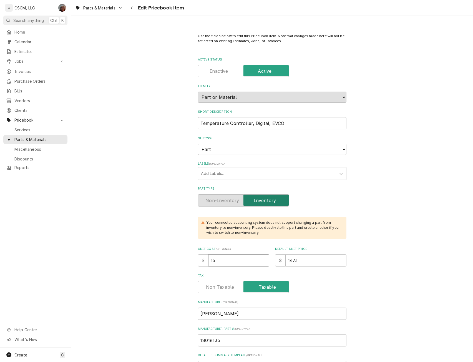
type input "158"
type textarea "x"
type input "158.6"
type textarea "x"
type input "158.64"
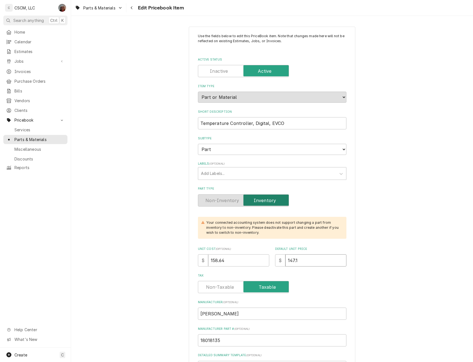
type textarea "x"
type input "2"
type textarea "x"
type input "22"
type textarea "x"
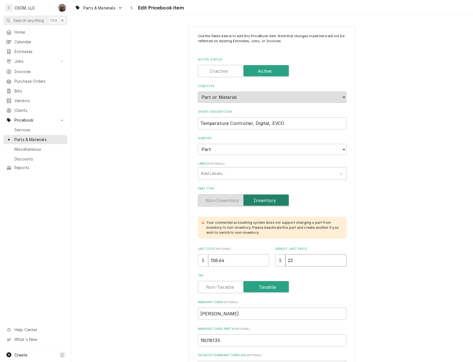
type input "220"
type textarea "x"
type input "220.3"
type textarea "x"
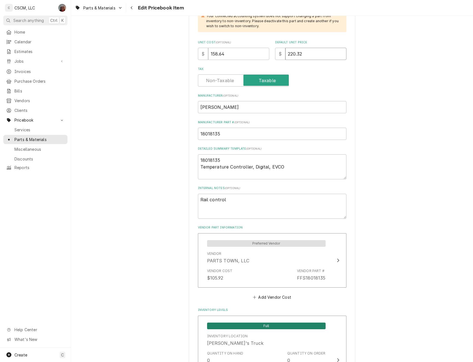
scroll to position [256, 0]
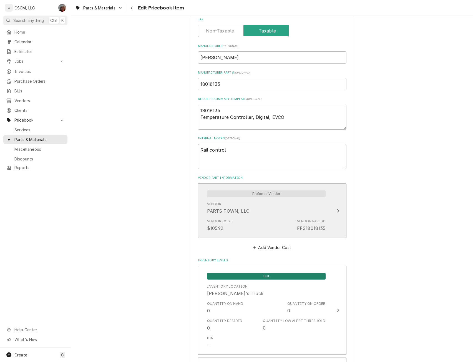
type input "220.32"
click at [327, 223] on div "Preferred Vendor Vendor PARTS TOWN, LLC Vendor Cost $105.92 Vendor Part # FFS18…" at bounding box center [266, 210] width 127 height 48
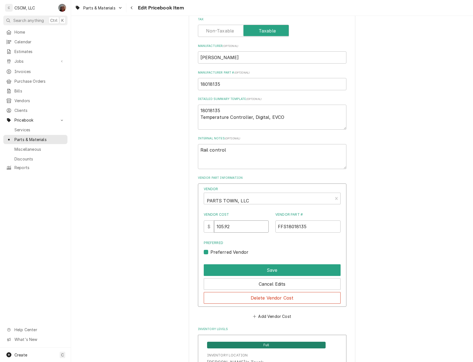
drag, startPoint x: 207, startPoint y: 228, endPoint x: 187, endPoint y: 227, distance: 20.6
type input "158.64"
click at [262, 264] on button "Save" at bounding box center [272, 270] width 137 height 12
type textarea "x"
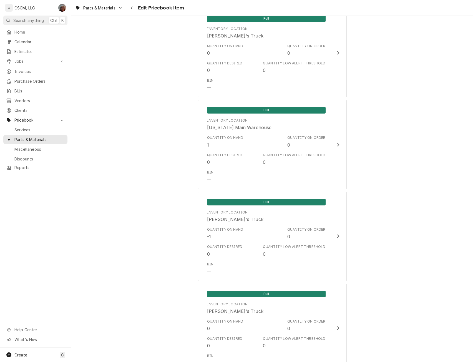
scroll to position [515, 0]
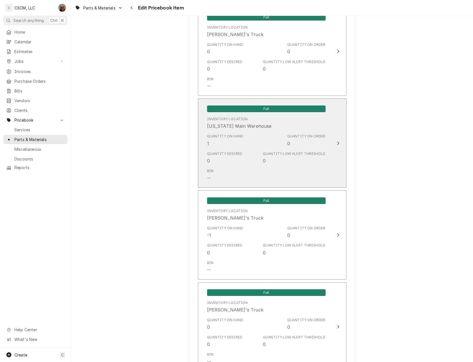
click at [328, 143] on button "Full Inventory Location Colorado Main Warehouse Quantity on Hand 1 Quantity on …" at bounding box center [272, 142] width 148 height 89
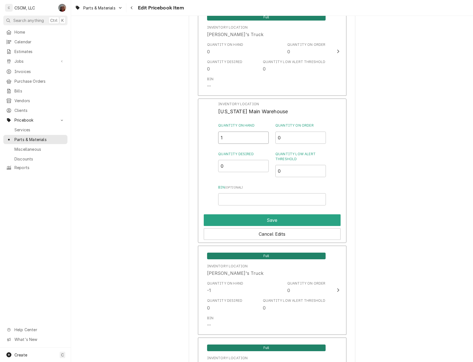
drag, startPoint x: 224, startPoint y: 141, endPoint x: 216, endPoint y: 142, distance: 7.4
click at [216, 142] on div "Inventory Location Colorado Main Warehouse Quantity on Hand 1 Quantity on Order…" at bounding box center [272, 170] width 148 height 144
type input "0"
click at [269, 222] on button "Save" at bounding box center [272, 220] width 137 height 12
type textarea "x"
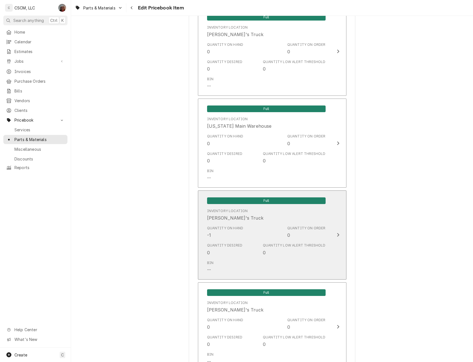
click at [329, 234] on button "Full Inventory Location Izaia's Truck Quantity on Hand -1 Quantity on Order 0 Q…" at bounding box center [272, 234] width 148 height 89
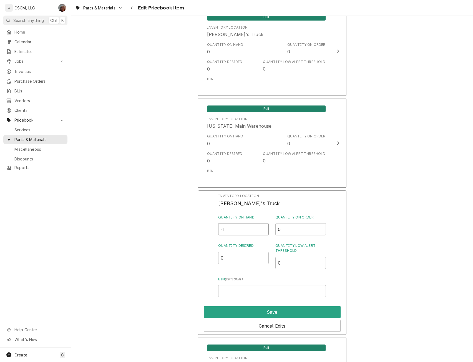
drag, startPoint x: 230, startPoint y: 234, endPoint x: 213, endPoint y: 233, distance: 16.9
click at [213, 233] on div "Inventory Location Izaia's Truck Quantity on Hand -1 Quantity on Order 0 Quanti…" at bounding box center [272, 262] width 148 height 144
type input "0"
click at [267, 313] on button "Save" at bounding box center [272, 312] width 137 height 12
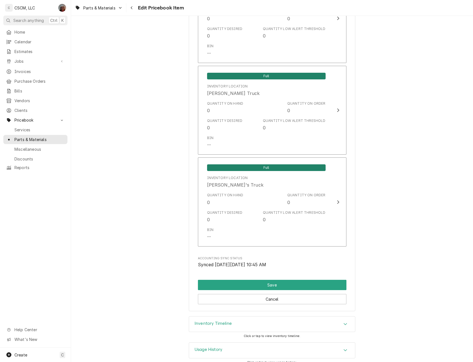
scroll to position [1197, 0]
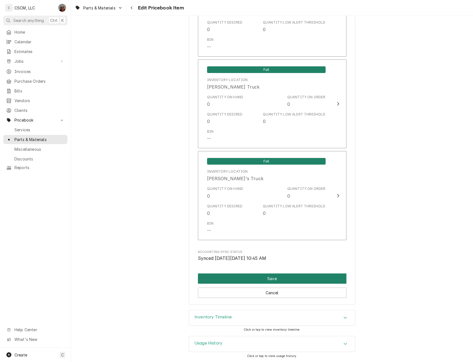
click at [251, 278] on button "Save" at bounding box center [272, 278] width 148 height 10
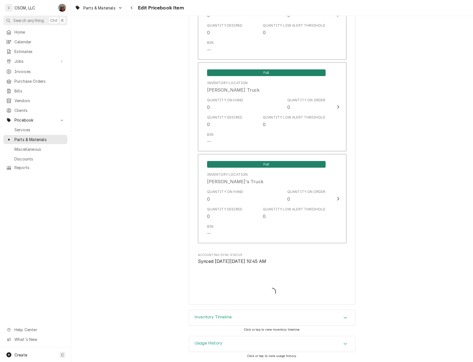
type textarea "x"
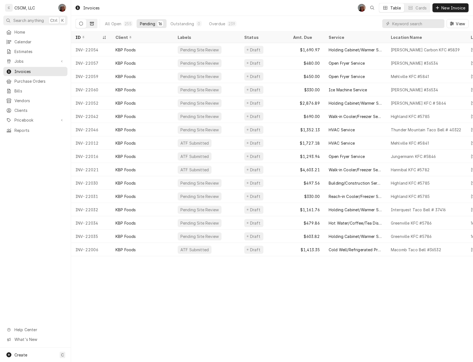
click at [95, 23] on button "Dynamic Content Wrapper" at bounding box center [92, 23] width 11 height 9
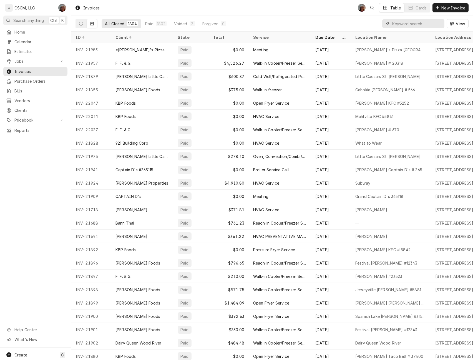
click at [401, 24] on input "Dynamic Content Wrapper" at bounding box center [416, 23] width 49 height 9
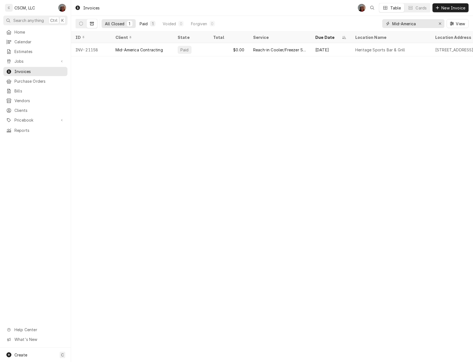
type input "Mid-America"
click at [144, 22] on div "Paid" at bounding box center [144, 24] width 8 height 6
click at [84, 25] on button "Dynamic Content Wrapper" at bounding box center [81, 23] width 11 height 9
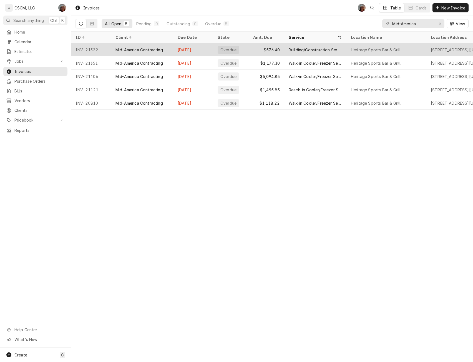
click at [88, 50] on div "INV-21322" at bounding box center [91, 49] width 40 height 13
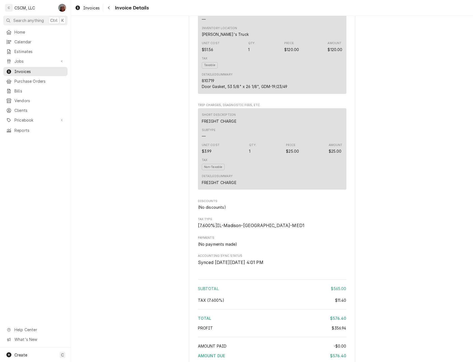
scroll to position [800, 0]
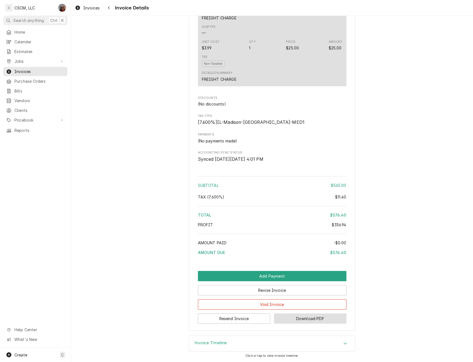
click at [297, 317] on button "Download PDF" at bounding box center [310, 318] width 72 height 10
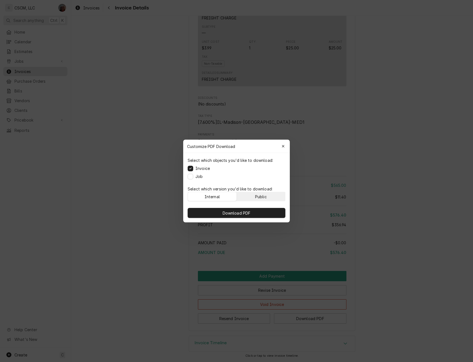
click at [261, 198] on div "Public" at bounding box center [261, 197] width 12 height 6
click at [239, 209] on button "Download PDF" at bounding box center [237, 213] width 98 height 10
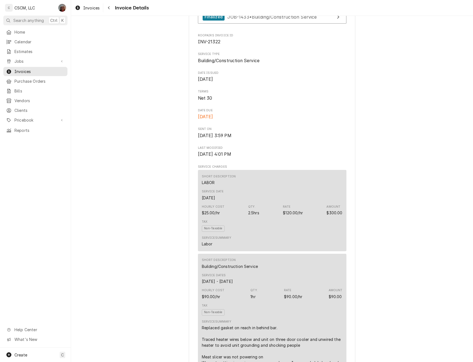
scroll to position [133, 0]
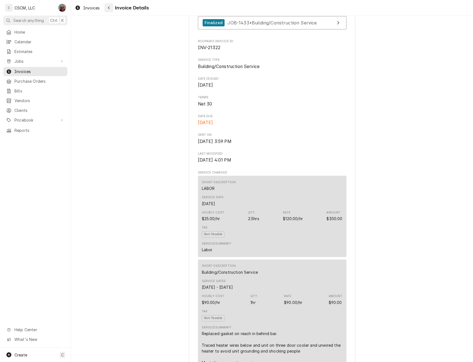
click at [107, 6] on div "Navigate back" at bounding box center [109, 8] width 6 height 6
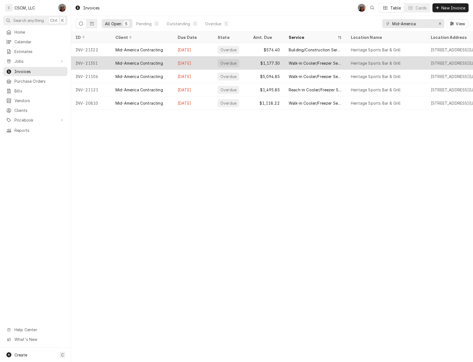
click at [90, 64] on div "INV-21351" at bounding box center [91, 62] width 40 height 13
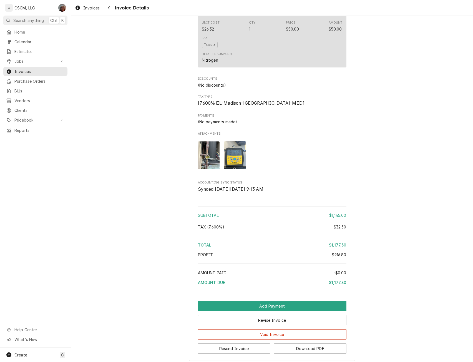
scroll to position [729, 0]
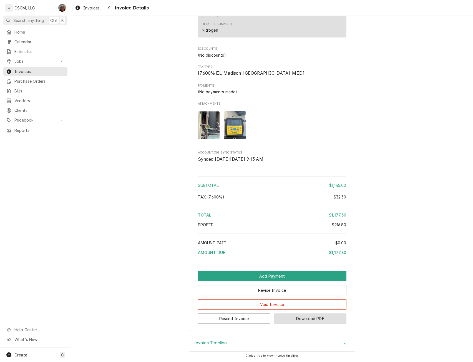
click at [298, 319] on button "Download PDF" at bounding box center [310, 318] width 72 height 10
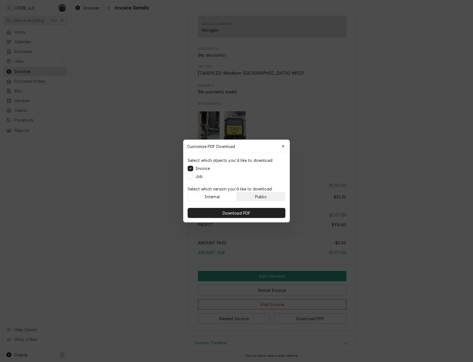
click at [252, 196] on button "Public" at bounding box center [261, 196] width 49 height 9
click at [242, 211] on span "Download PDF" at bounding box center [236, 213] width 30 height 6
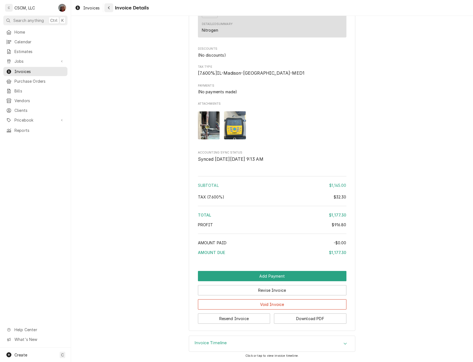
click at [110, 8] on icon "Navigate back" at bounding box center [109, 8] width 2 height 4
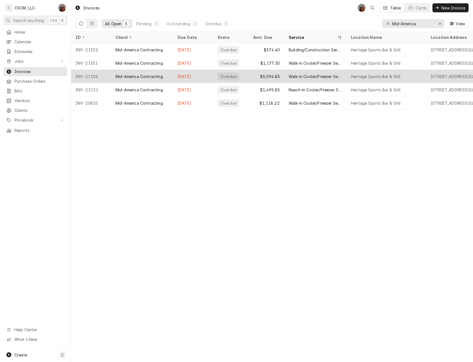
click at [80, 74] on div "INV-21106" at bounding box center [91, 76] width 40 height 13
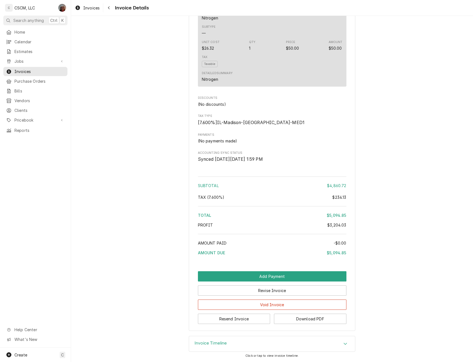
scroll to position [1519, 0]
click at [295, 318] on button "Download PDF" at bounding box center [310, 318] width 72 height 10
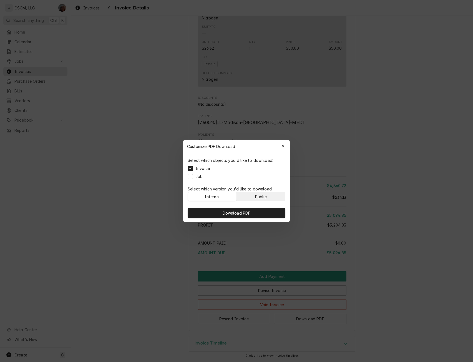
click at [262, 194] on div "Public" at bounding box center [261, 197] width 12 height 6
click at [234, 213] on span "Download PDF" at bounding box center [236, 213] width 30 height 6
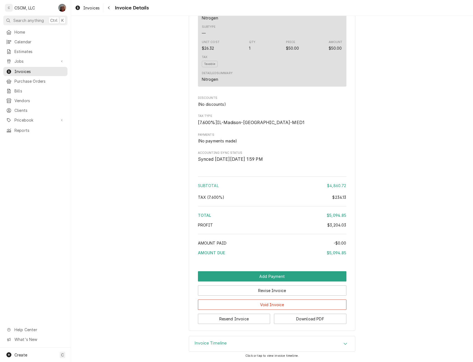
scroll to position [1216, 0]
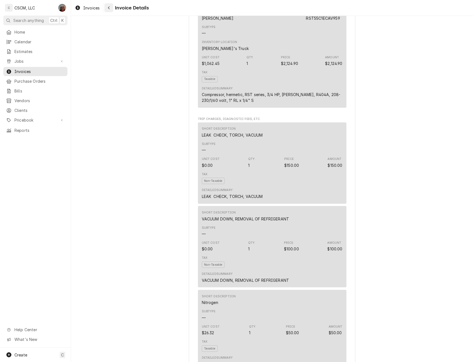
click at [108, 7] on icon "Navigate back" at bounding box center [109, 8] width 2 height 4
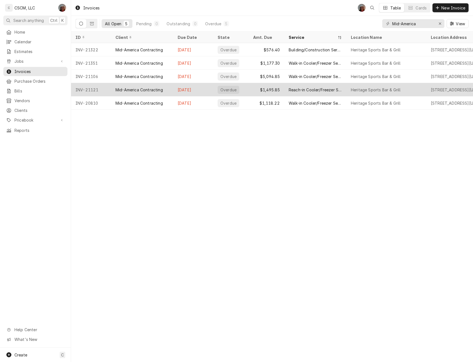
click at [85, 90] on div "INV-21121" at bounding box center [91, 89] width 40 height 13
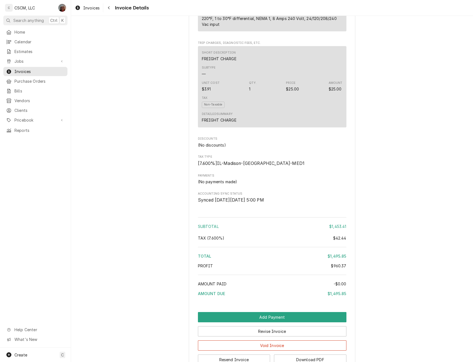
scroll to position [955, 0]
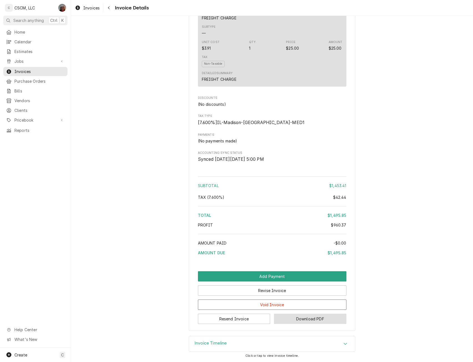
click at [301, 320] on button "Download PDF" at bounding box center [310, 318] width 72 height 10
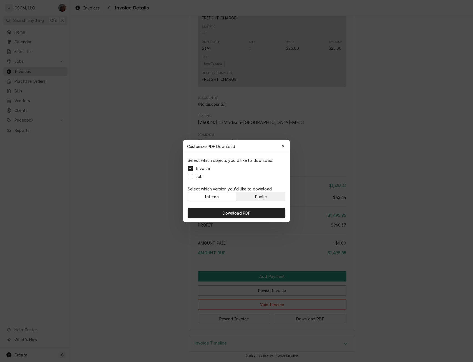
click at [266, 193] on button "Public" at bounding box center [261, 196] width 49 height 9
click at [247, 214] on span "Download PDF" at bounding box center [236, 213] width 30 height 6
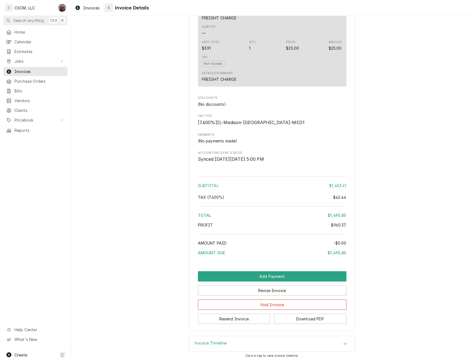
click at [108, 6] on icon "Navigate back" at bounding box center [109, 8] width 2 height 4
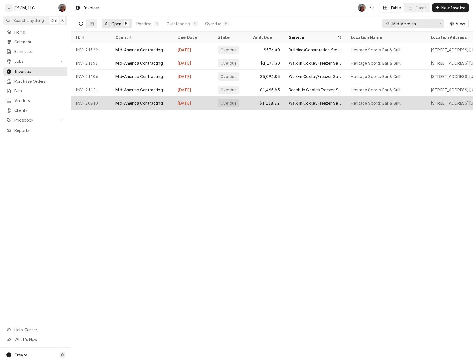
click at [95, 101] on div "INV-20810" at bounding box center [91, 102] width 40 height 13
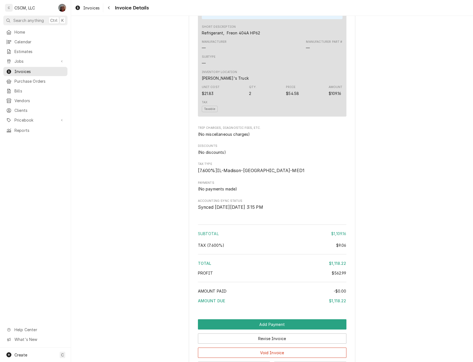
scroll to position [959, 0]
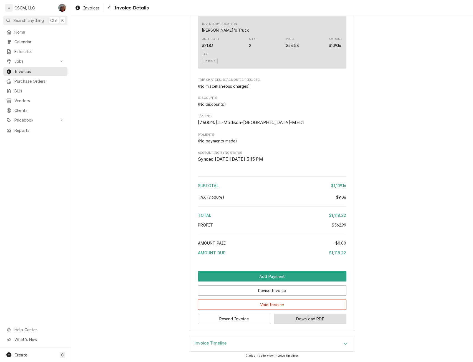
click at [294, 320] on button "Download PDF" at bounding box center [310, 318] width 72 height 10
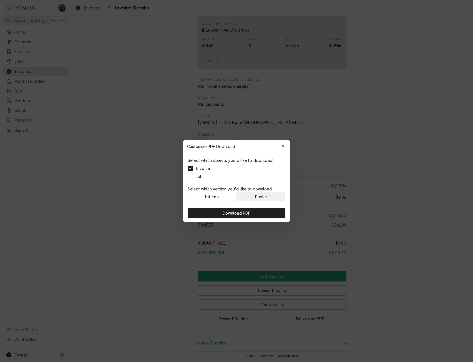
click at [260, 199] on button "Public" at bounding box center [261, 196] width 49 height 9
click at [237, 209] on button "Download PDF" at bounding box center [237, 213] width 98 height 10
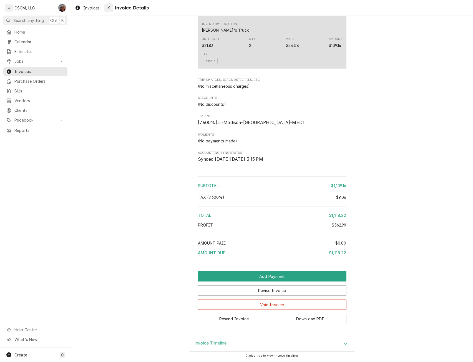
click at [111, 9] on div "Navigate back" at bounding box center [109, 8] width 6 height 6
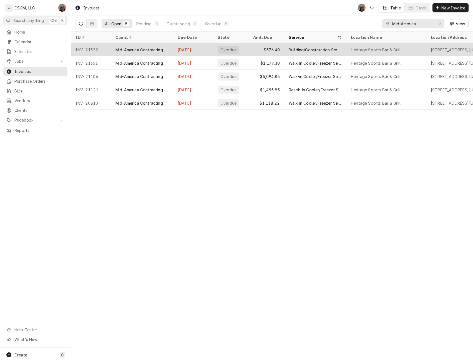
click at [120, 53] on div "Mid-America Contracting" at bounding box center [142, 49] width 62 height 13
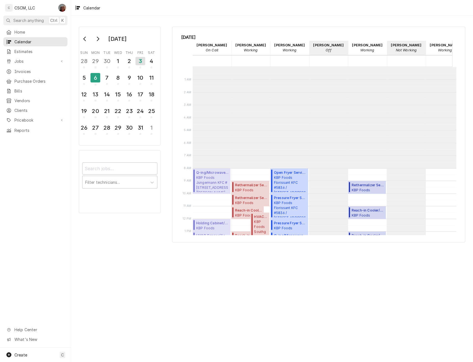
scroll to position [101, 0]
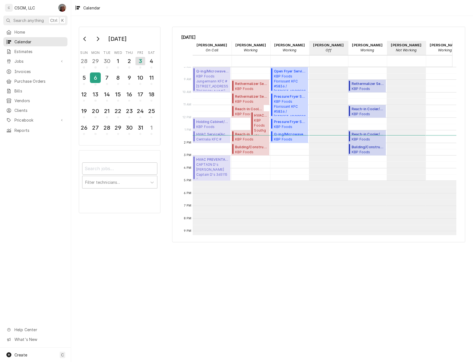
click at [94, 75] on div "6" at bounding box center [95, 77] width 10 height 9
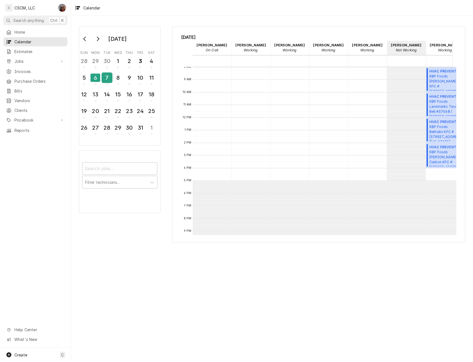
click at [105, 77] on div "7" at bounding box center [107, 77] width 10 height 9
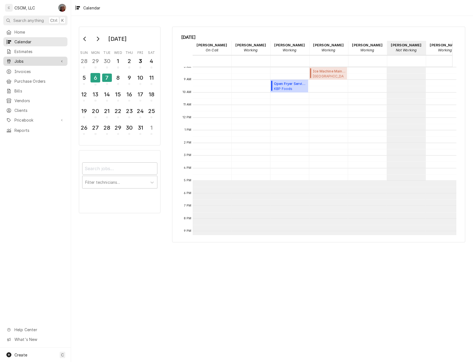
click at [18, 60] on span "Jobs" at bounding box center [35, 61] width 42 height 6
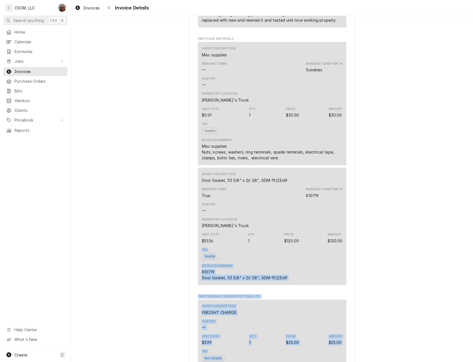
drag, startPoint x: 461, startPoint y: 252, endPoint x: 450, endPoint y: 362, distance: 109.8
click at [450, 361] on html "C CSCM, LLC DV Search anything Ctrl K Home Calendar Estimates Jobs Jobs Job Ser…" at bounding box center [236, 181] width 473 height 362
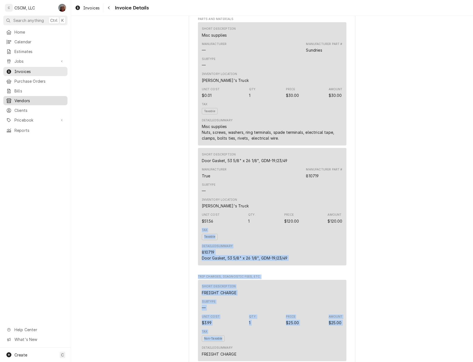
click at [30, 98] on span "Vendors" at bounding box center [39, 101] width 50 height 6
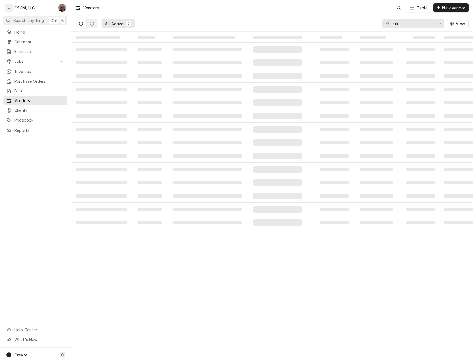
click at [21, 108] on span "Clients" at bounding box center [39, 110] width 50 height 6
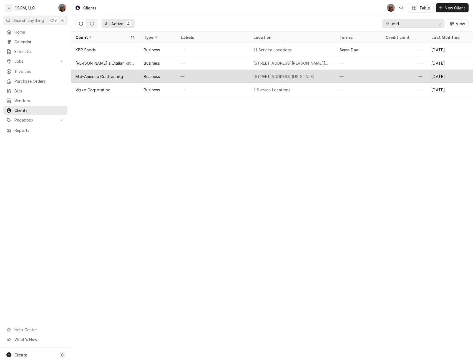
click at [98, 76] on div "Mid-America Contracting" at bounding box center [98, 77] width 47 height 6
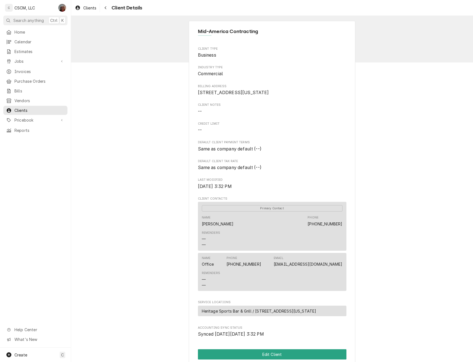
drag, startPoint x: 271, startPoint y: 272, endPoint x: 342, endPoint y: 274, distance: 70.8
click at [342, 274] on div "Name Office Phone [PHONE_NUMBER] Email [EMAIL_ADDRESS][DOMAIN_NAME] Reminders —…" at bounding box center [272, 272] width 148 height 38
copy link "[EMAIL_ADDRESS][DOMAIN_NAME]"
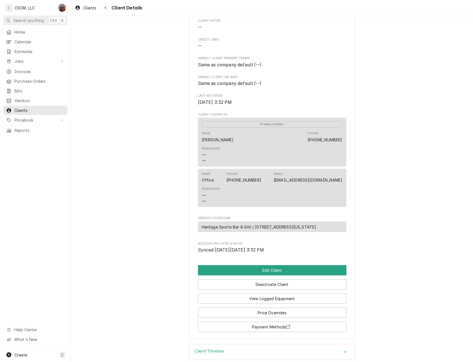
scroll to position [99, 0]
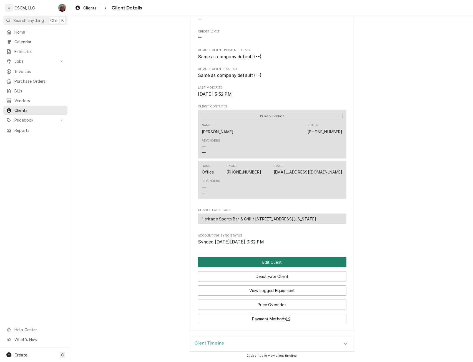
click at [270, 261] on button "Edit Client" at bounding box center [272, 262] width 148 height 10
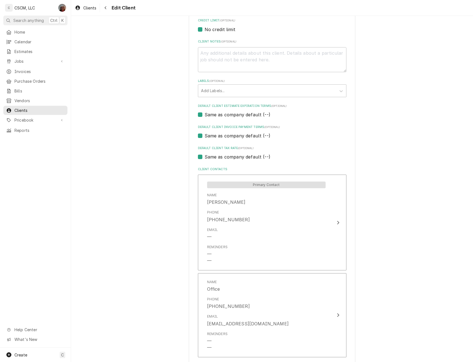
scroll to position [270, 0]
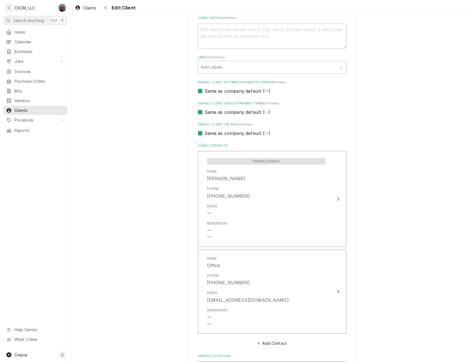
drag, startPoint x: 467, startPoint y: 283, endPoint x: 468, endPoint y: 297, distance: 14.7
click at [468, 297] on div "Please provide the following information about your client: Client Type Industr…" at bounding box center [272, 86] width 402 height 670
click at [272, 342] on button "Add Contact" at bounding box center [272, 343] width 32 height 8
type textarea "x"
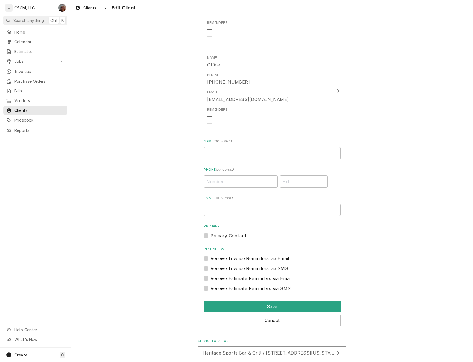
scroll to position [489, 0]
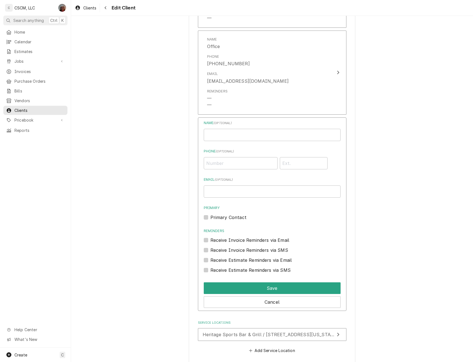
click at [224, 127] on div "Name ( optional )" at bounding box center [272, 130] width 137 height 21
click at [221, 132] on input "Business Name" at bounding box center [272, 135] width 137 height 12
click at [210, 134] on input "Heitage" at bounding box center [272, 135] width 137 height 12
click at [242, 135] on input "Heritage" at bounding box center [272, 135] width 137 height 12
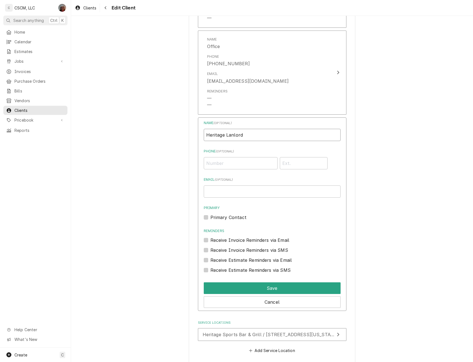
type input "Heritage Lanlord"
click at [208, 191] on input "Email ( optional )" at bounding box center [272, 191] width 137 height 12
paste input "[EMAIL_ADDRESS][DOMAIN_NAME]"
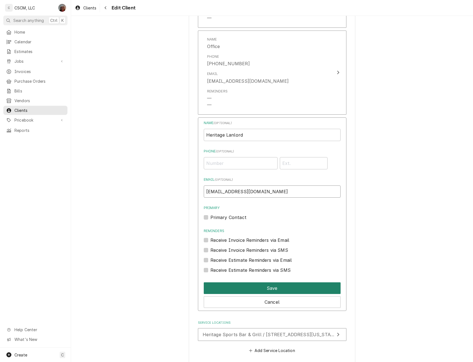
type input "[EMAIL_ADDRESS][DOMAIN_NAME]"
click at [277, 291] on button "Save" at bounding box center [272, 288] width 137 height 12
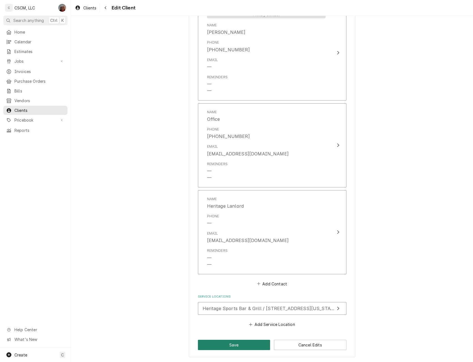
click at [235, 341] on button "Save" at bounding box center [234, 345] width 72 height 10
type textarea "x"
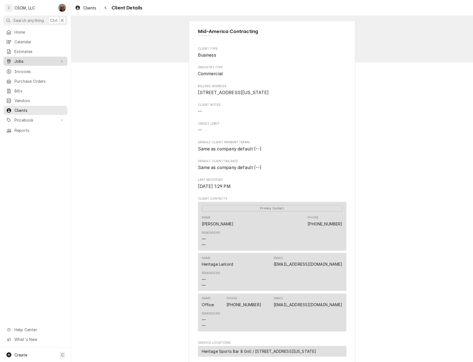
click at [19, 60] on span "Jobs" at bounding box center [35, 61] width 42 height 6
